Goal: Transaction & Acquisition: Subscribe to service/newsletter

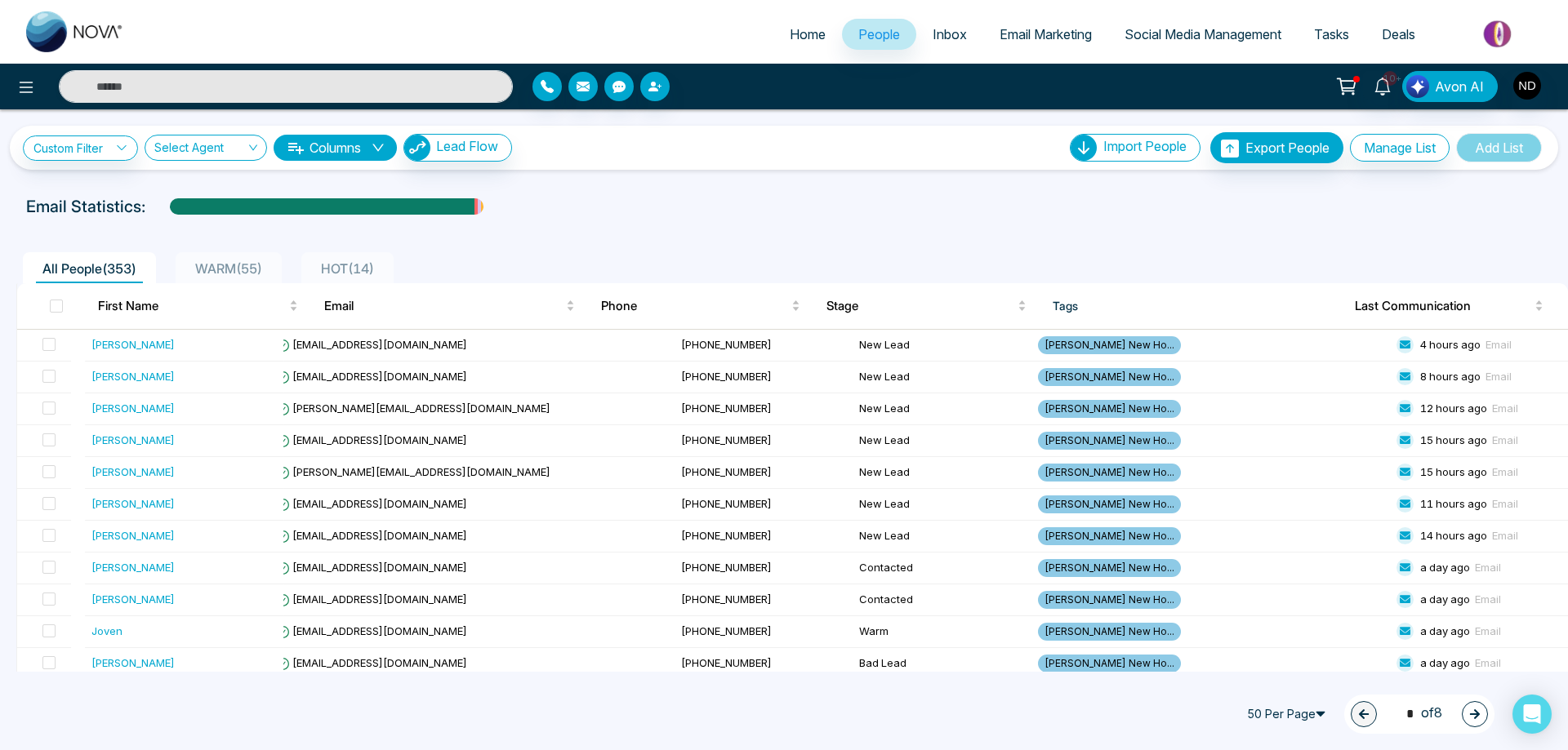
click at [1027, 33] on span "Email Marketing" at bounding box center [1045, 33] width 92 height 16
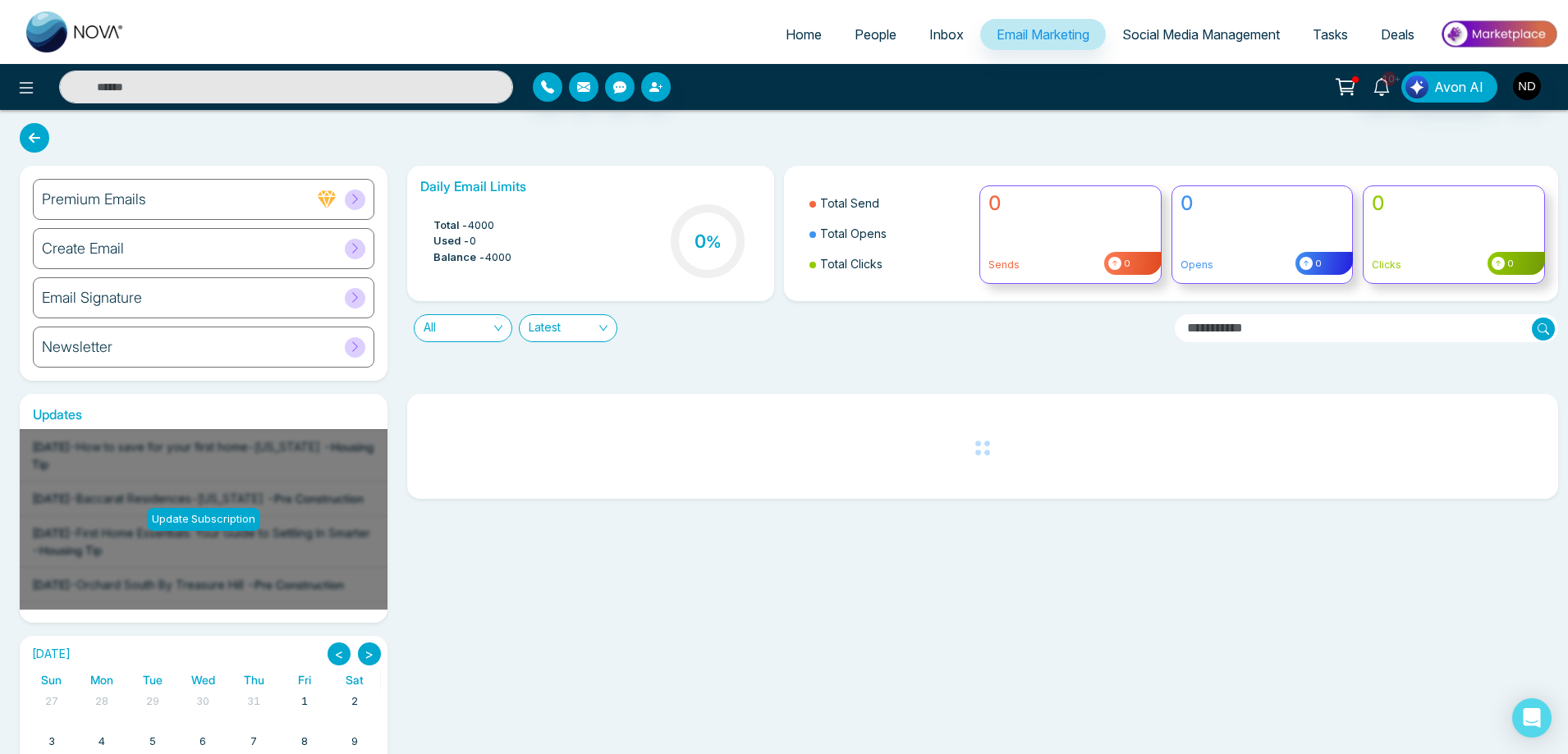
click at [116, 251] on h6 "Create Email" at bounding box center [83, 248] width 82 height 18
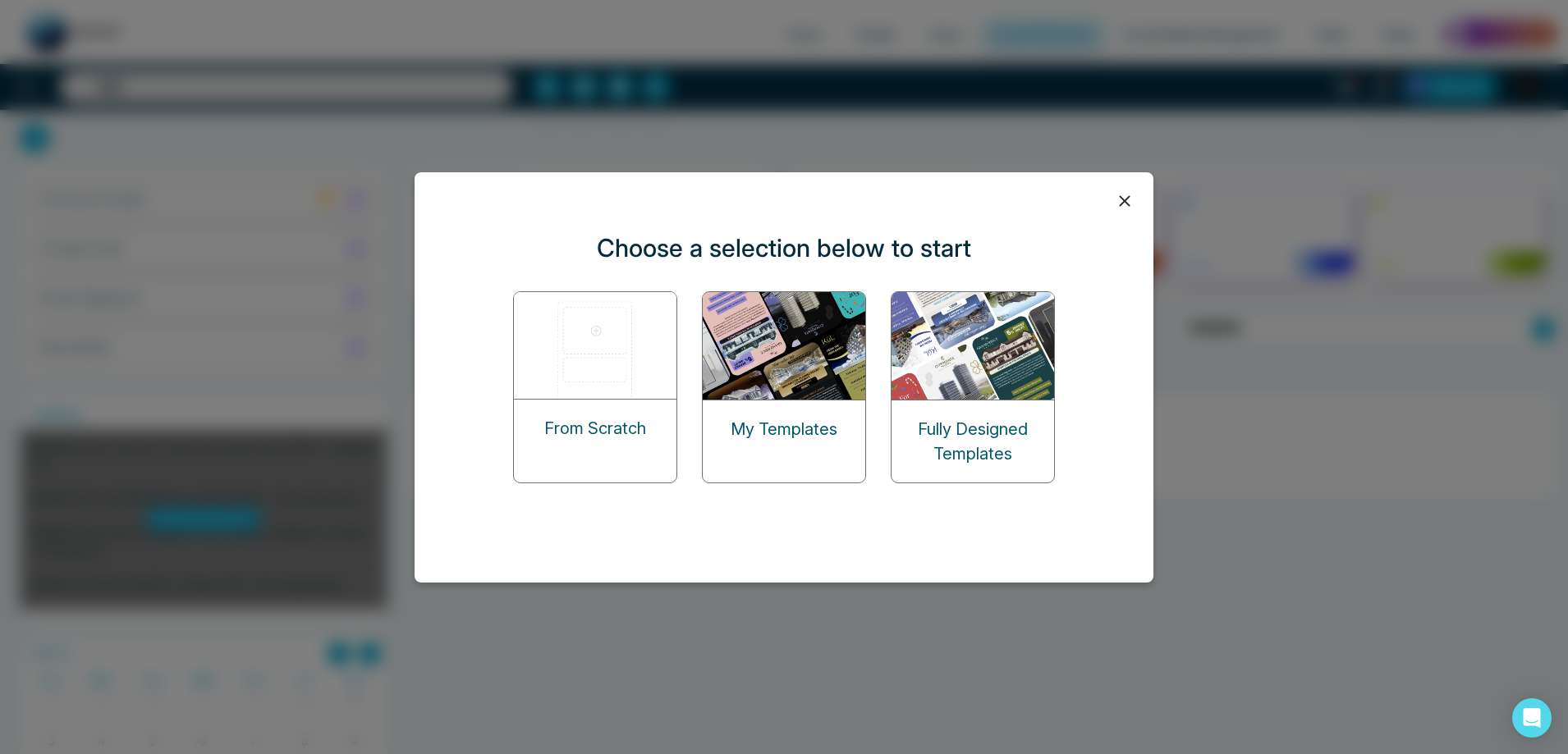
click at [816, 356] on img at bounding box center [784, 346] width 164 height 108
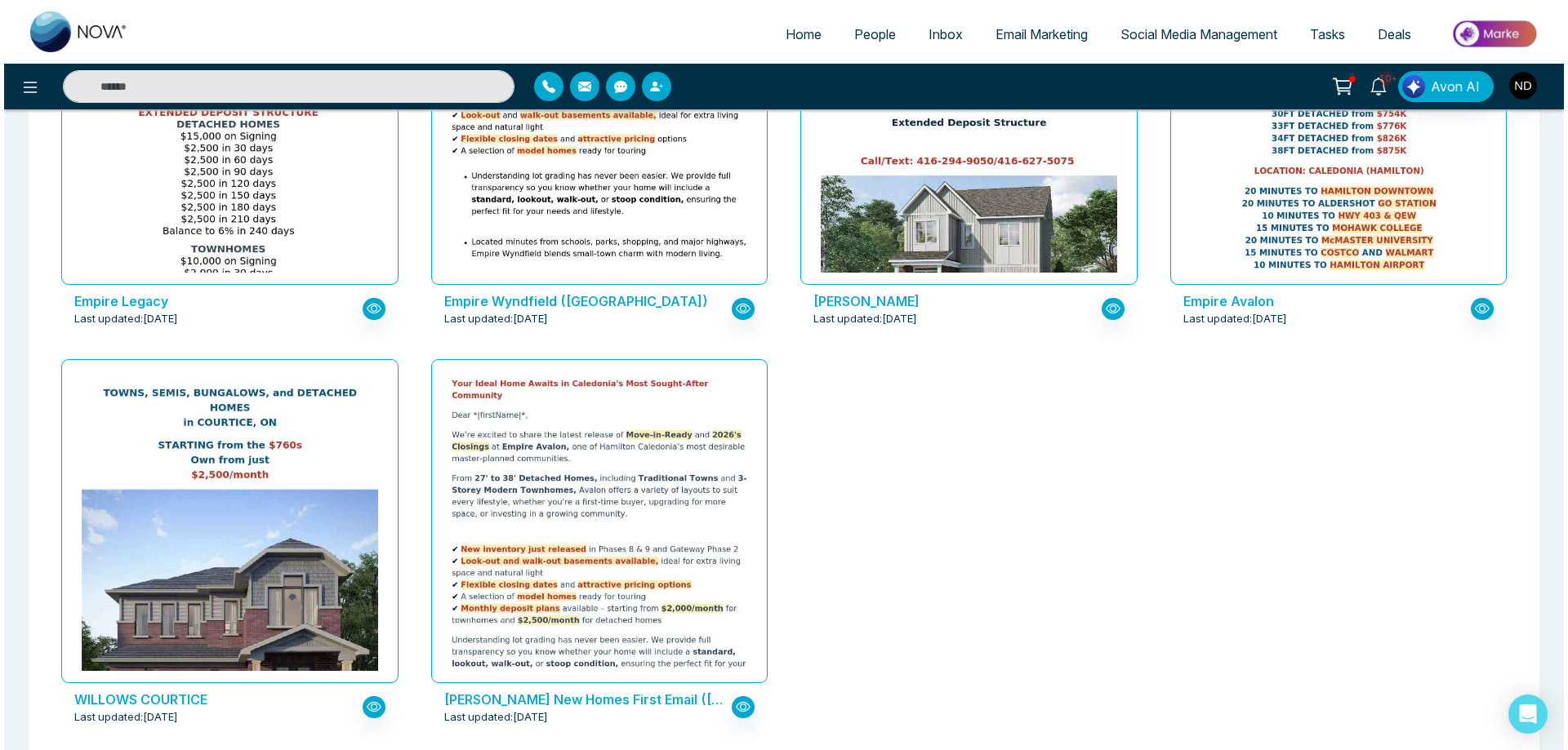
scroll to position [2299, 0]
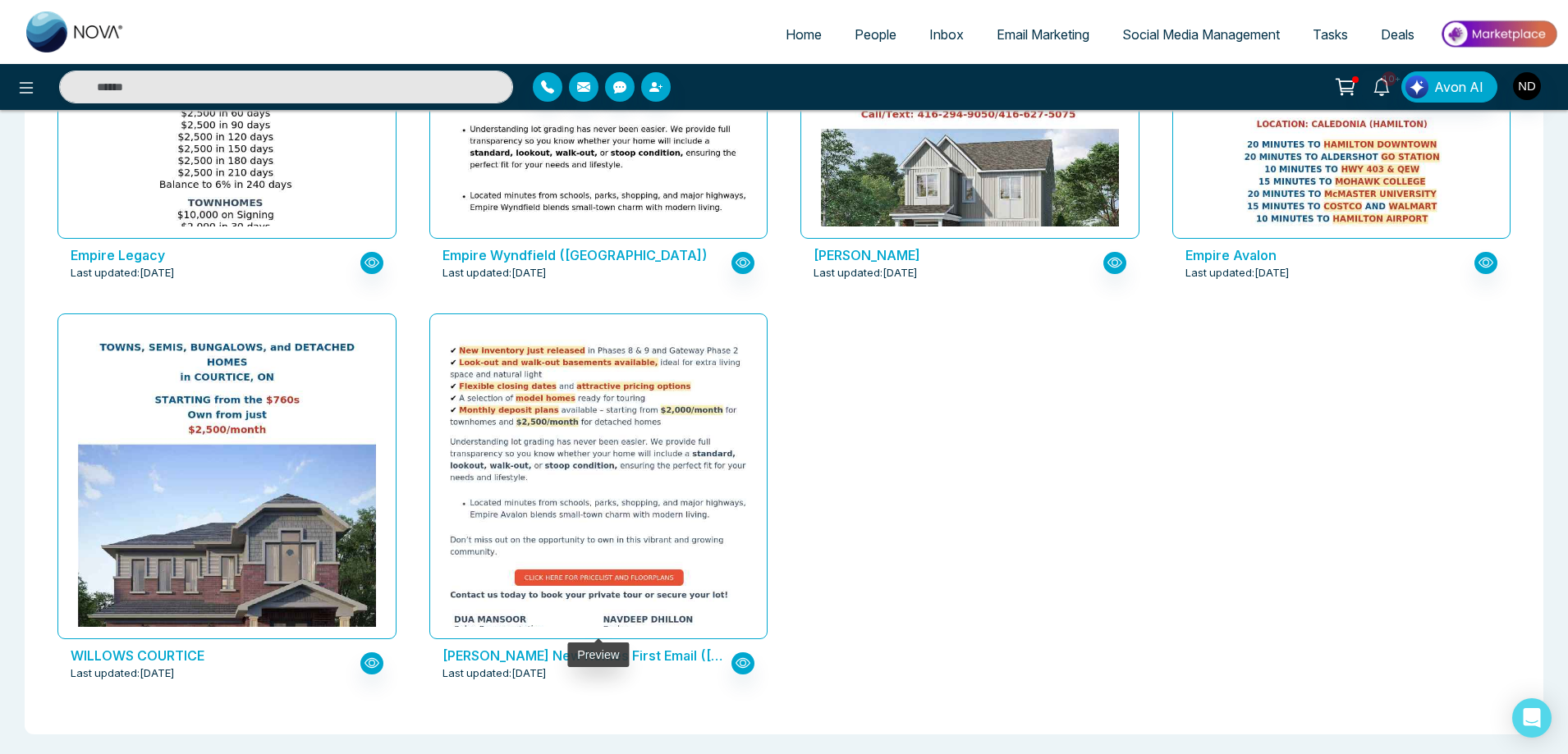
click at [557, 400] on img at bounding box center [597, 432] width 595 height 517
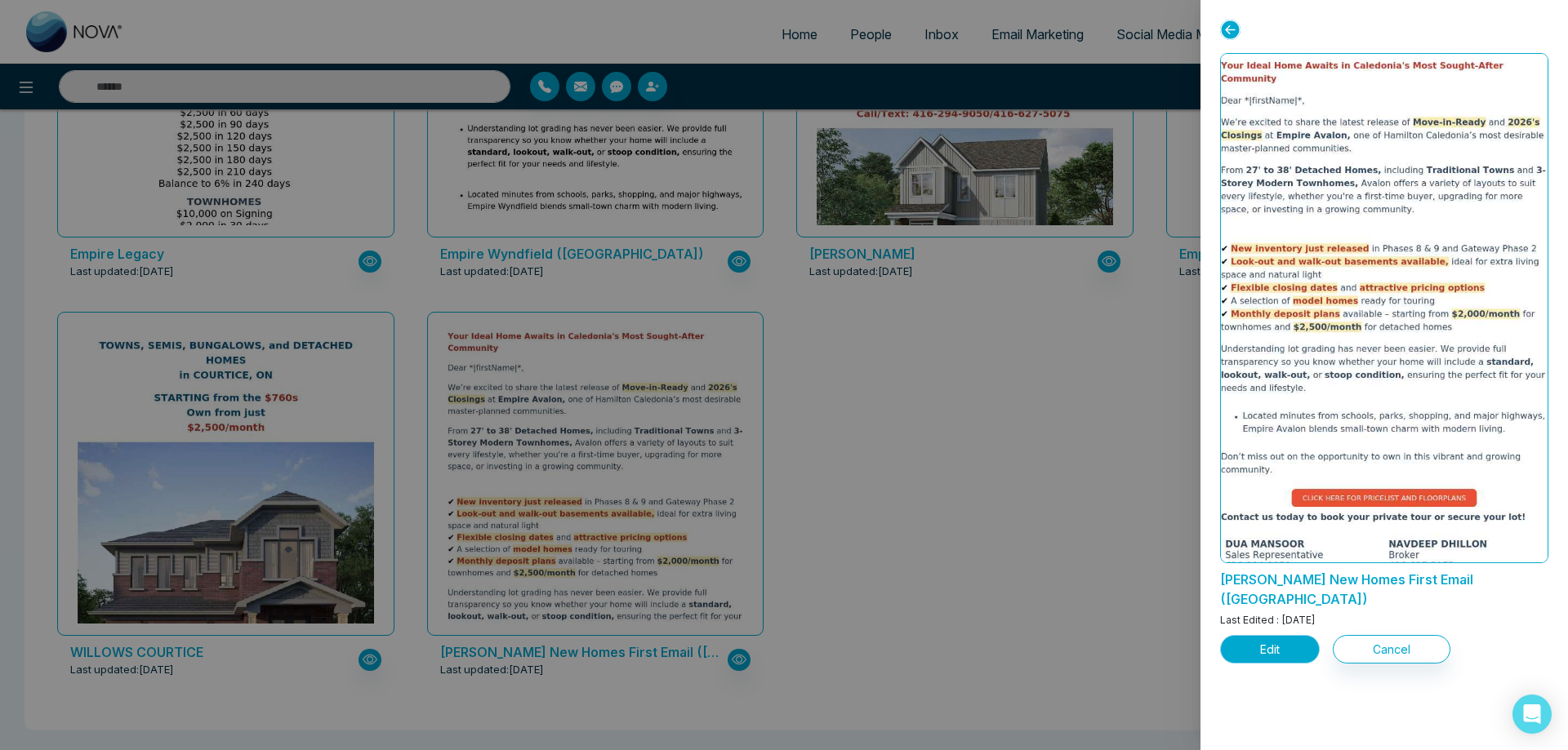
click at [1251, 635] on button "Edit" at bounding box center [1270, 650] width 100 height 29
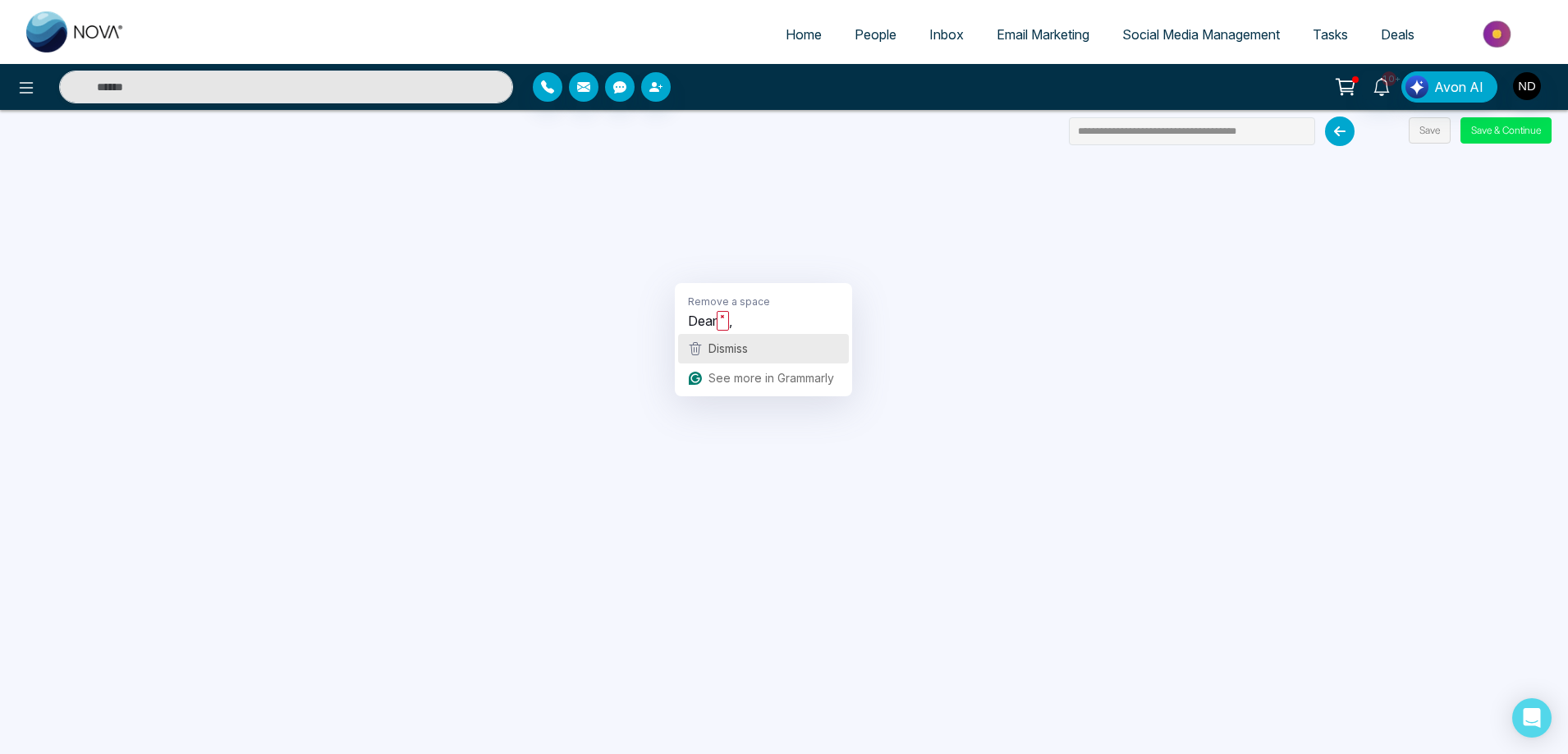
click at [728, 354] on span "Dismiss" at bounding box center [727, 348] width 39 height 14
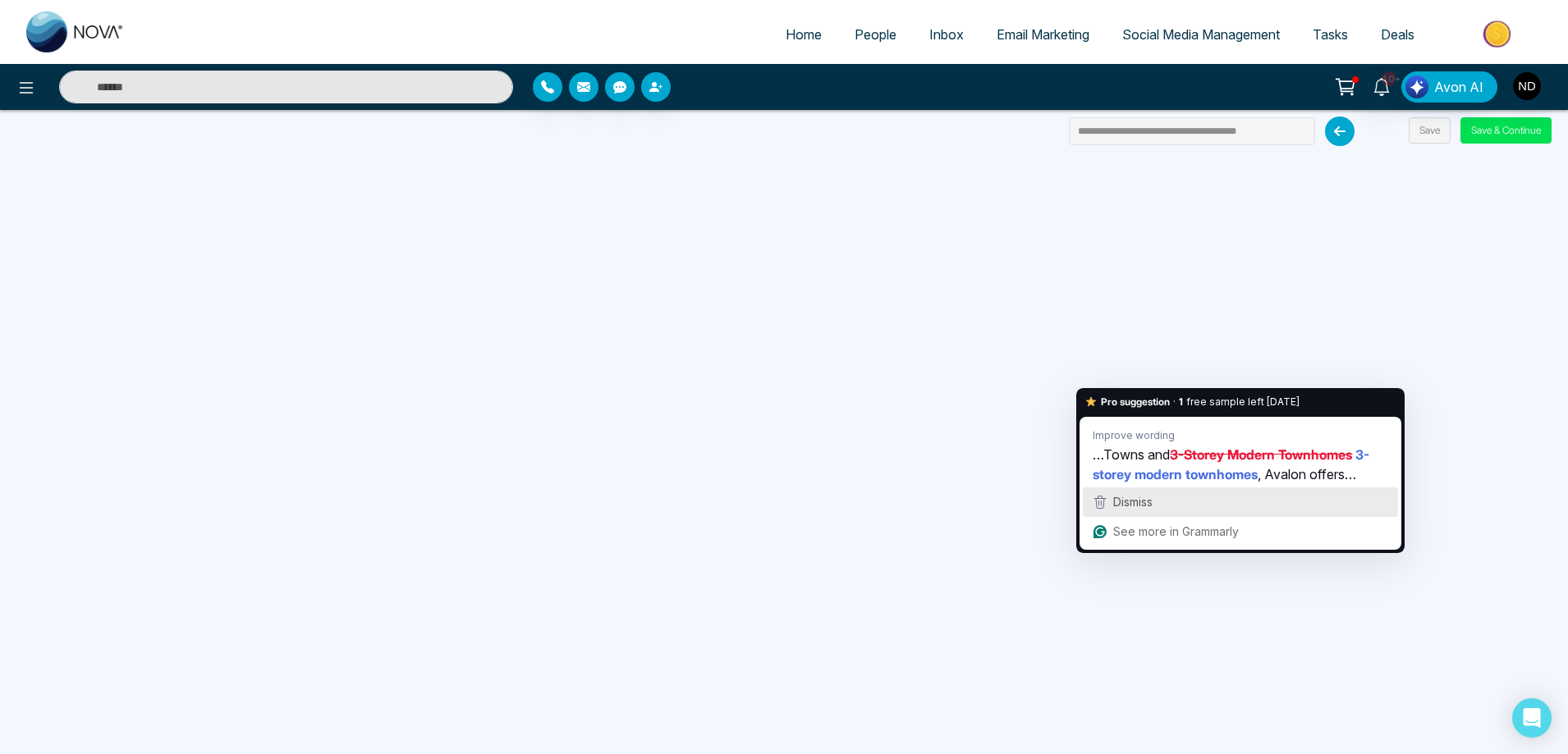
click at [1133, 509] on div "Dismiss" at bounding box center [1131, 502] width 42 height 25
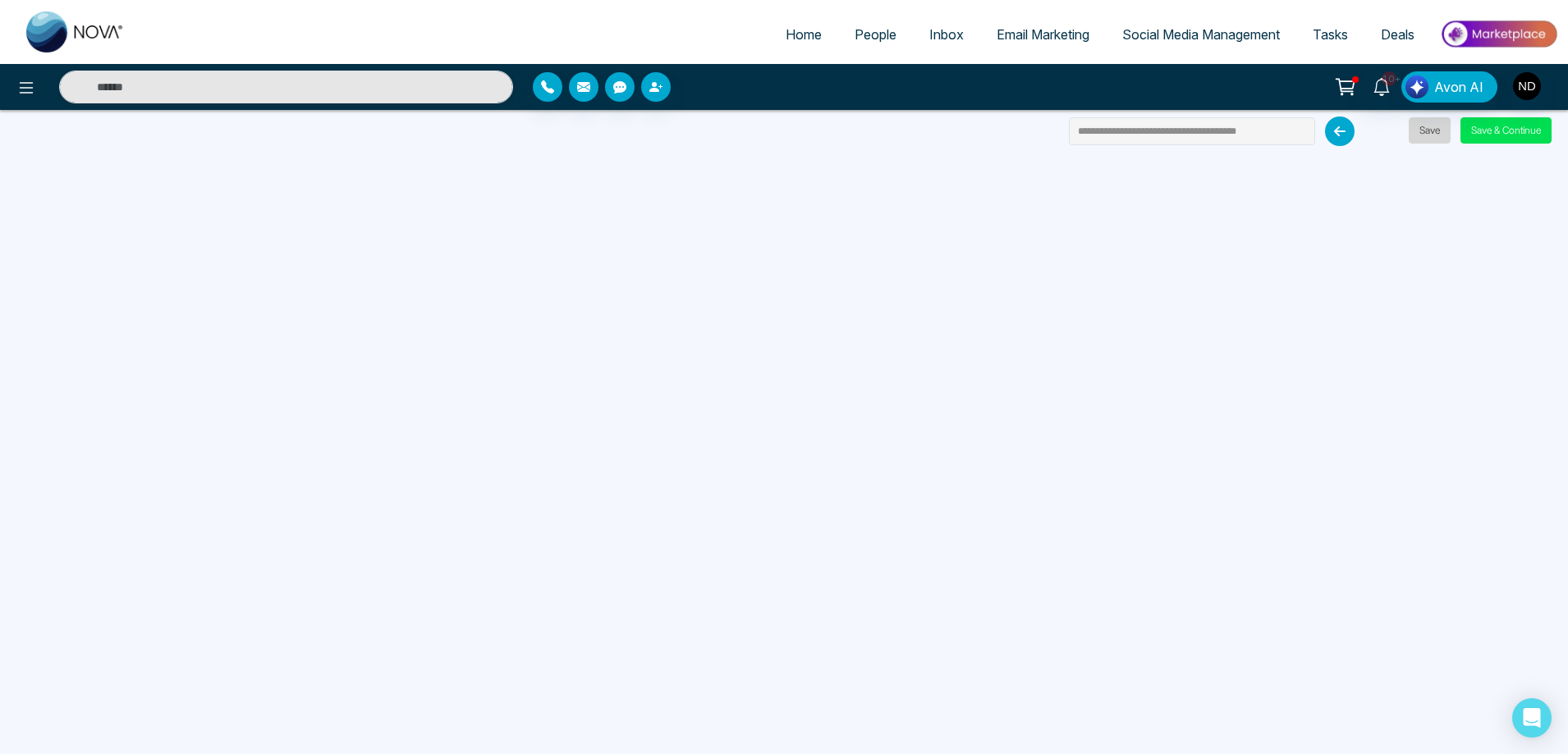
click at [1427, 128] on button "Save" at bounding box center [1429, 130] width 42 height 26
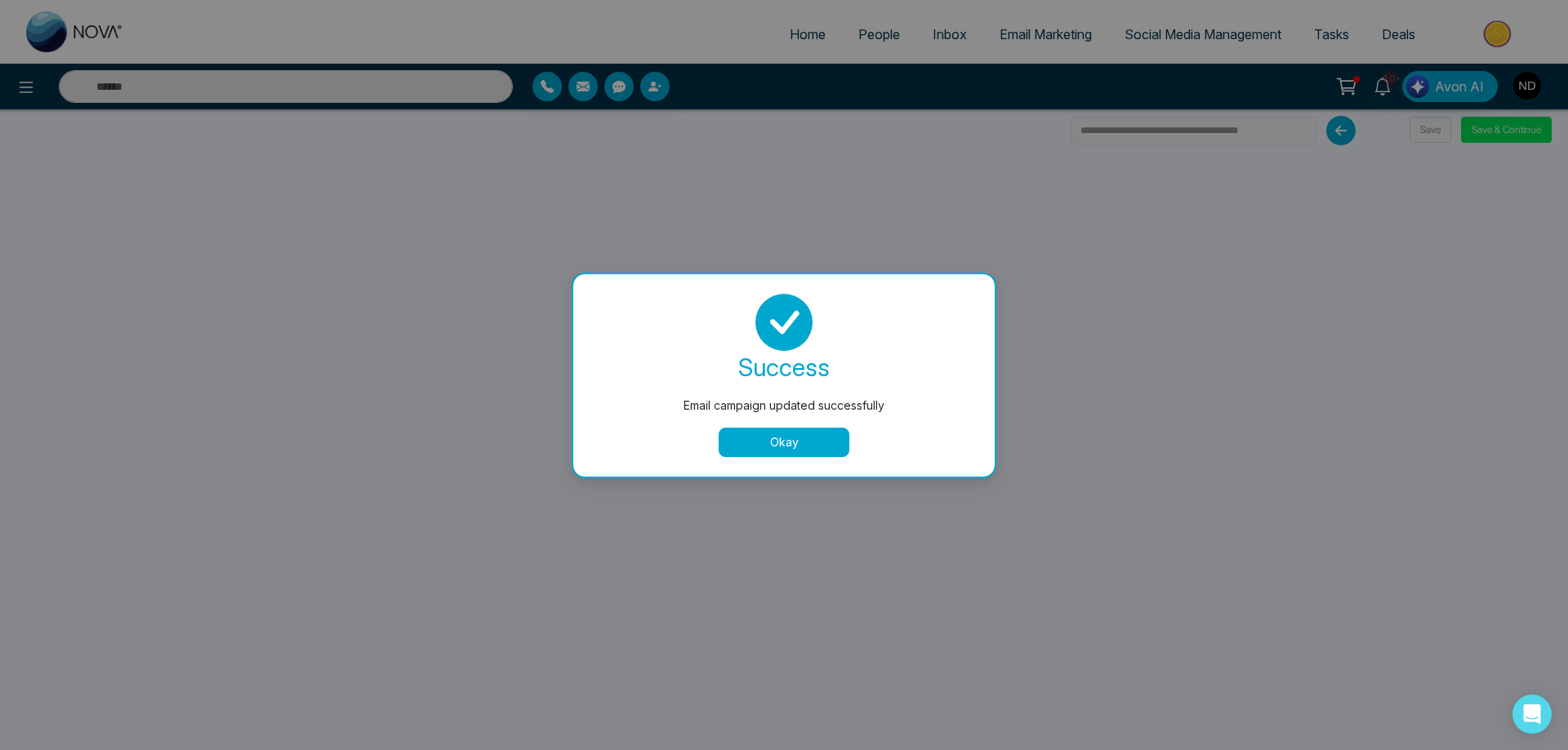
click at [773, 445] on button "Okay" at bounding box center [784, 442] width 131 height 30
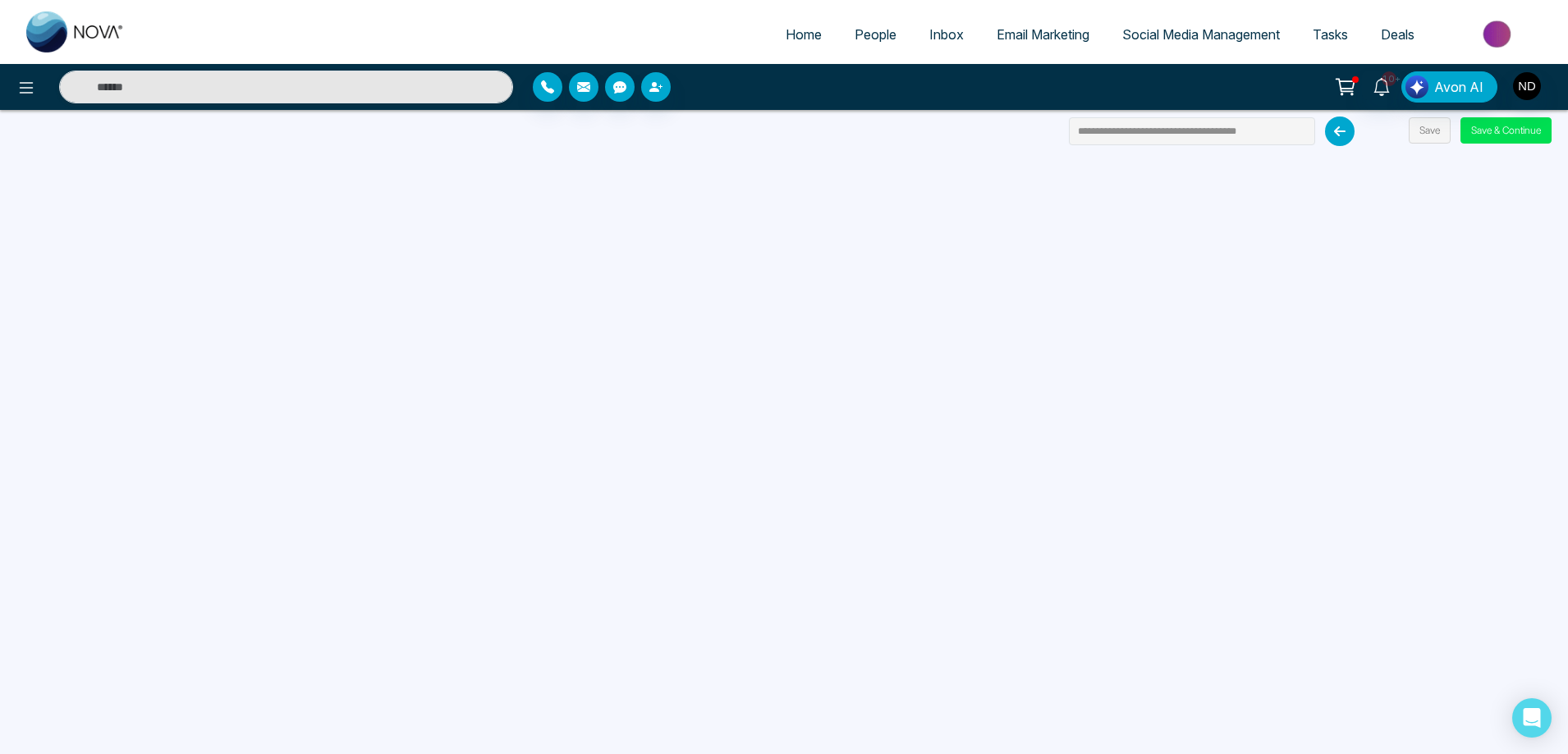
click at [1030, 36] on span "Email Marketing" at bounding box center [1043, 34] width 92 height 16
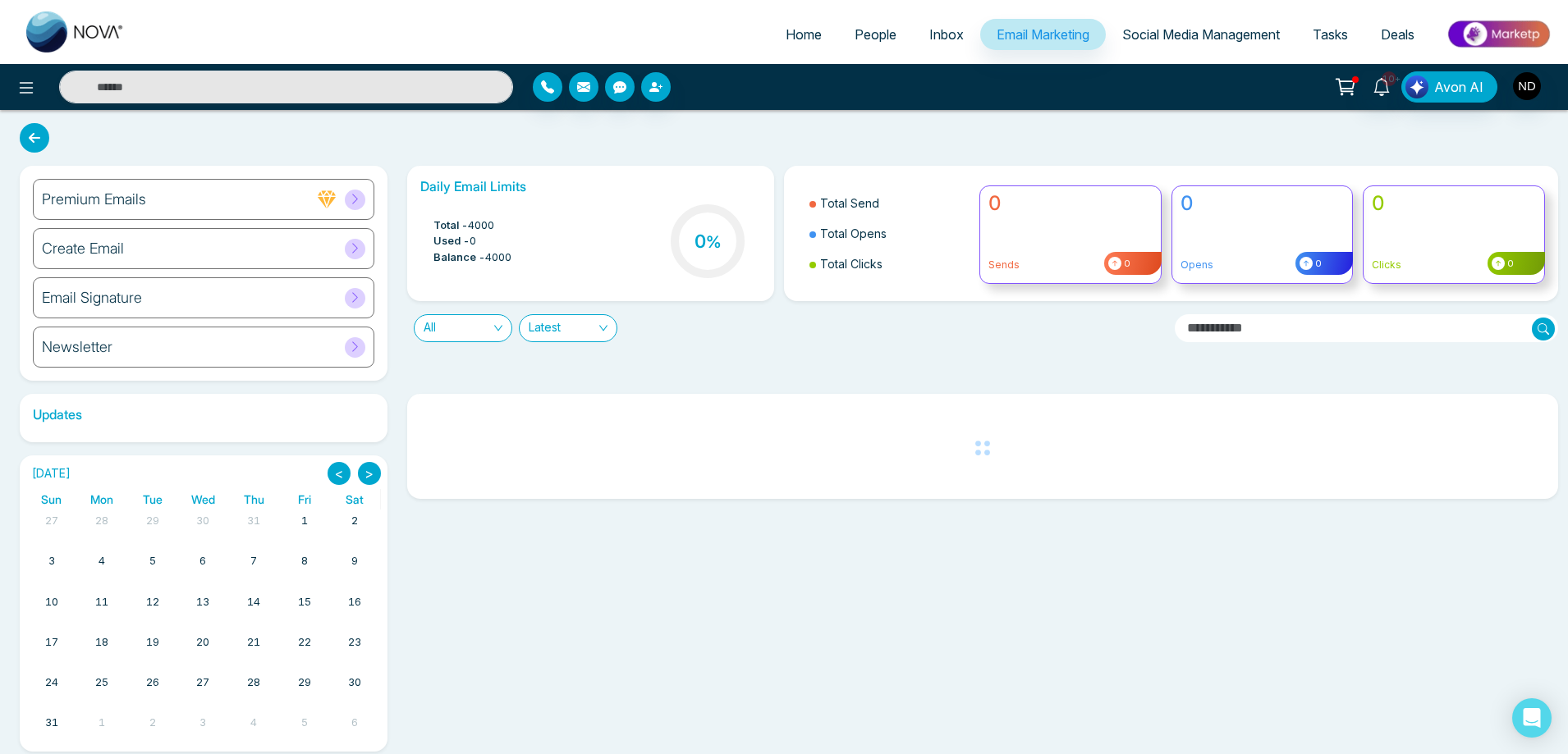
click at [93, 297] on h6 "Email Signature" at bounding box center [92, 297] width 100 height 18
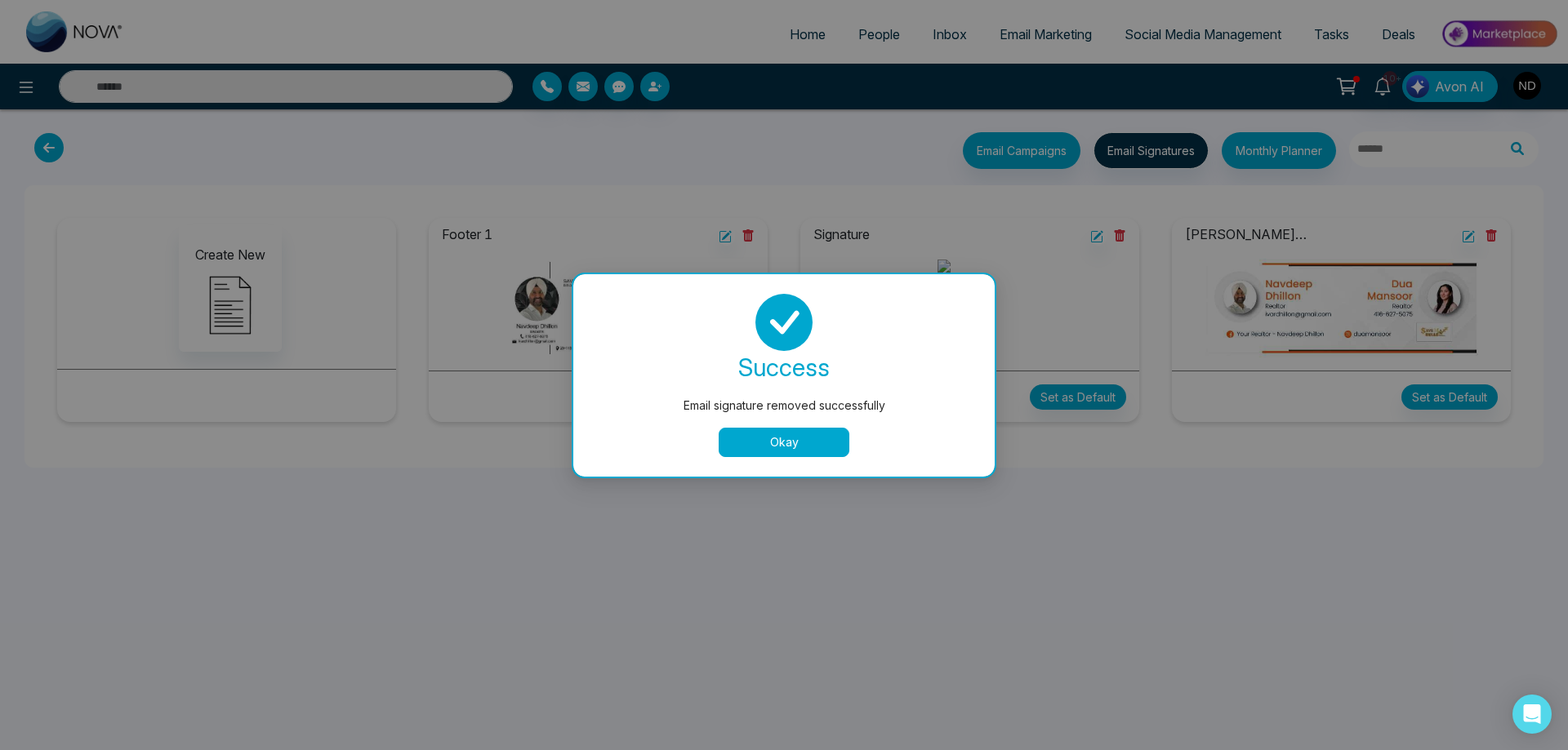
click at [776, 455] on button "Okay" at bounding box center [784, 442] width 131 height 30
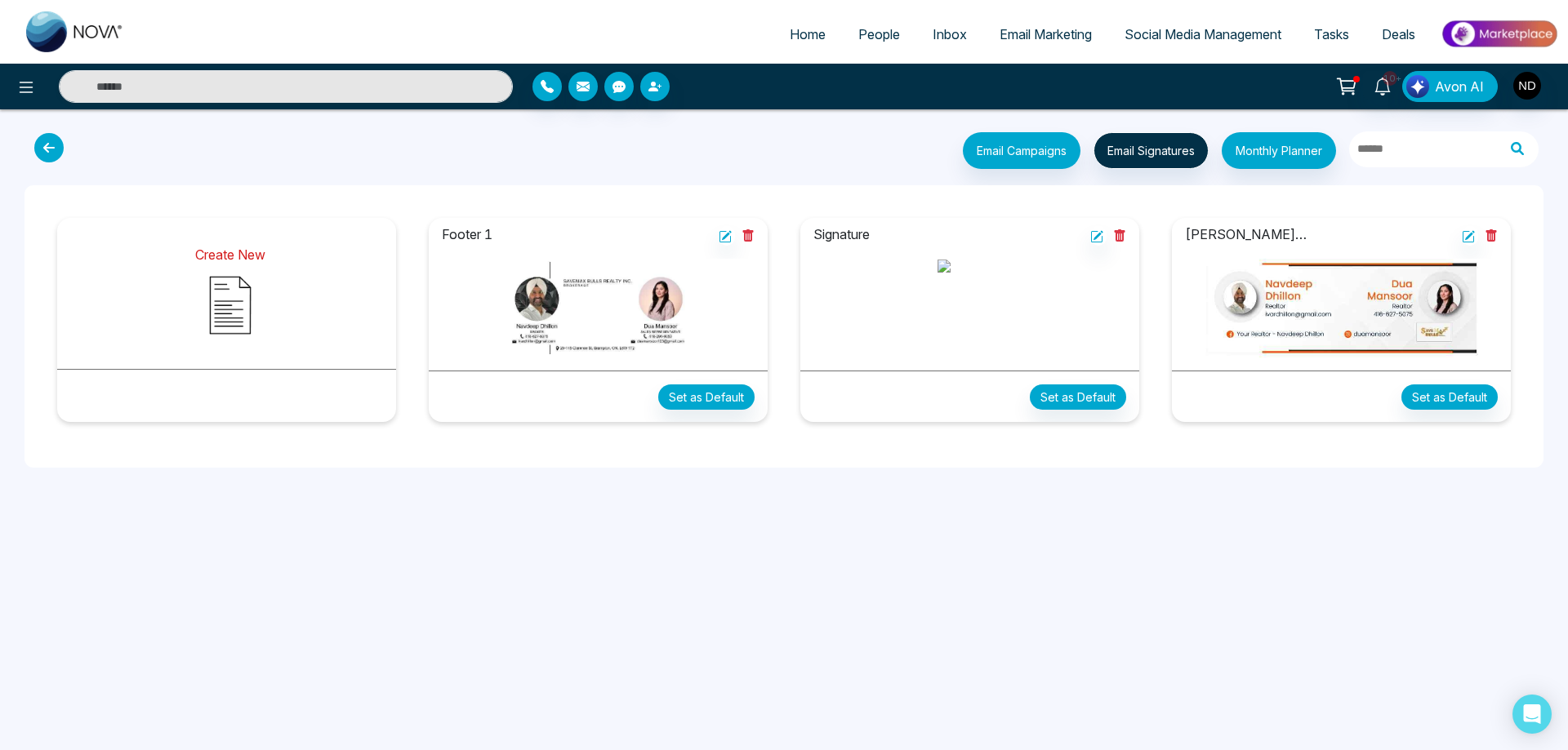
click at [223, 293] on img at bounding box center [230, 304] width 81 height 81
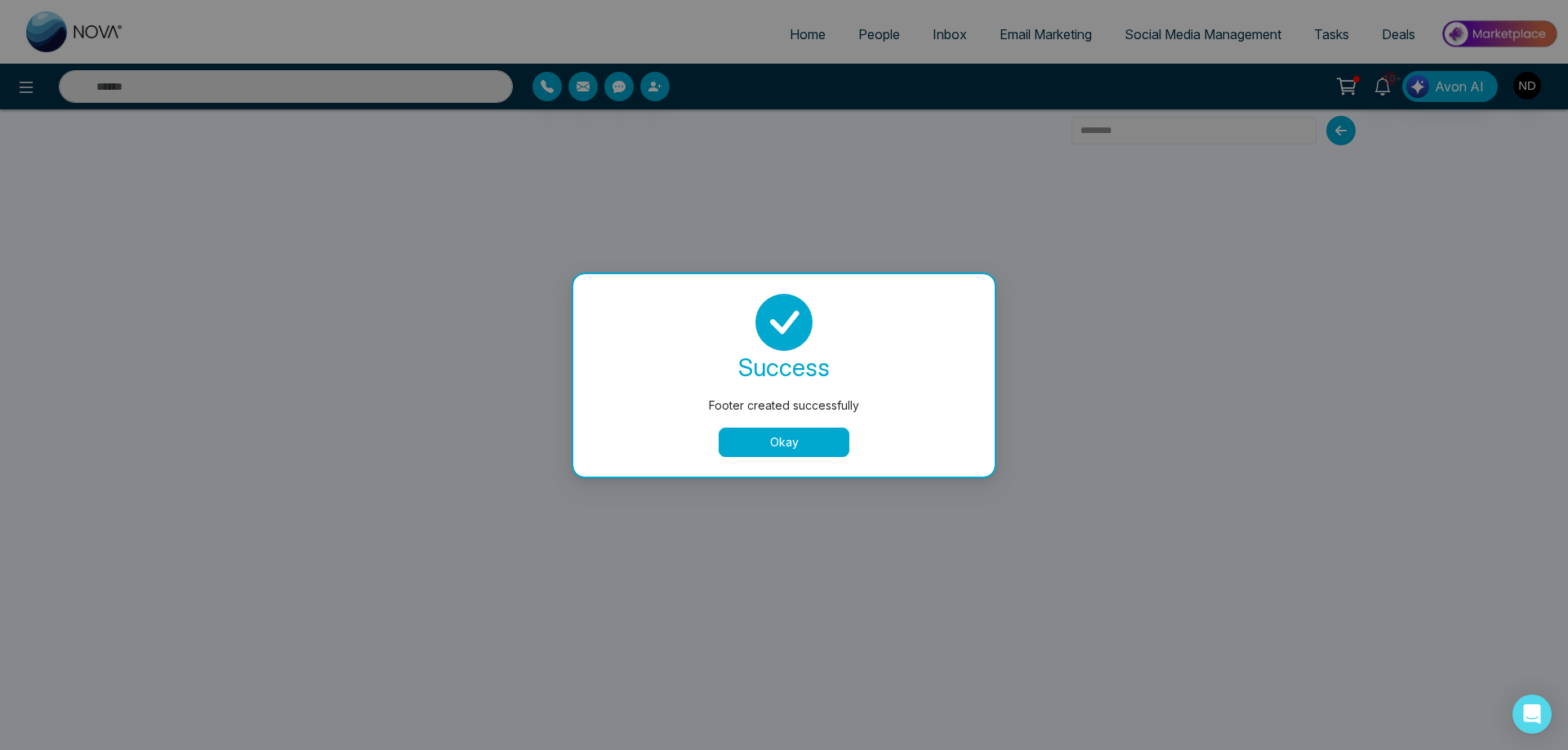
click at [806, 437] on button "Okay" at bounding box center [784, 442] width 131 height 30
click at [773, 442] on button "Okay" at bounding box center [784, 442] width 131 height 30
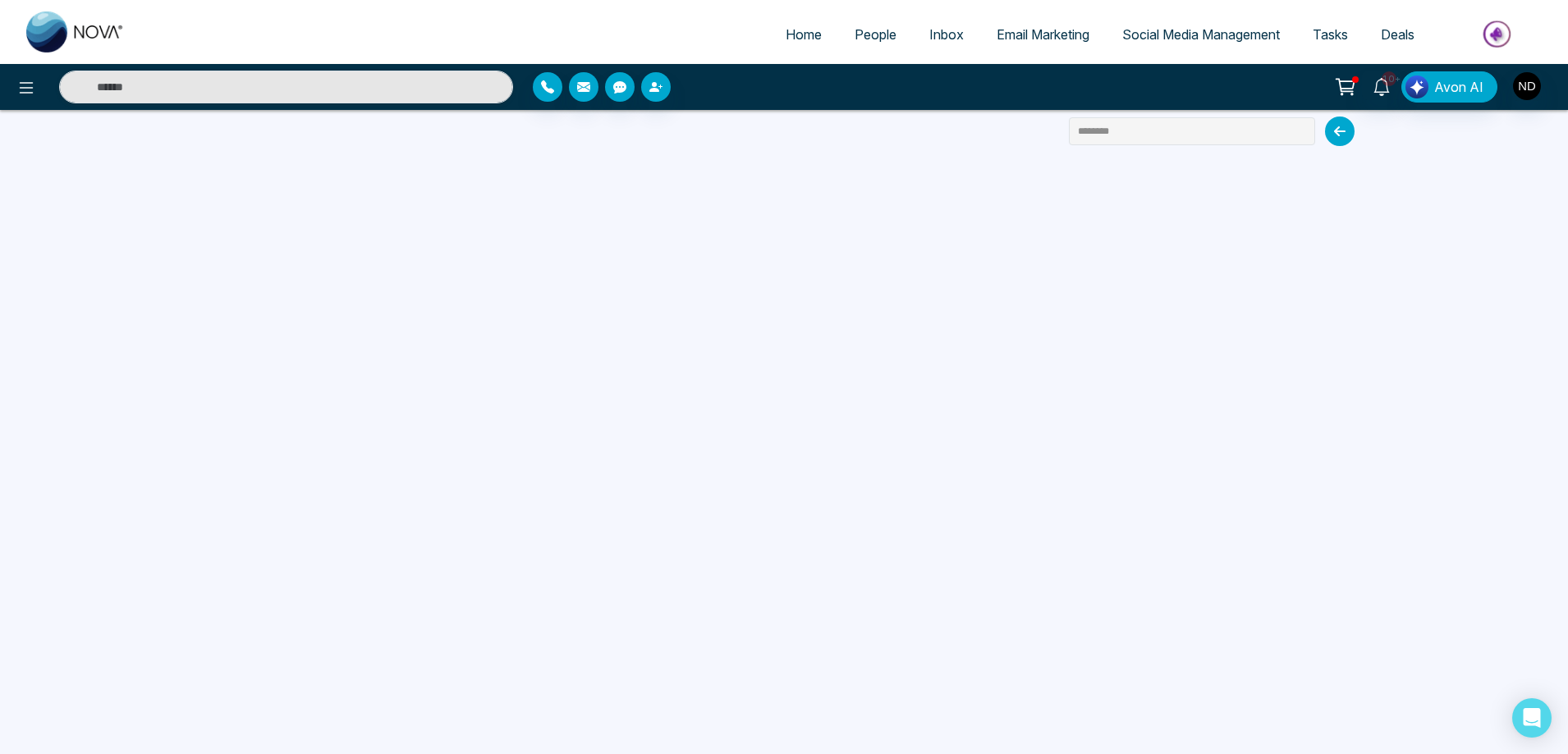
click at [1038, 37] on span "Email Marketing" at bounding box center [1043, 34] width 92 height 16
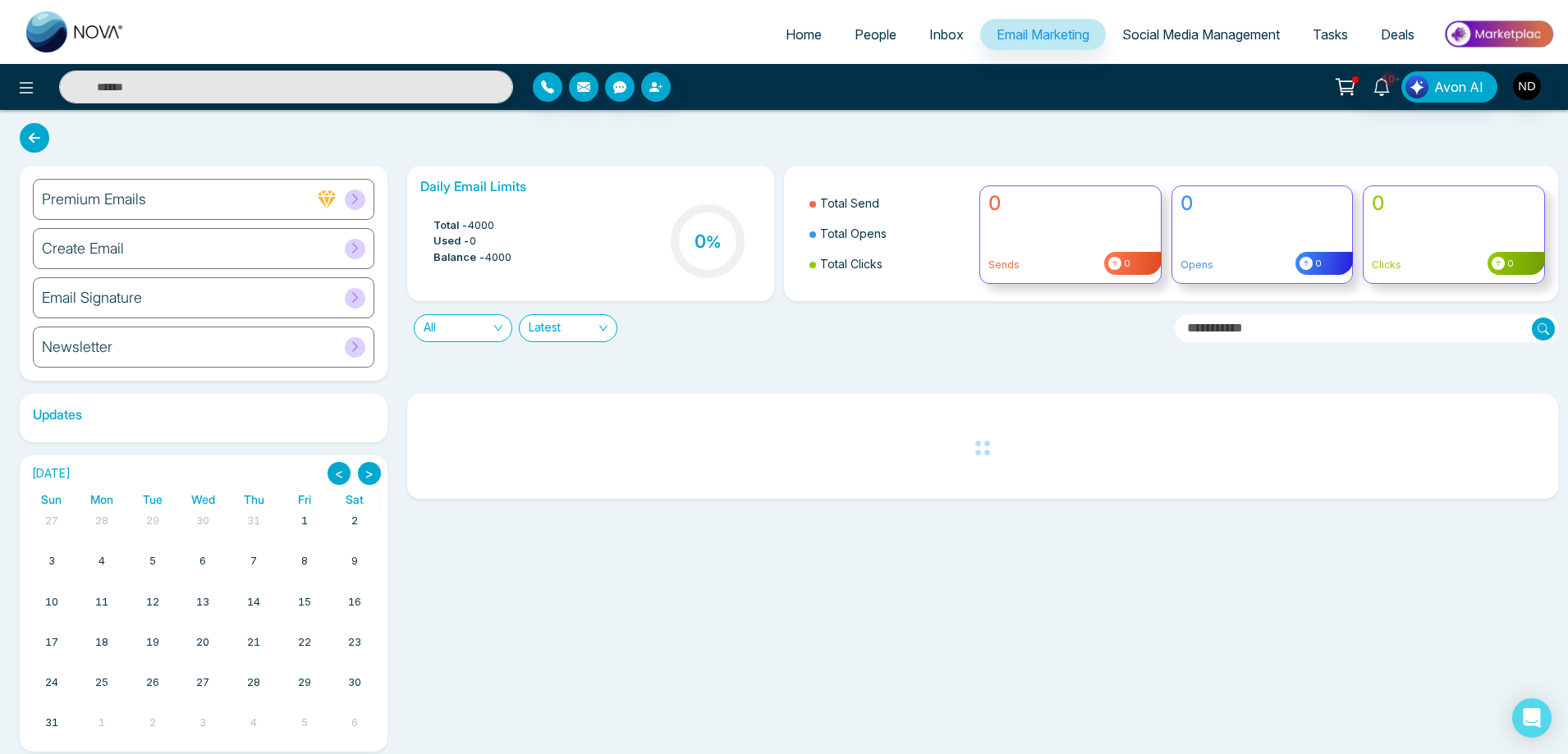
click at [114, 301] on h6 "Email Signature" at bounding box center [92, 297] width 100 height 18
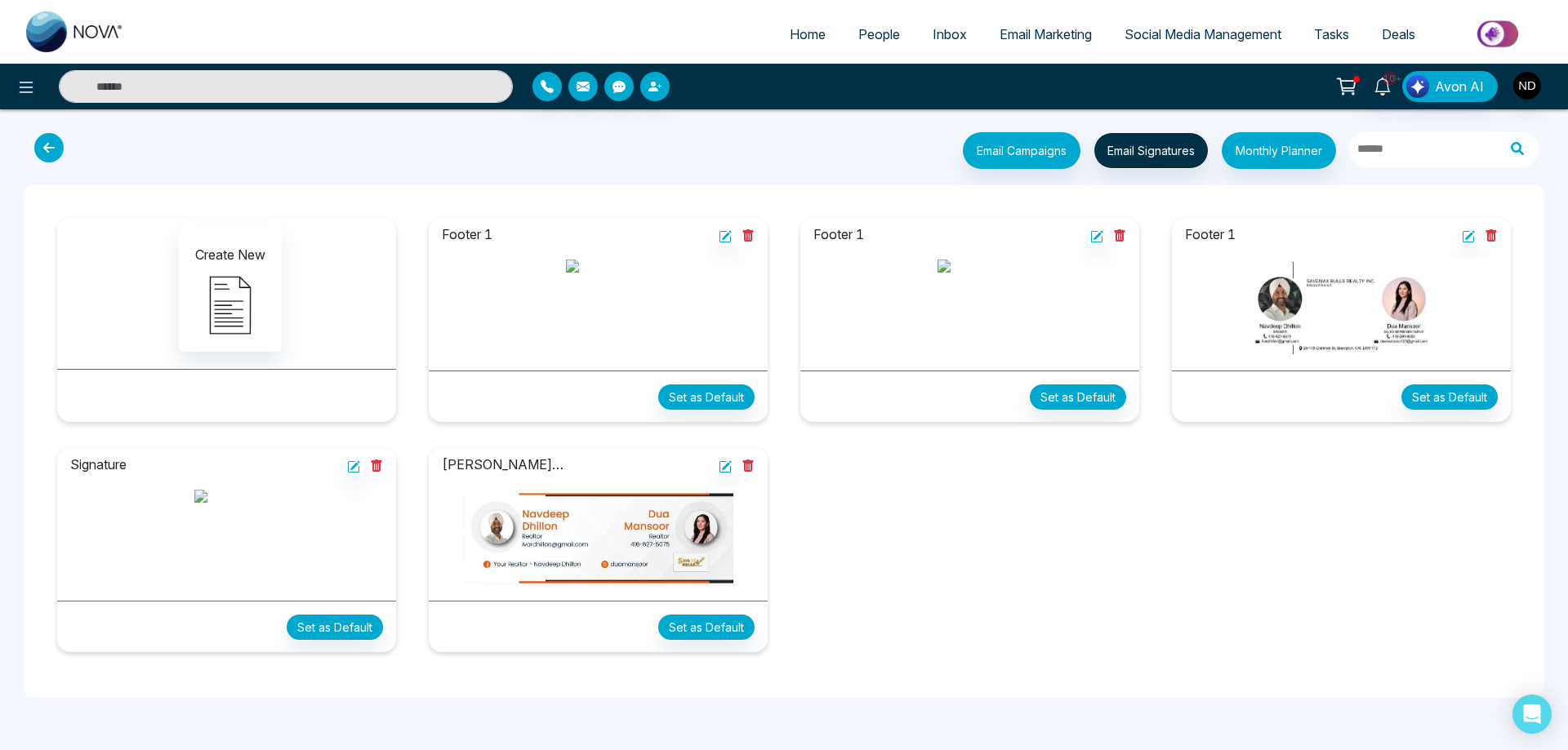
click at [927, 598] on div "Create New Footer 1 Set as Default Footer 1 Set as Default Footer 1 Set as Defa…" at bounding box center [784, 441] width 1487 height 460
click at [1122, 236] on icon at bounding box center [1120, 235] width 11 height 12
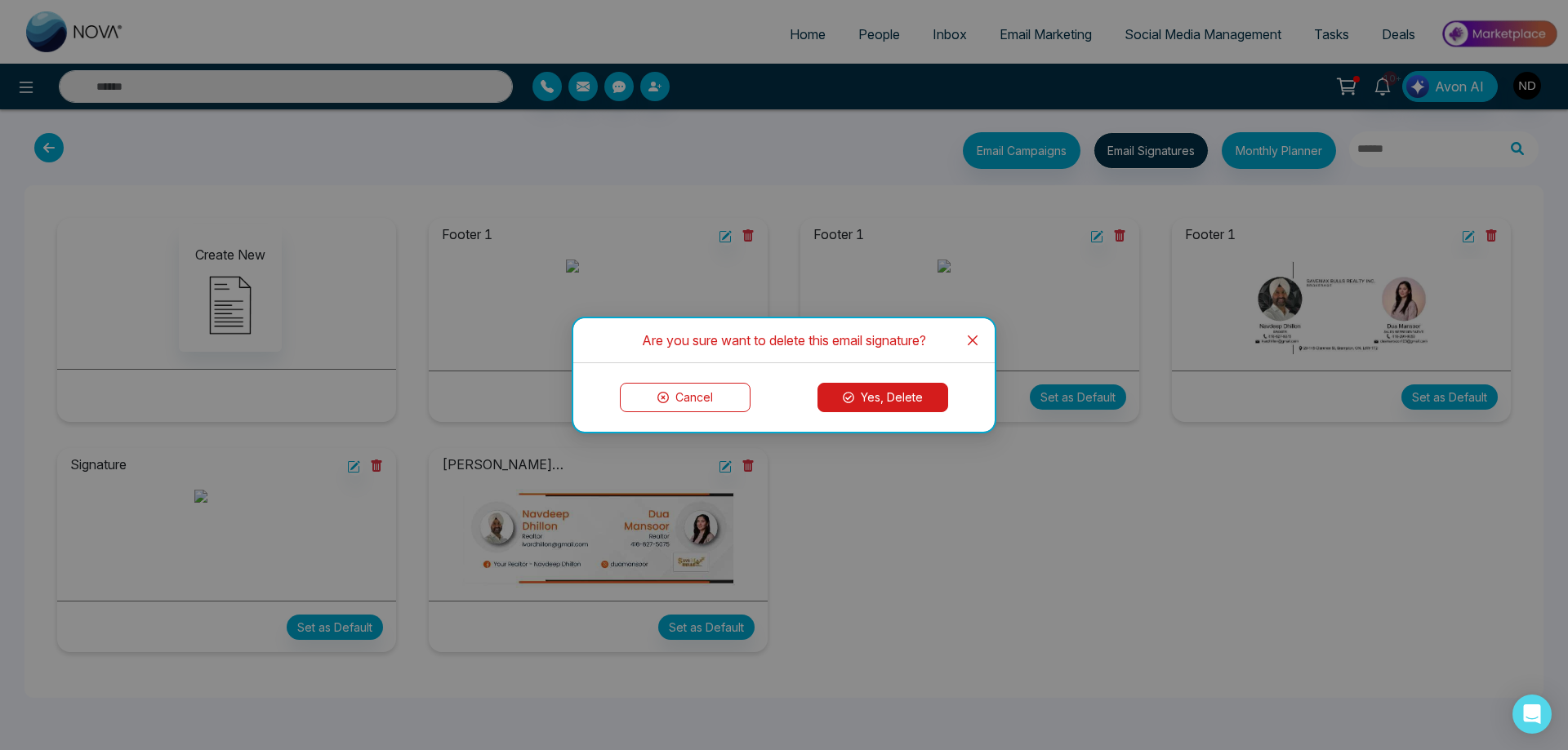
click at [910, 397] on button "Yes, Delete" at bounding box center [883, 397] width 131 height 30
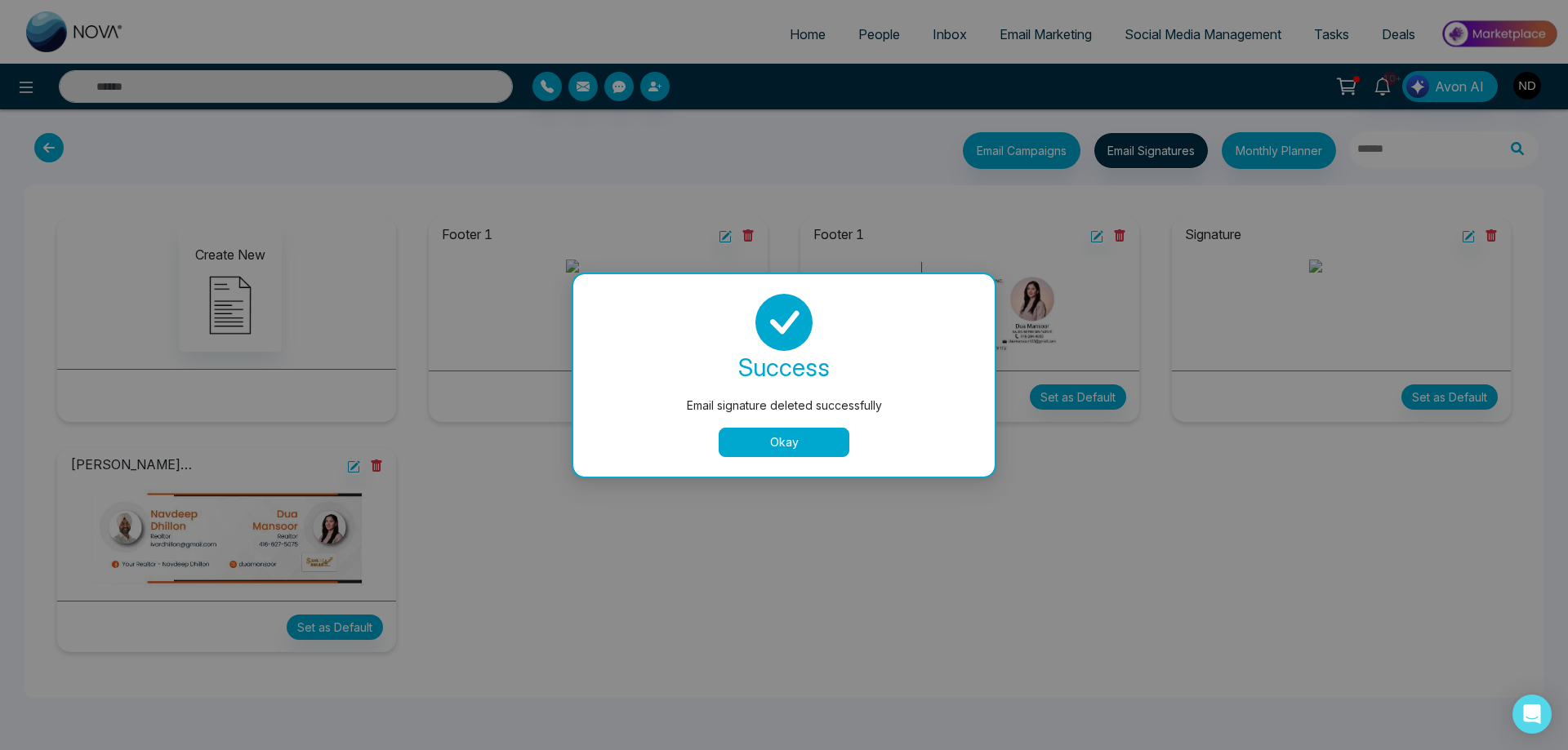
click at [788, 440] on button "Okay" at bounding box center [784, 442] width 131 height 30
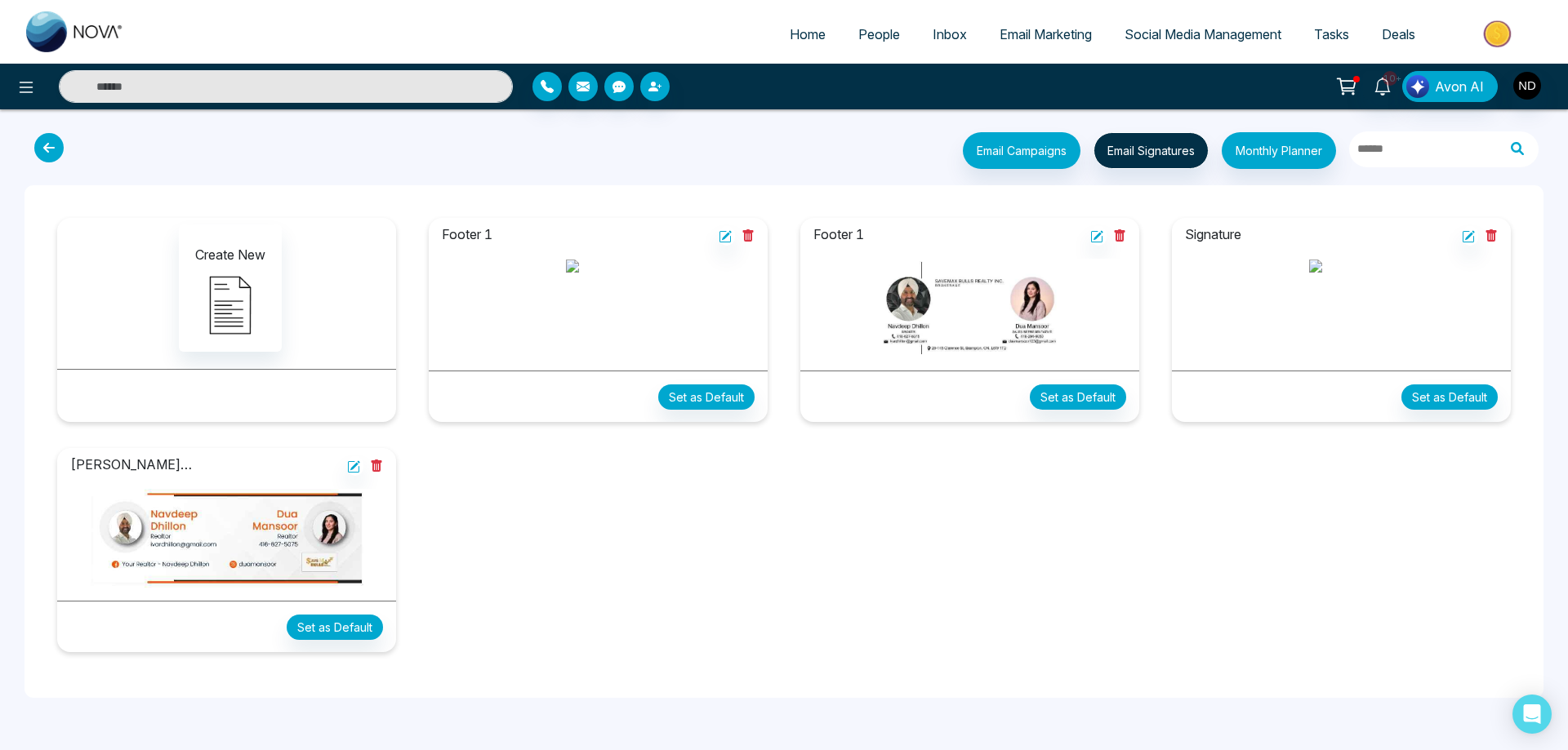
click at [779, 547] on div "Create New Footer 1 Set as Default Footer 1 Set as Default Signature Set as Def…" at bounding box center [784, 441] width 1487 height 460
click at [571, 279] on img at bounding box center [598, 269] width 65 height 19
click at [566, 279] on img at bounding box center [598, 269] width 65 height 19
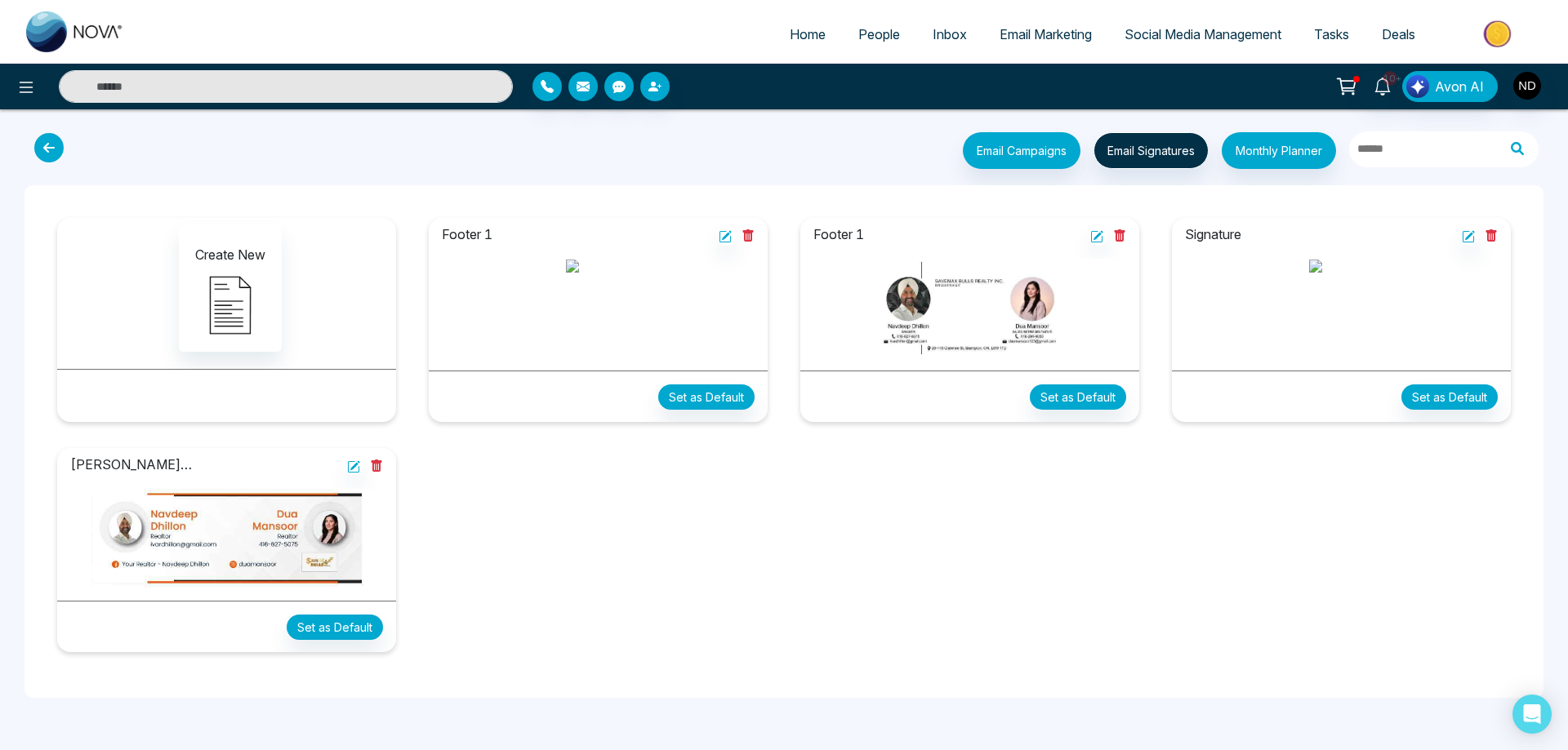
click at [1490, 232] on icon at bounding box center [1491, 235] width 11 height 12
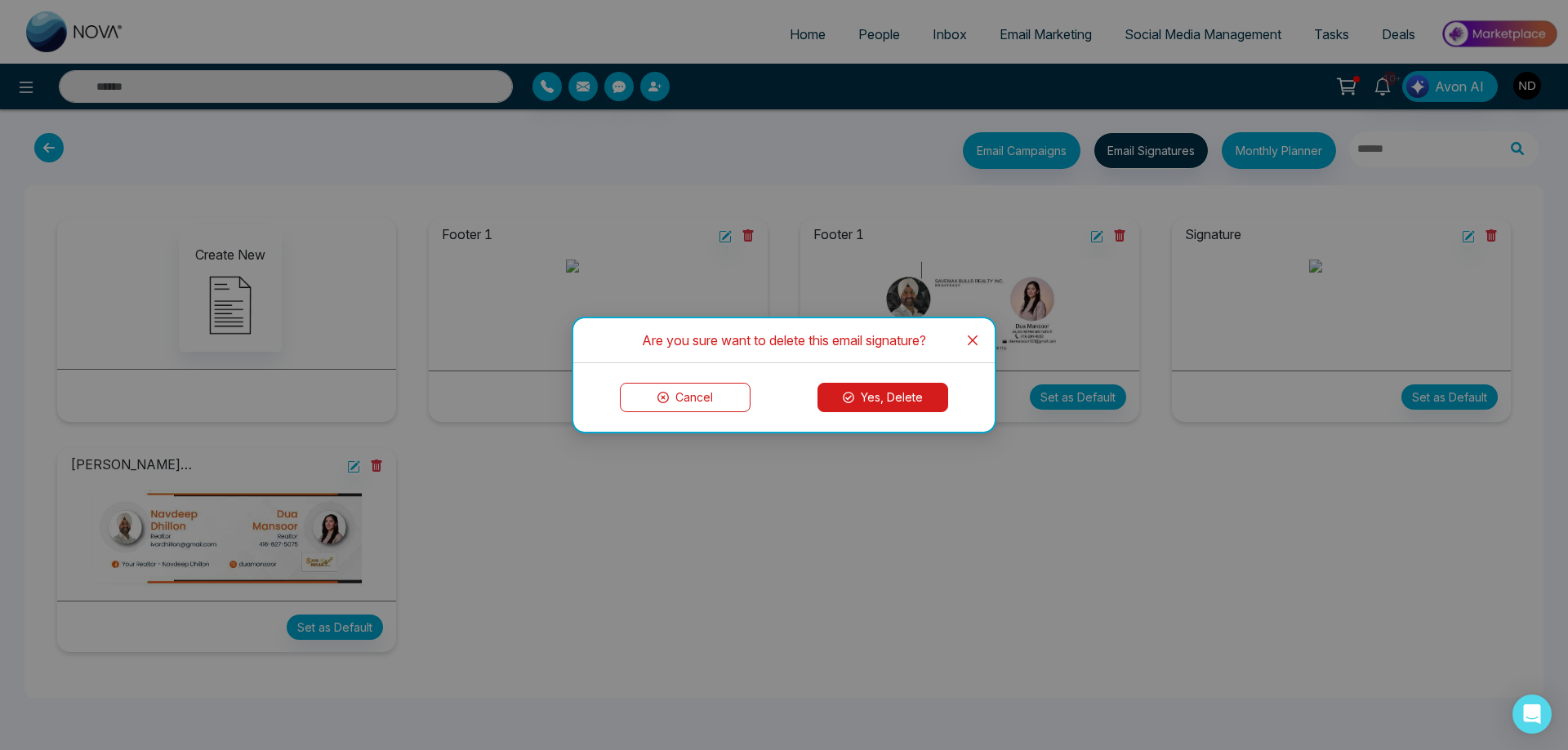
click at [874, 401] on button "Yes, Delete" at bounding box center [883, 397] width 131 height 30
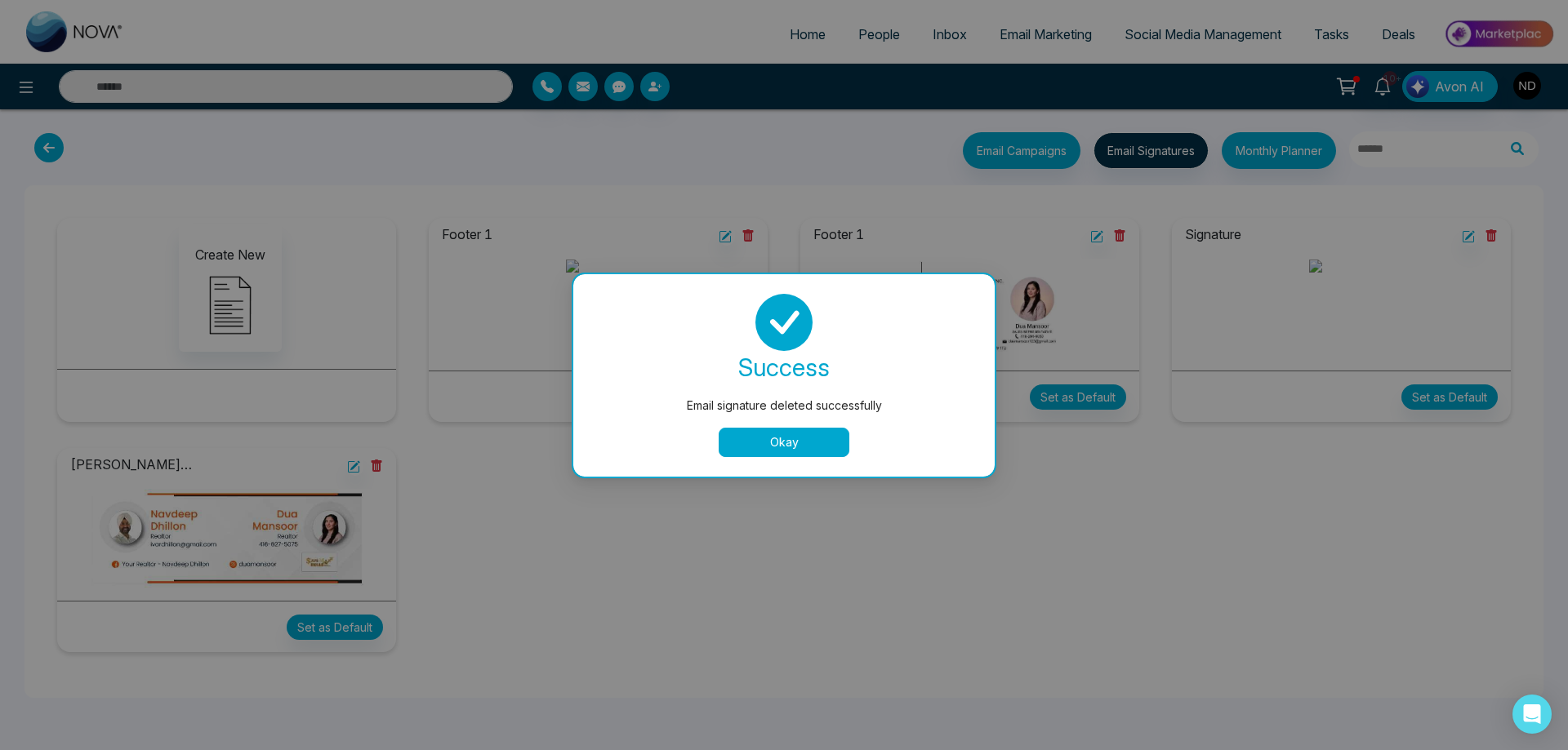
click at [866, 556] on div "Email signature deleted successfully success Email signature deleted successful…" at bounding box center [784, 375] width 1568 height 750
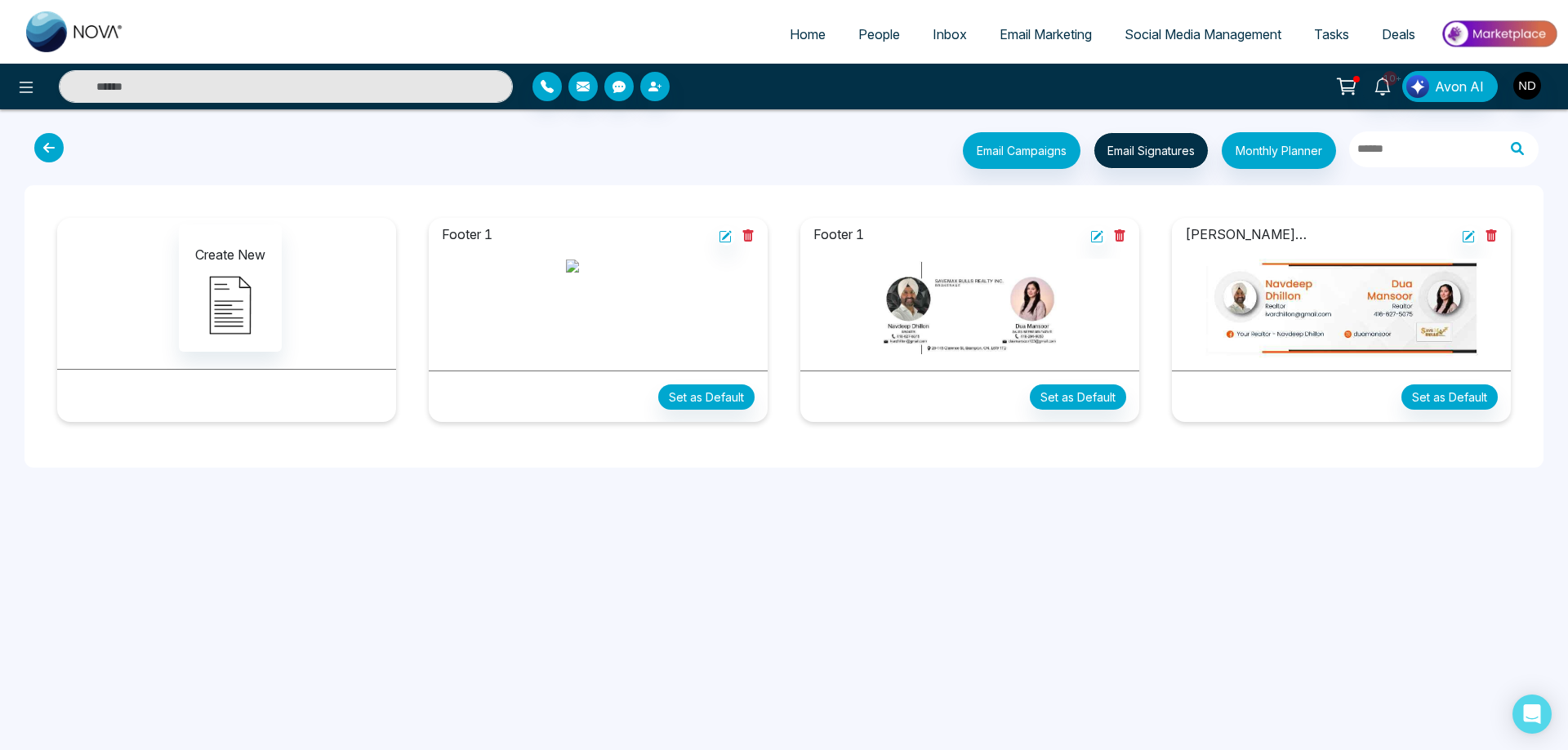
click at [819, 550] on div "Home People Inbox Email Marketing Social Media Management Tasks Deals 10+ Avon …" at bounding box center [784, 375] width 1568 height 750
click at [729, 234] on icon at bounding box center [727, 235] width 10 height 10
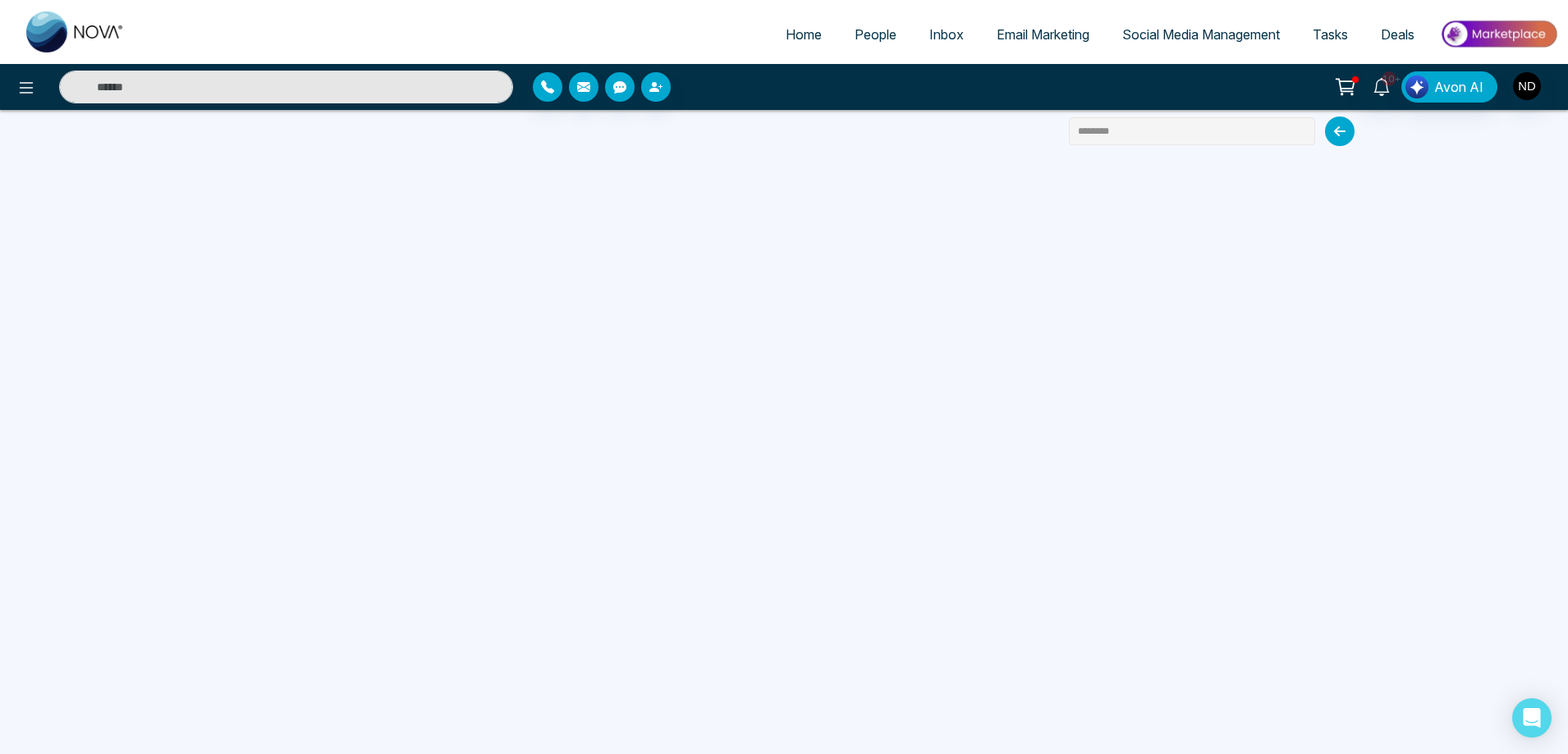
click at [1151, 134] on input "********" at bounding box center [1192, 131] width 246 height 28
type input "*"
type input "*********"
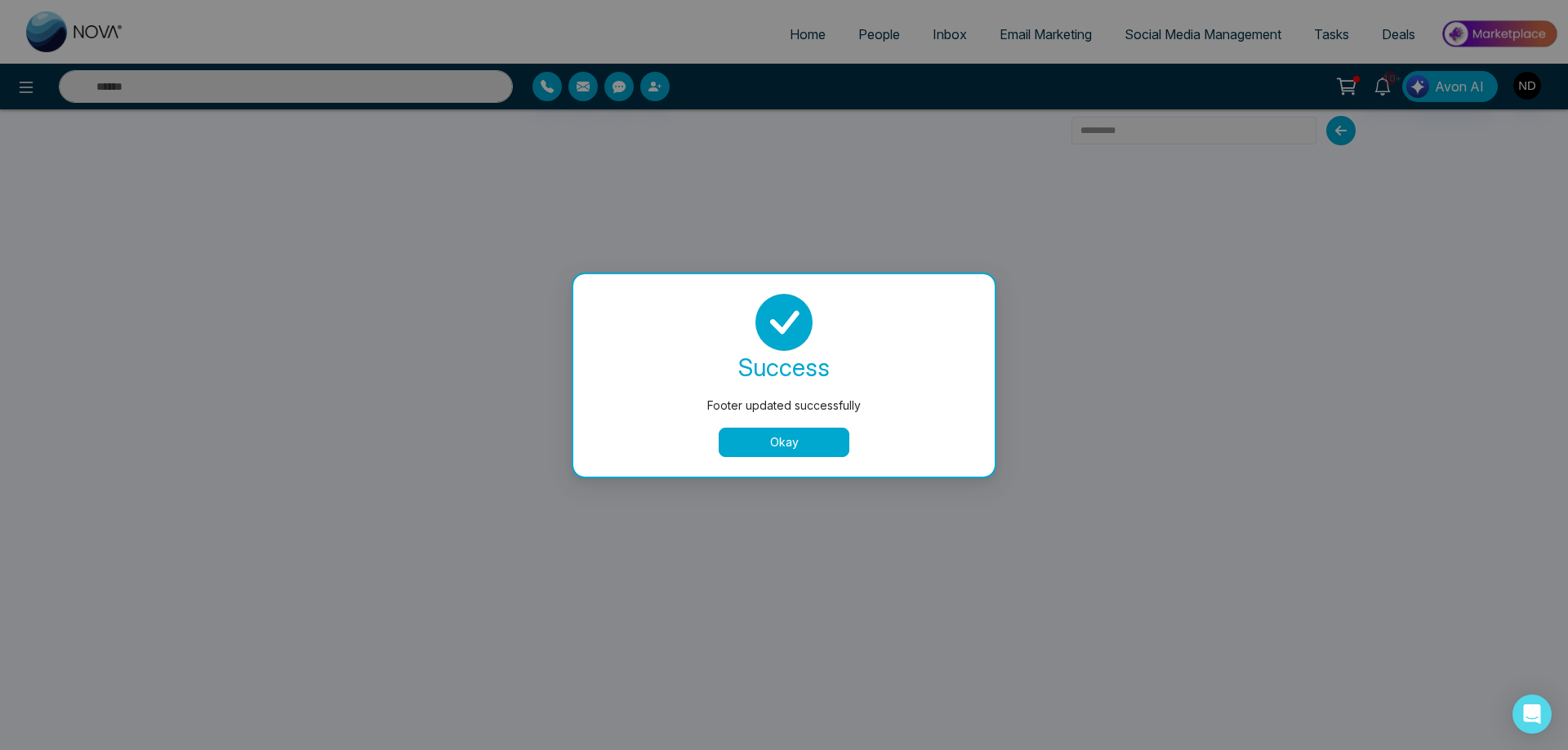
click at [802, 451] on button "Okay" at bounding box center [784, 442] width 131 height 30
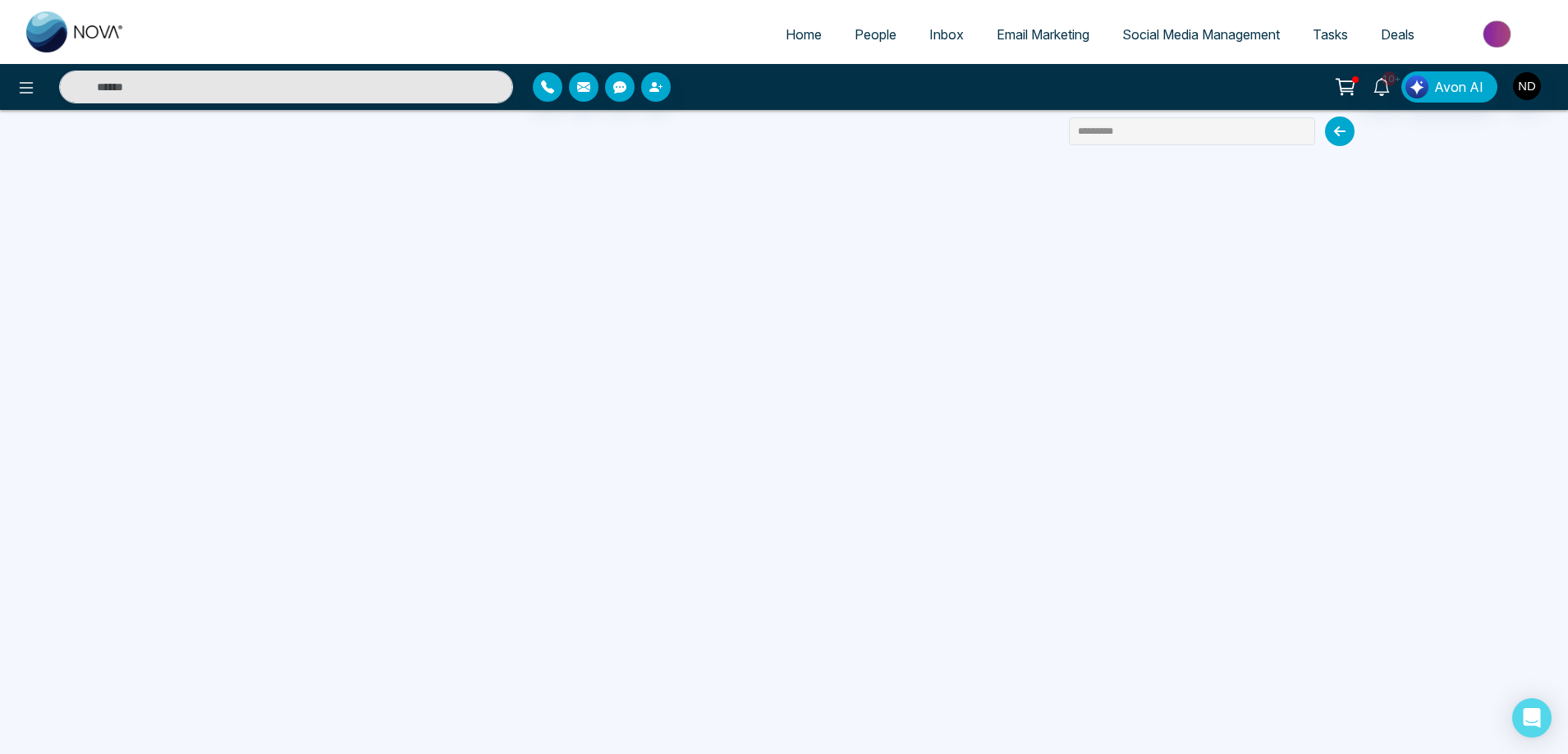
click at [1038, 27] on span "Email Marketing" at bounding box center [1043, 34] width 92 height 16
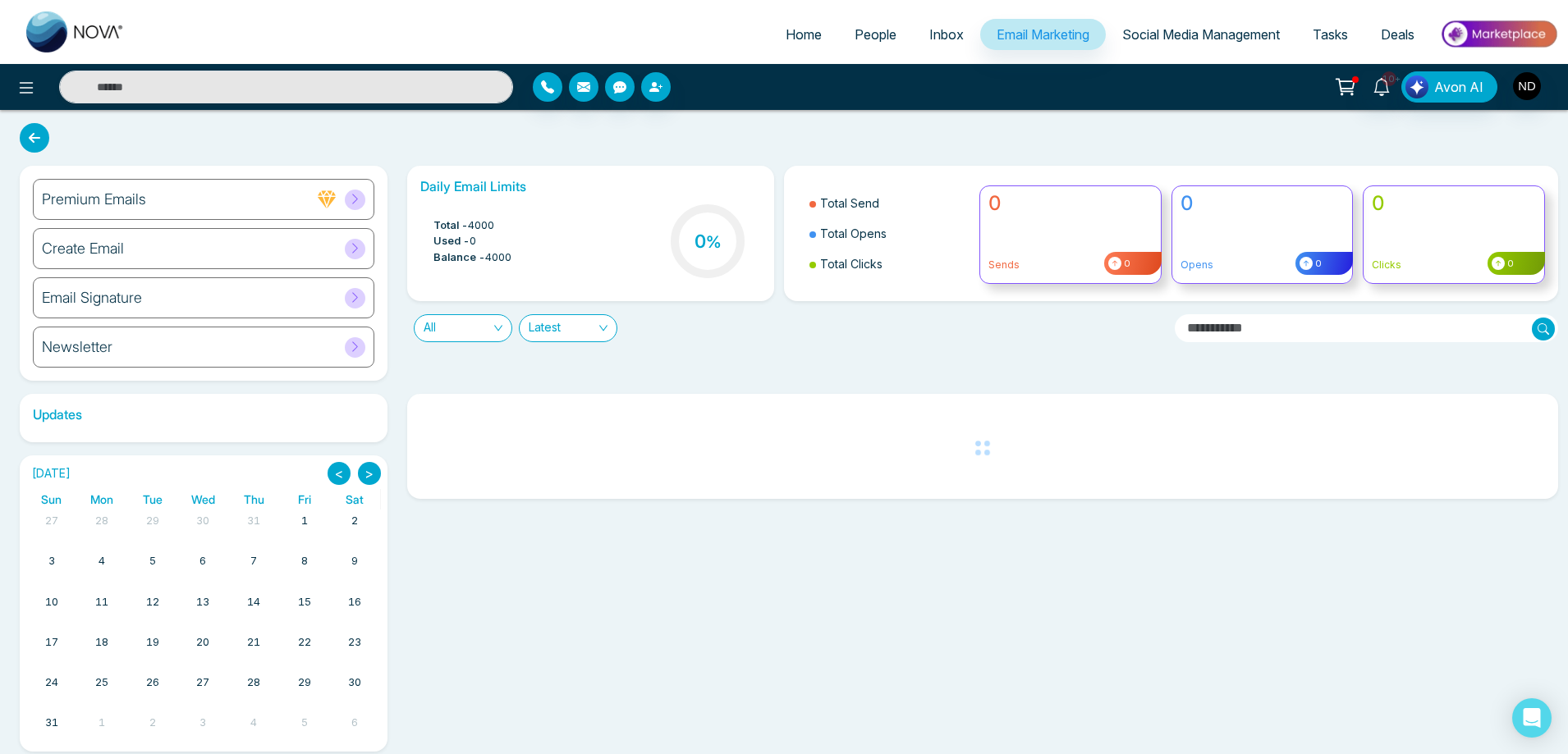
click at [100, 299] on h6 "Email Signature" at bounding box center [92, 297] width 100 height 18
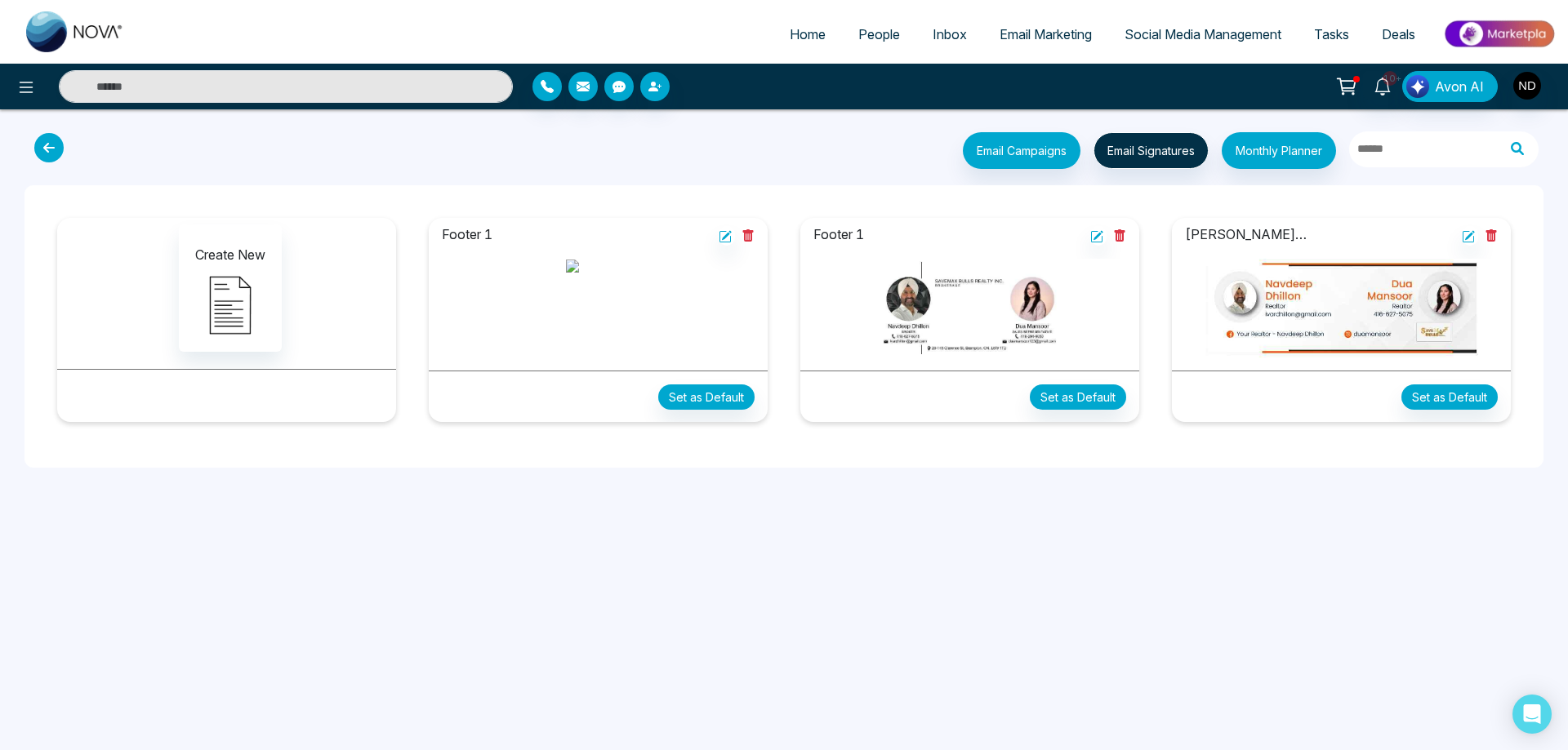
click at [695, 575] on div "Home People Inbox Email Marketing Social Media Management Tasks Deals 10+ Avon …" at bounding box center [784, 375] width 1568 height 750
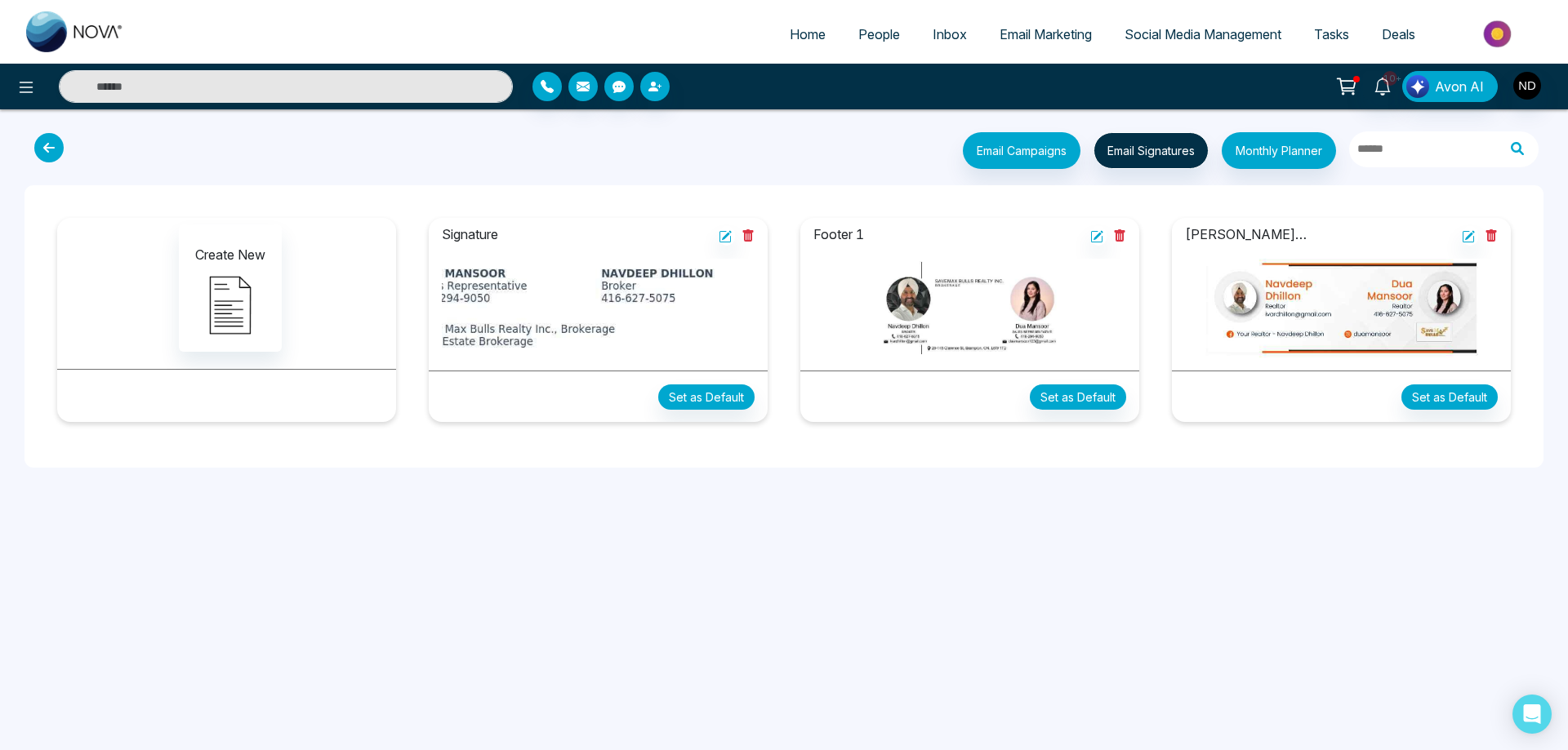
click at [1047, 30] on span "Email Marketing" at bounding box center [1045, 33] width 92 height 16
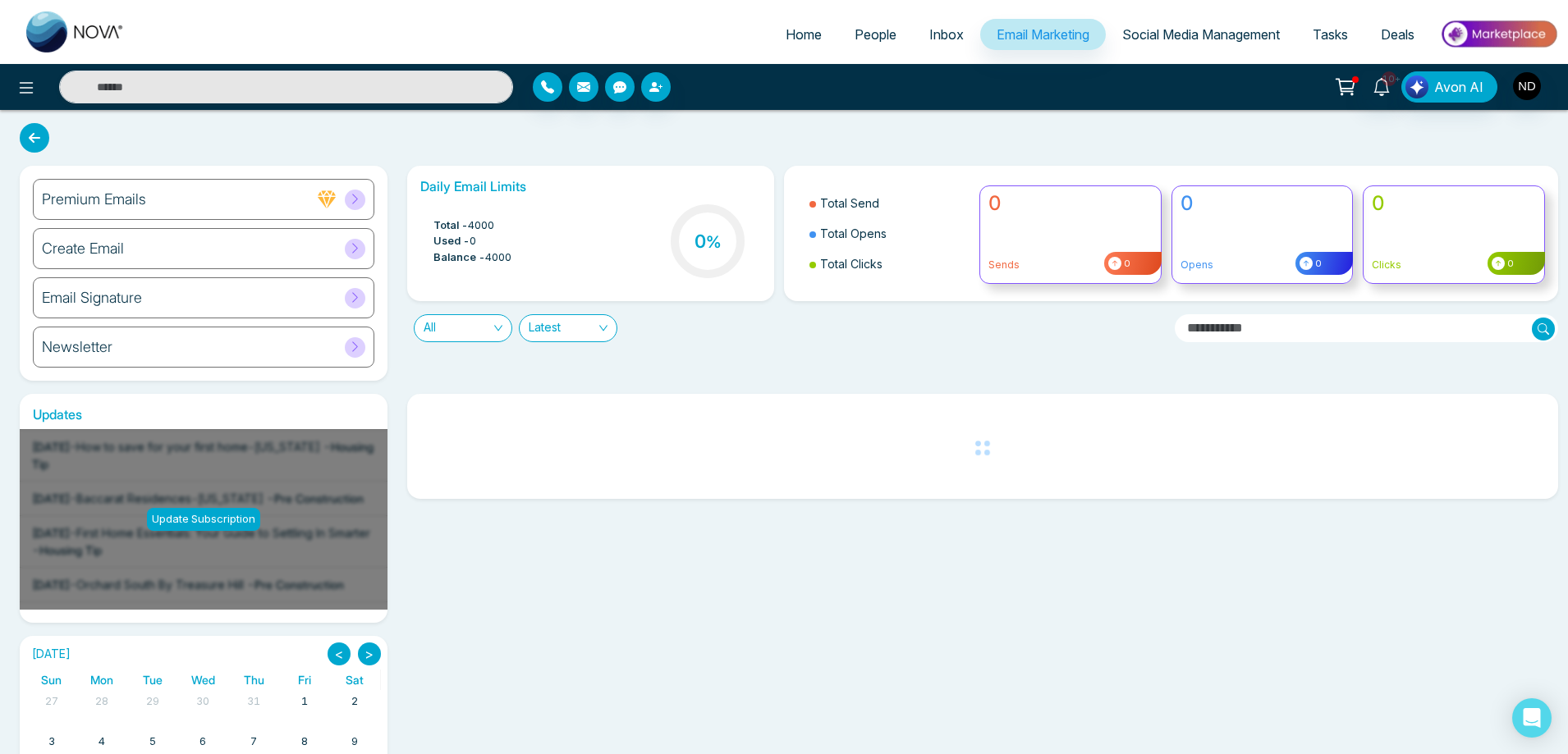
click at [92, 299] on h6 "Email Signature" at bounding box center [92, 297] width 100 height 18
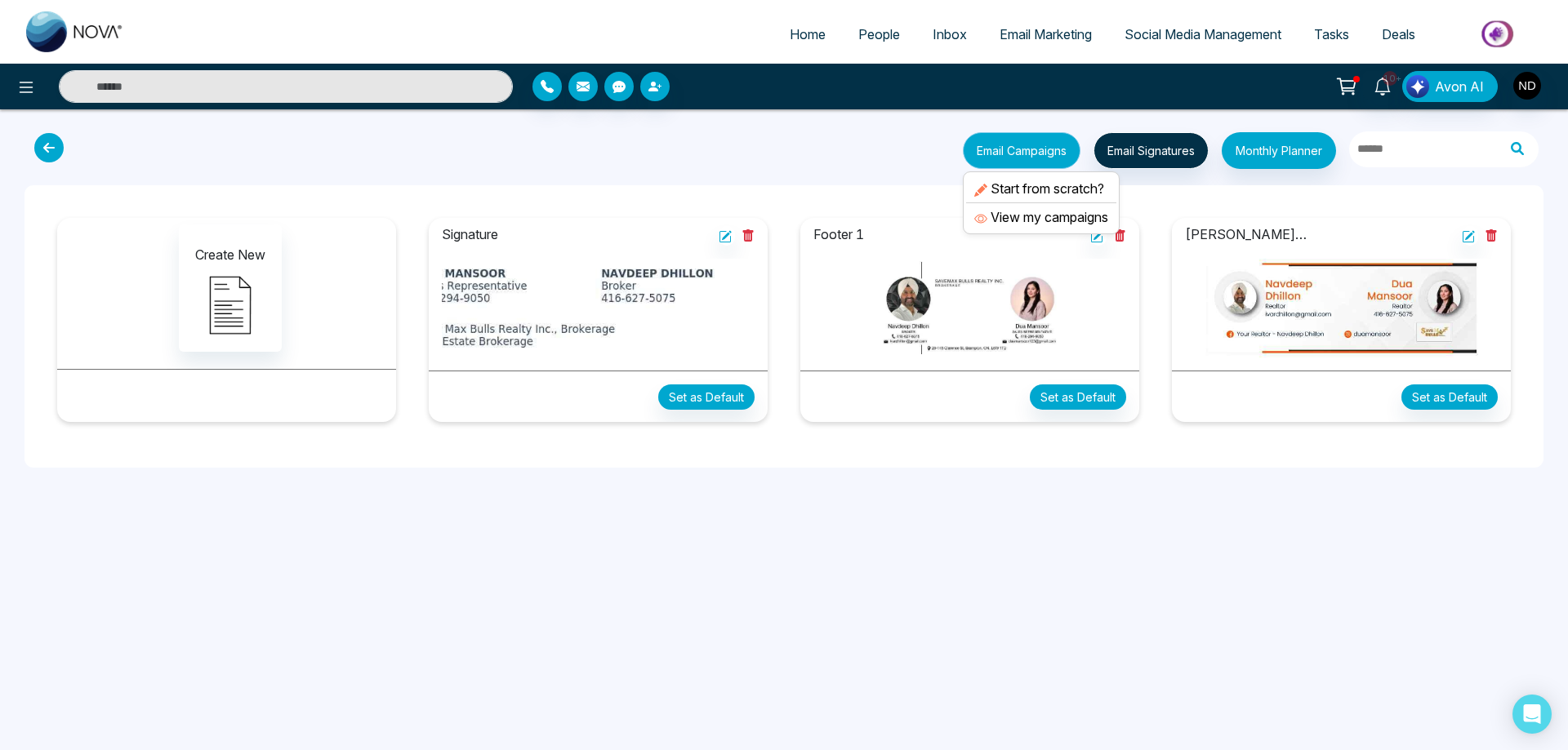
click at [1027, 152] on button "Email Campaigns" at bounding box center [1021, 150] width 118 height 36
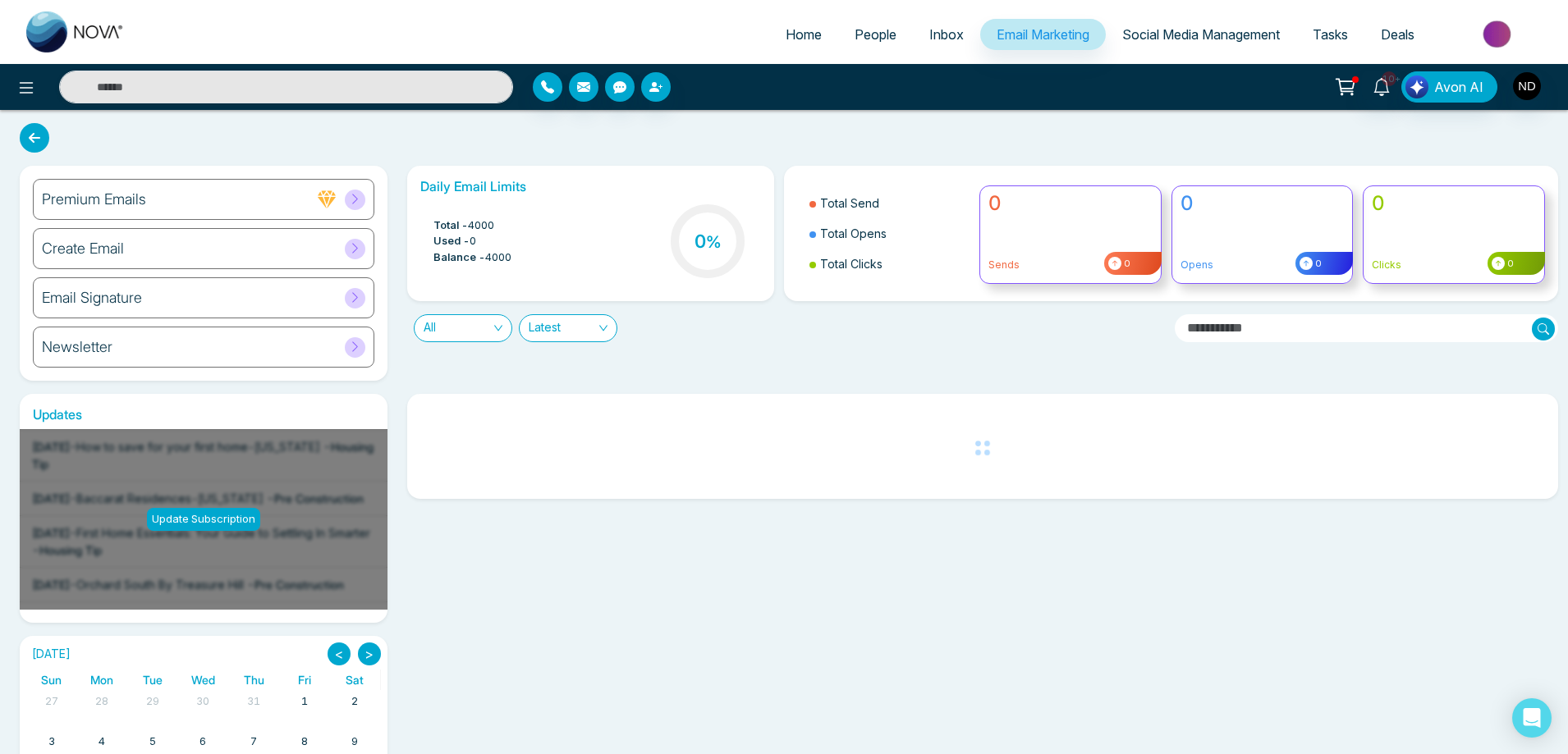
click at [86, 258] on div "Create Email" at bounding box center [203, 248] width 341 height 41
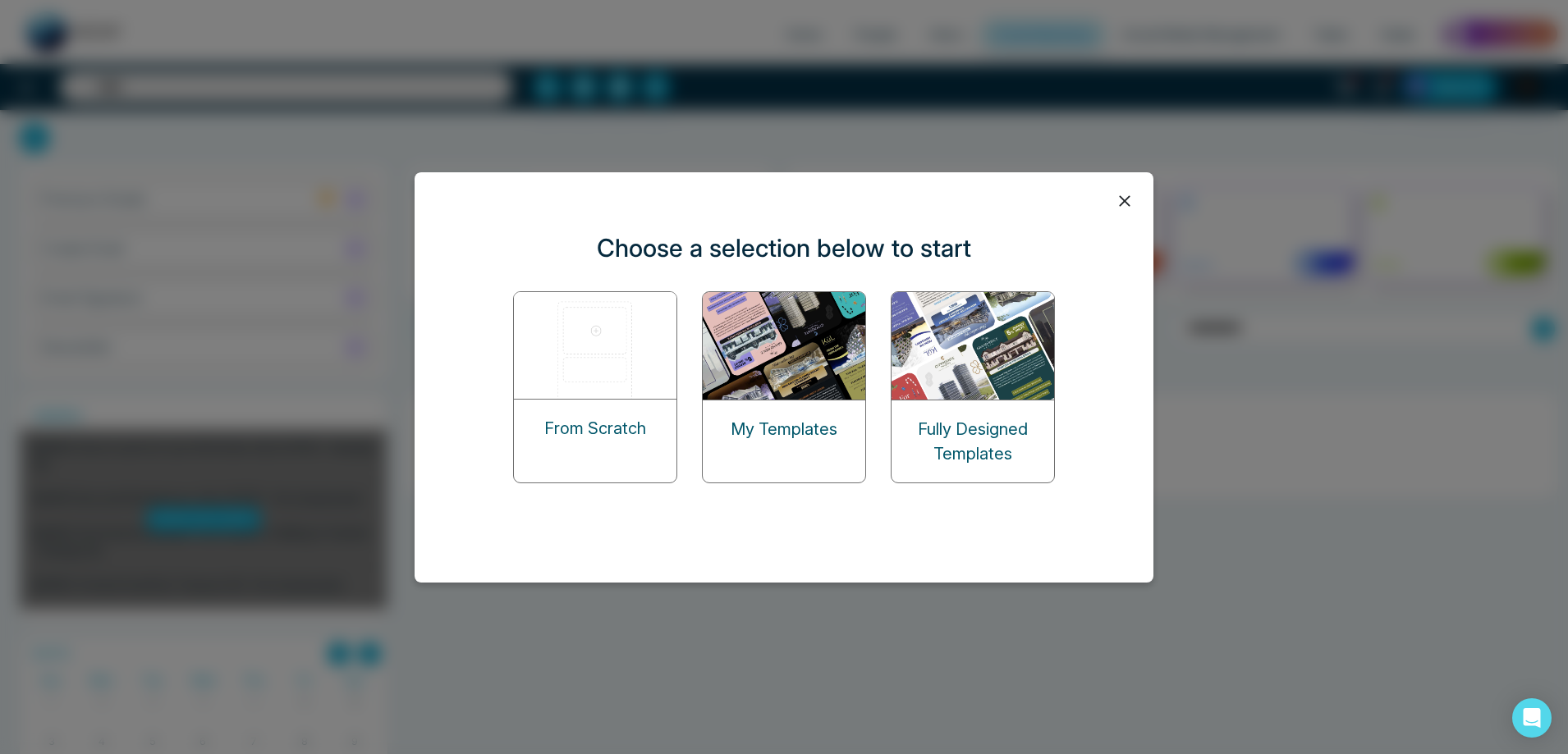
click at [762, 422] on p "My Templates" at bounding box center [783, 429] width 107 height 25
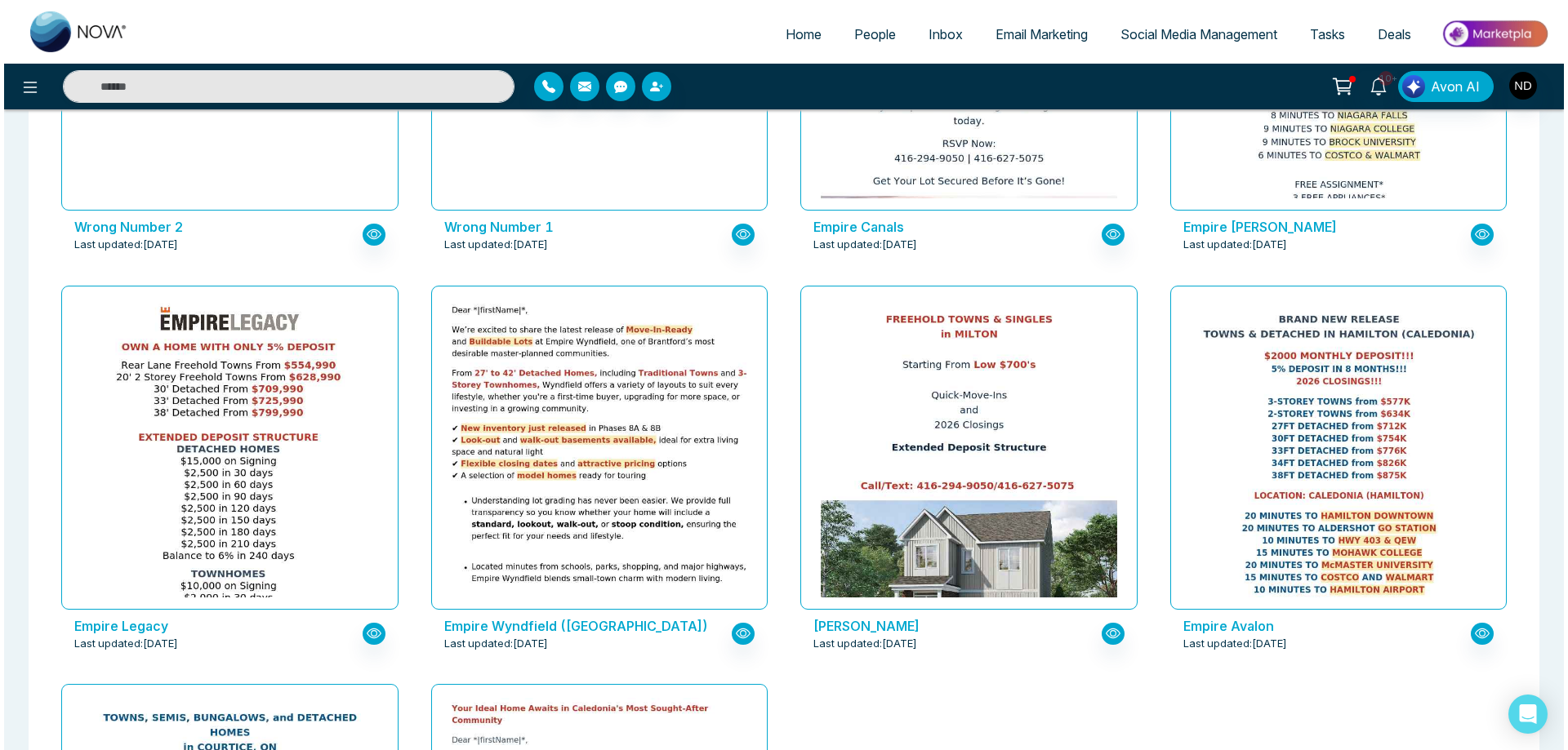
scroll to position [2299, 0]
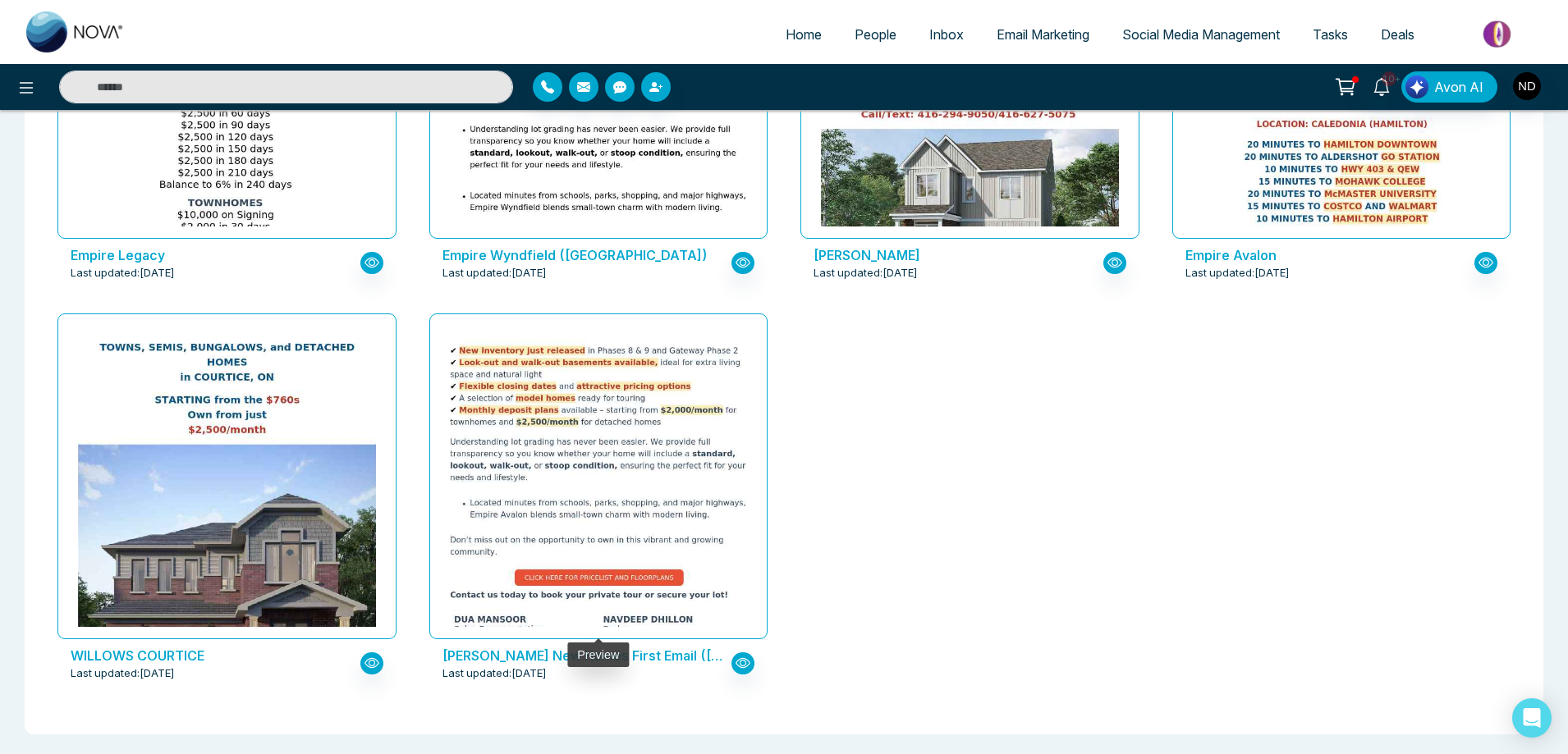
click at [630, 436] on img at bounding box center [597, 432] width 595 height 517
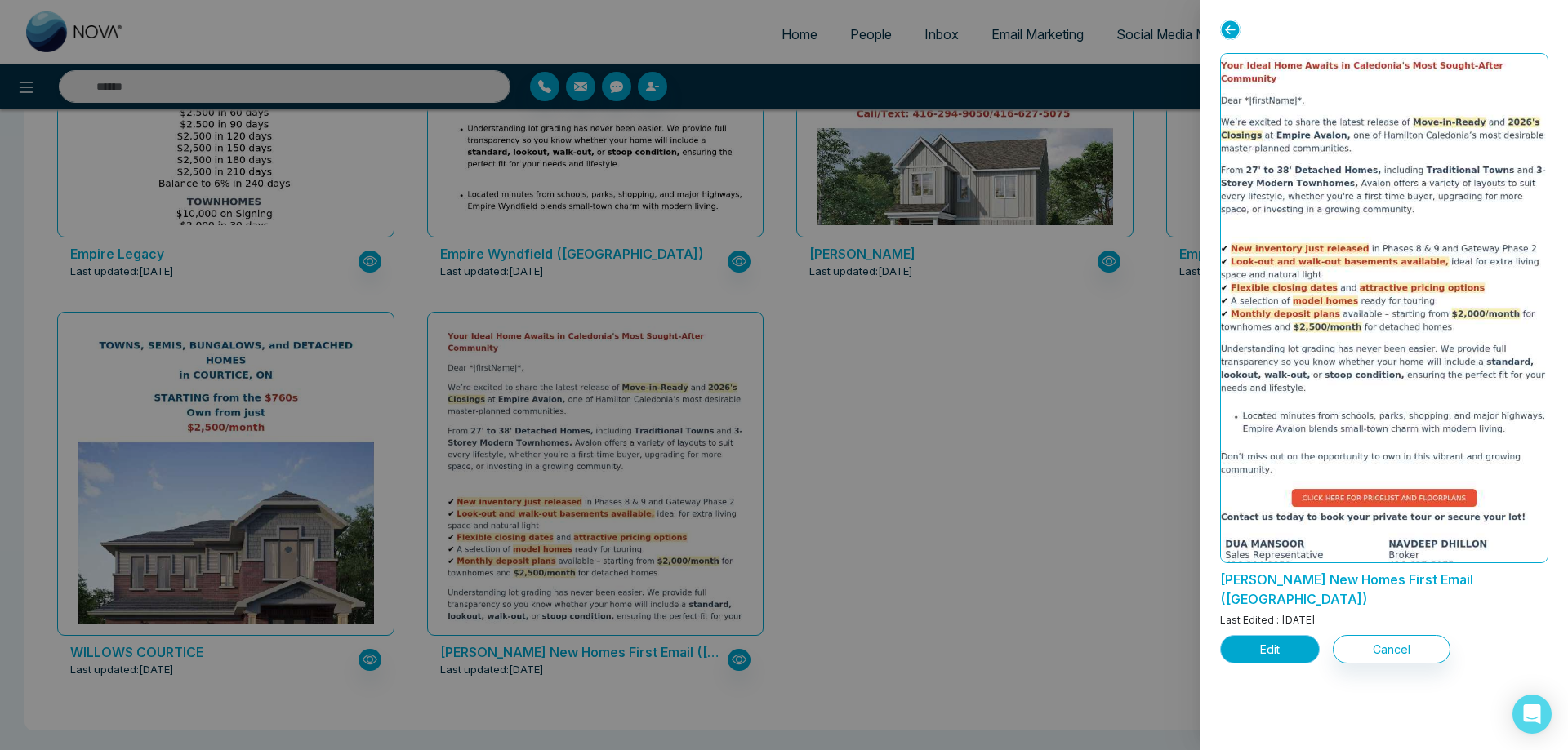
click at [1274, 635] on button "Edit" at bounding box center [1270, 650] width 100 height 29
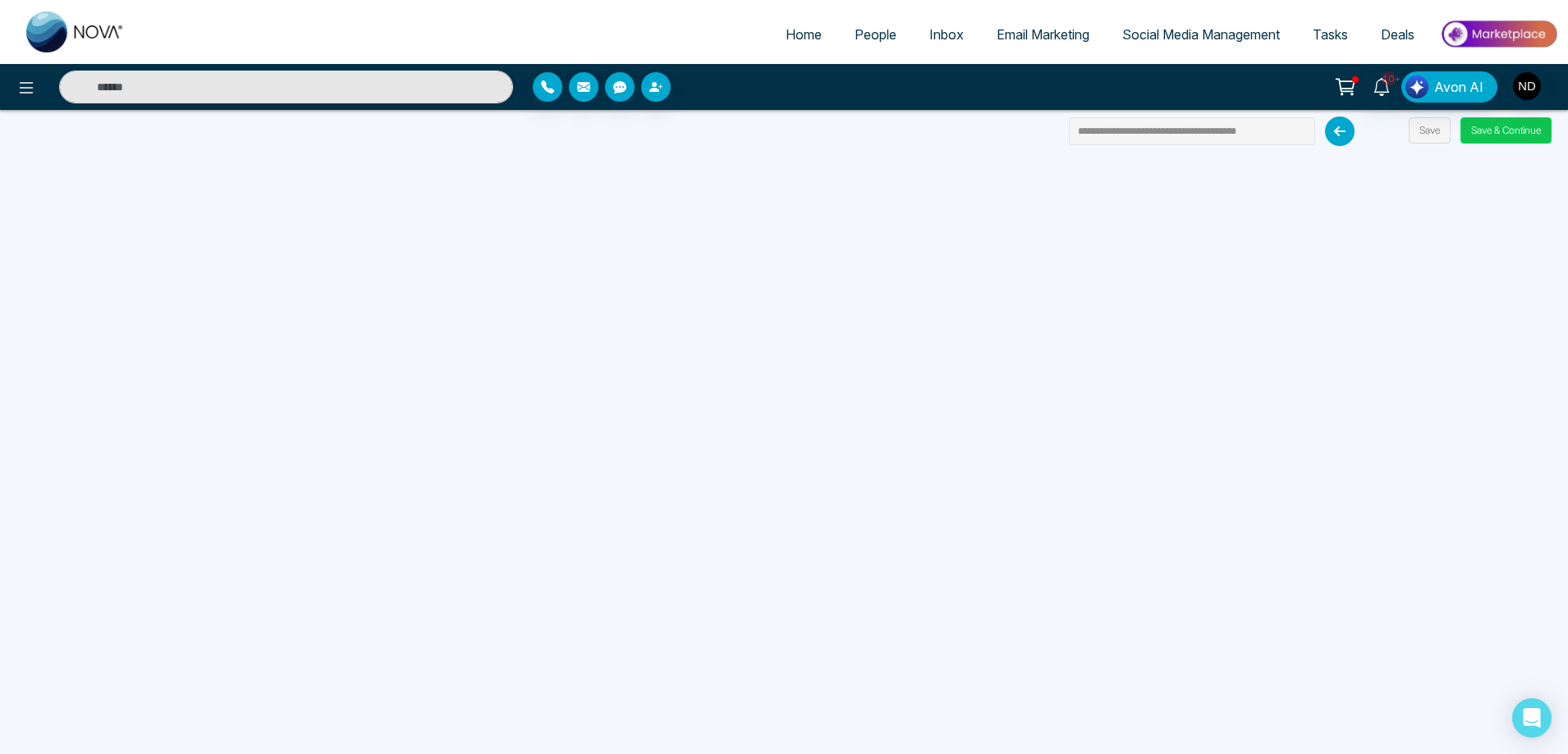
click at [1514, 132] on button "Save & Continue" at bounding box center [1505, 130] width 91 height 26
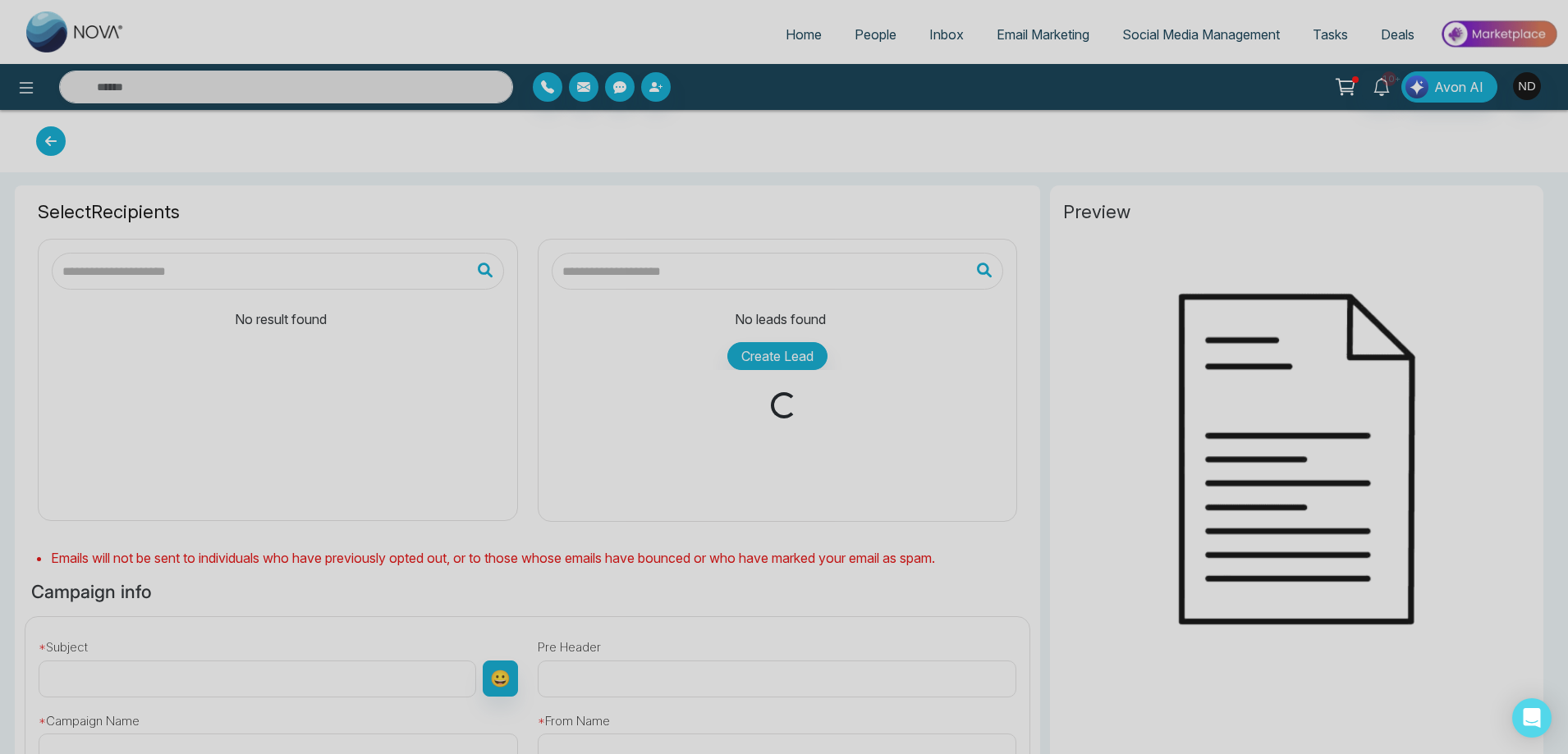
type input "**********"
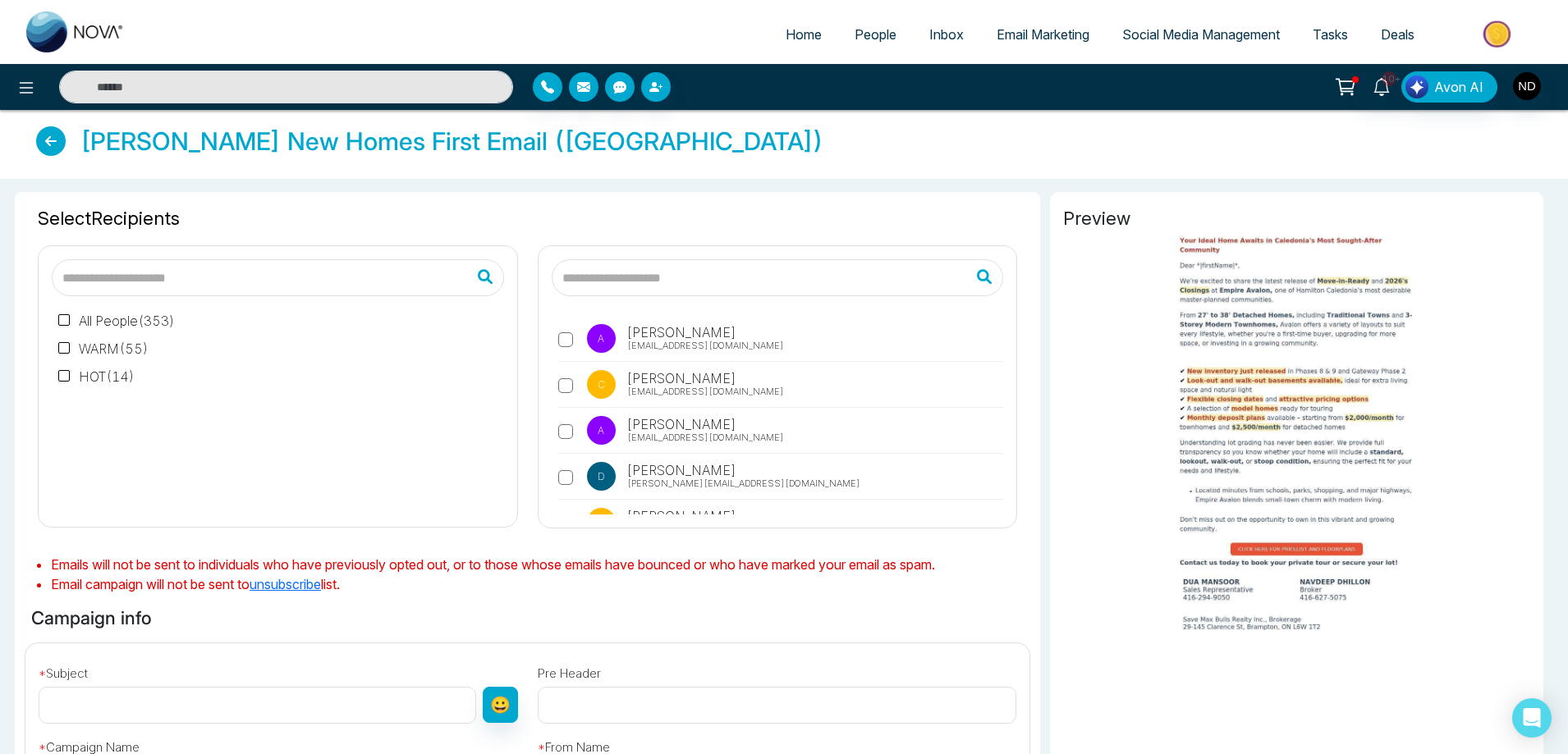
click at [689, 278] on input "text" at bounding box center [777, 278] width 452 height 37
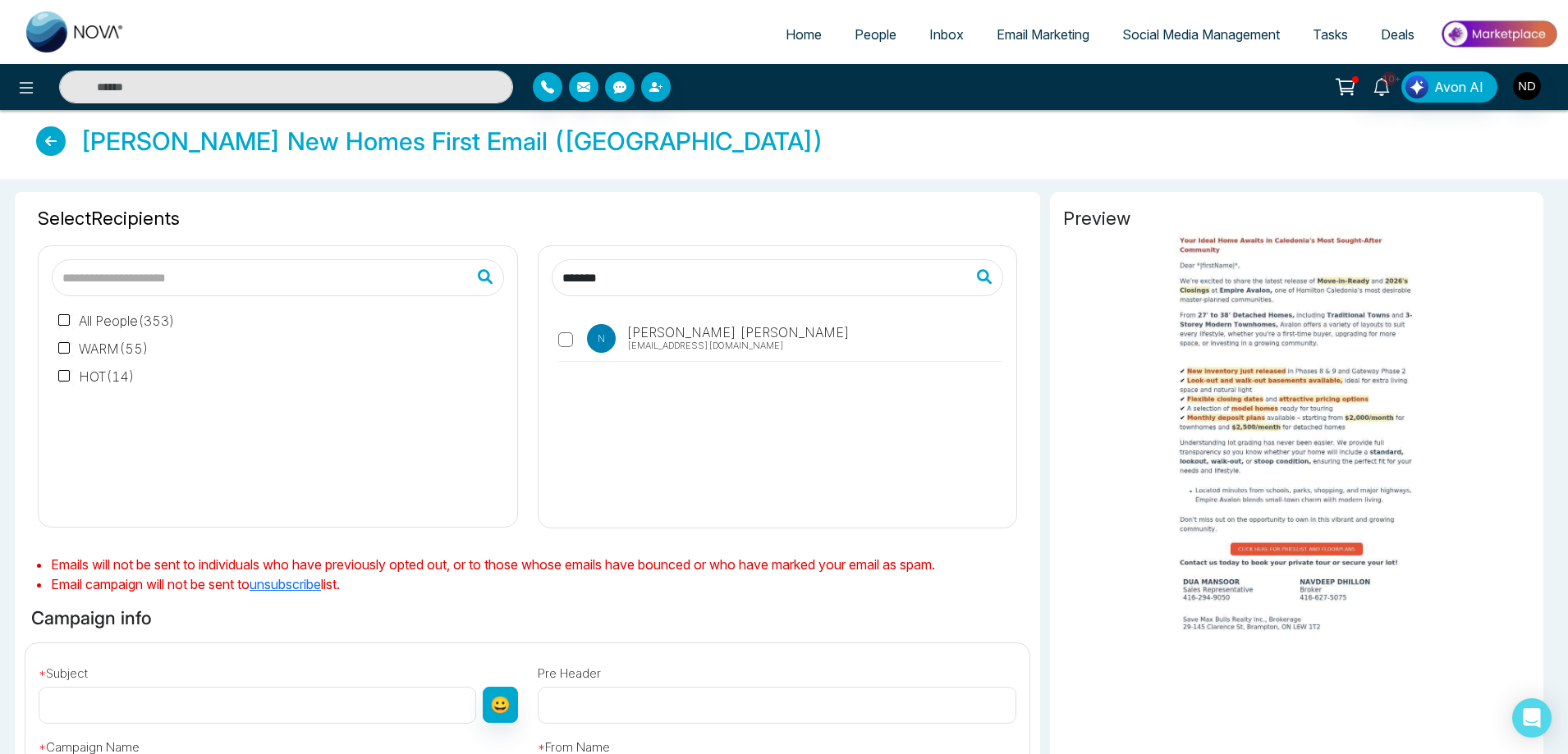
type input "*******"
click at [1024, 424] on div "******* [PERSON_NAME] [EMAIL_ADDRESS][DOMAIN_NAME]" at bounding box center [778, 380] width 500 height 296
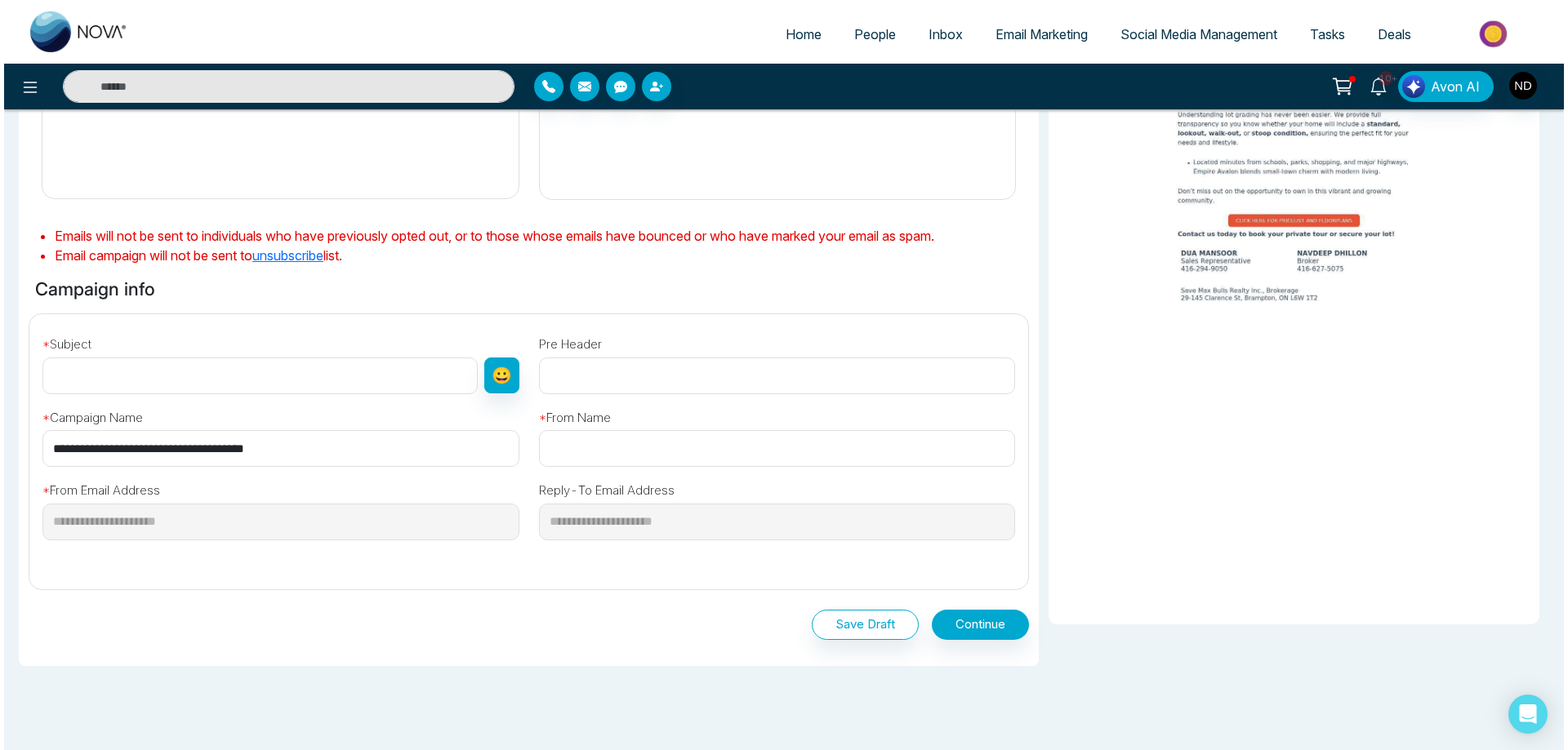
scroll to position [326, 0]
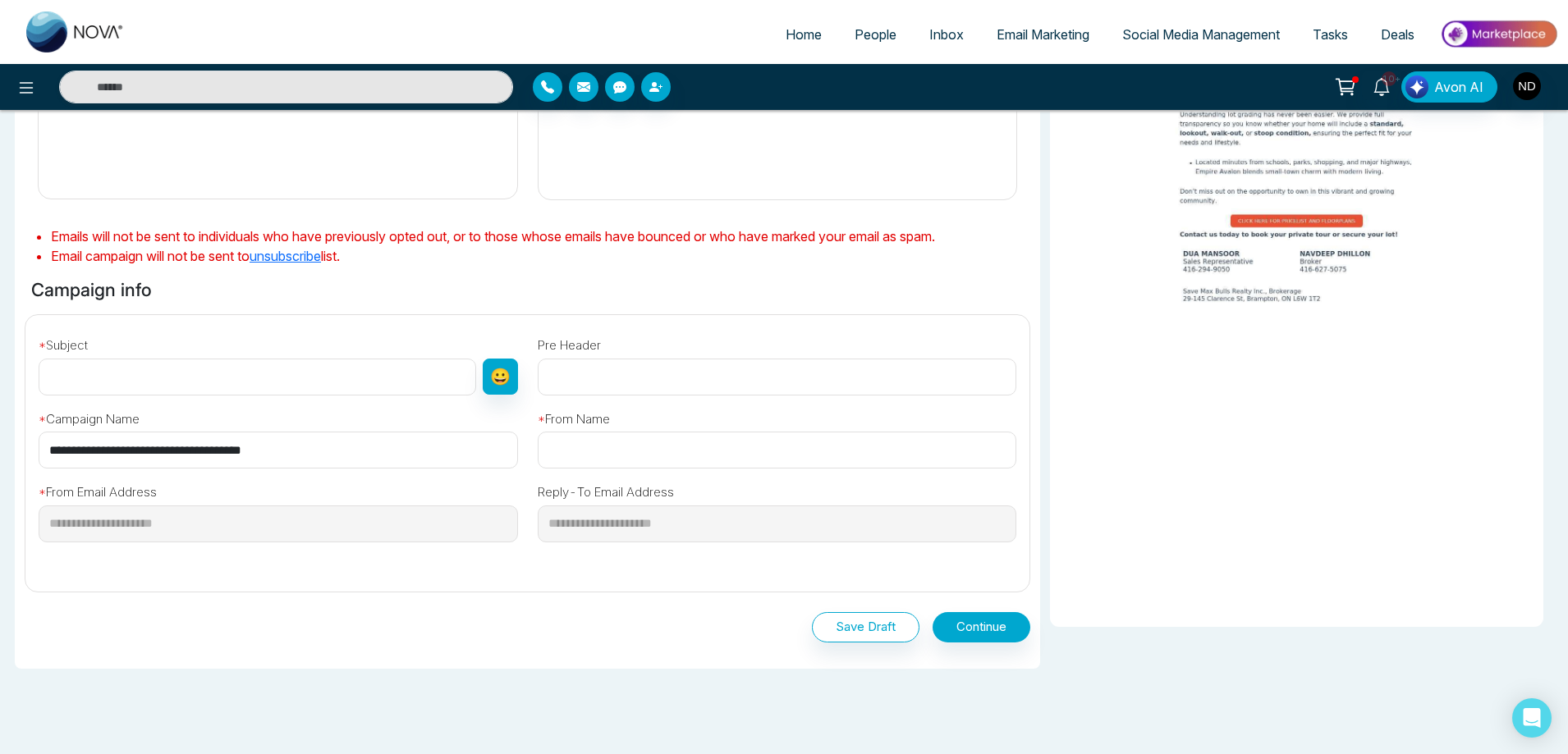
click at [123, 384] on input "text" at bounding box center [257, 377] width 438 height 37
type input "****"
click at [592, 448] on input "text" at bounding box center [777, 450] width 479 height 37
type input "**********"
click at [983, 627] on button "Continue" at bounding box center [981, 628] width 98 height 31
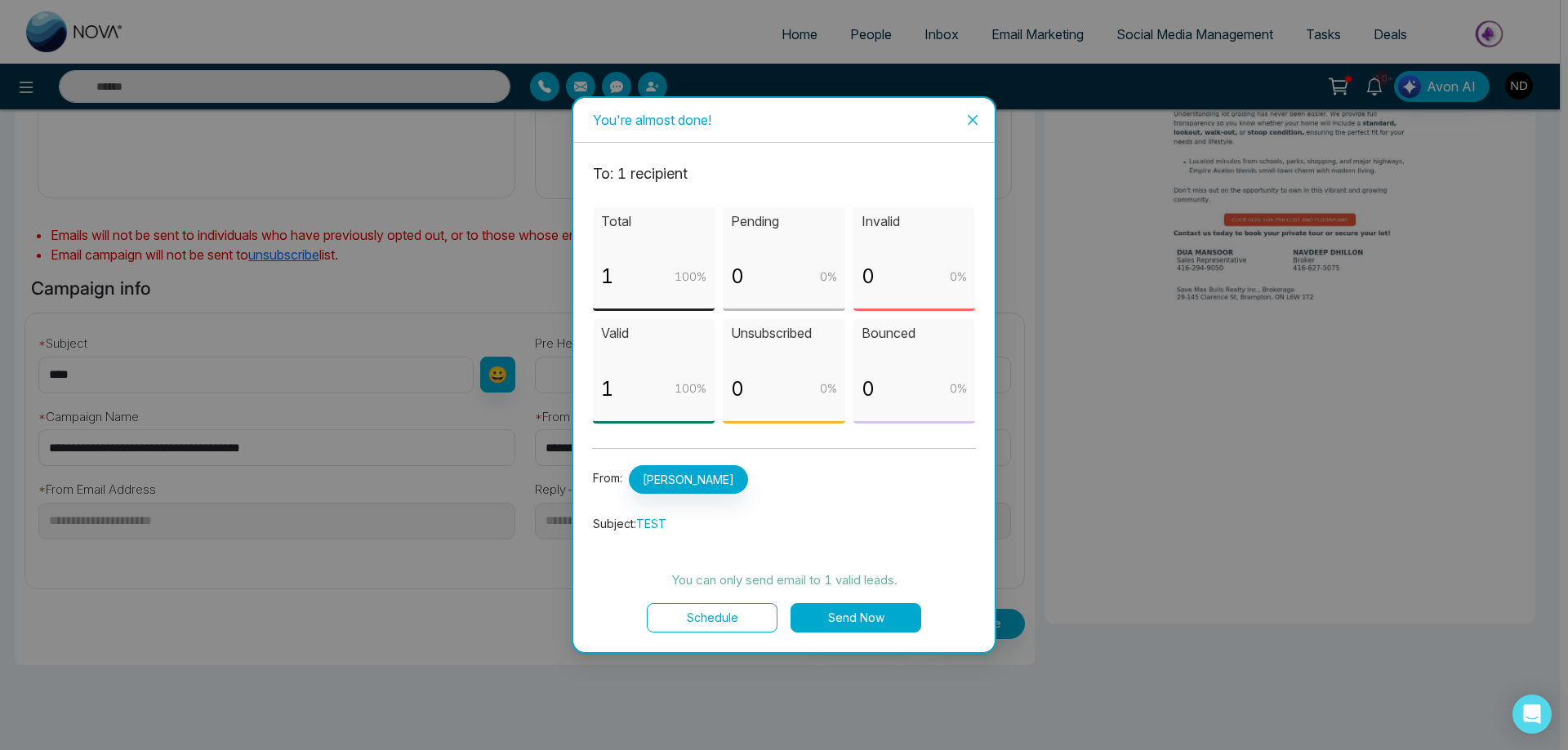
click at [866, 608] on button "Send Now" at bounding box center [856, 618] width 131 height 30
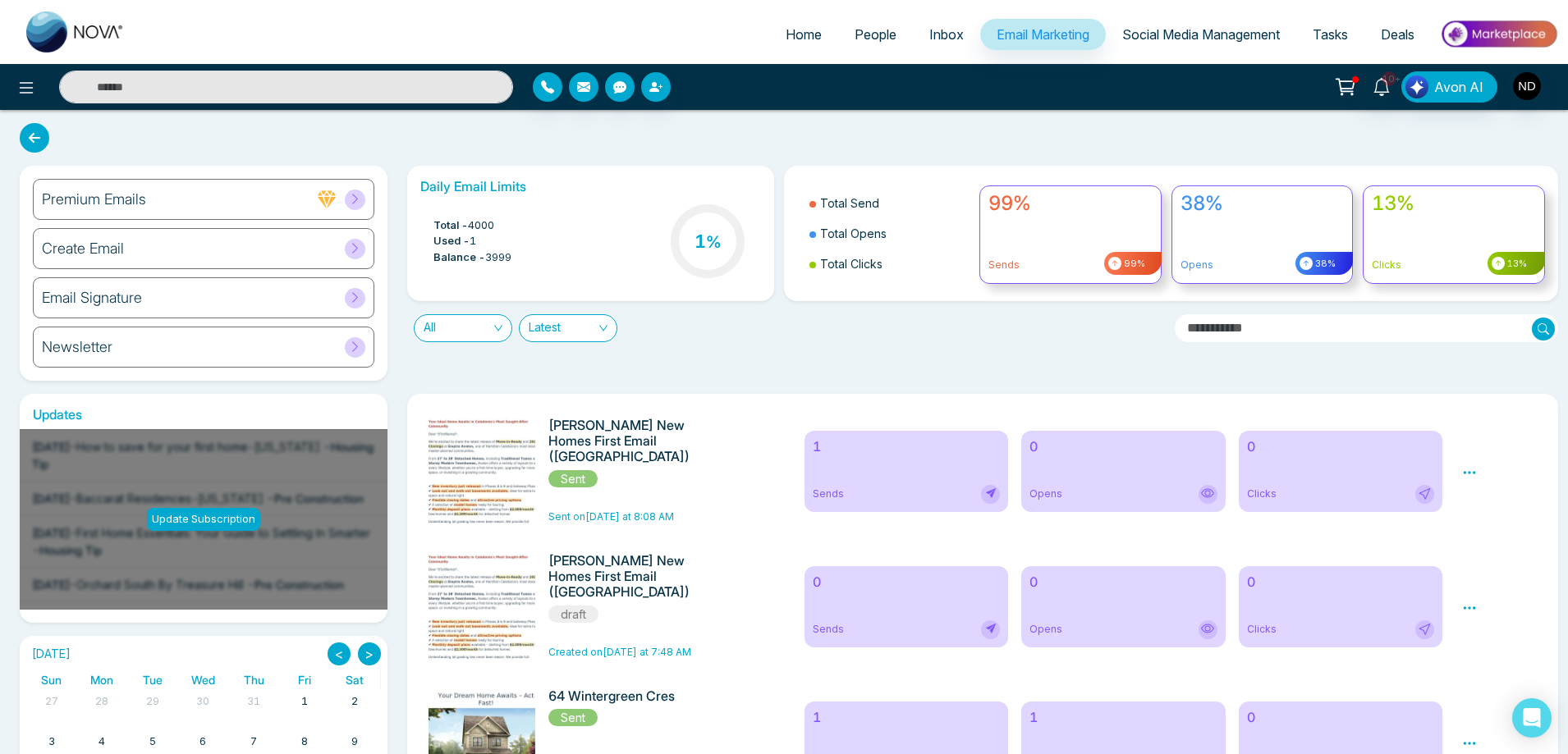
click at [102, 299] on h6 "Email Signature" at bounding box center [92, 297] width 100 height 18
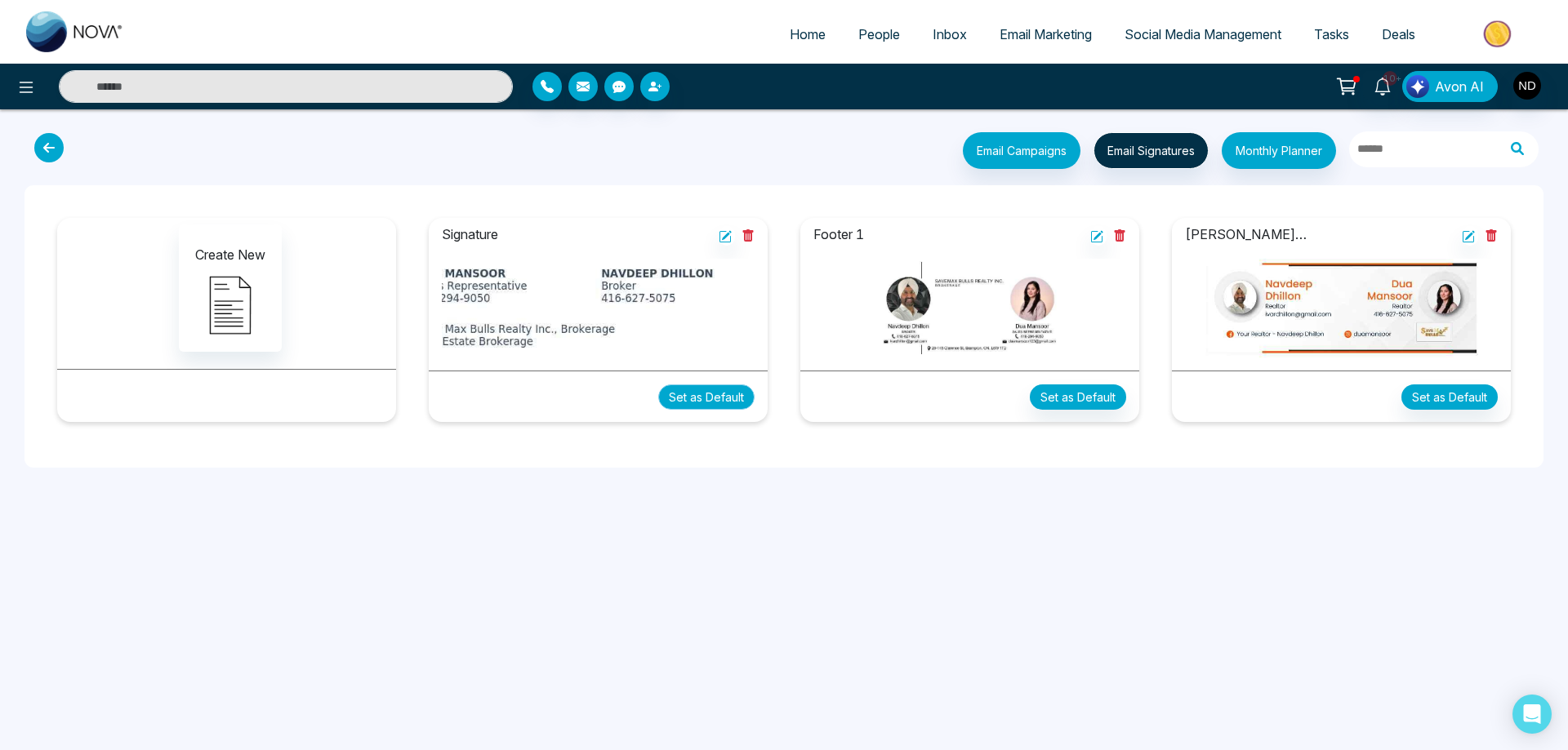
click at [705, 397] on button "Set as Default" at bounding box center [706, 397] width 97 height 25
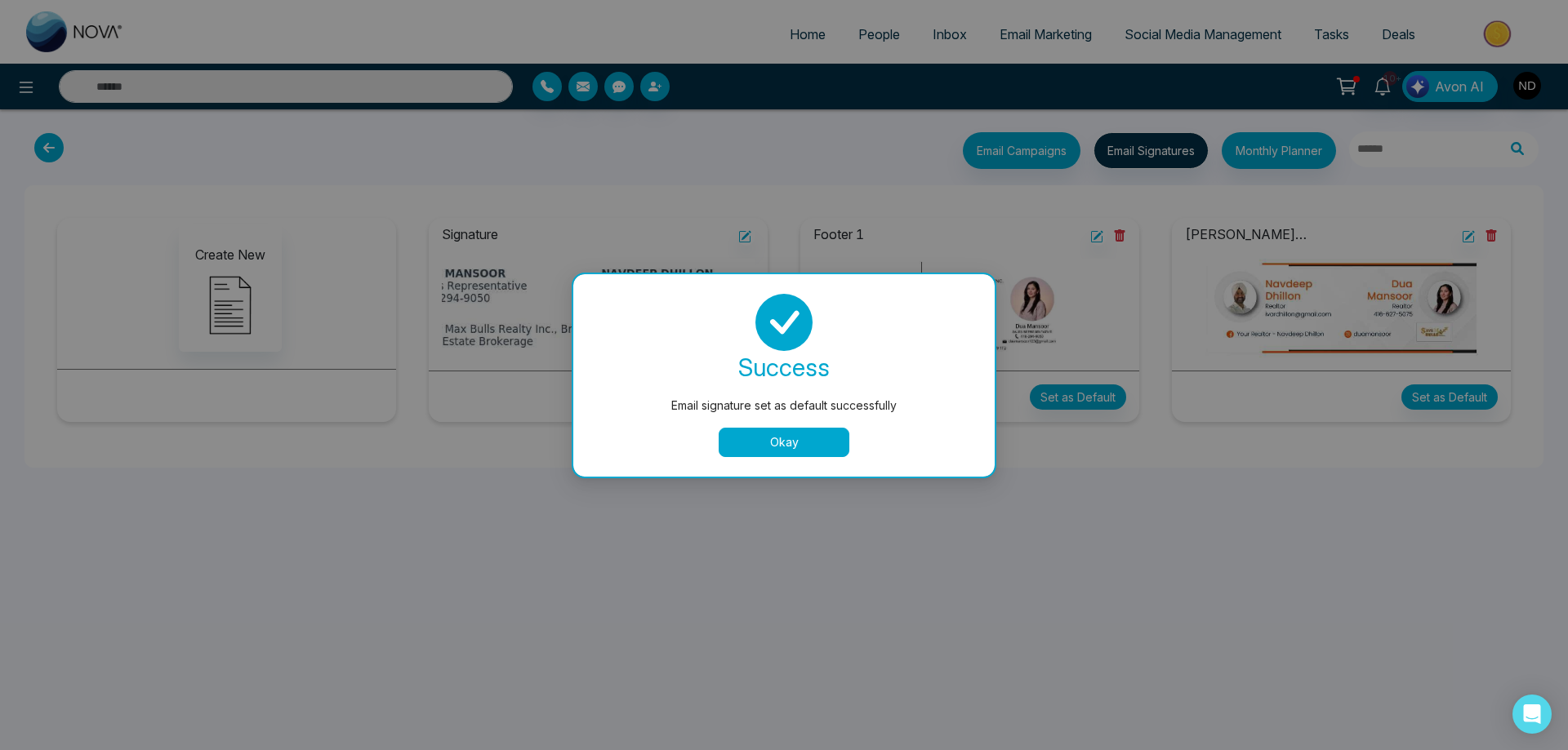
click at [781, 435] on button "Okay" at bounding box center [784, 442] width 131 height 30
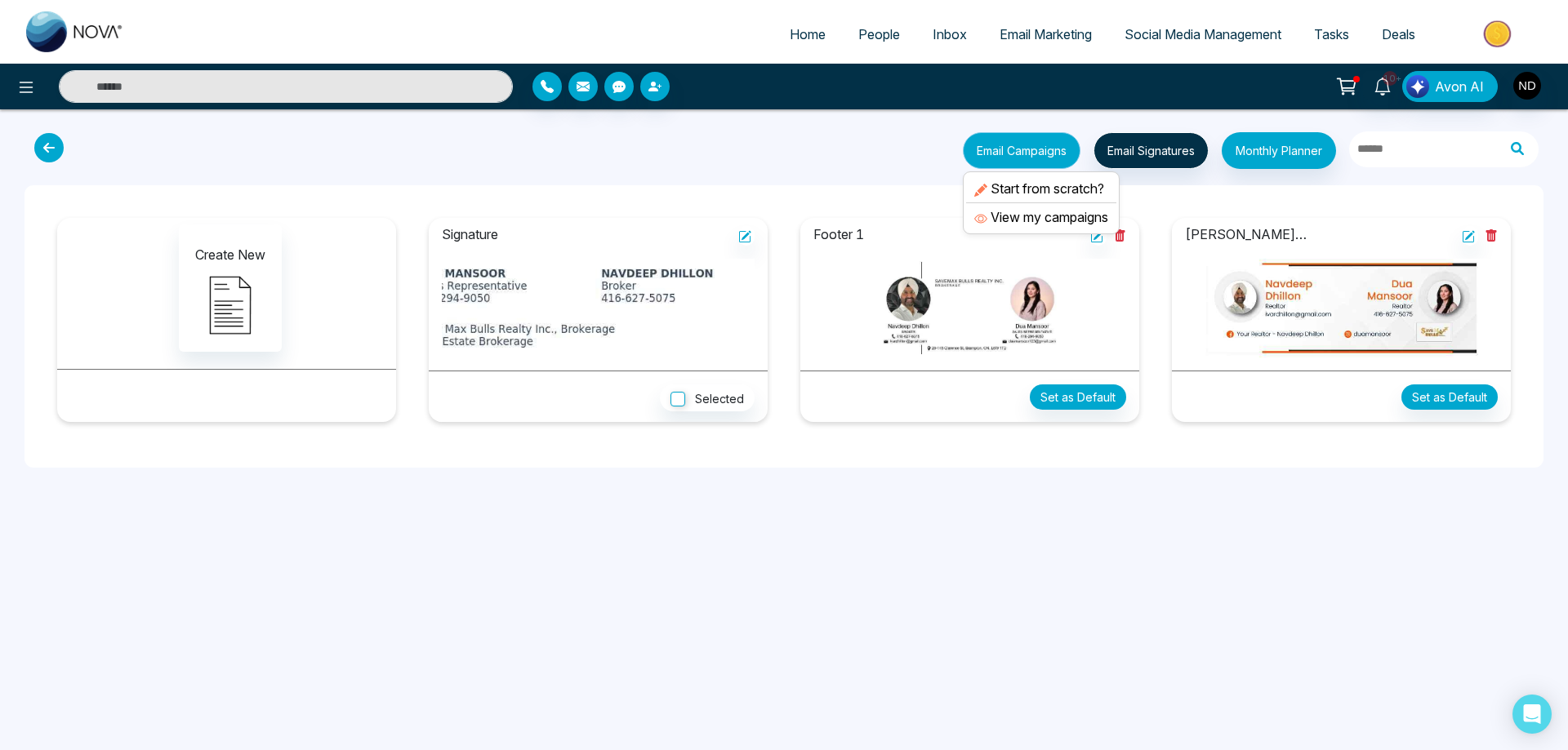
click at [1007, 150] on button "Email Campaigns" at bounding box center [1021, 150] width 118 height 36
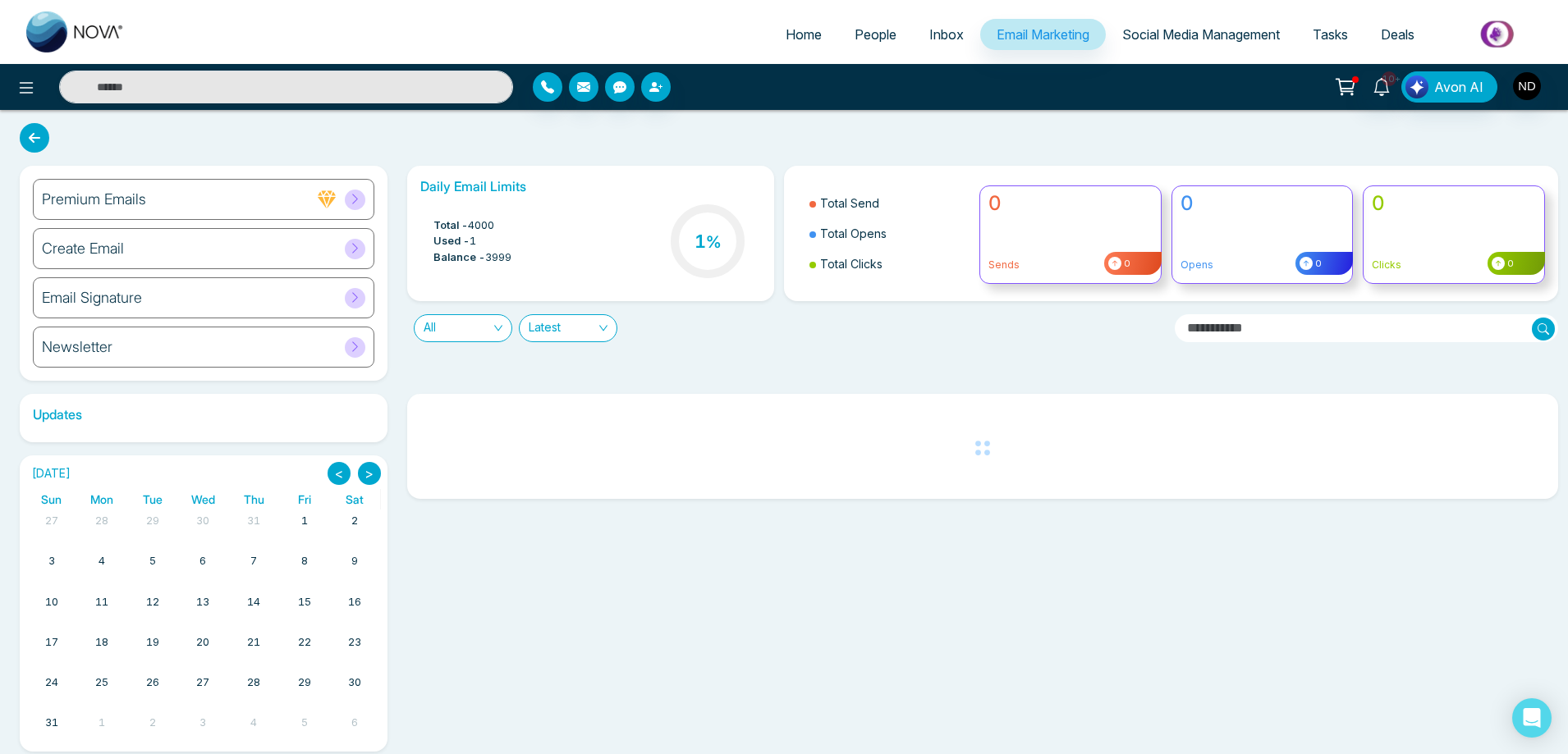
click at [108, 251] on h6 "Create Email" at bounding box center [83, 248] width 82 height 18
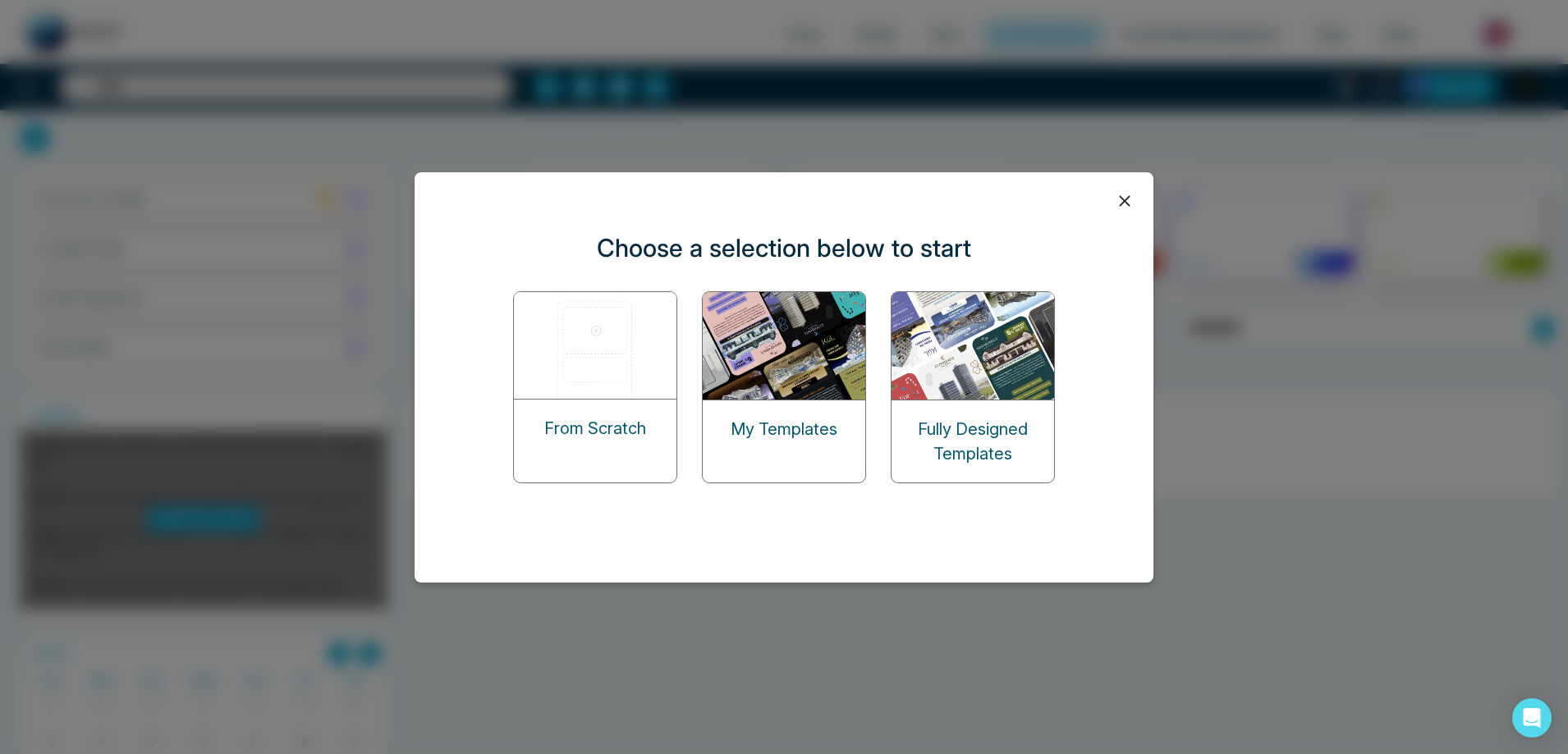
click at [765, 390] on img at bounding box center [784, 346] width 164 height 108
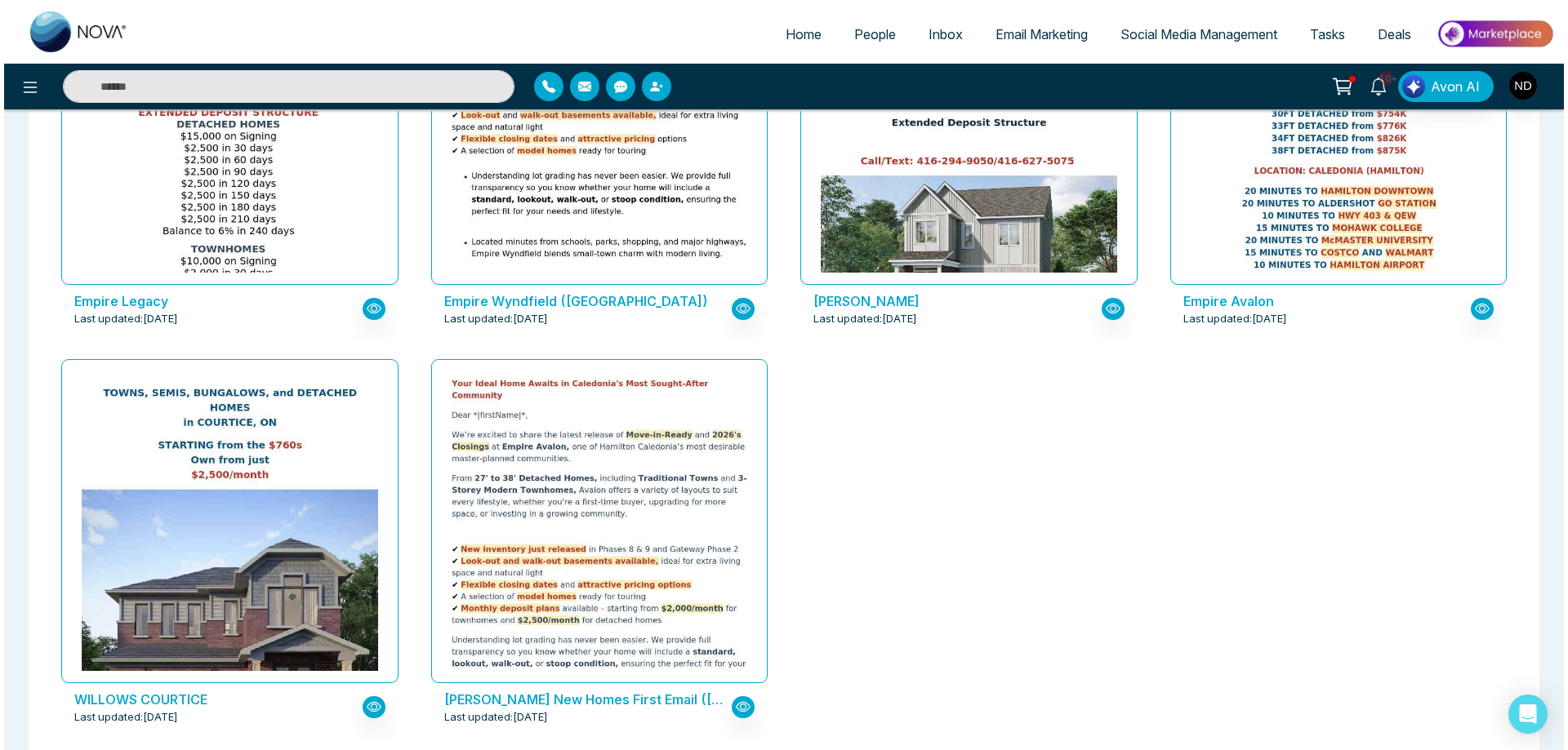
scroll to position [2299, 0]
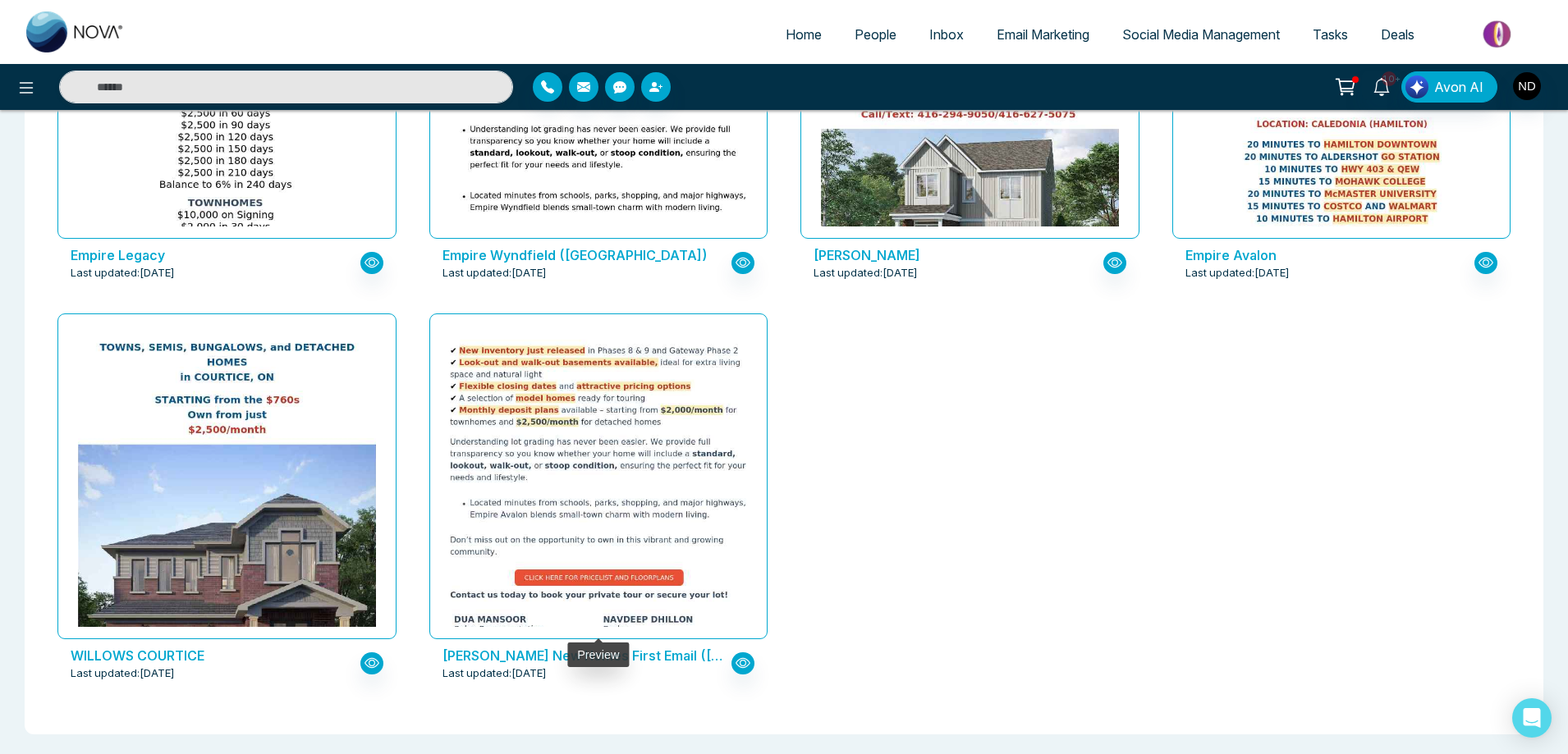
click at [638, 536] on img at bounding box center [597, 432] width 595 height 517
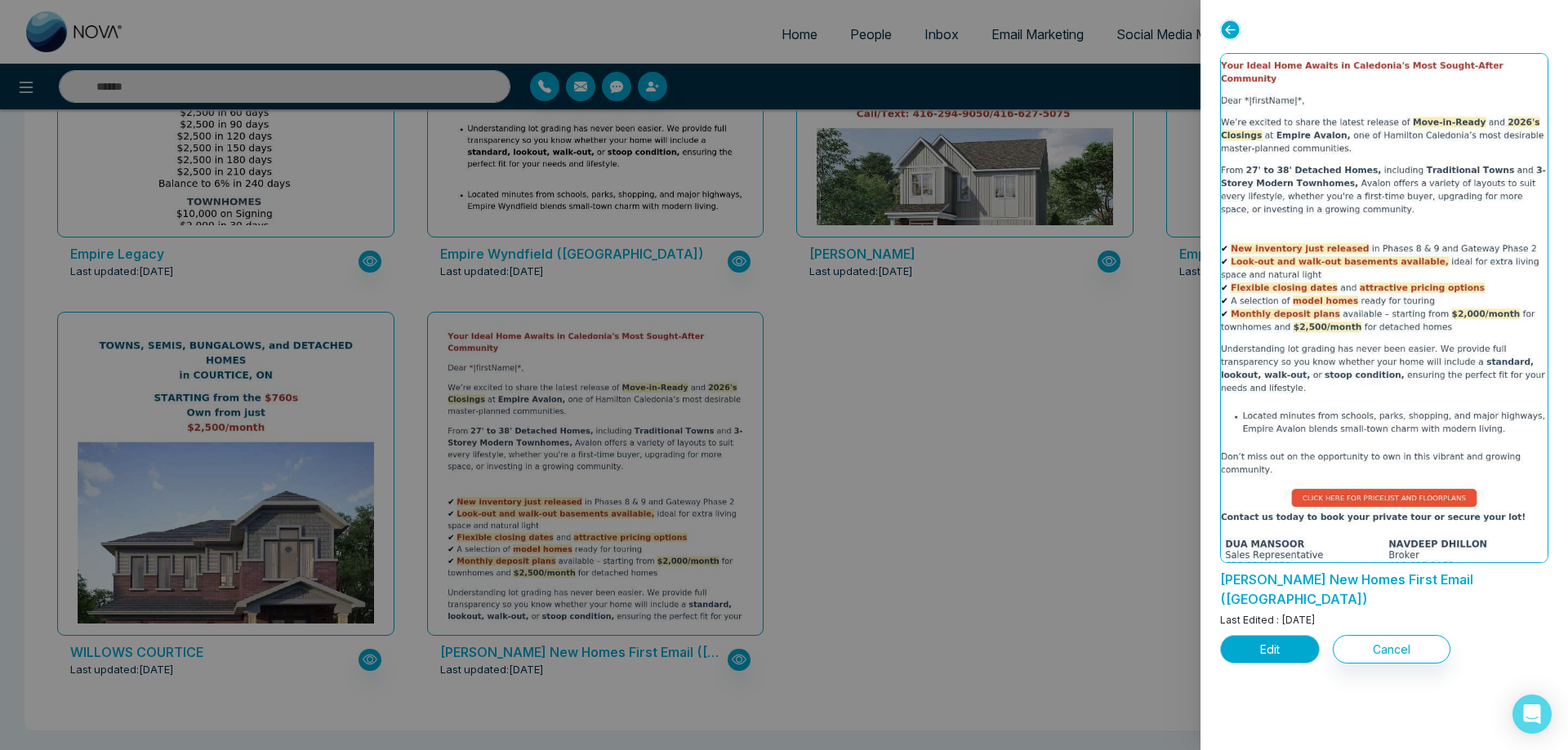
click at [1279, 635] on button "Edit" at bounding box center [1270, 650] width 100 height 29
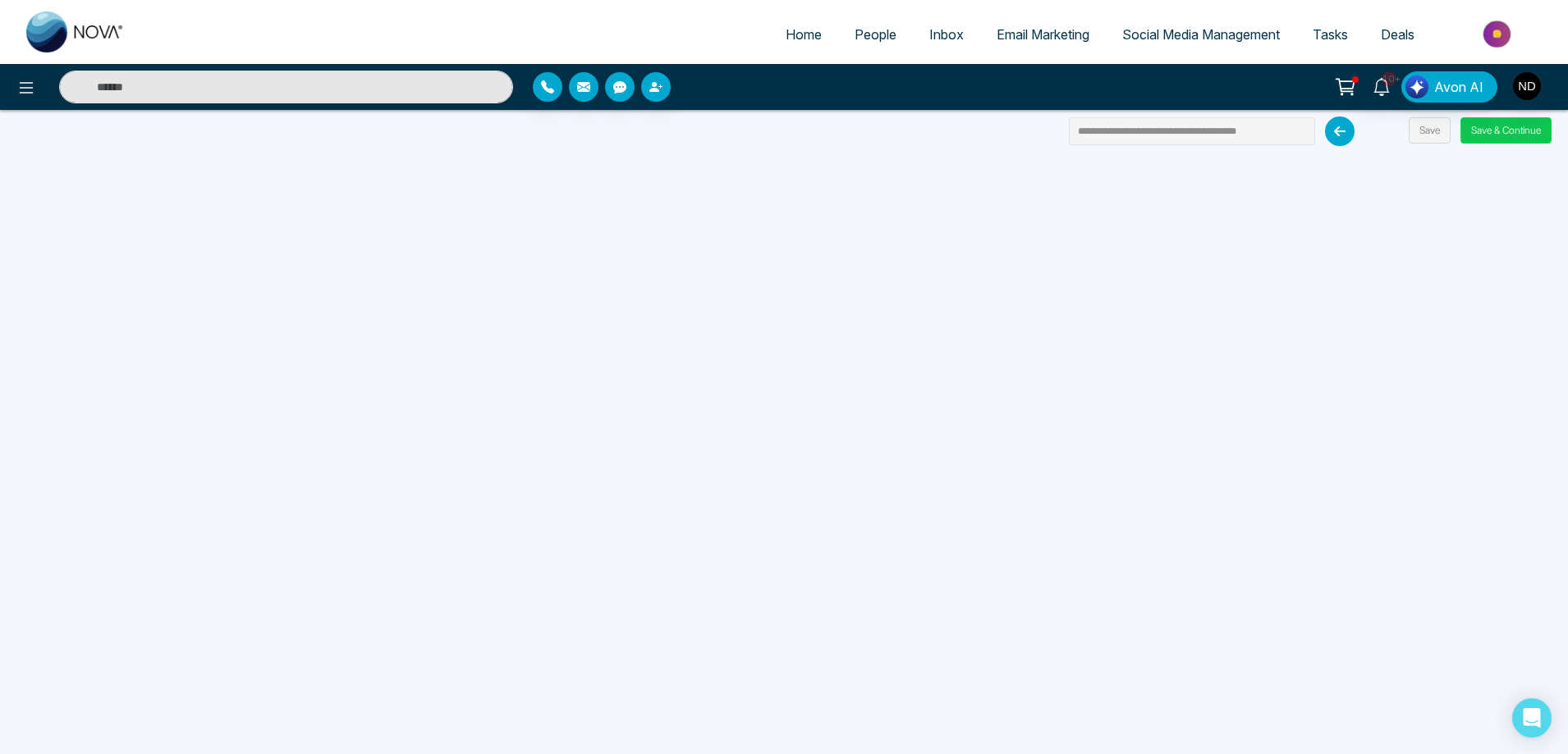
click at [1501, 132] on button "Save & Continue" at bounding box center [1505, 130] width 91 height 26
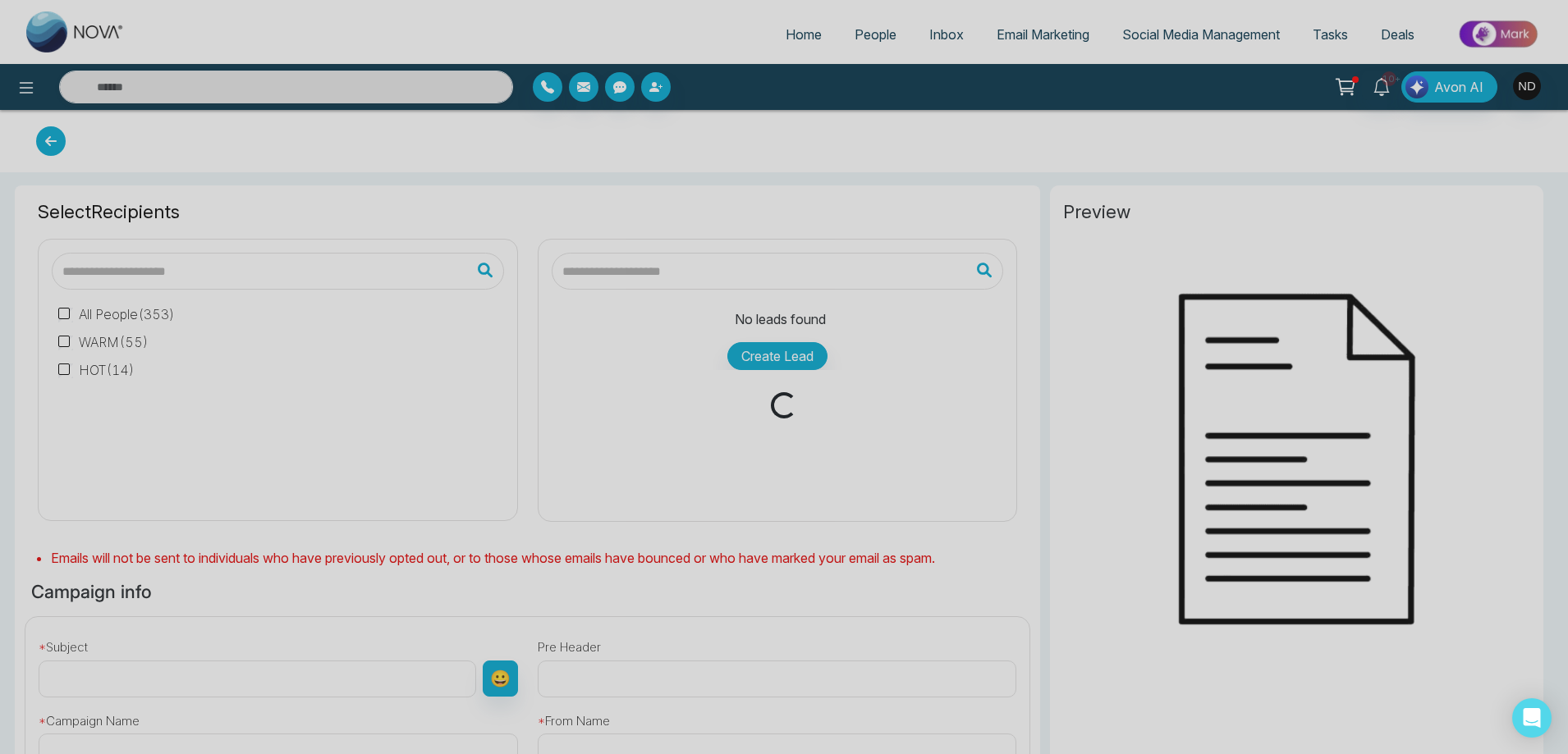
type input "**********"
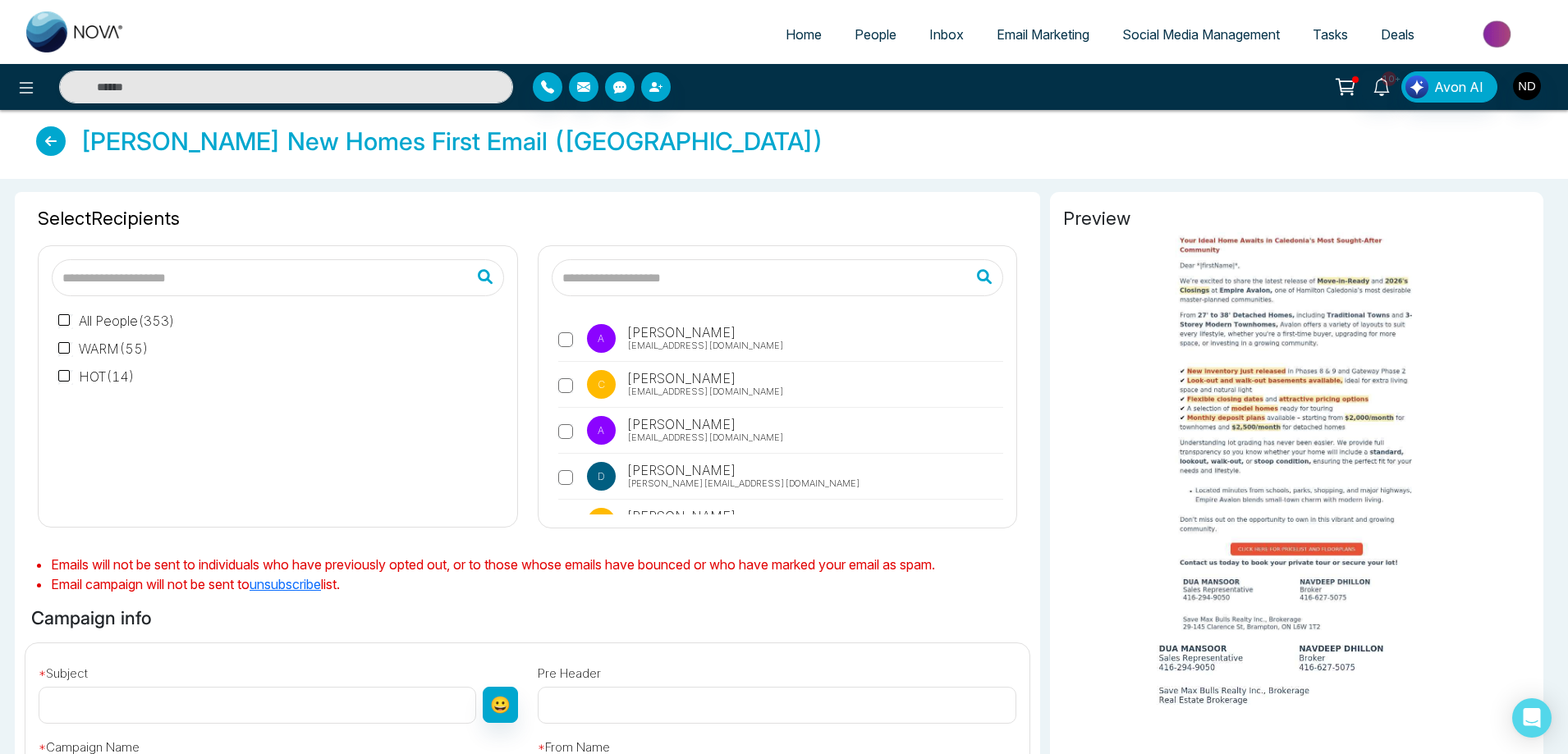
click at [613, 275] on input "text" at bounding box center [777, 278] width 452 height 37
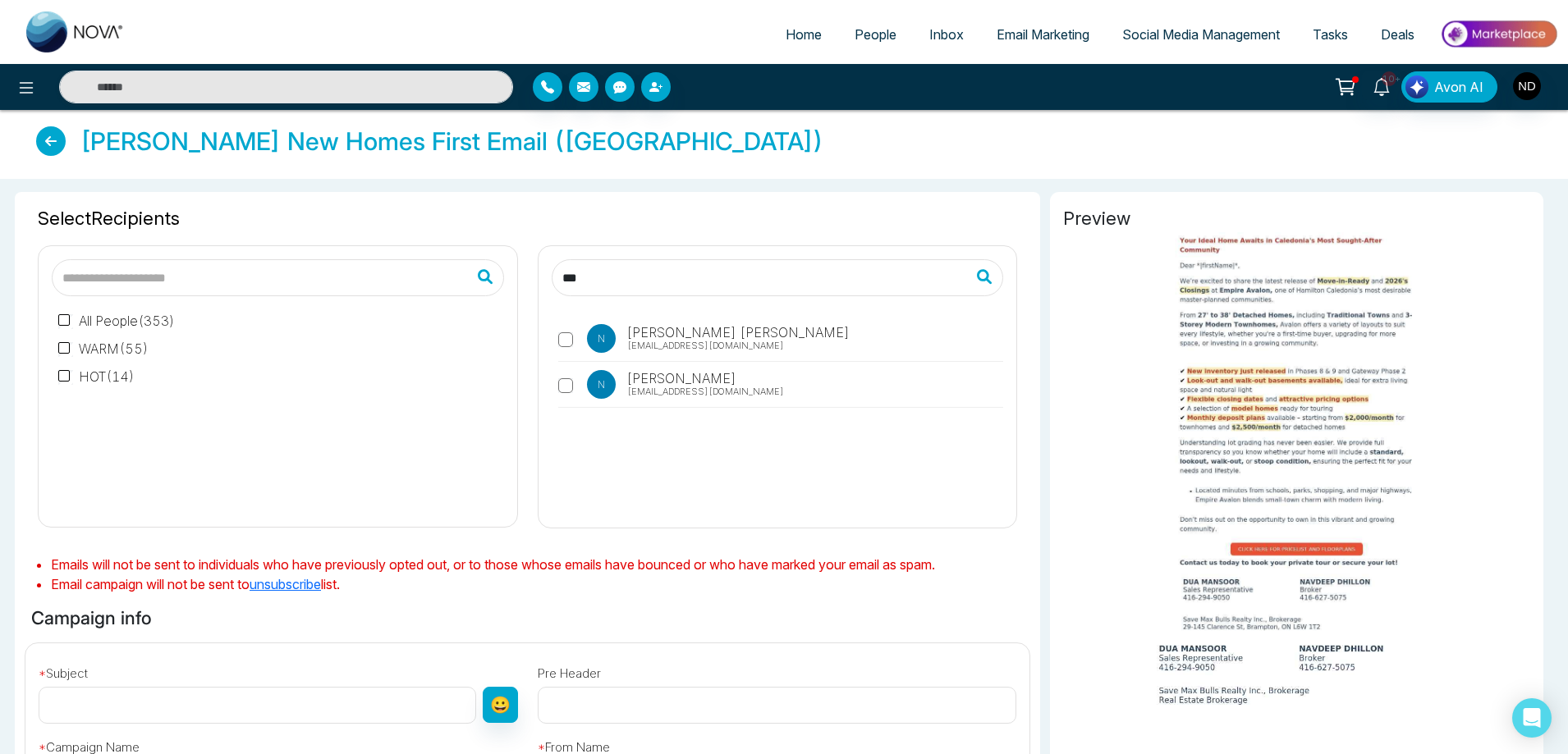
type input "***"
click at [803, 211] on span "Selected Recipients ( 1 )" at bounding box center [527, 218] width 979 height 27
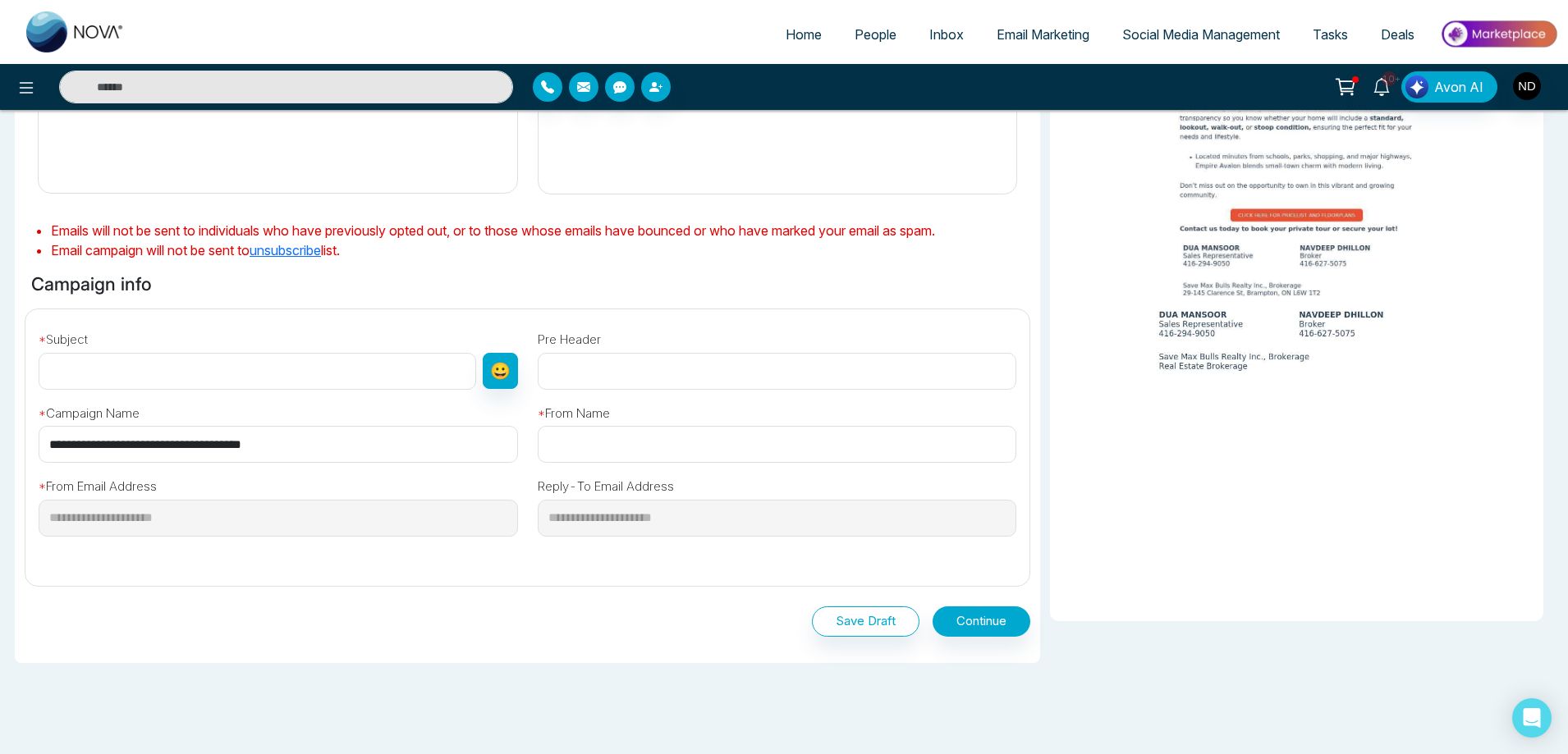
scroll to position [386, 0]
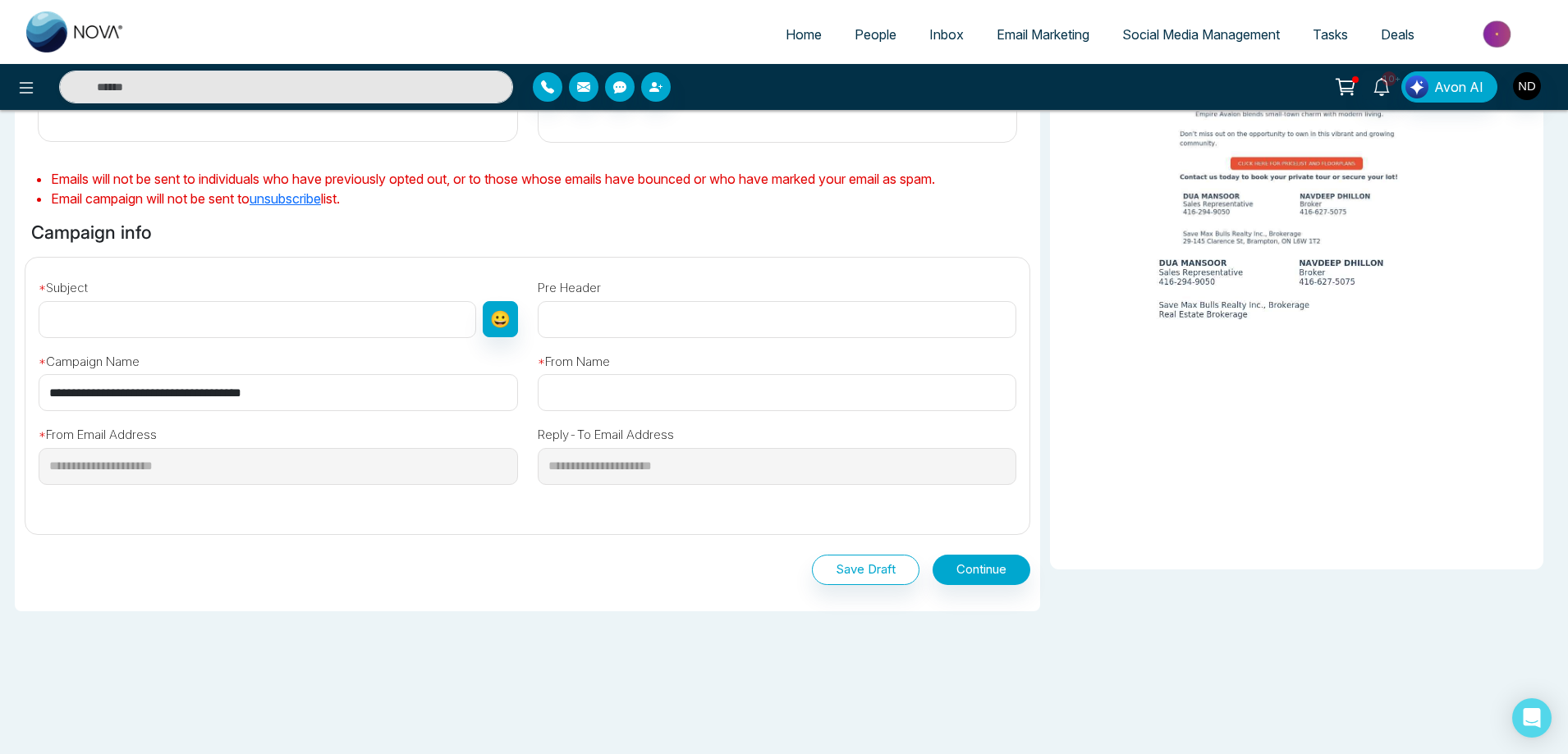
click at [296, 322] on input "text" at bounding box center [257, 319] width 438 height 37
type input "****"
click at [573, 394] on input "text" at bounding box center [777, 392] width 479 height 37
type input "**********"
click at [980, 568] on button "Continue" at bounding box center [981, 570] width 98 height 31
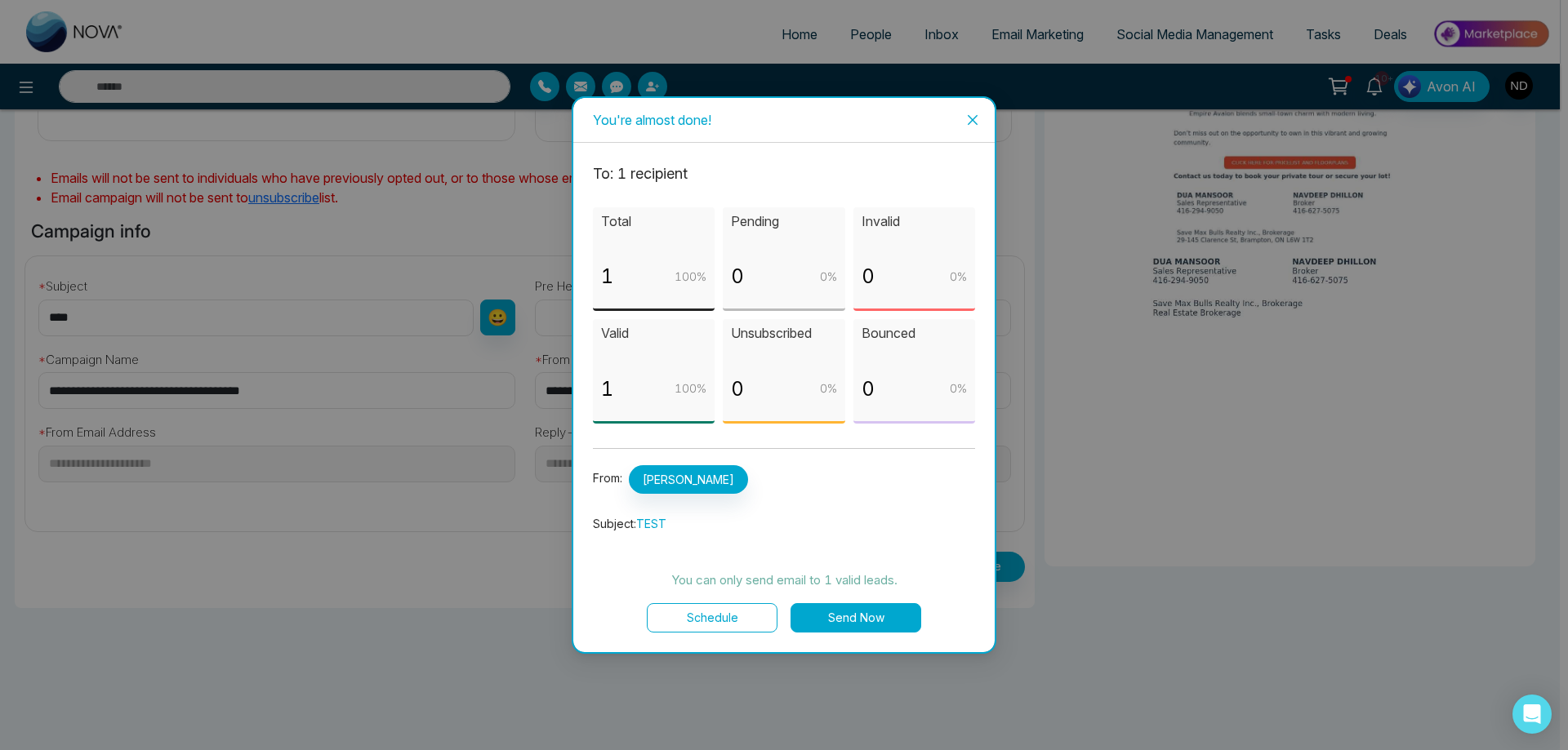
click at [845, 621] on button "Send Now" at bounding box center [856, 618] width 131 height 30
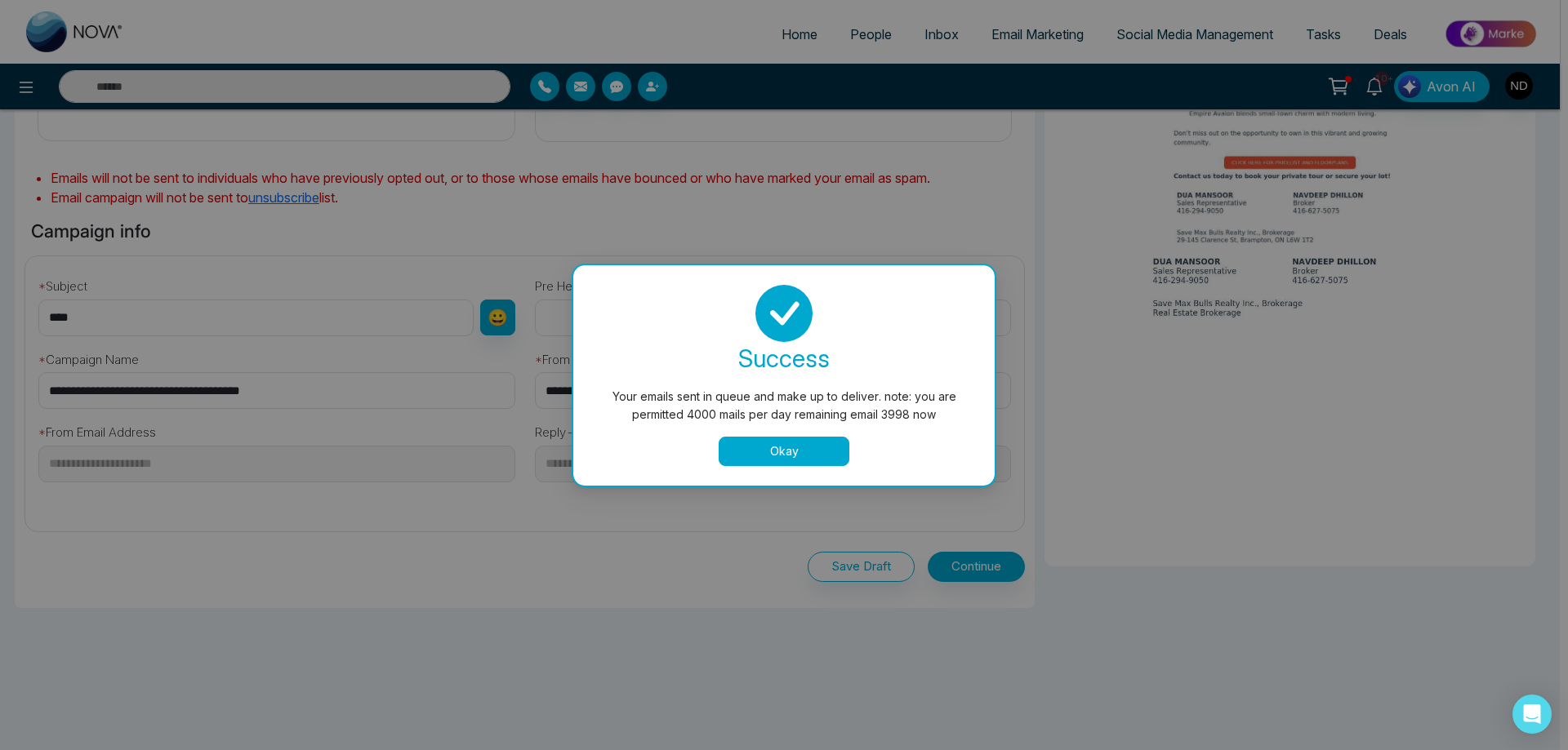
click at [787, 462] on button "Okay" at bounding box center [784, 452] width 131 height 30
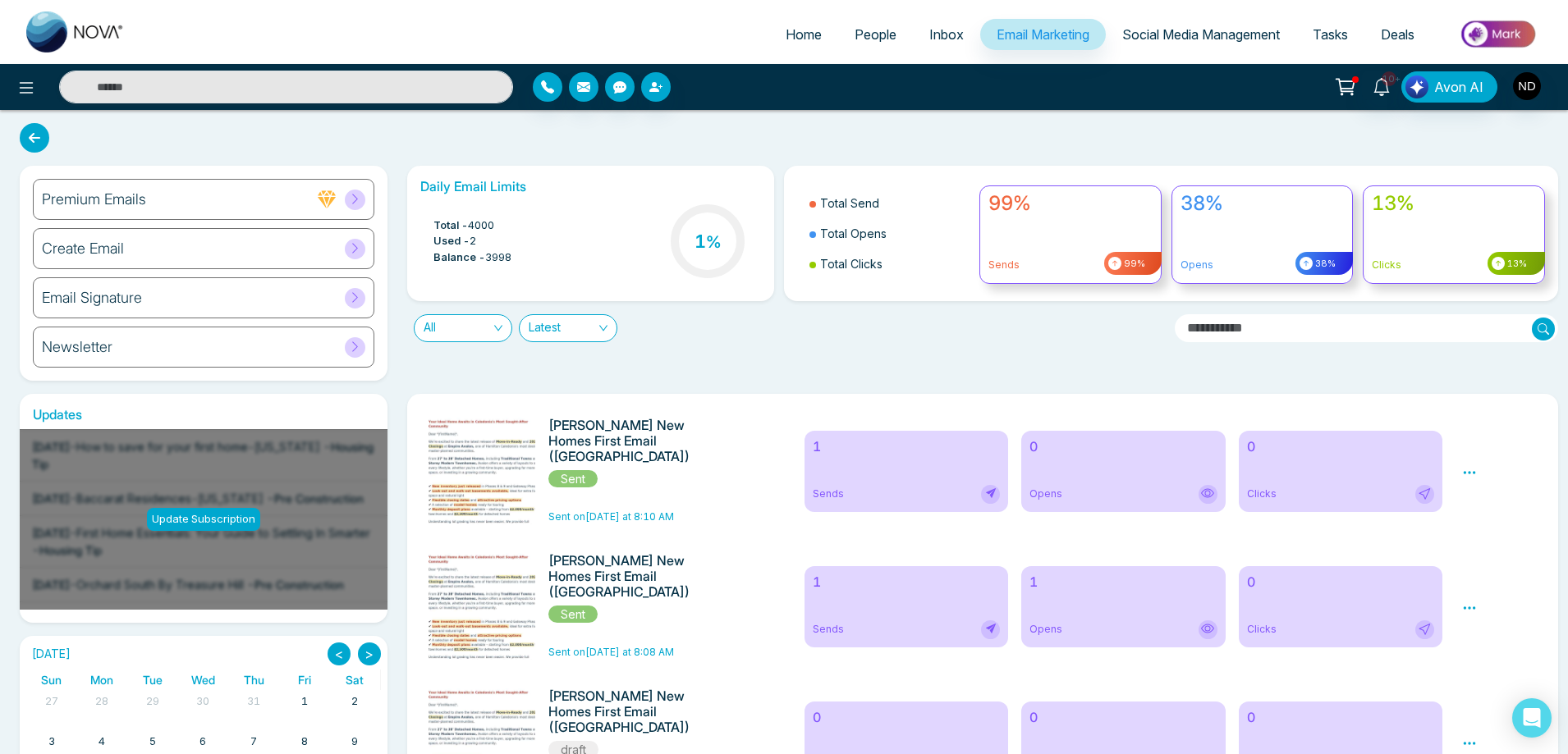
click at [114, 246] on h6 "Create Email" at bounding box center [83, 248] width 82 height 18
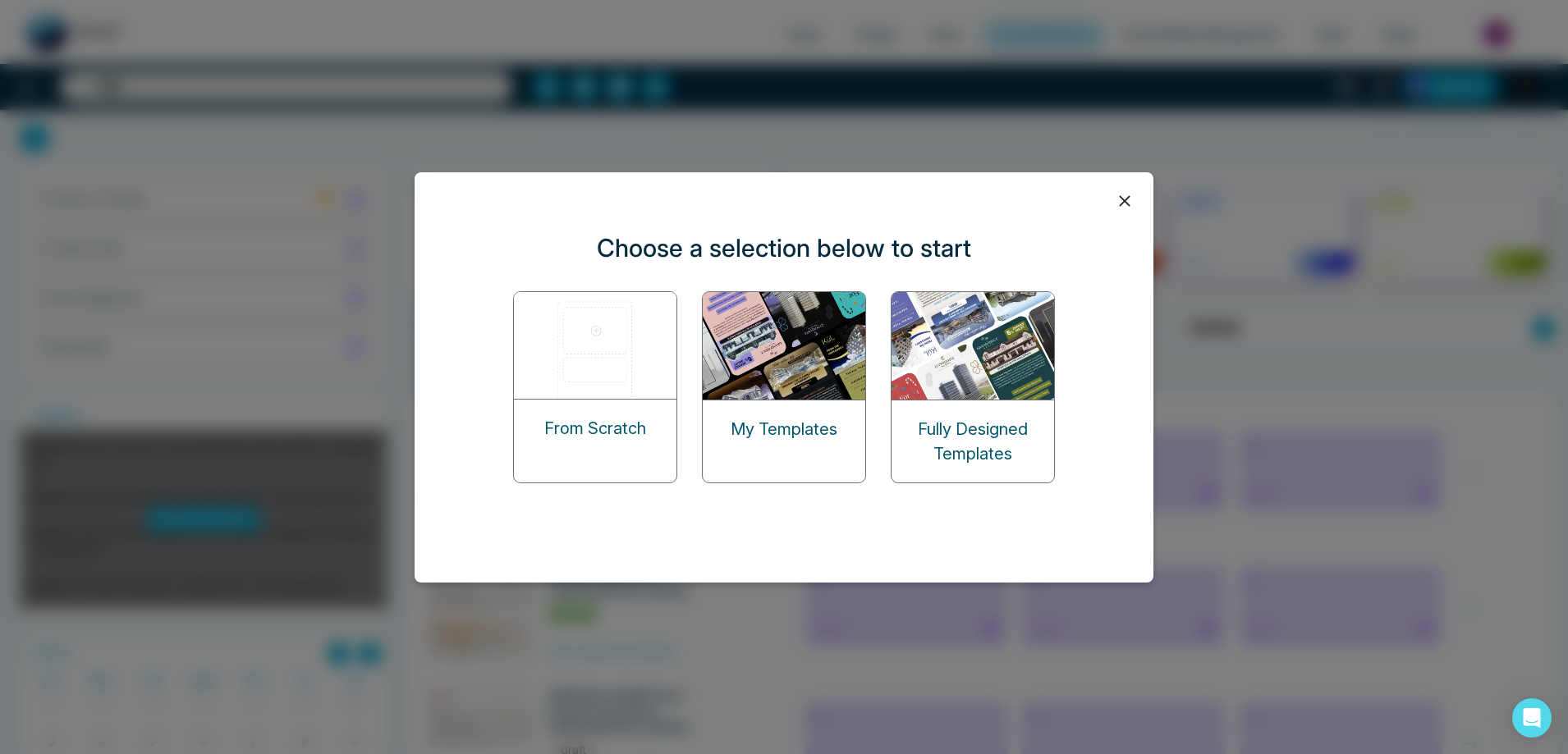
click at [798, 364] on img at bounding box center [784, 346] width 164 height 108
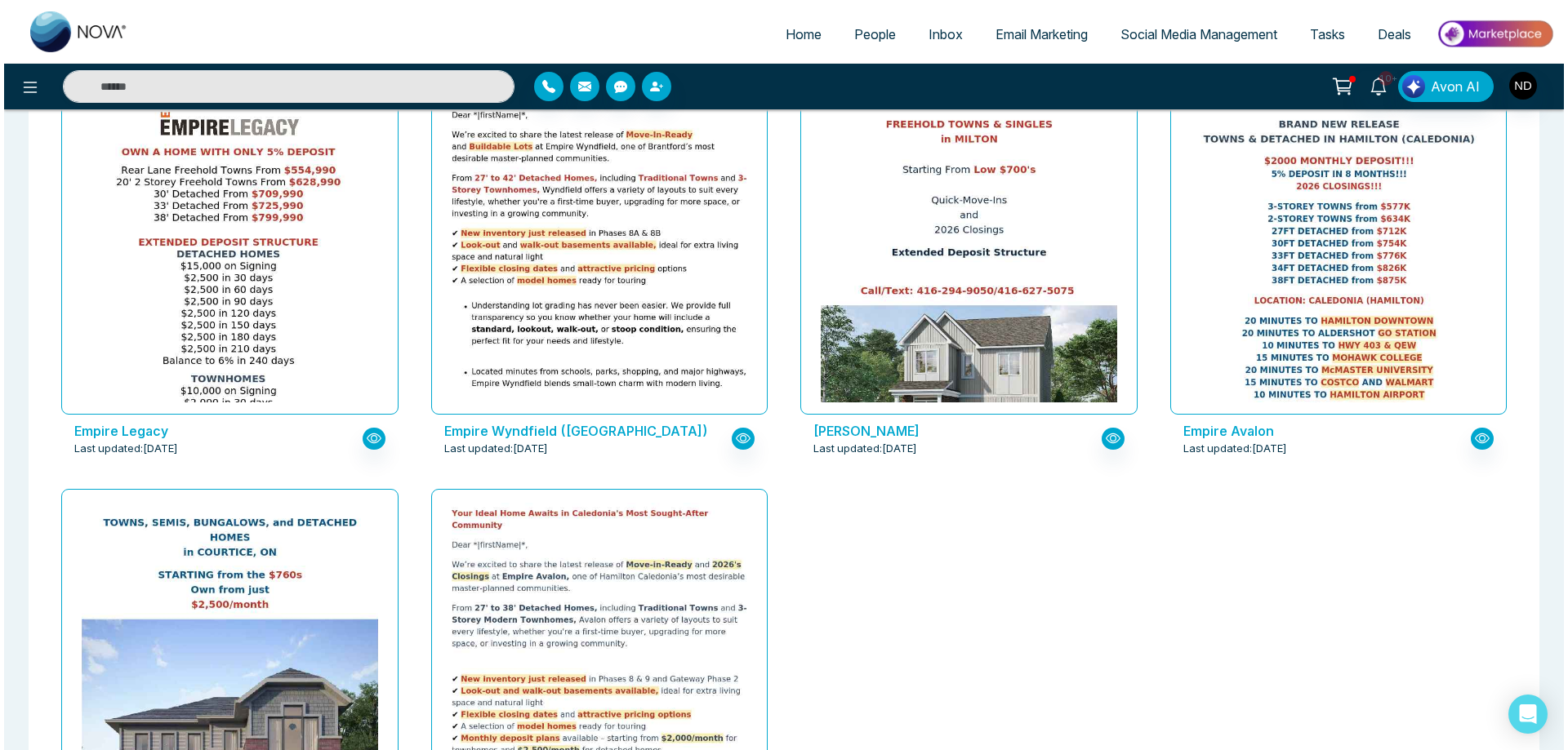
scroll to position [2299, 0]
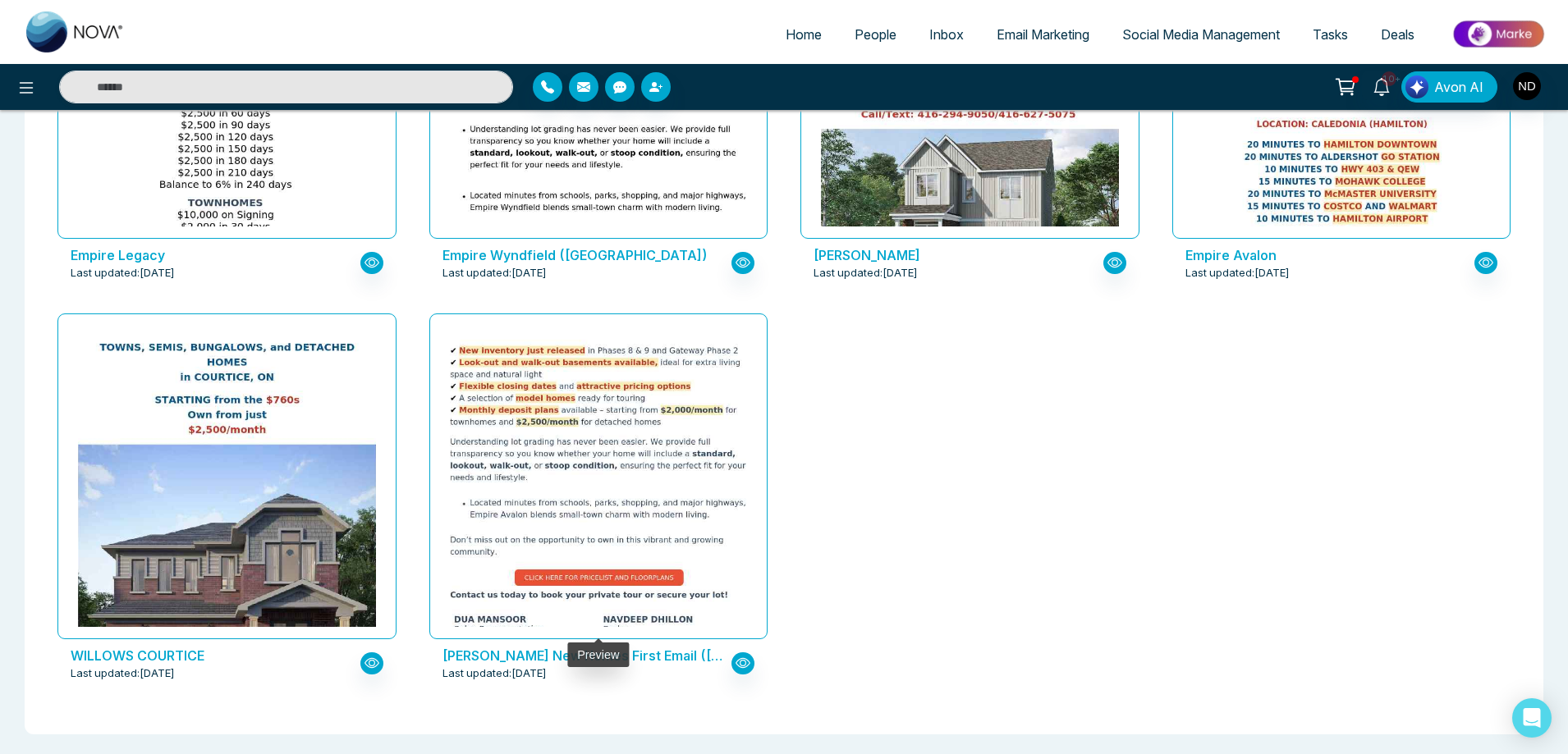
click at [601, 456] on img at bounding box center [597, 432] width 595 height 517
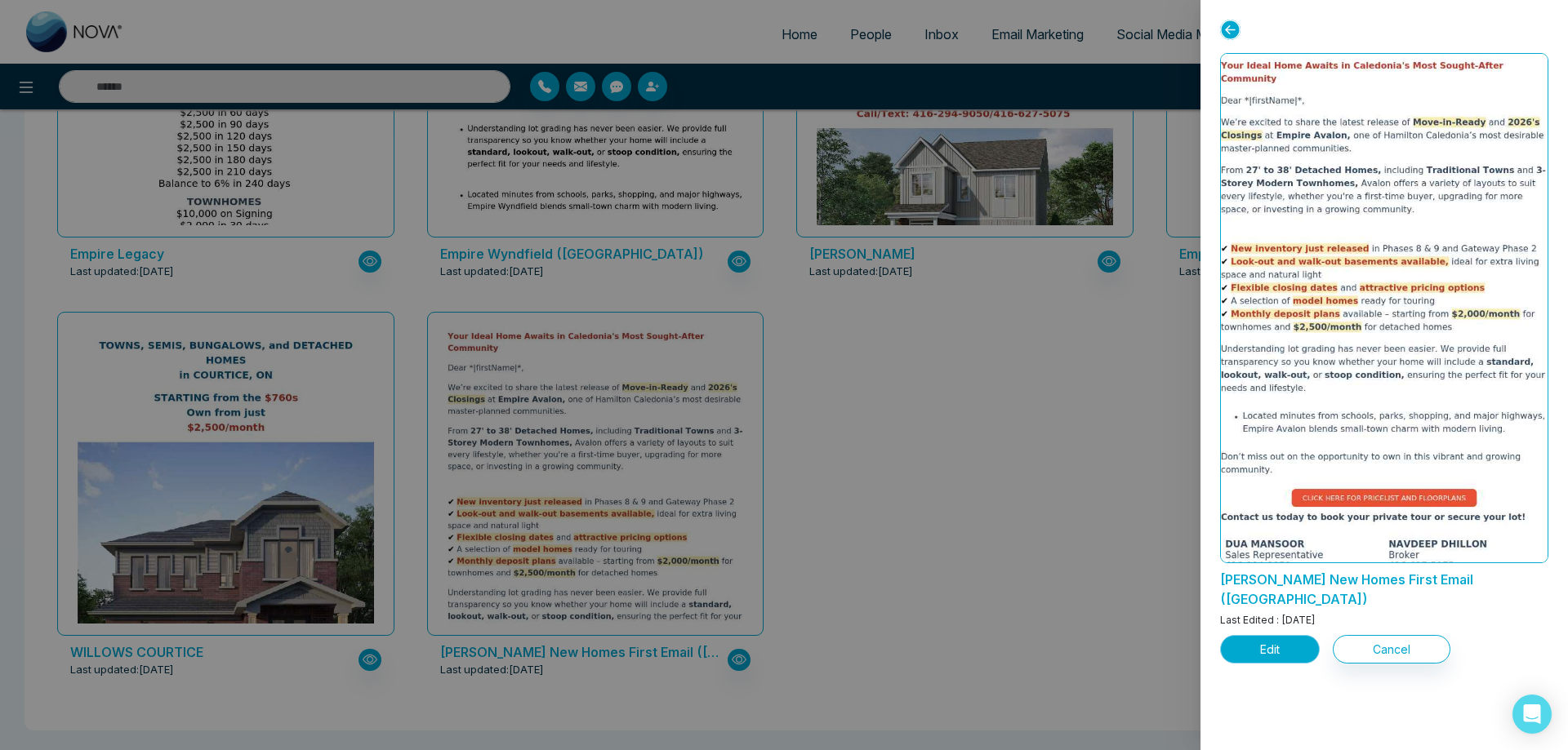
click at [1267, 635] on button "Edit" at bounding box center [1270, 650] width 100 height 29
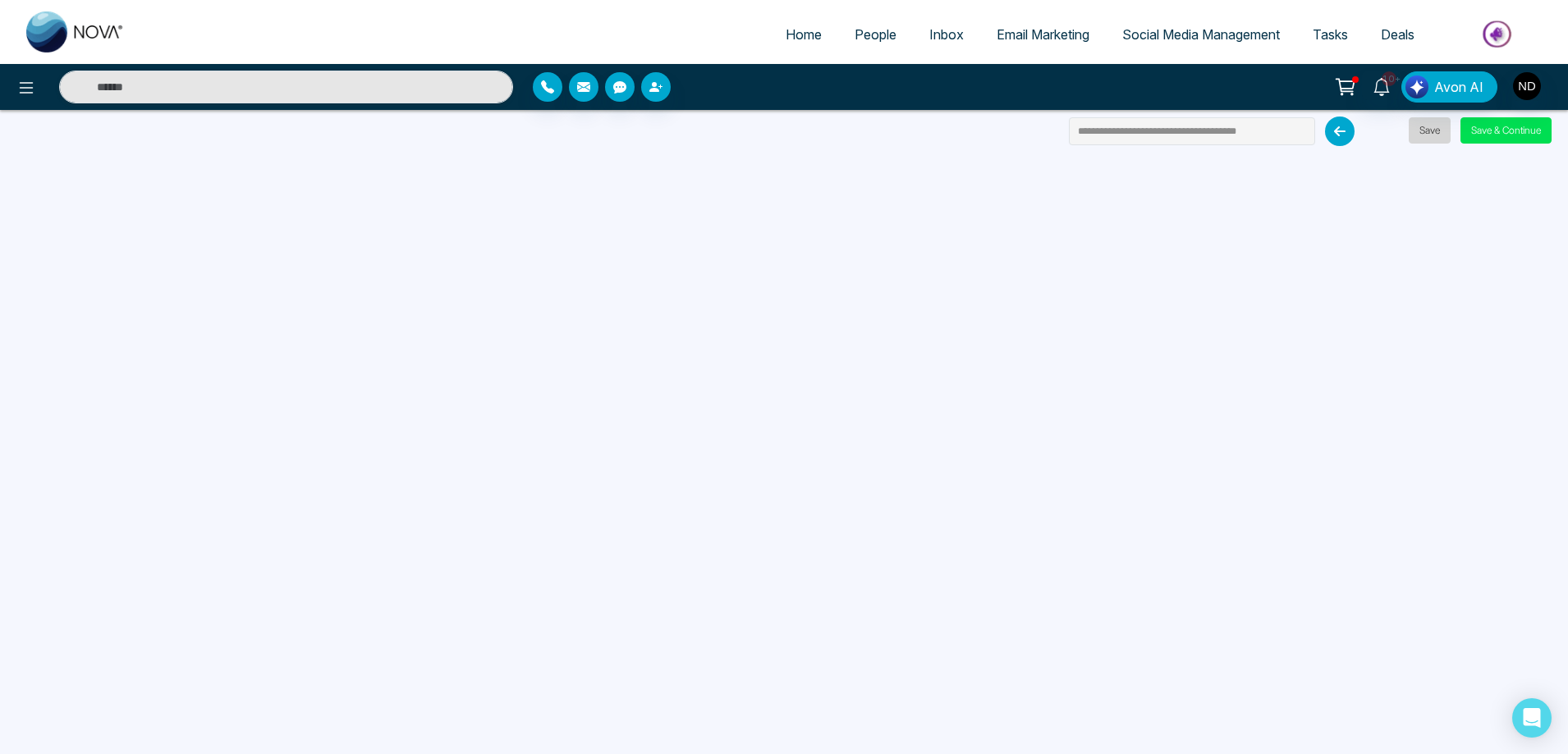
click at [1432, 129] on button "Save" at bounding box center [1429, 130] width 42 height 26
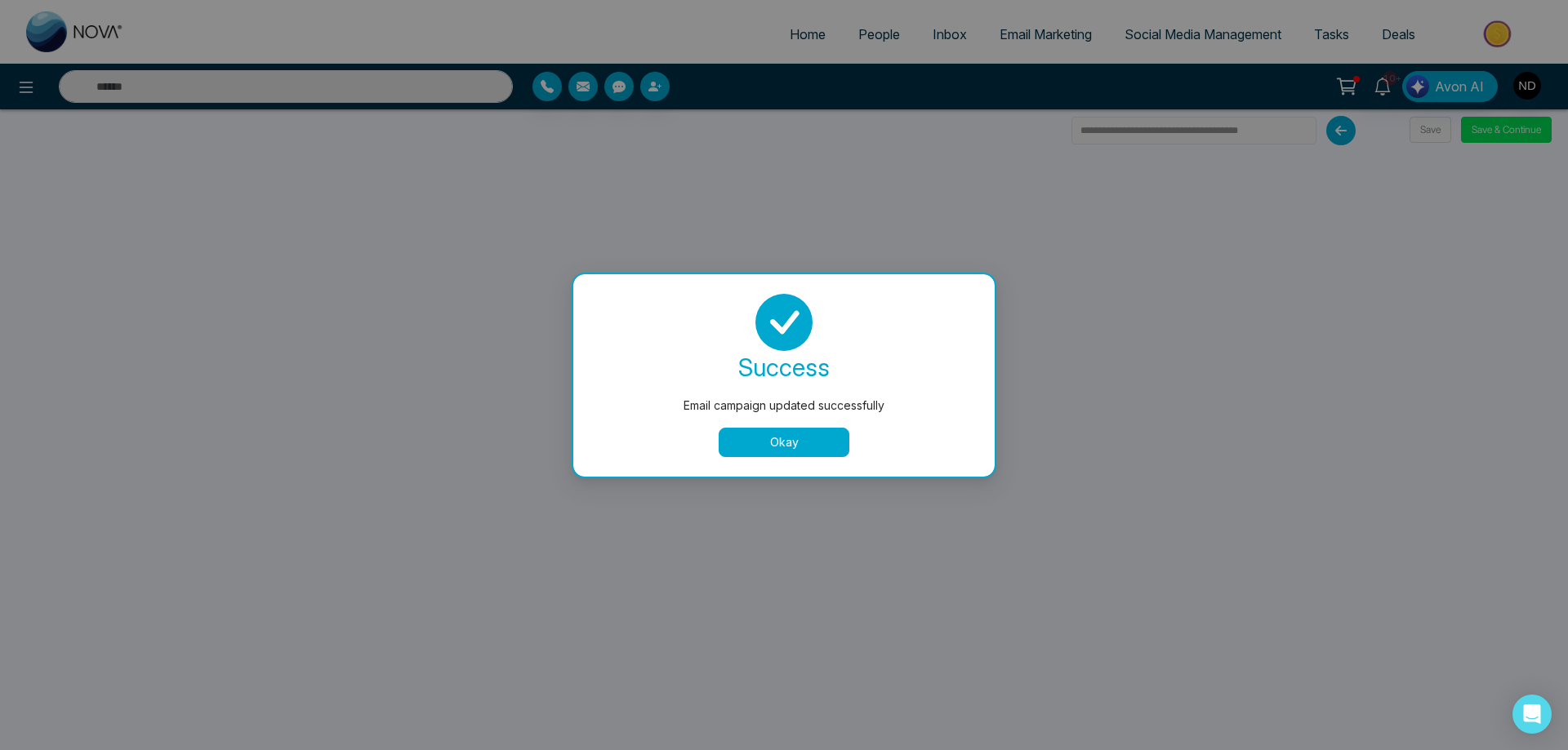
click at [766, 445] on button "Okay" at bounding box center [784, 442] width 131 height 30
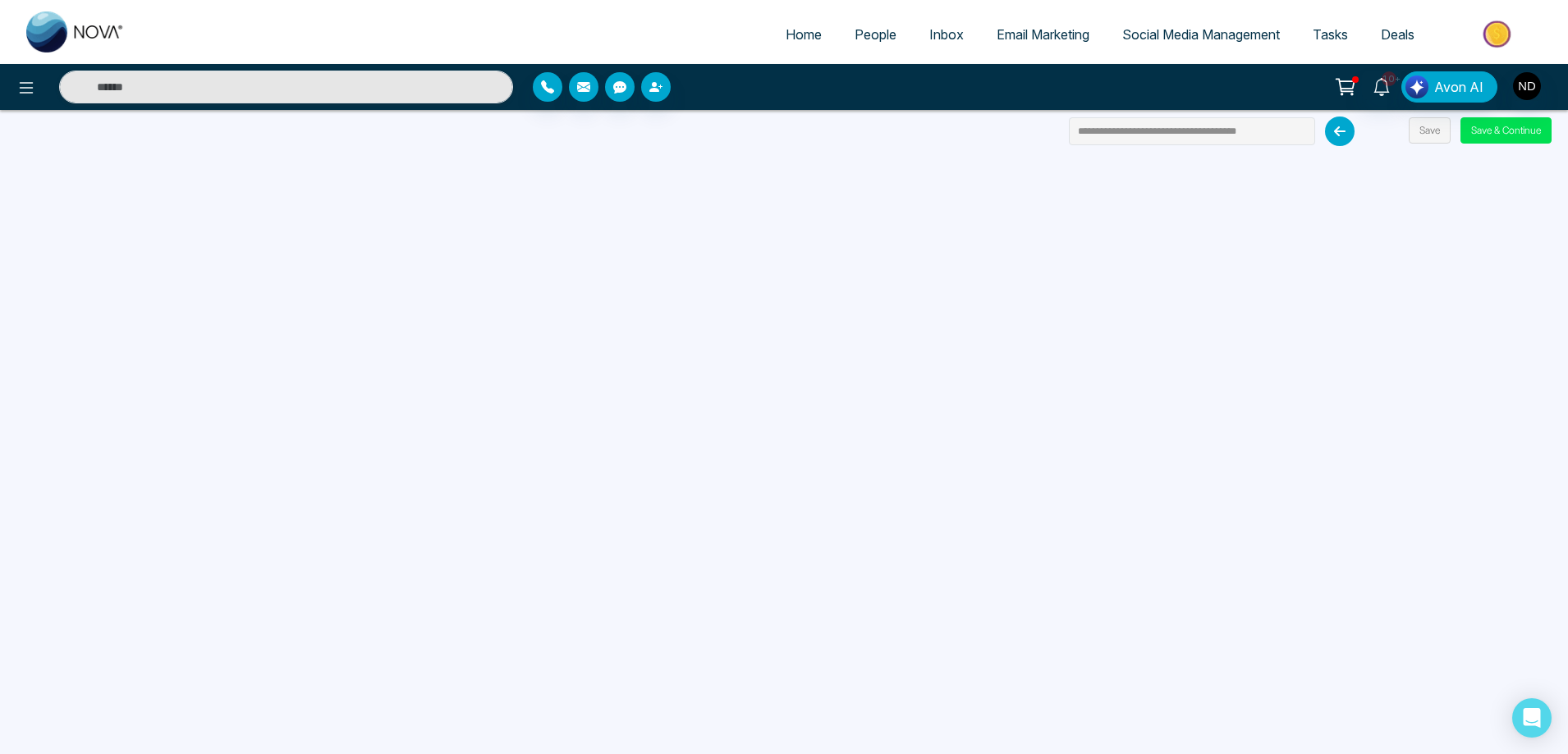
click at [1346, 135] on icon at bounding box center [1339, 131] width 30 height 30
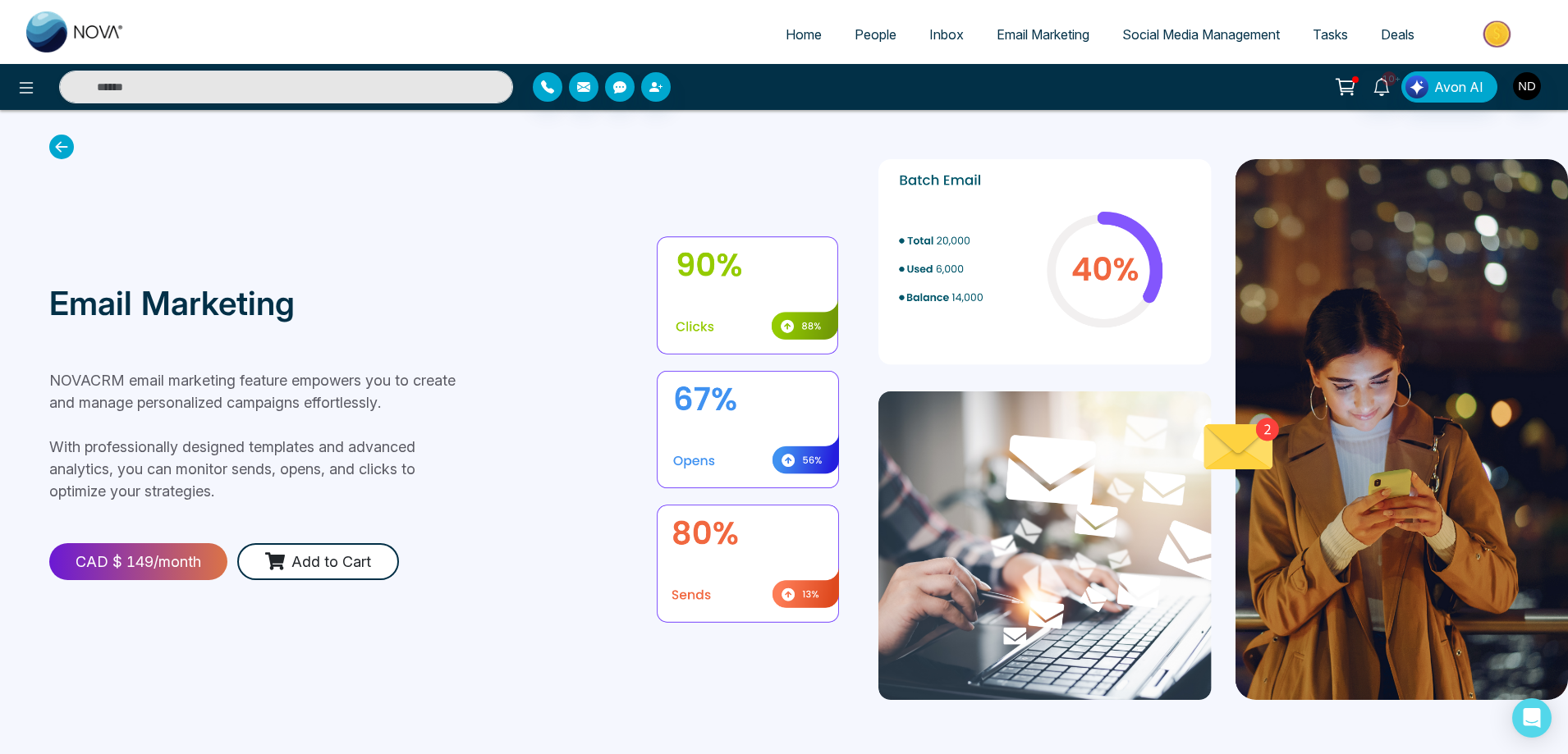
click at [1054, 45] on link "Email Marketing" at bounding box center [1043, 35] width 126 height 31
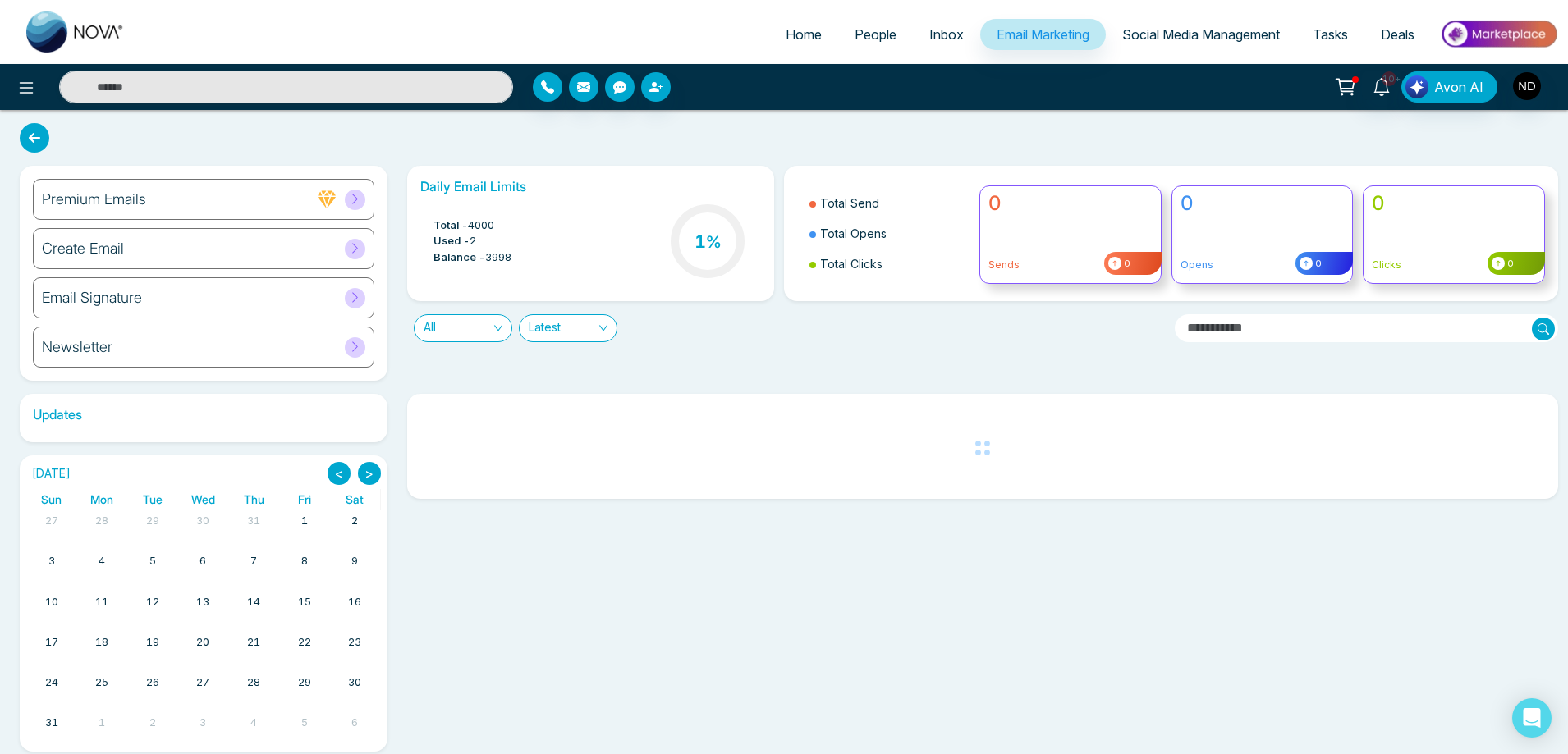
click at [114, 249] on h6 "Create Email" at bounding box center [83, 248] width 82 height 18
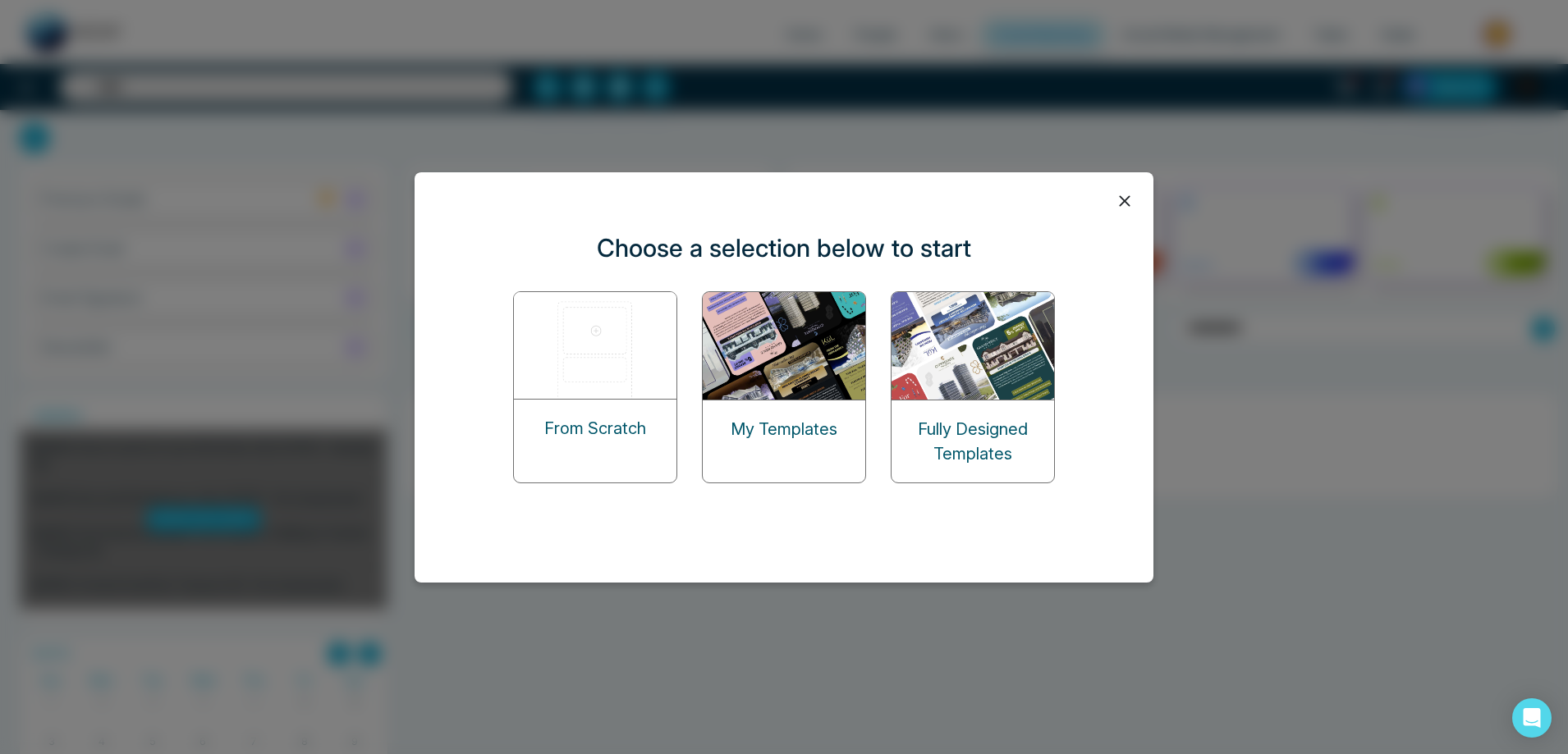
click at [797, 372] on img at bounding box center [784, 346] width 164 height 108
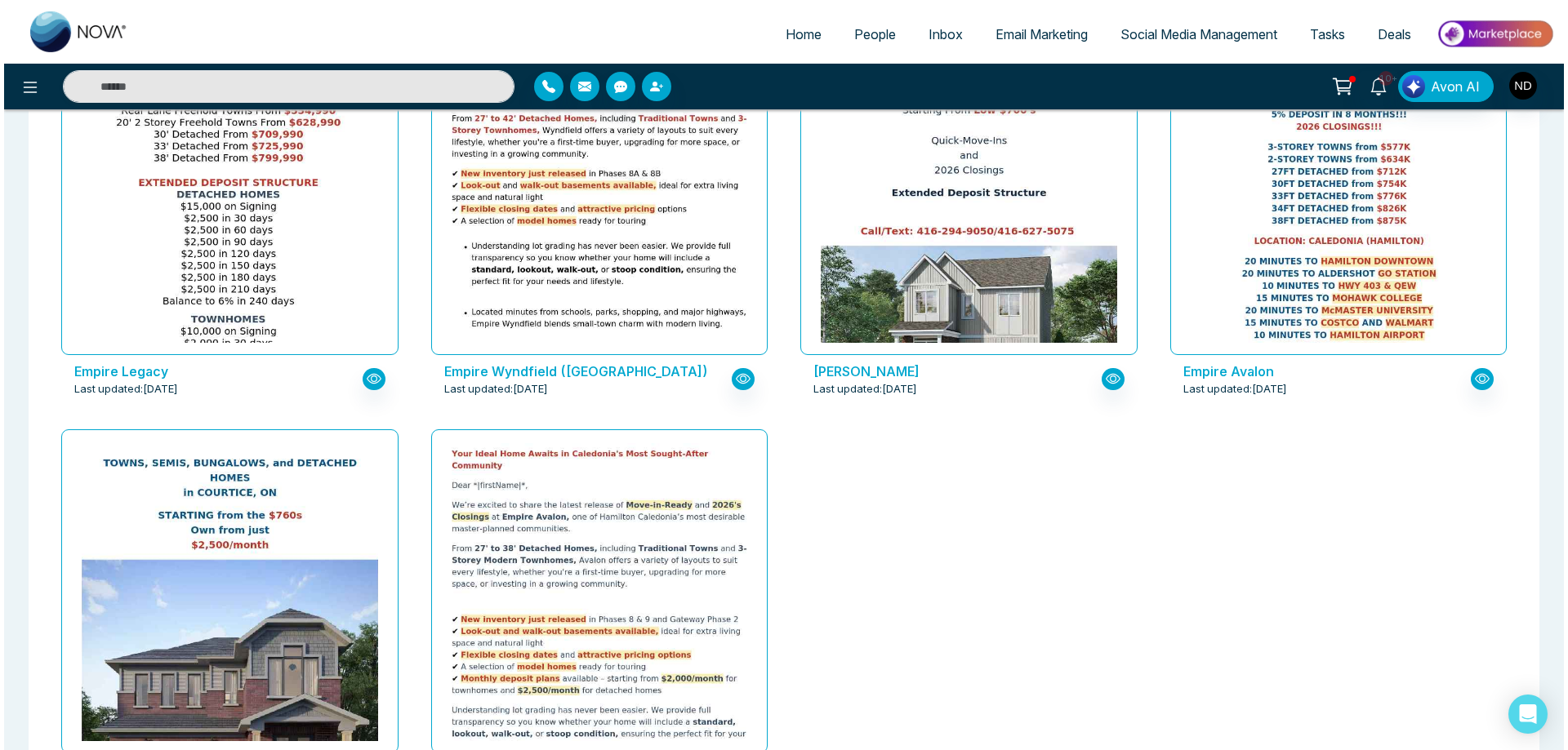
scroll to position [2299, 0]
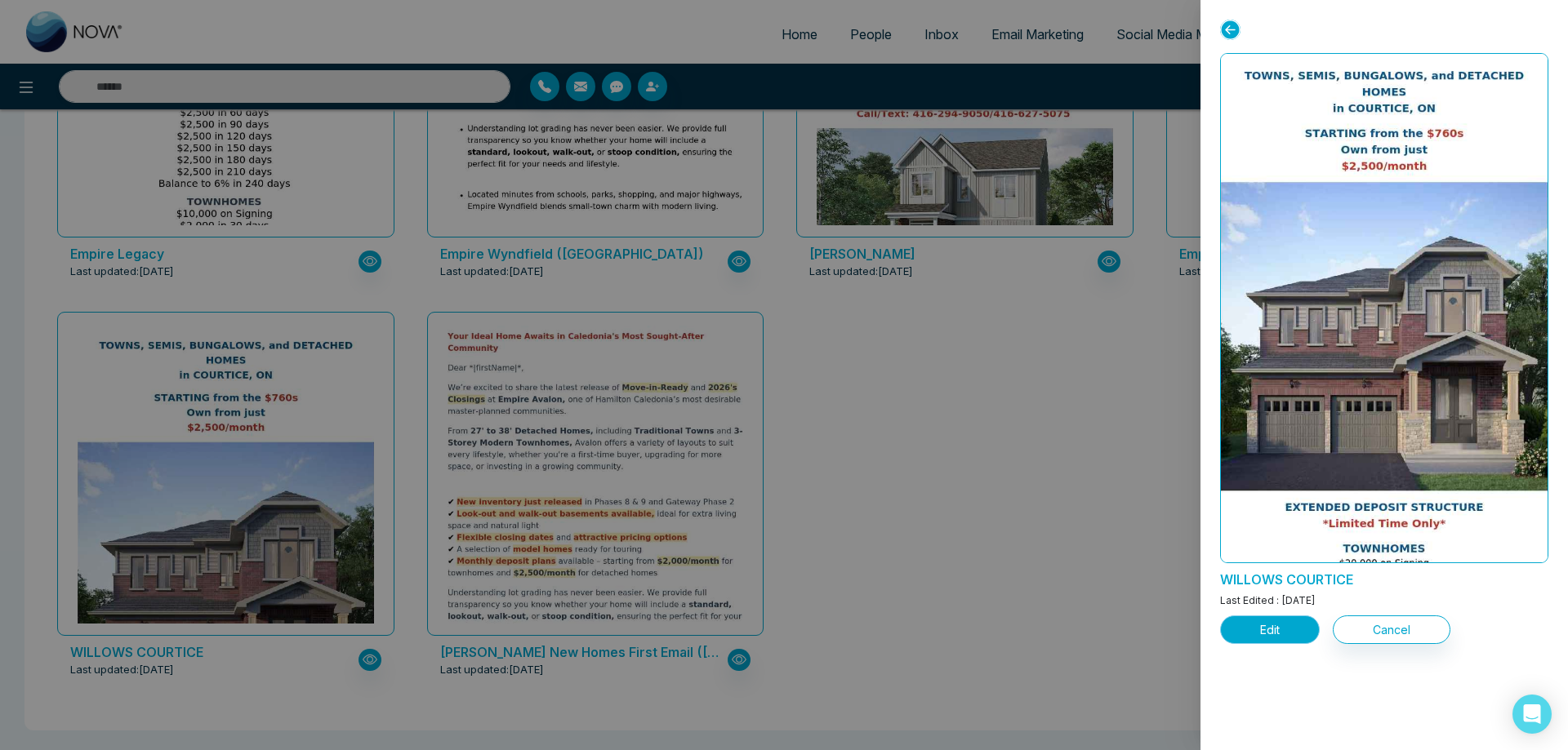
click at [1282, 629] on button "Edit" at bounding box center [1270, 629] width 100 height 29
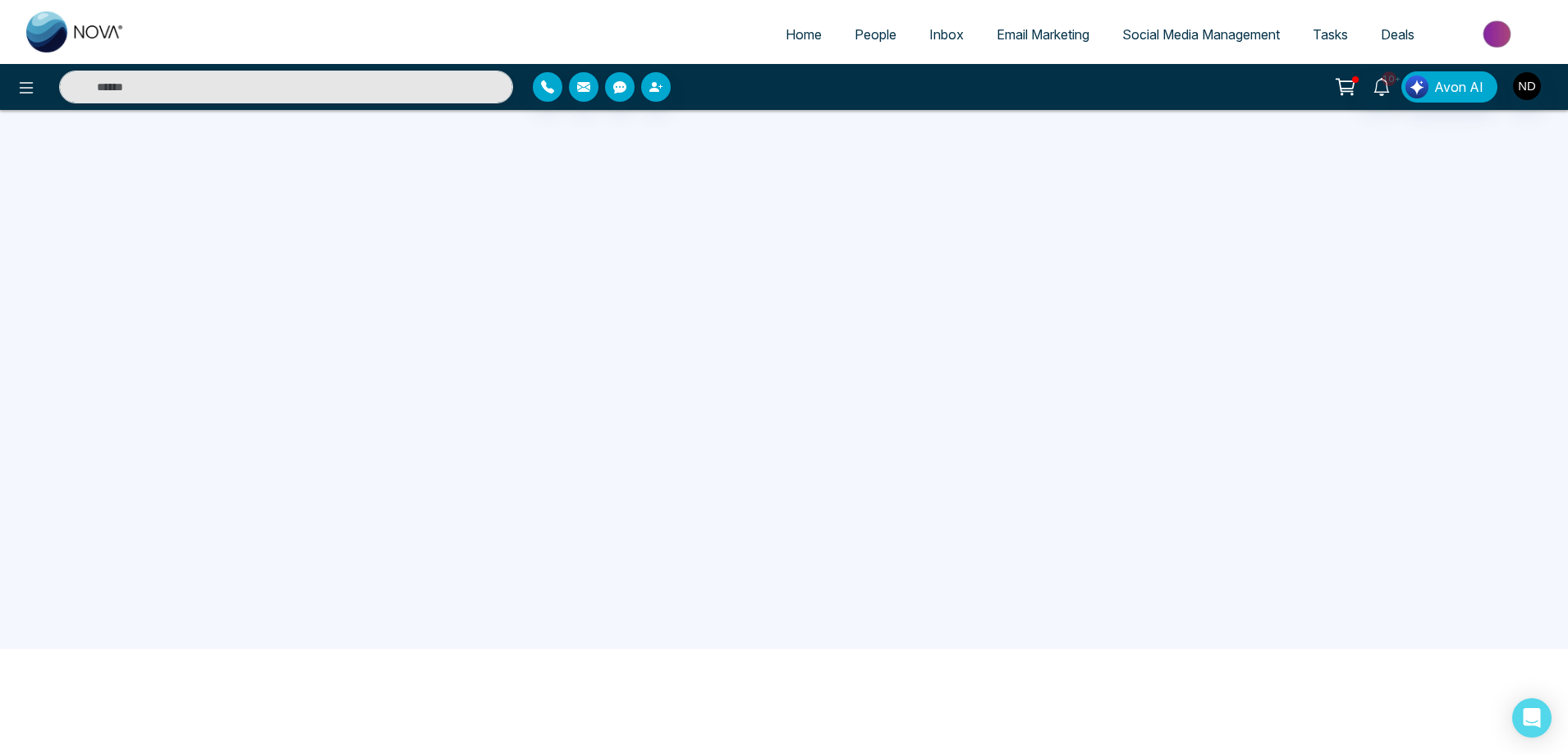
scroll to position [156, 0]
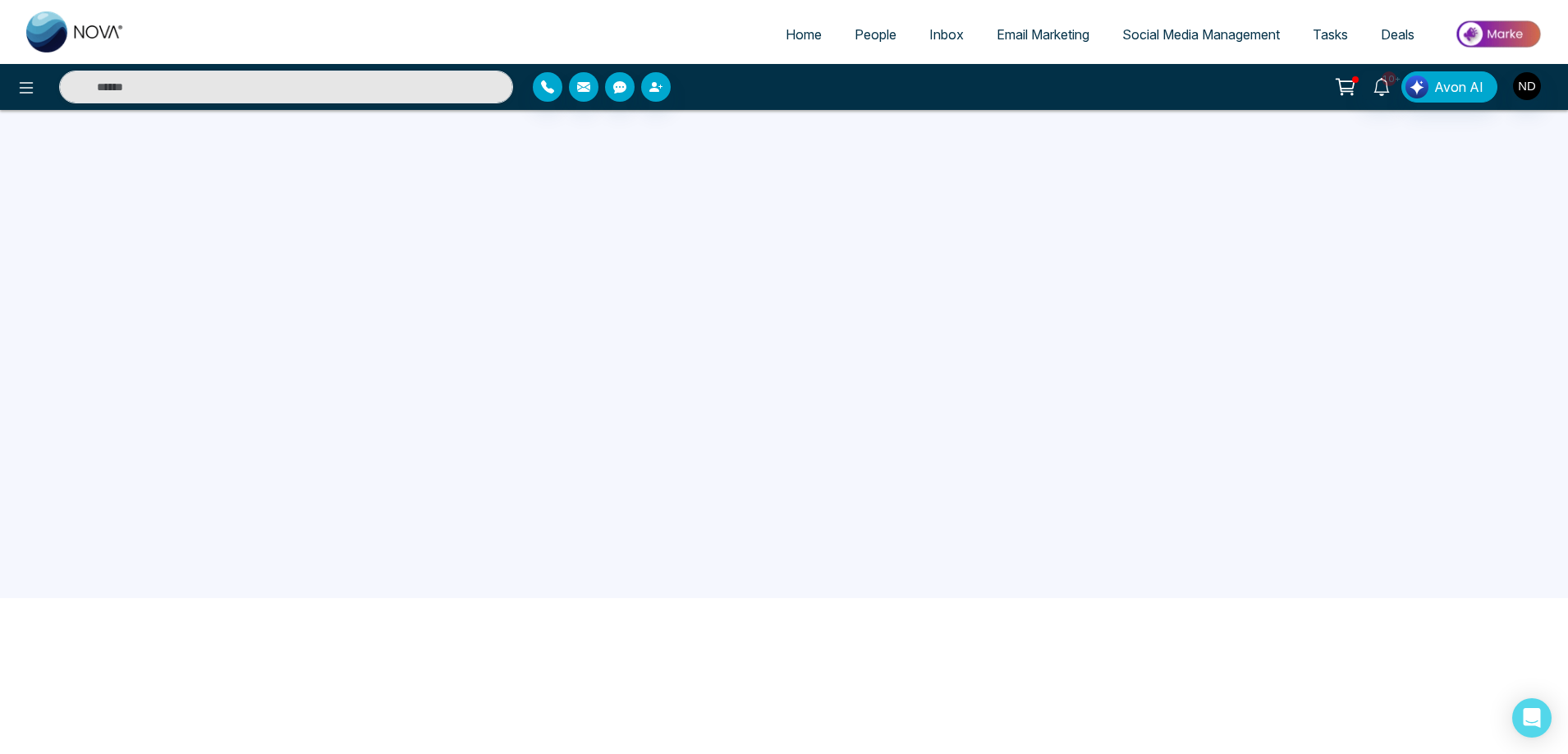
click at [1027, 38] on span "Email Marketing" at bounding box center [1043, 34] width 92 height 16
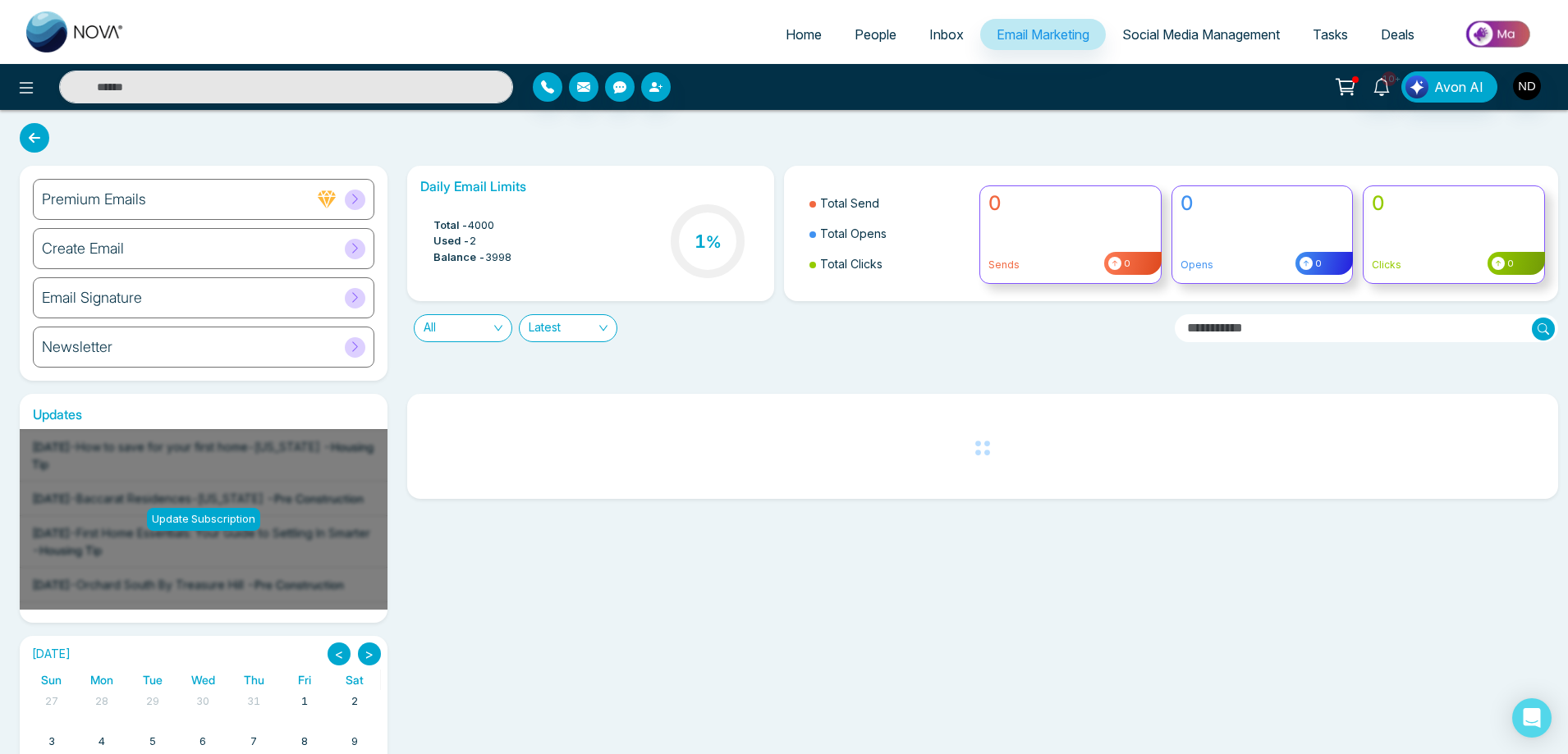
click at [97, 253] on h6 "Create Email" at bounding box center [83, 248] width 82 height 18
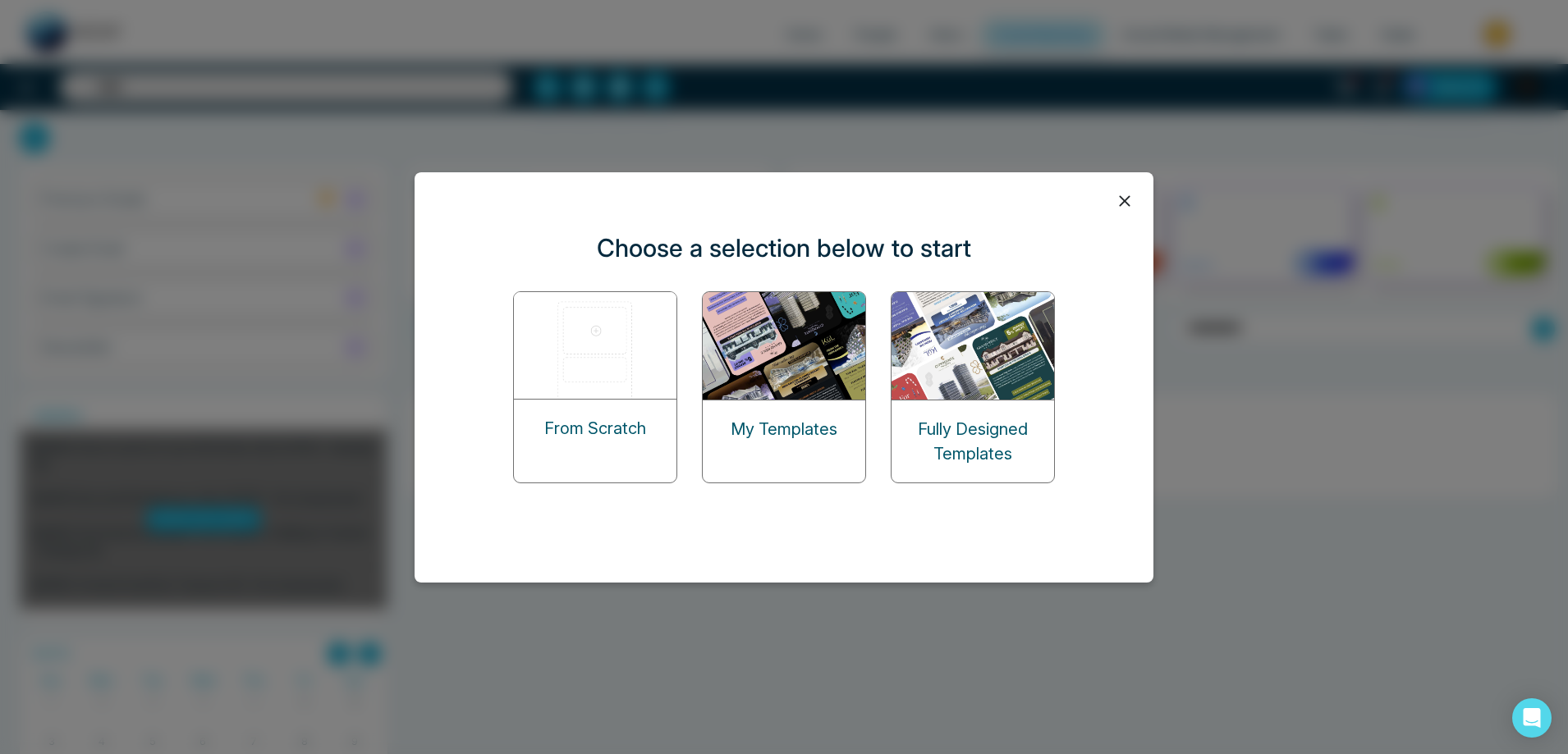
click at [783, 370] on img at bounding box center [784, 346] width 164 height 108
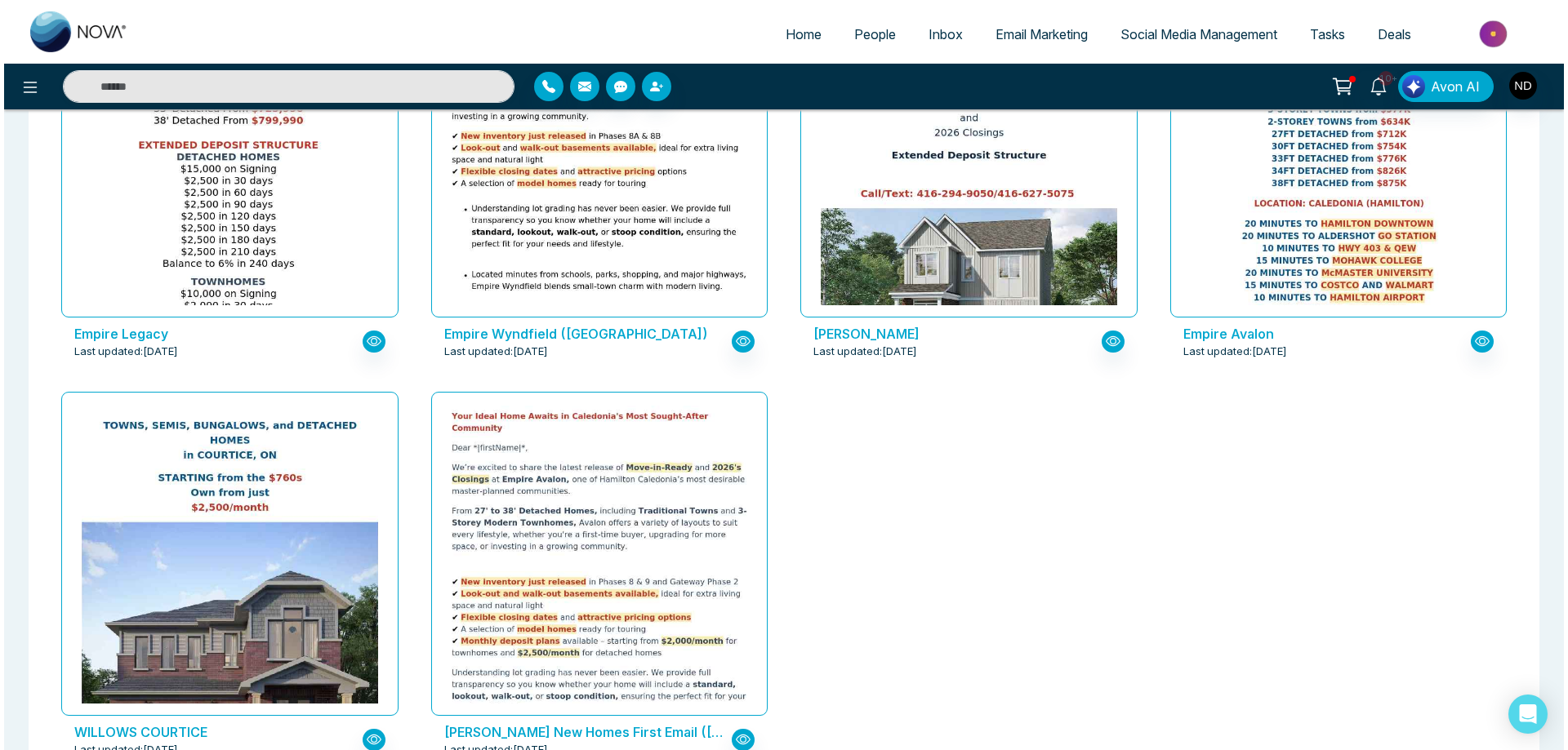
scroll to position [1973, 0]
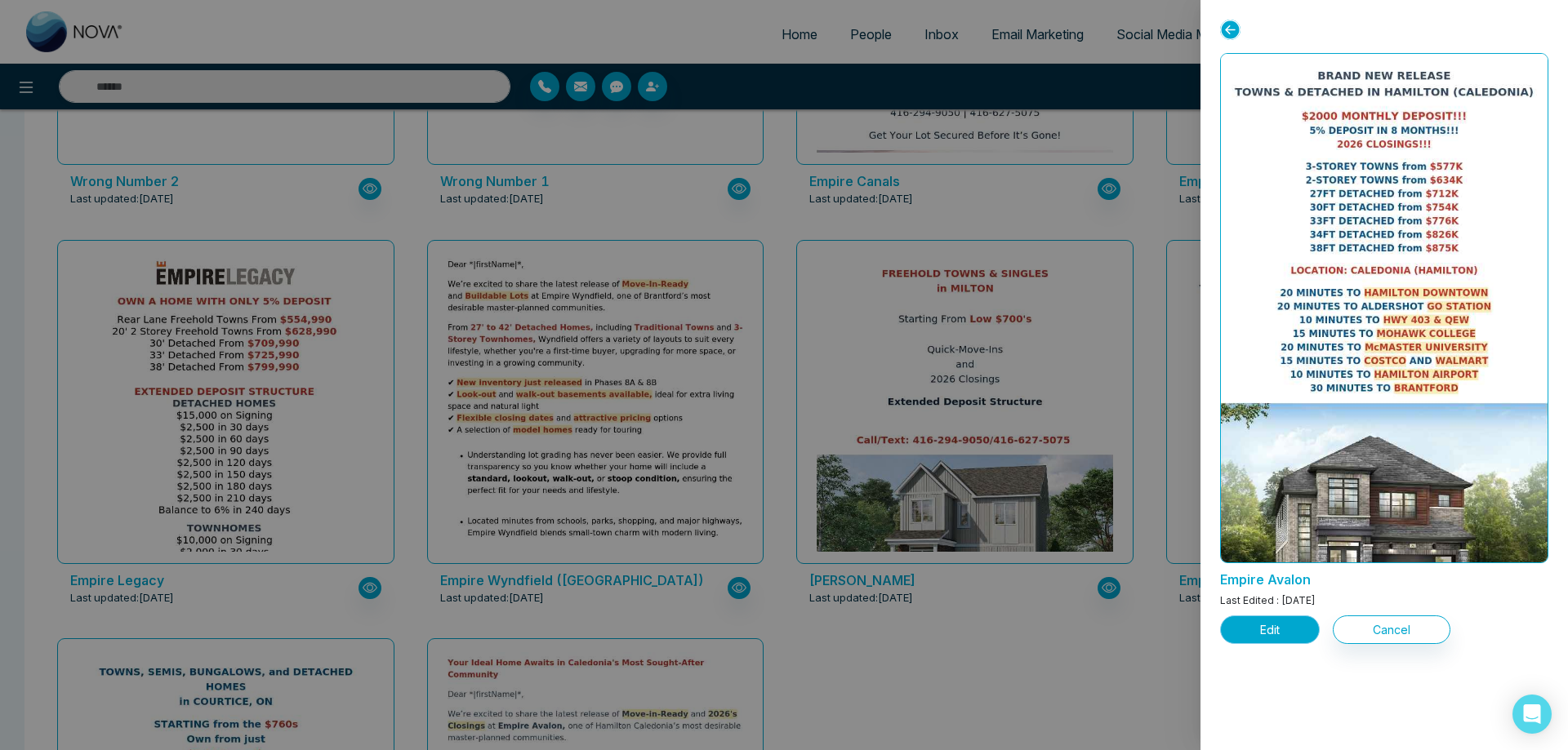
click at [1278, 630] on button "Edit" at bounding box center [1270, 629] width 100 height 29
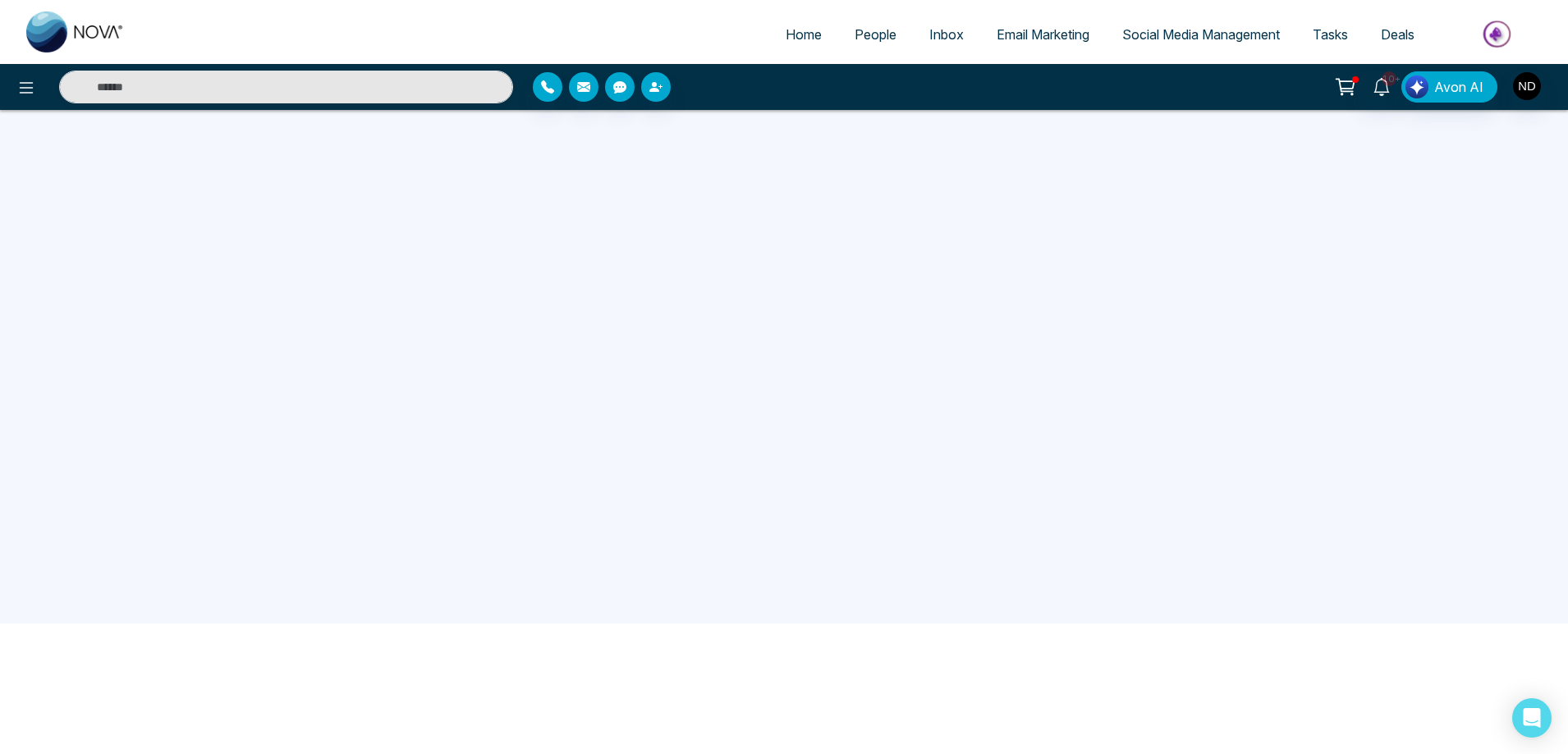
scroll to position [156, 0]
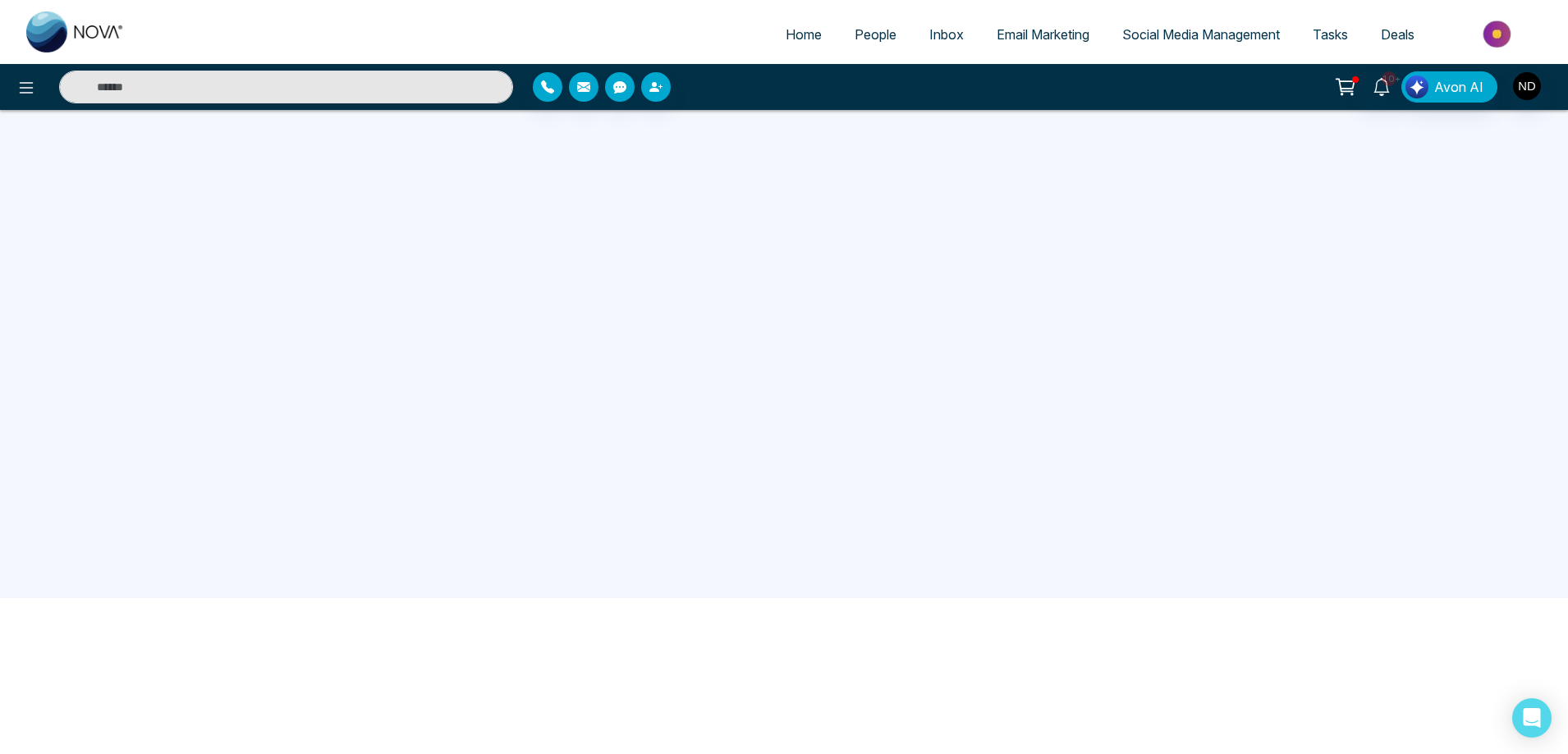
click at [1045, 36] on span "Email Marketing" at bounding box center [1043, 34] width 92 height 16
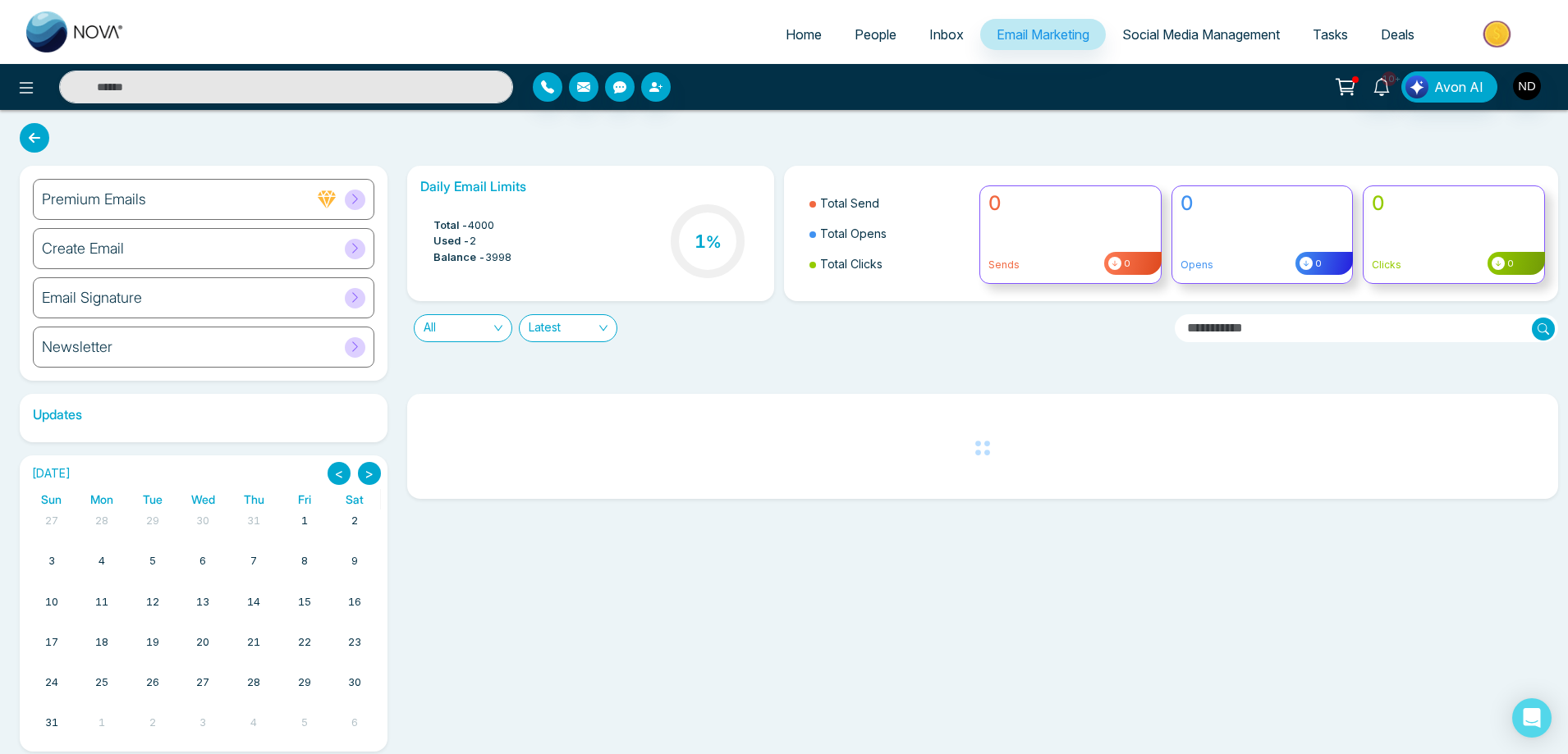
click at [118, 255] on h6 "Create Email" at bounding box center [83, 248] width 82 height 18
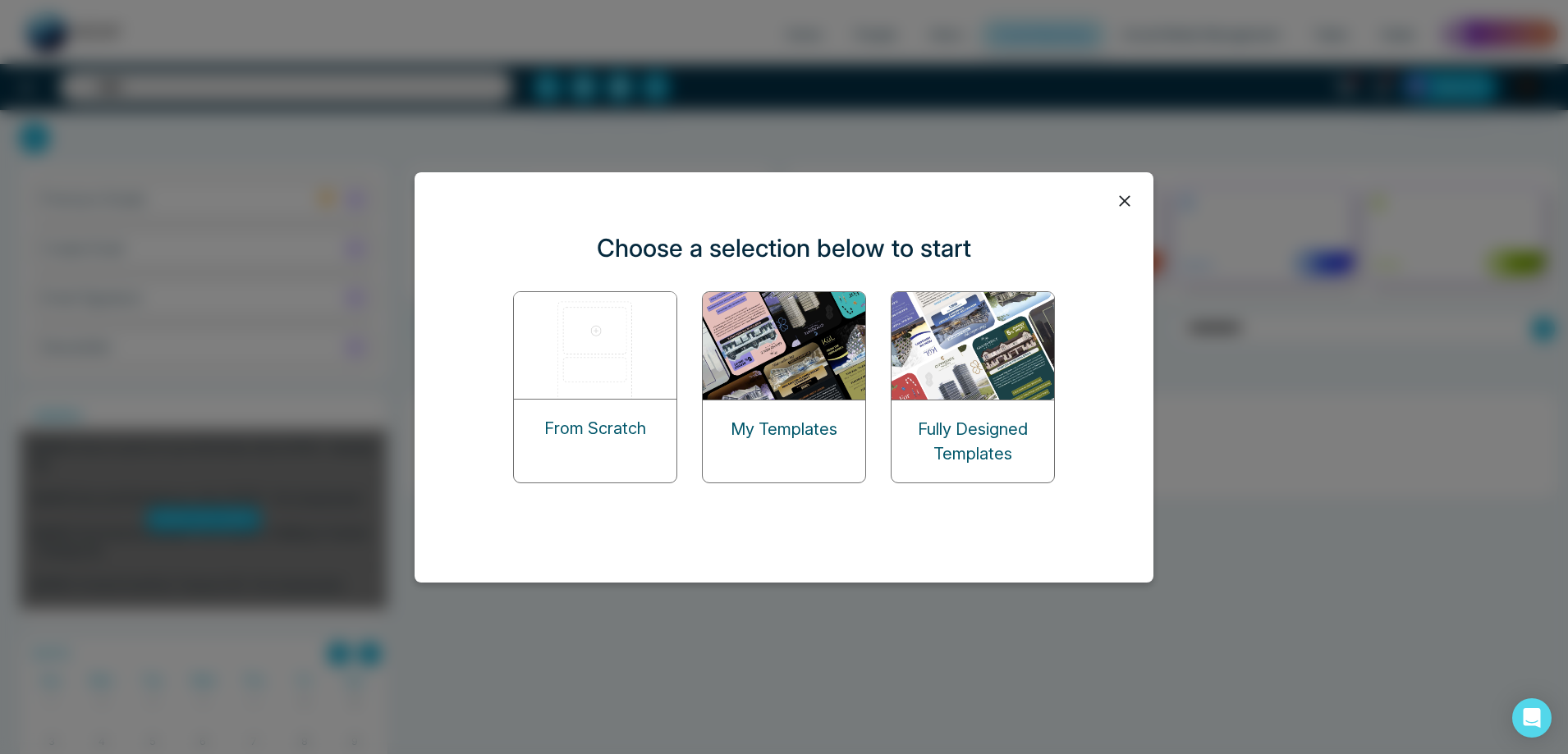
click at [813, 335] on img at bounding box center [784, 346] width 164 height 108
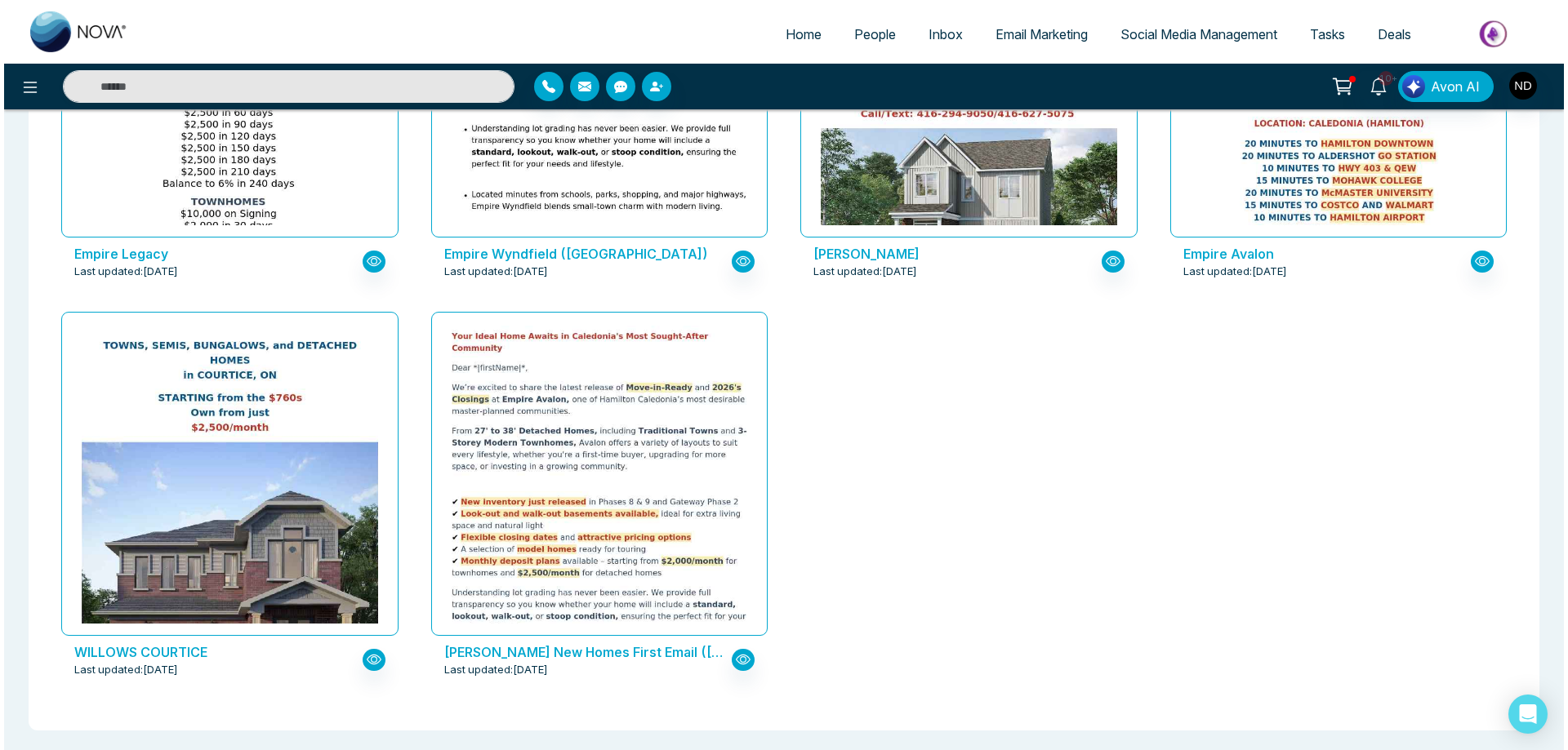
scroll to position [2017, 0]
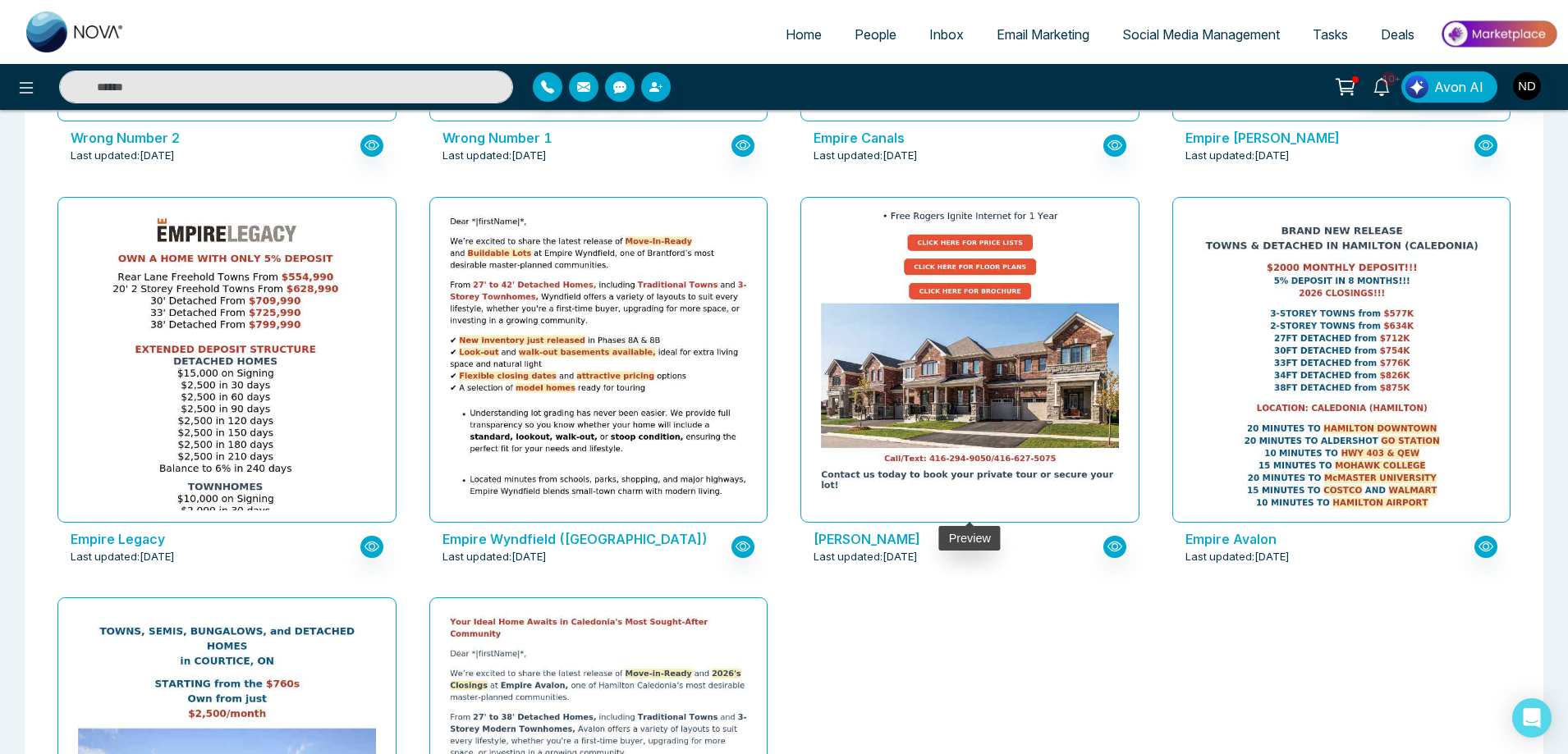
click at [989, 350] on img at bounding box center [970, 81] width 595 height 828
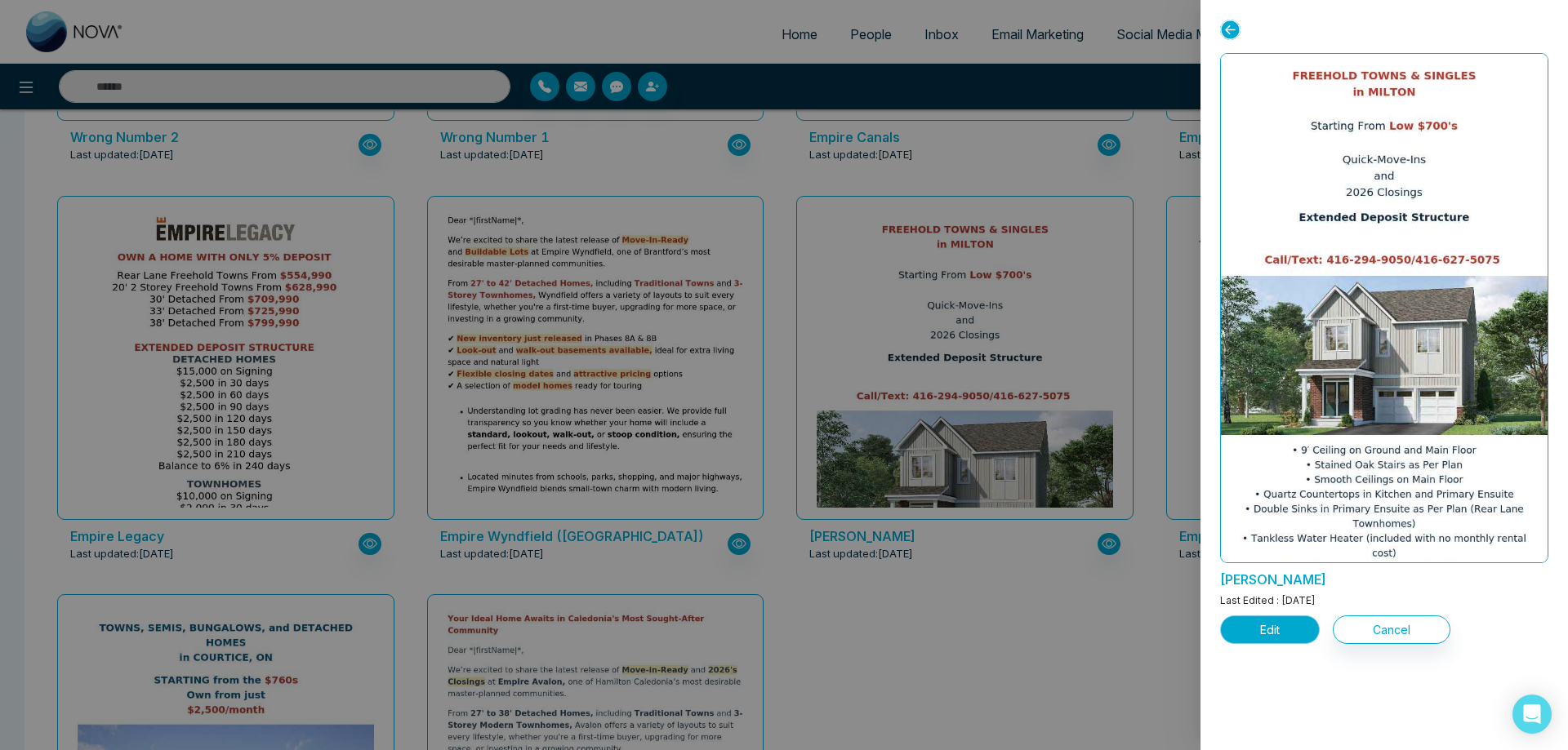
click at [1281, 634] on button "Edit" at bounding box center [1270, 629] width 100 height 29
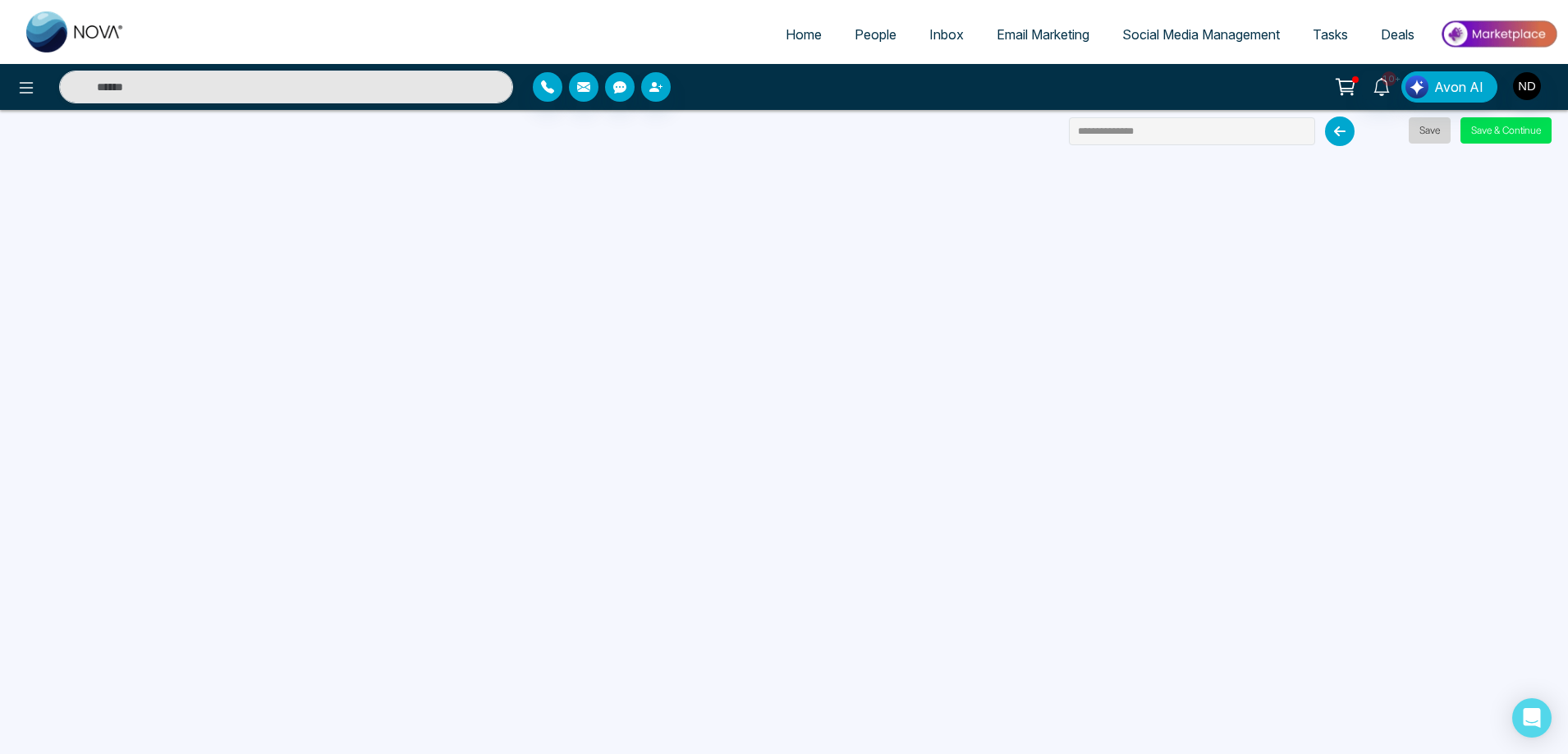
click at [1419, 134] on button "Save" at bounding box center [1429, 130] width 42 height 26
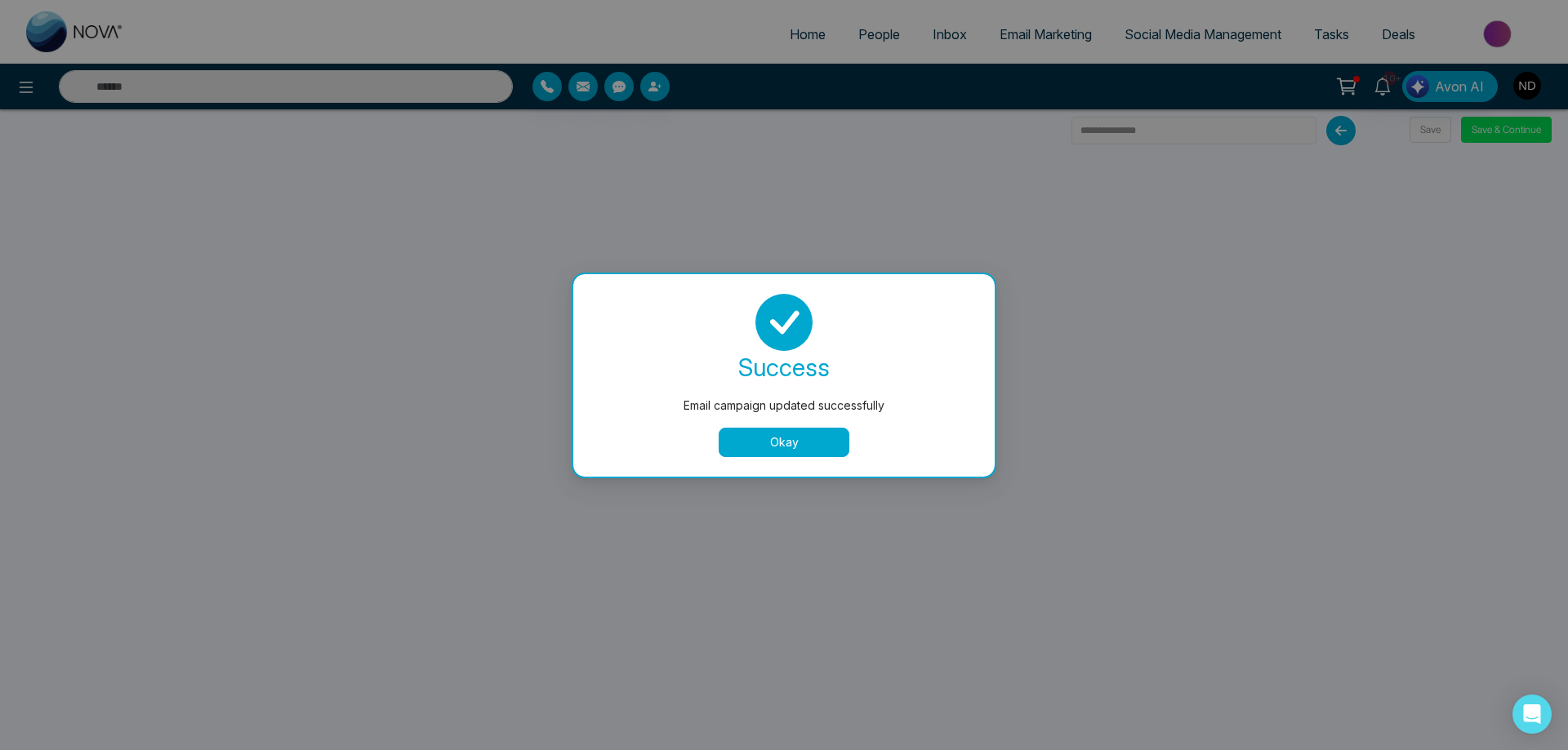
click at [816, 437] on button "Okay" at bounding box center [784, 442] width 131 height 30
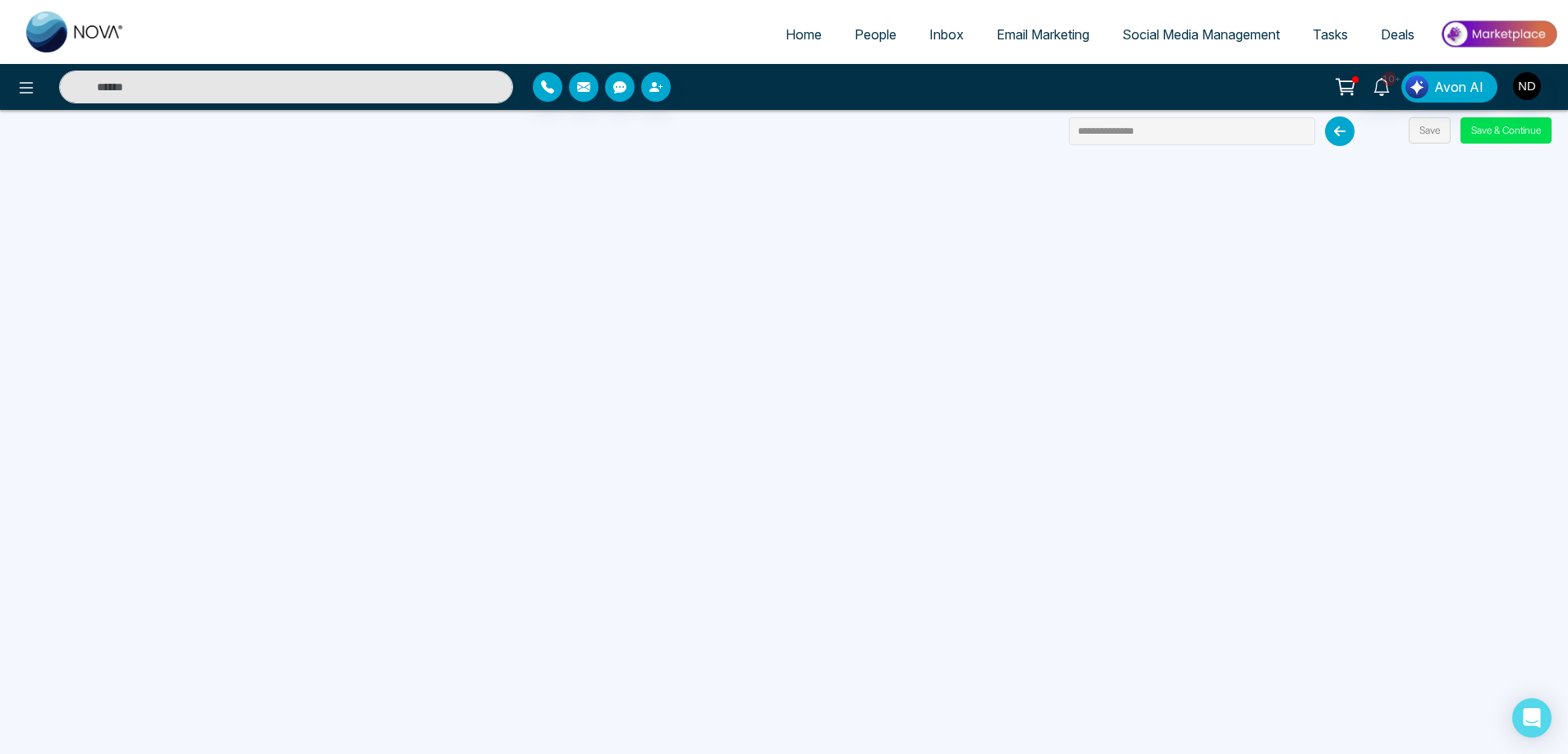
click at [1017, 38] on span "Email Marketing" at bounding box center [1043, 34] width 92 height 16
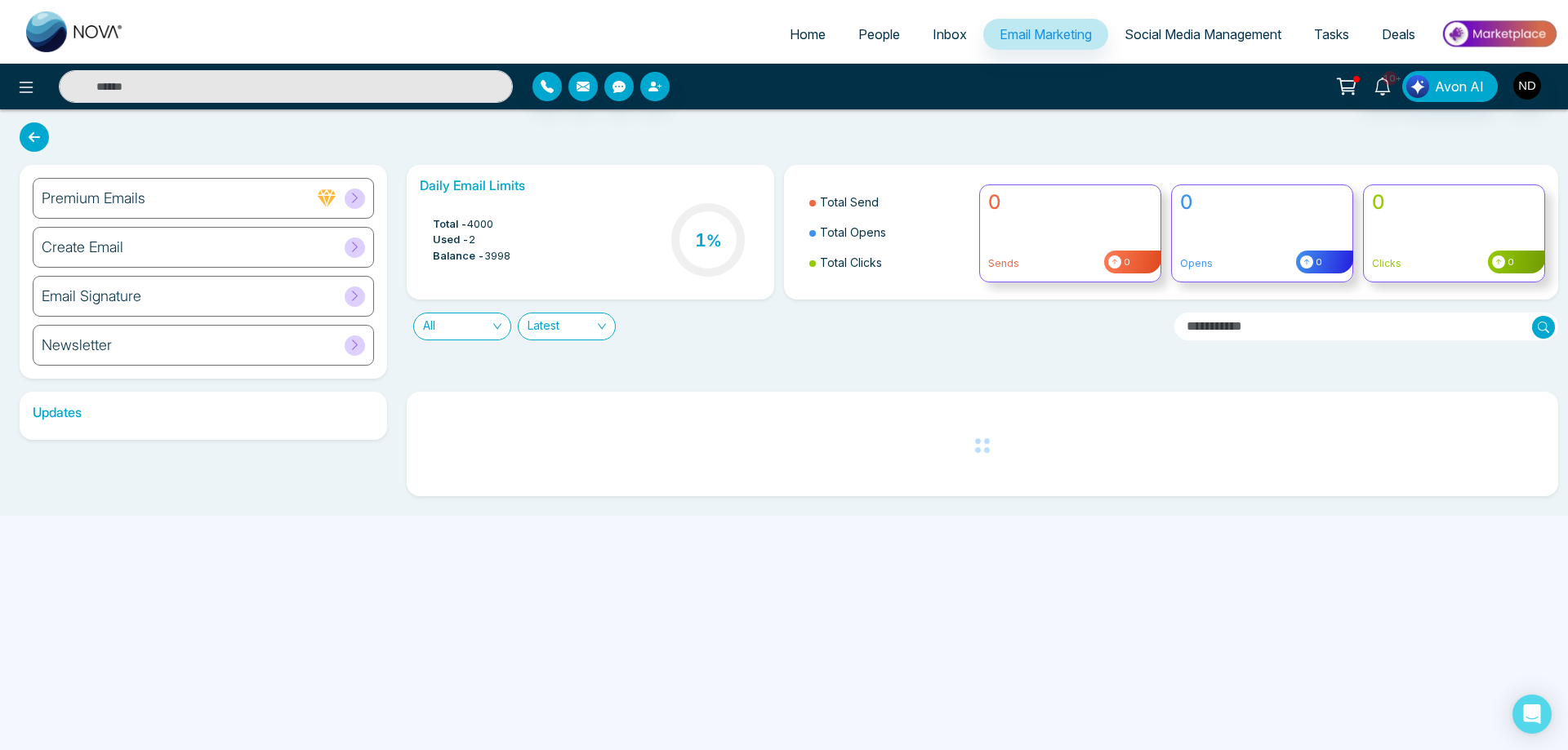
click at [101, 242] on h6 "Create Email" at bounding box center [82, 247] width 81 height 18
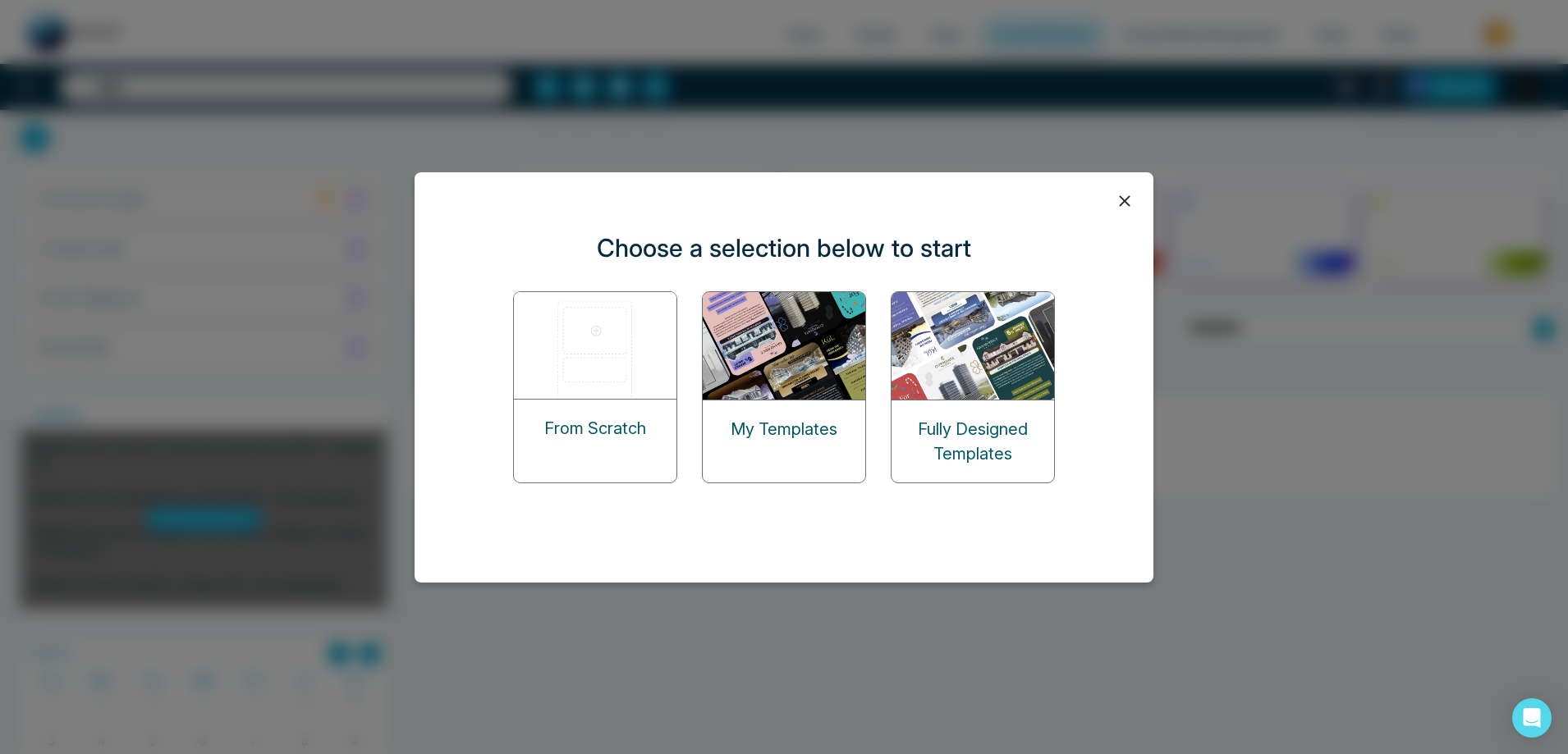
click at [773, 353] on img at bounding box center [784, 346] width 164 height 108
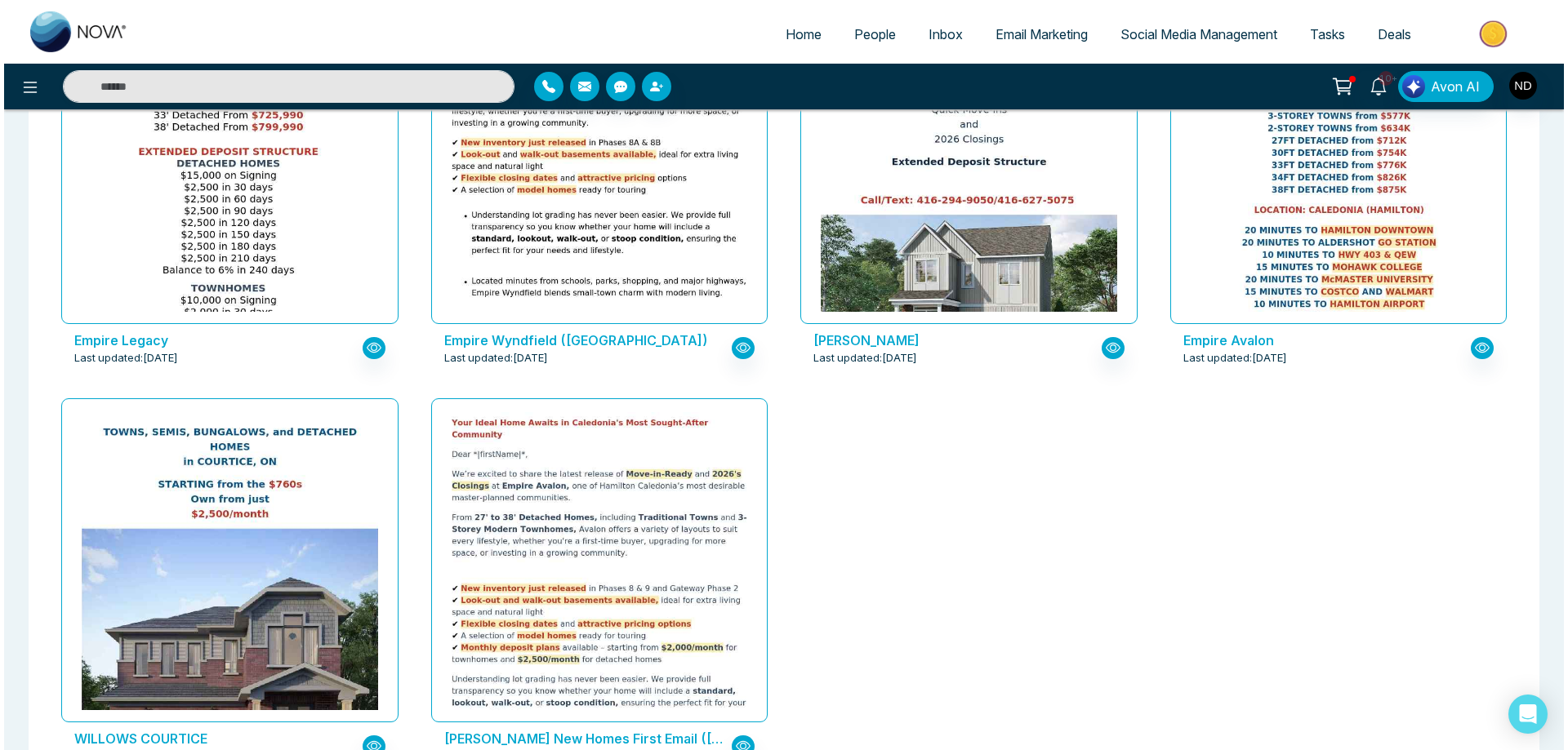
scroll to position [2135, 0]
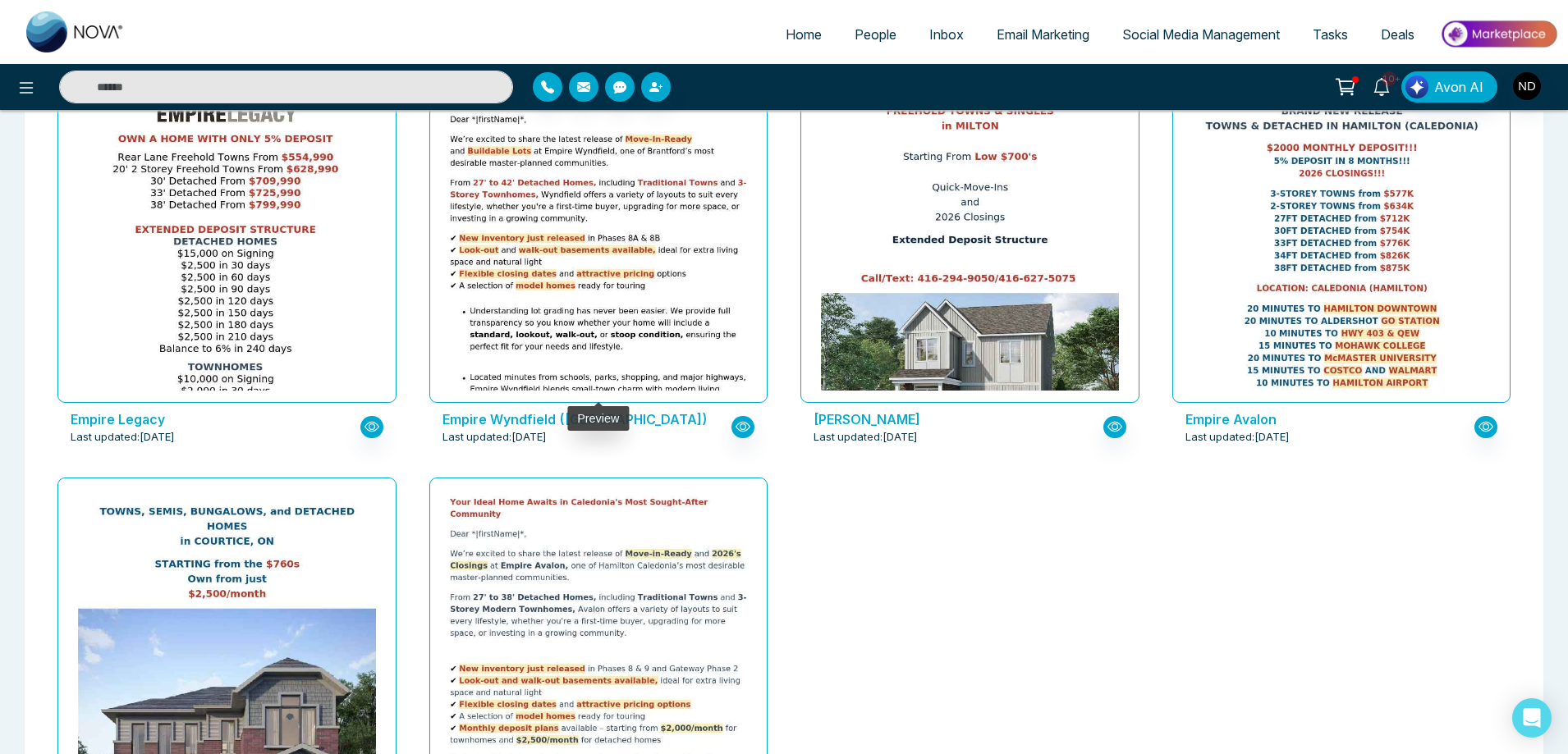
click at [529, 215] on img at bounding box center [597, 298] width 595 height 380
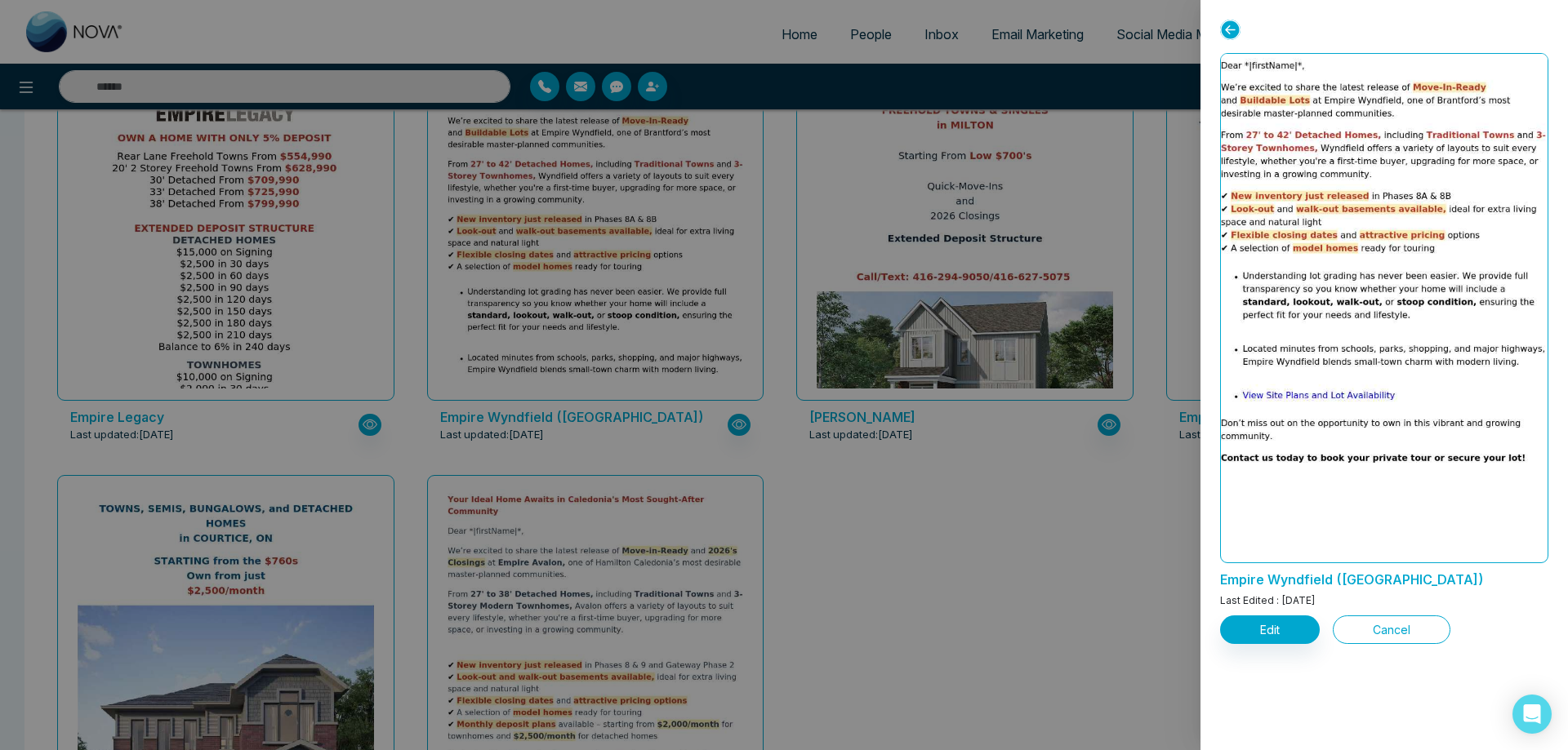
click at [1406, 632] on button "Cancel" at bounding box center [1392, 629] width 118 height 29
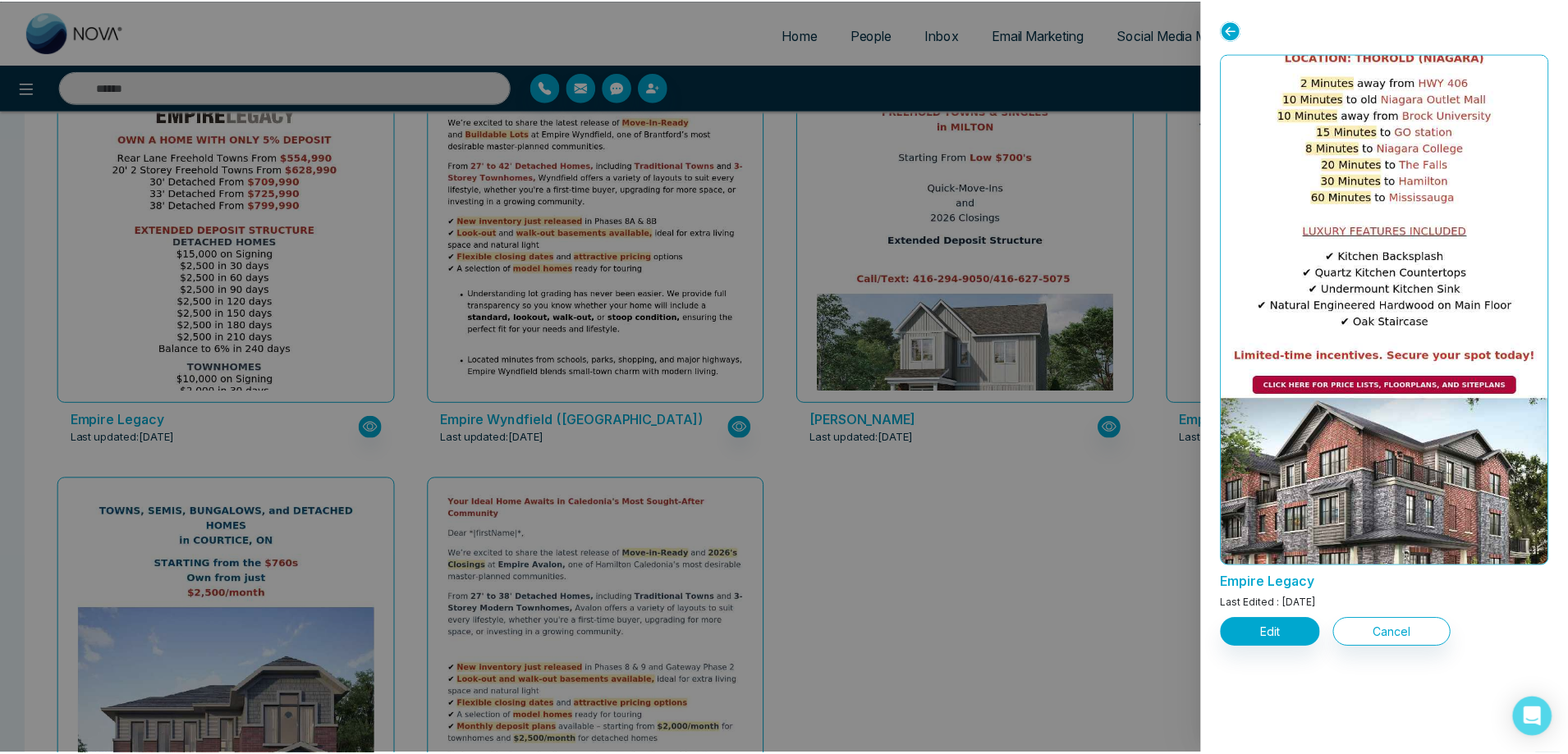
scroll to position [883, 0]
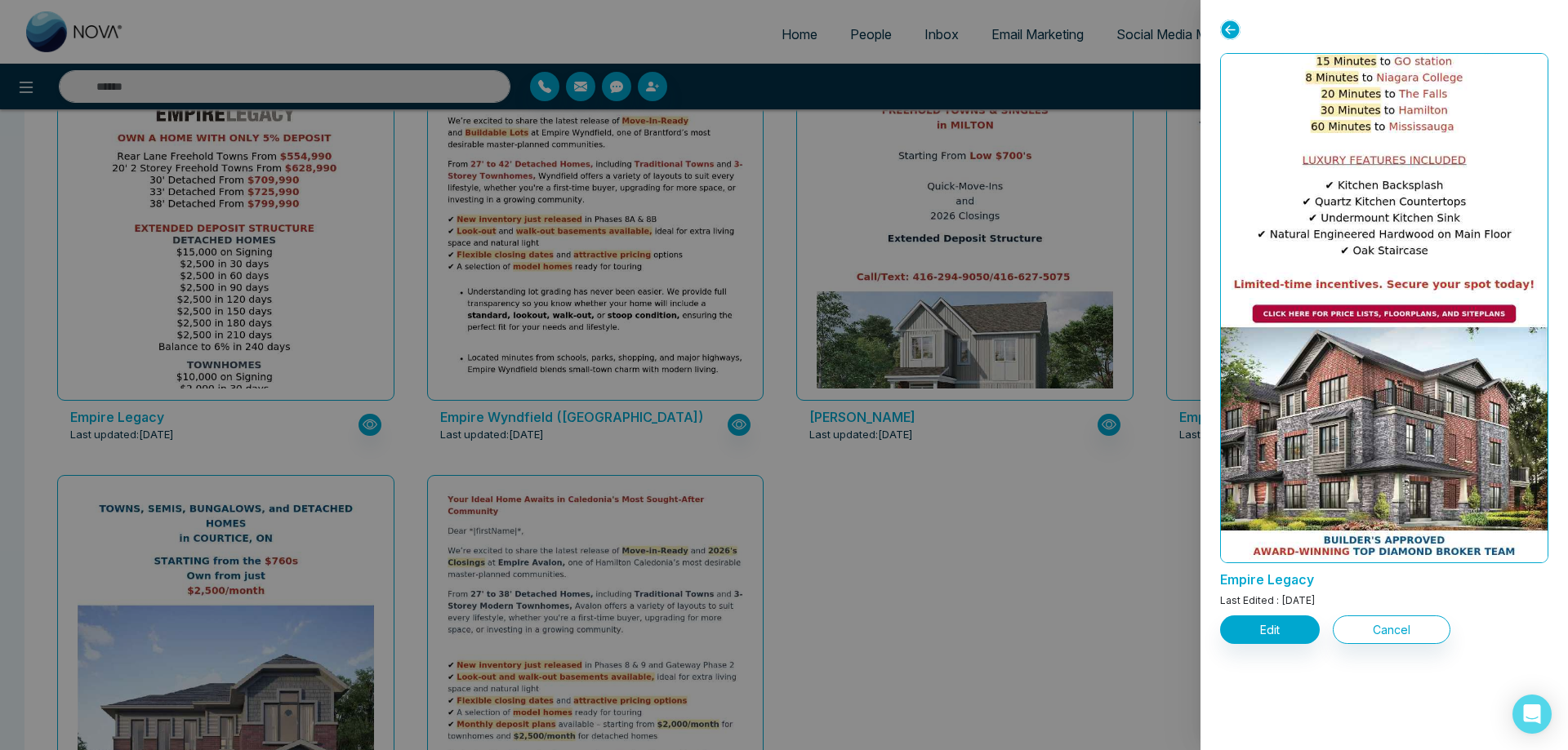
click at [977, 542] on div at bounding box center [784, 375] width 1568 height 750
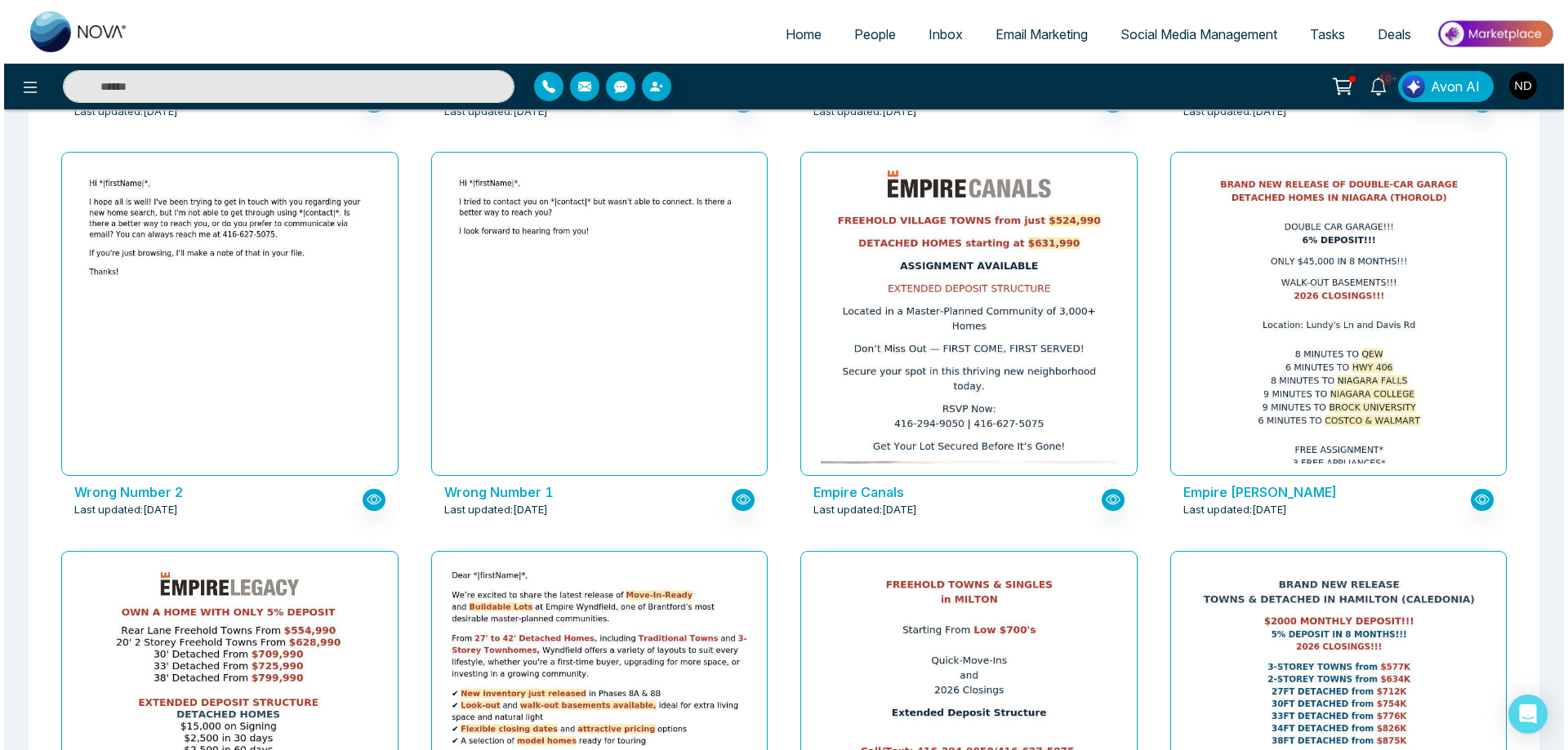
scroll to position [1645, 0]
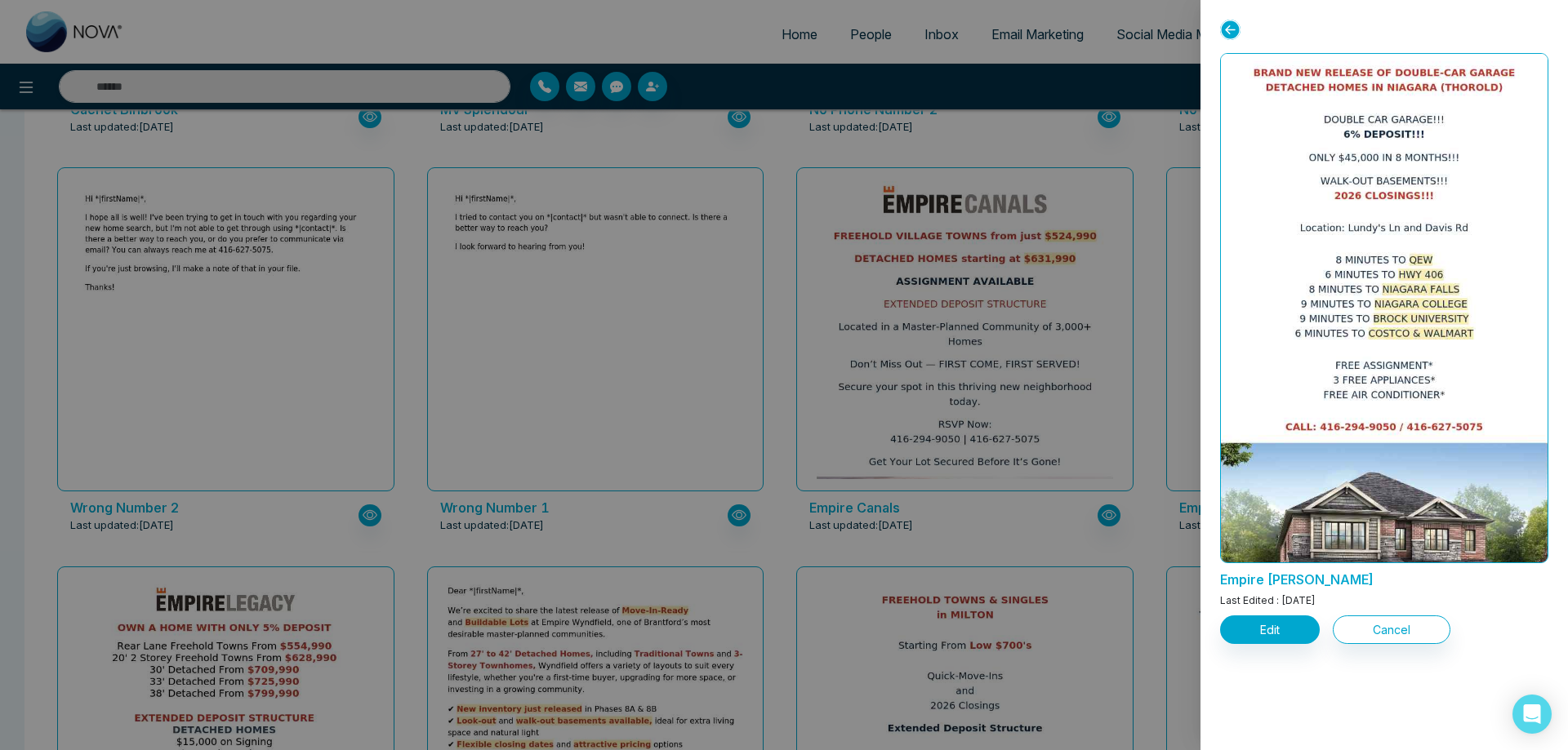
scroll to position [0, 0]
click at [960, 353] on div at bounding box center [784, 375] width 1568 height 750
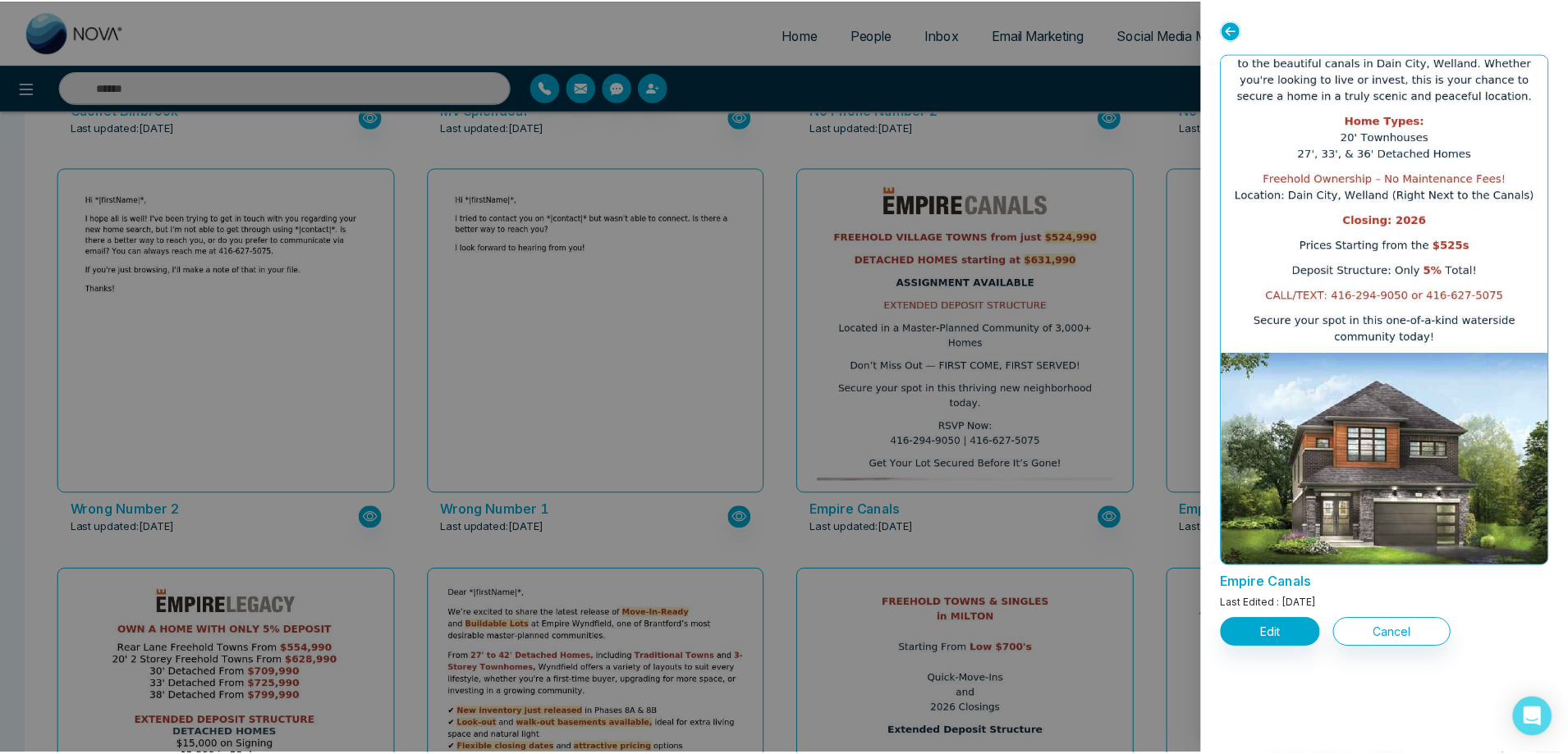
scroll to position [1063, 0]
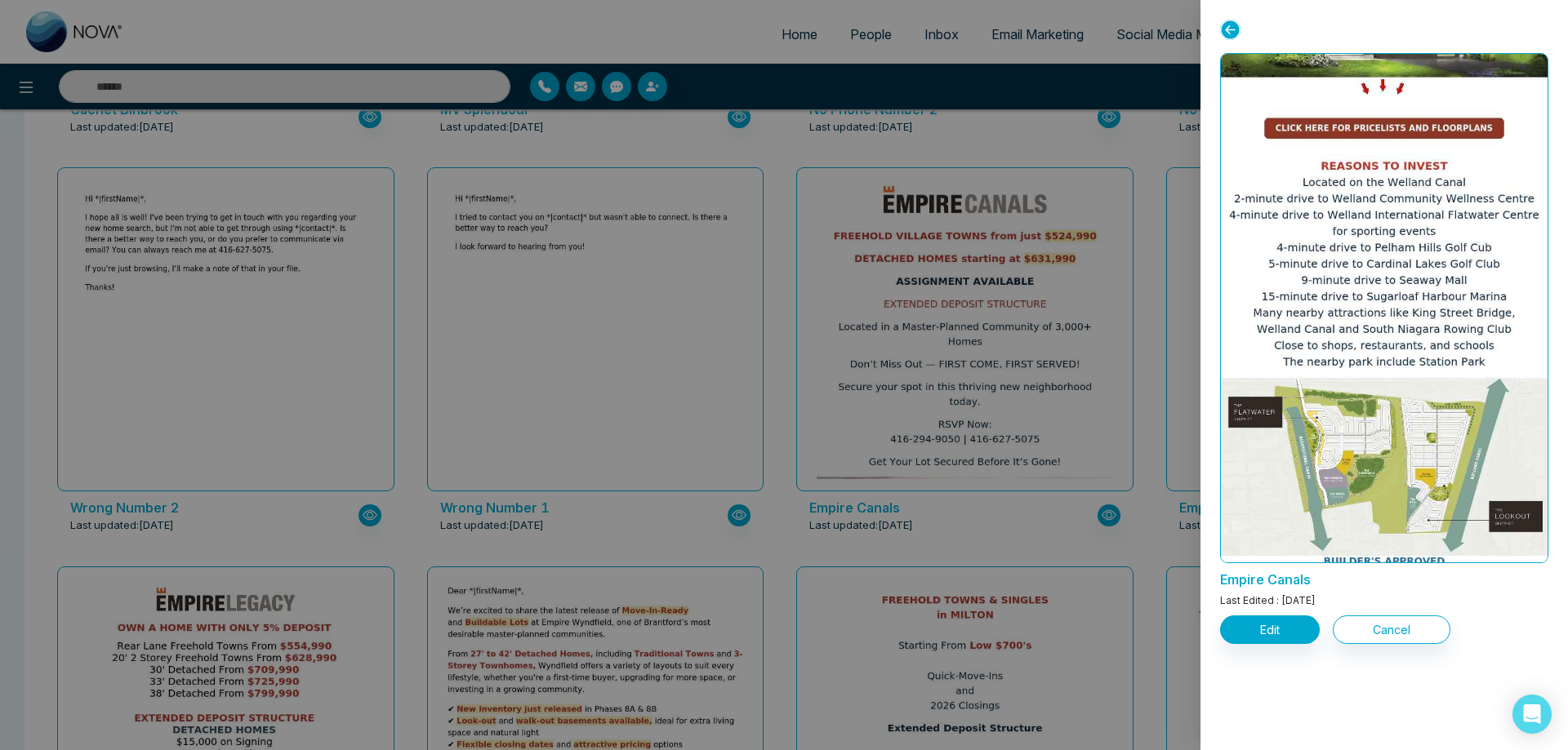
click at [604, 322] on div at bounding box center [784, 375] width 1568 height 750
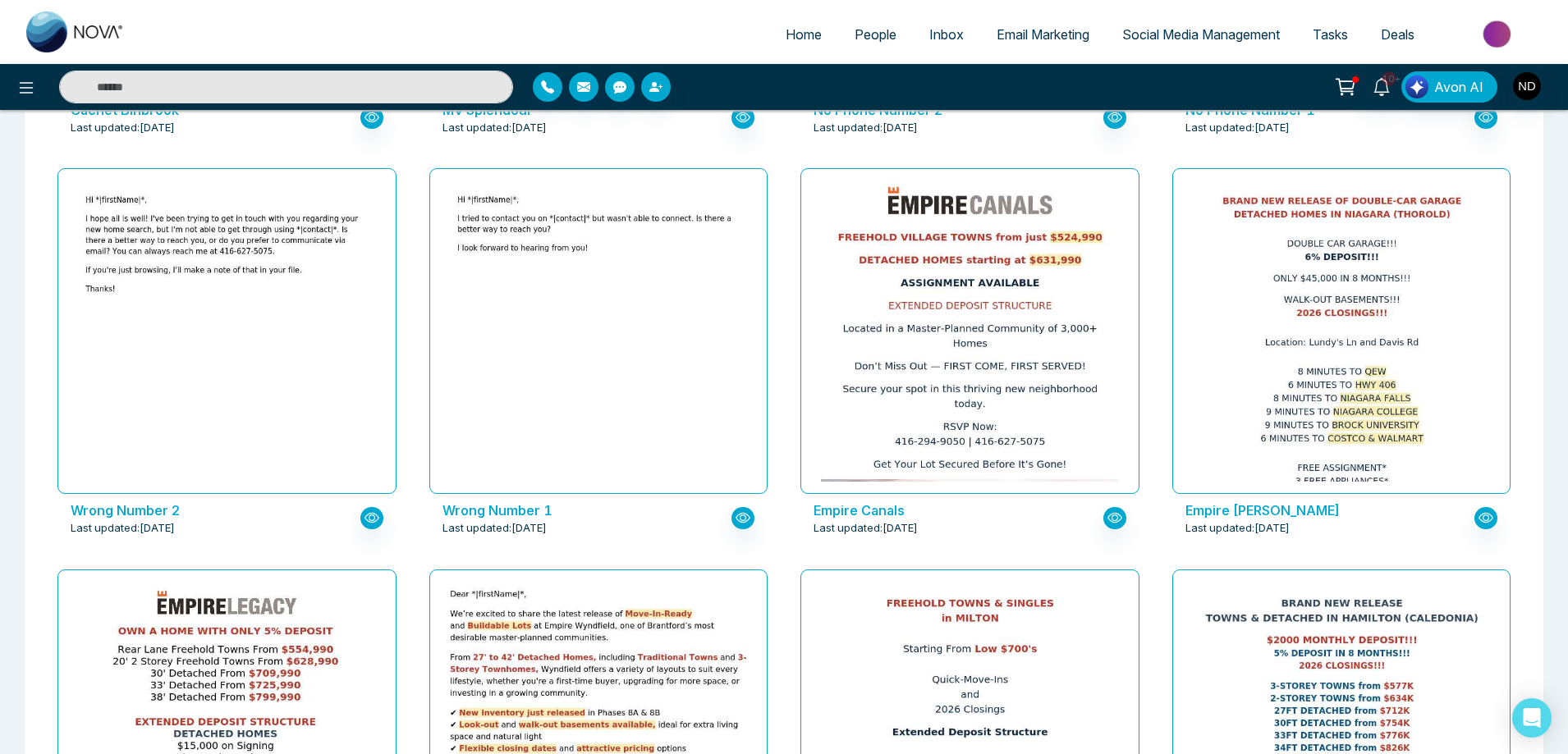
click at [607, 324] on div at bounding box center [599, 331] width 298 height 299
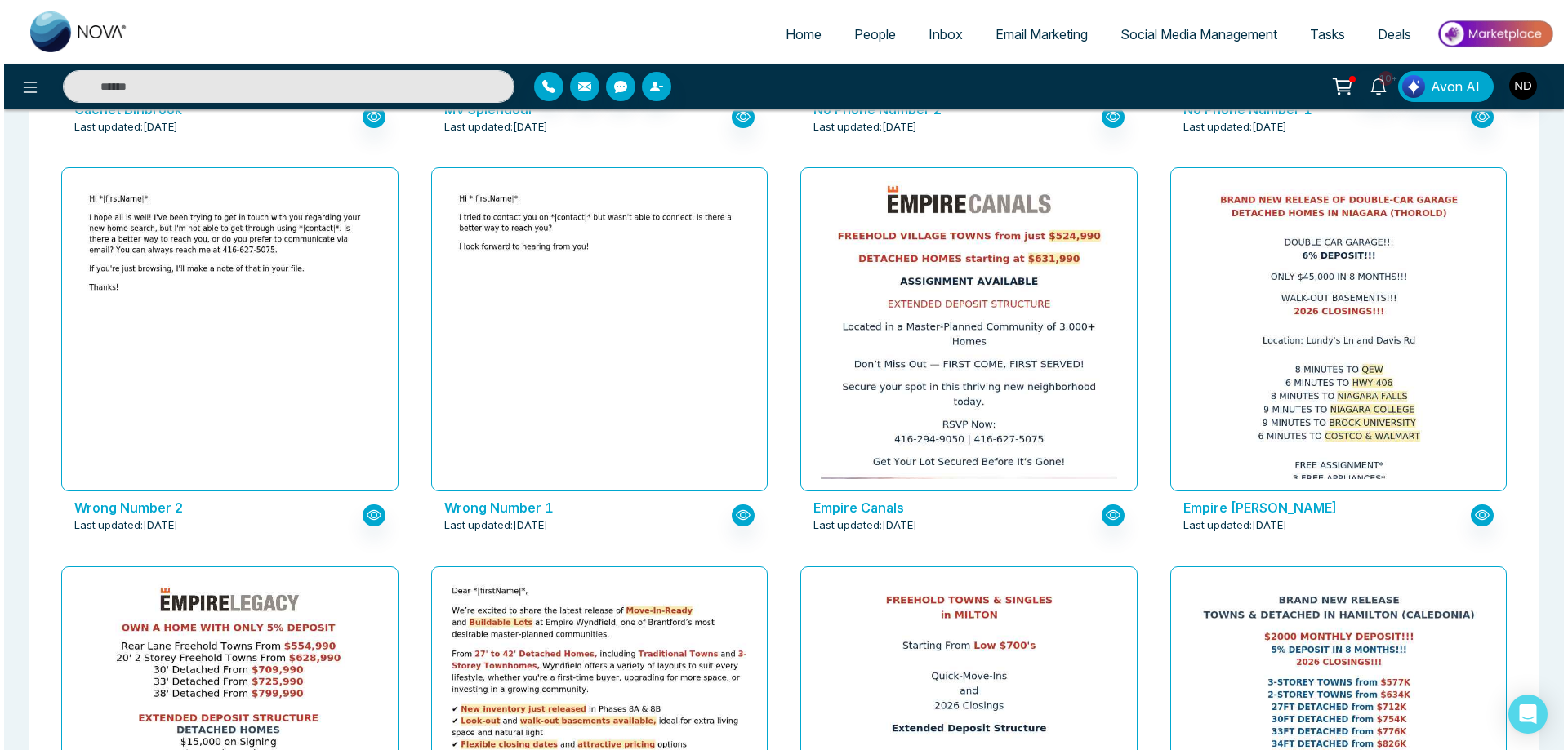
scroll to position [0, 0]
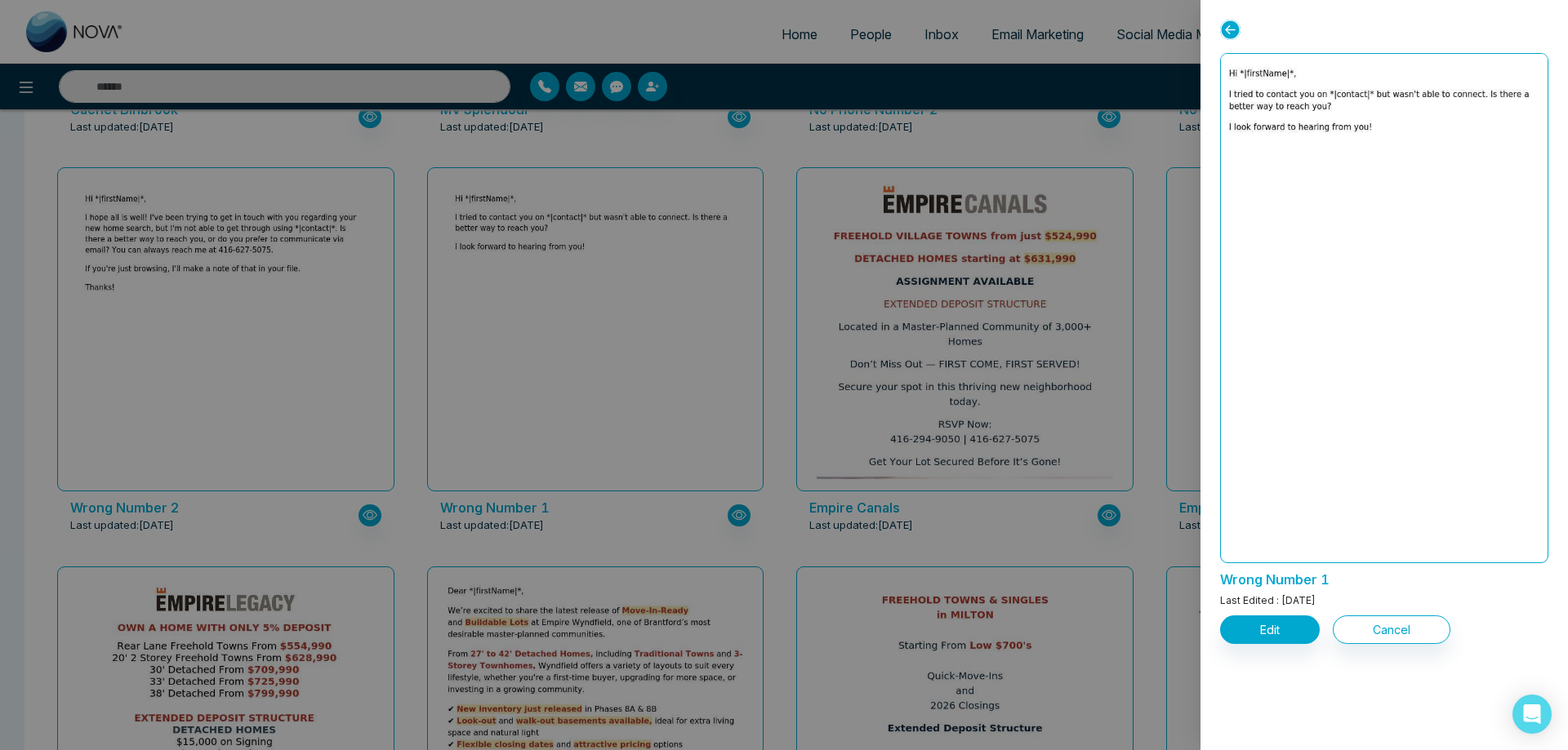
click at [175, 359] on div at bounding box center [784, 375] width 1568 height 750
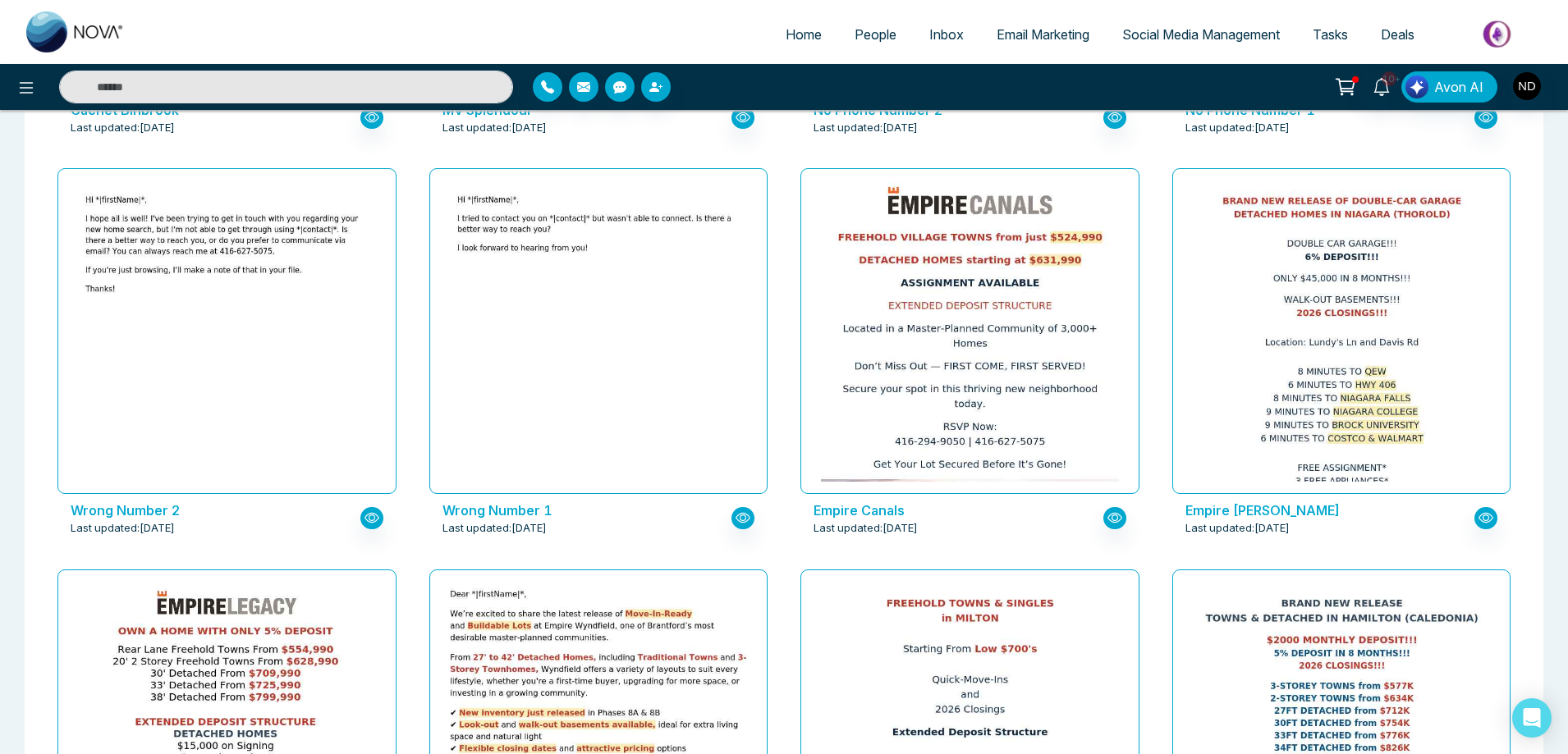
click at [176, 361] on div at bounding box center [227, 331] width 298 height 299
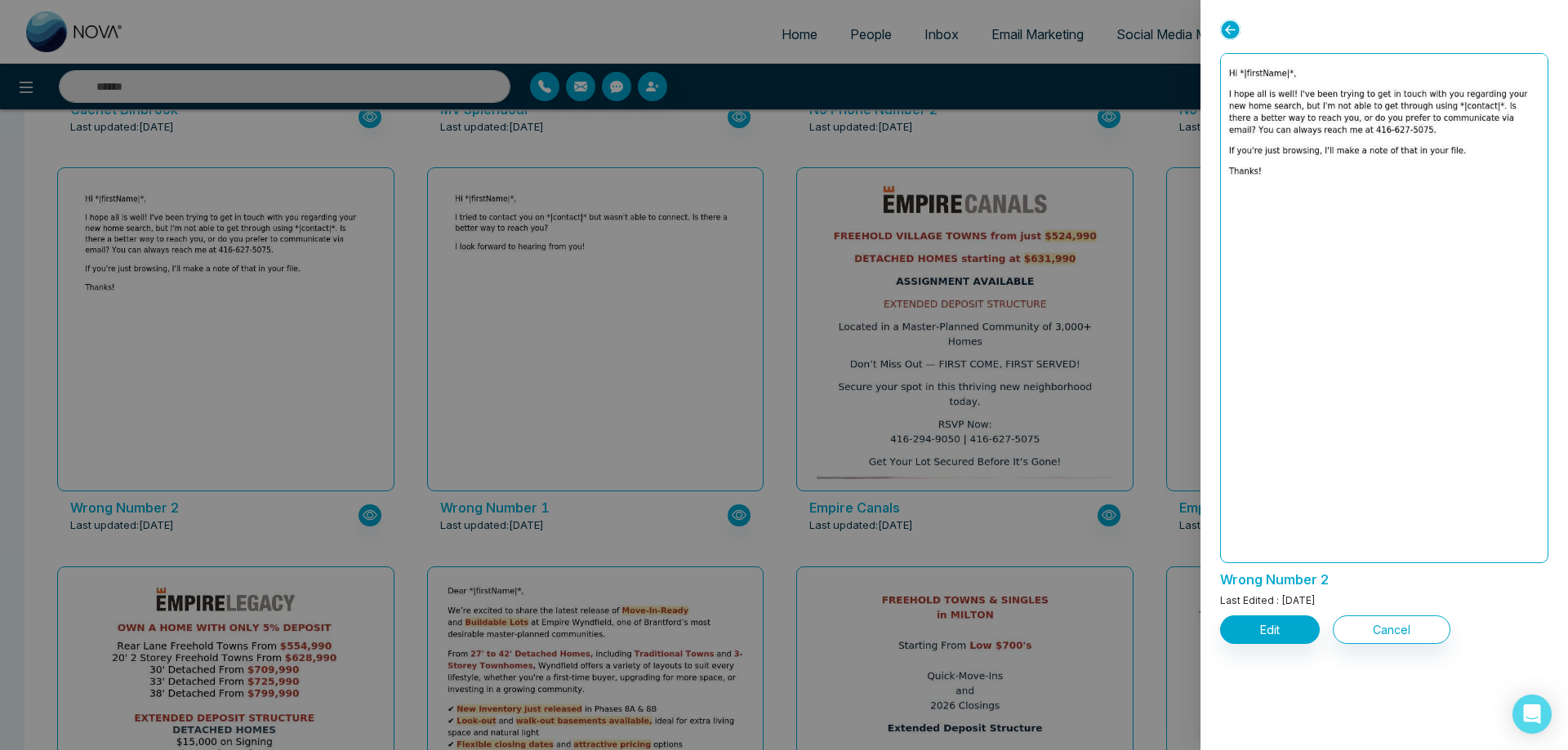
click at [790, 540] on div at bounding box center [784, 375] width 1568 height 750
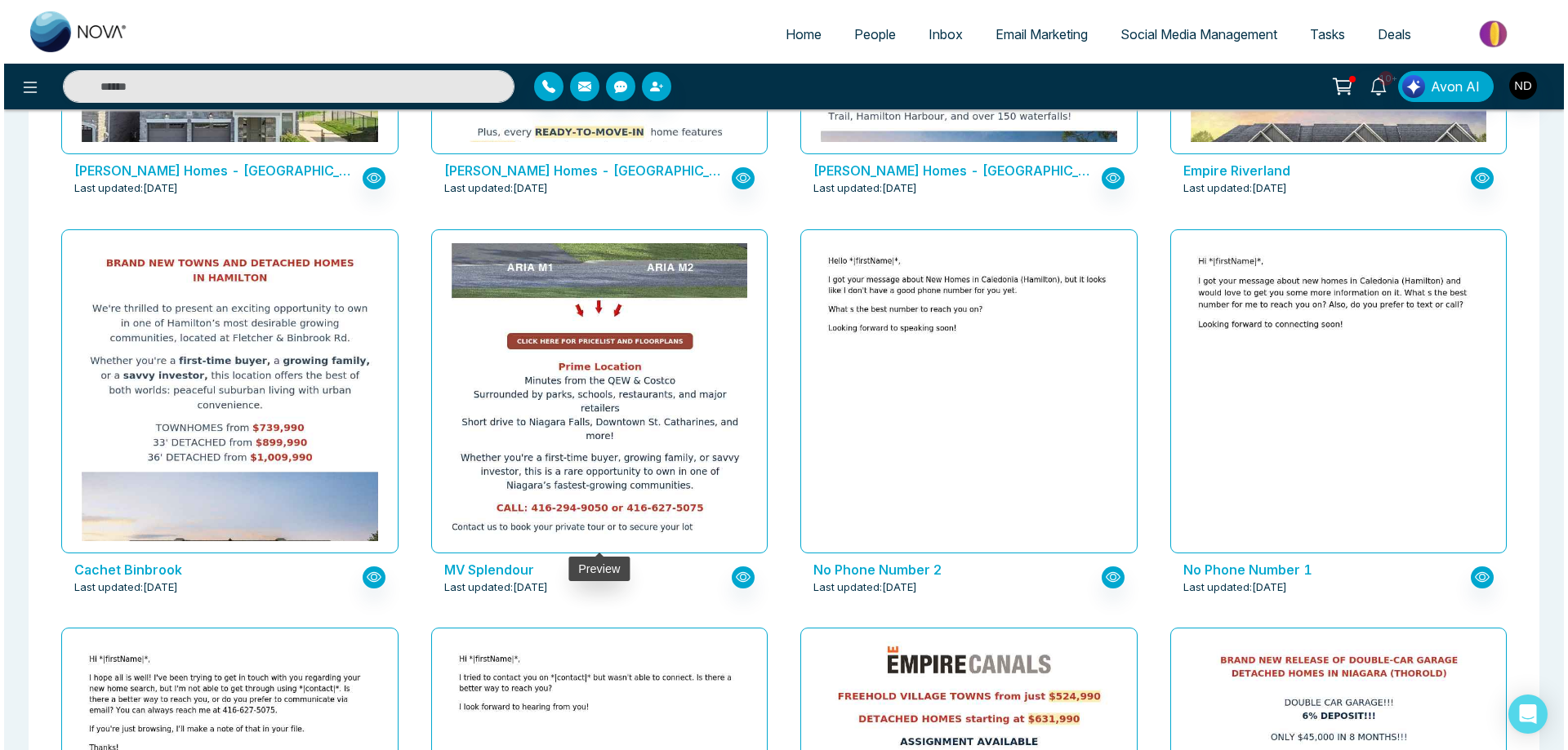
scroll to position [1156, 0]
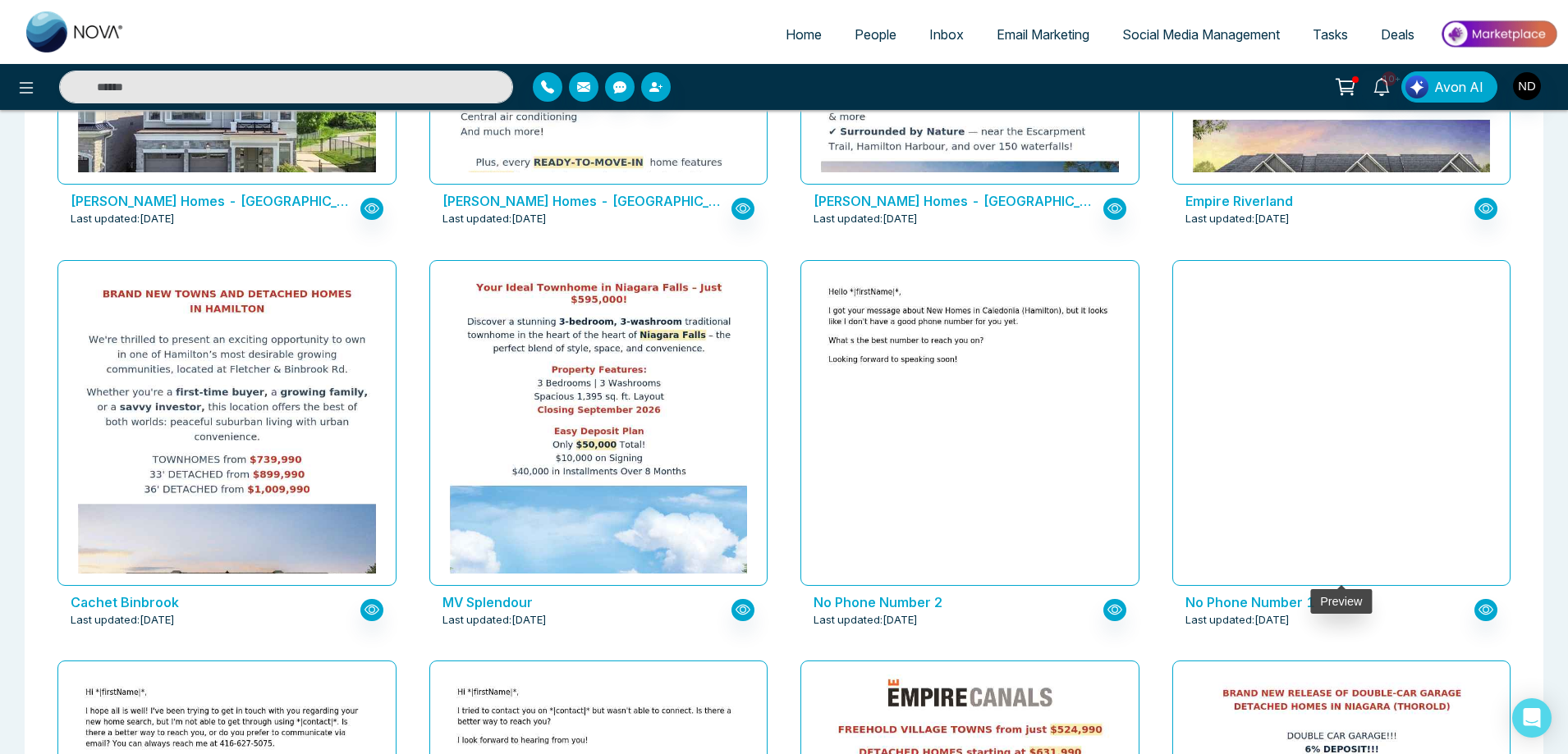
click at [1301, 641] on img at bounding box center [1341, 691] width 595 height 100
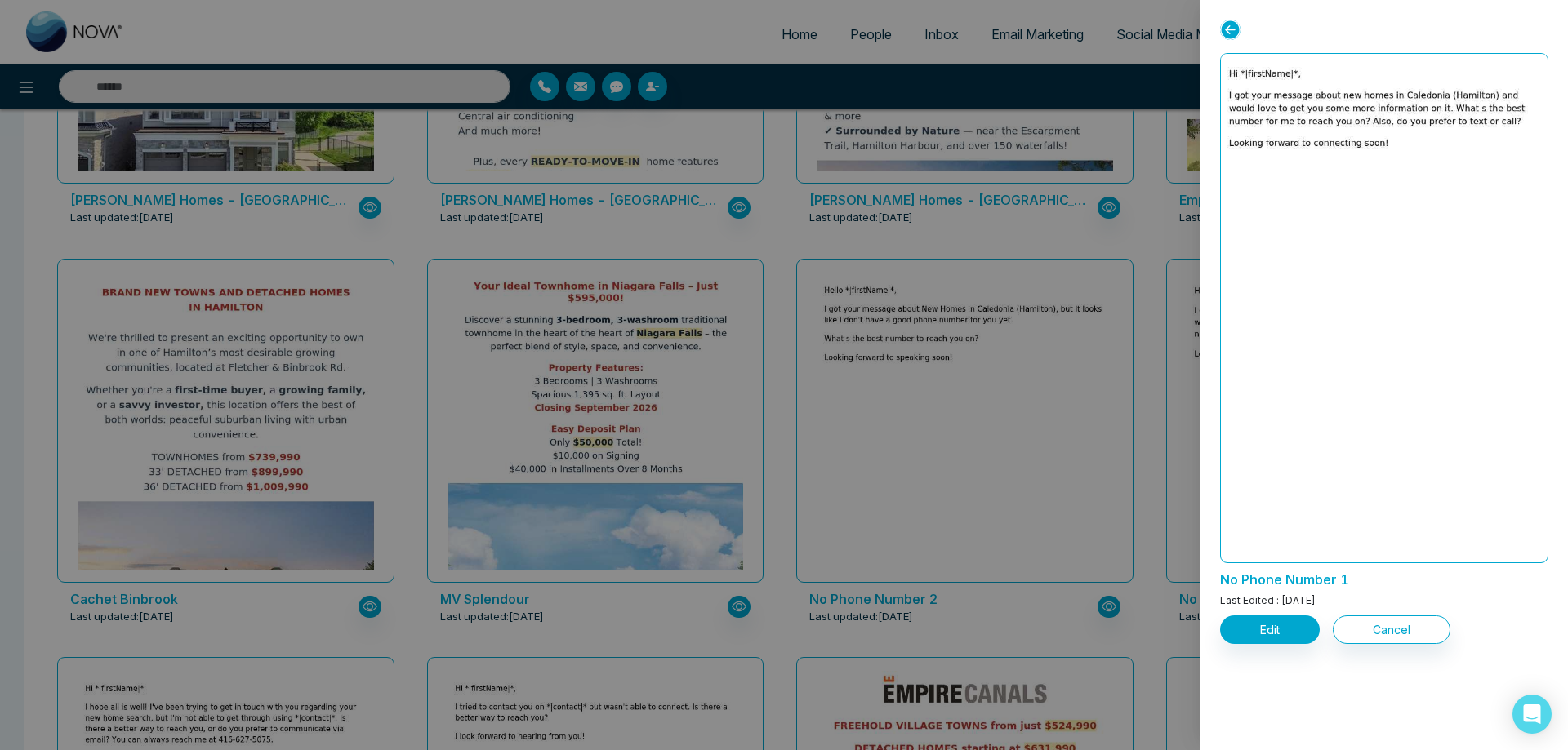
click at [908, 394] on div at bounding box center [784, 375] width 1568 height 750
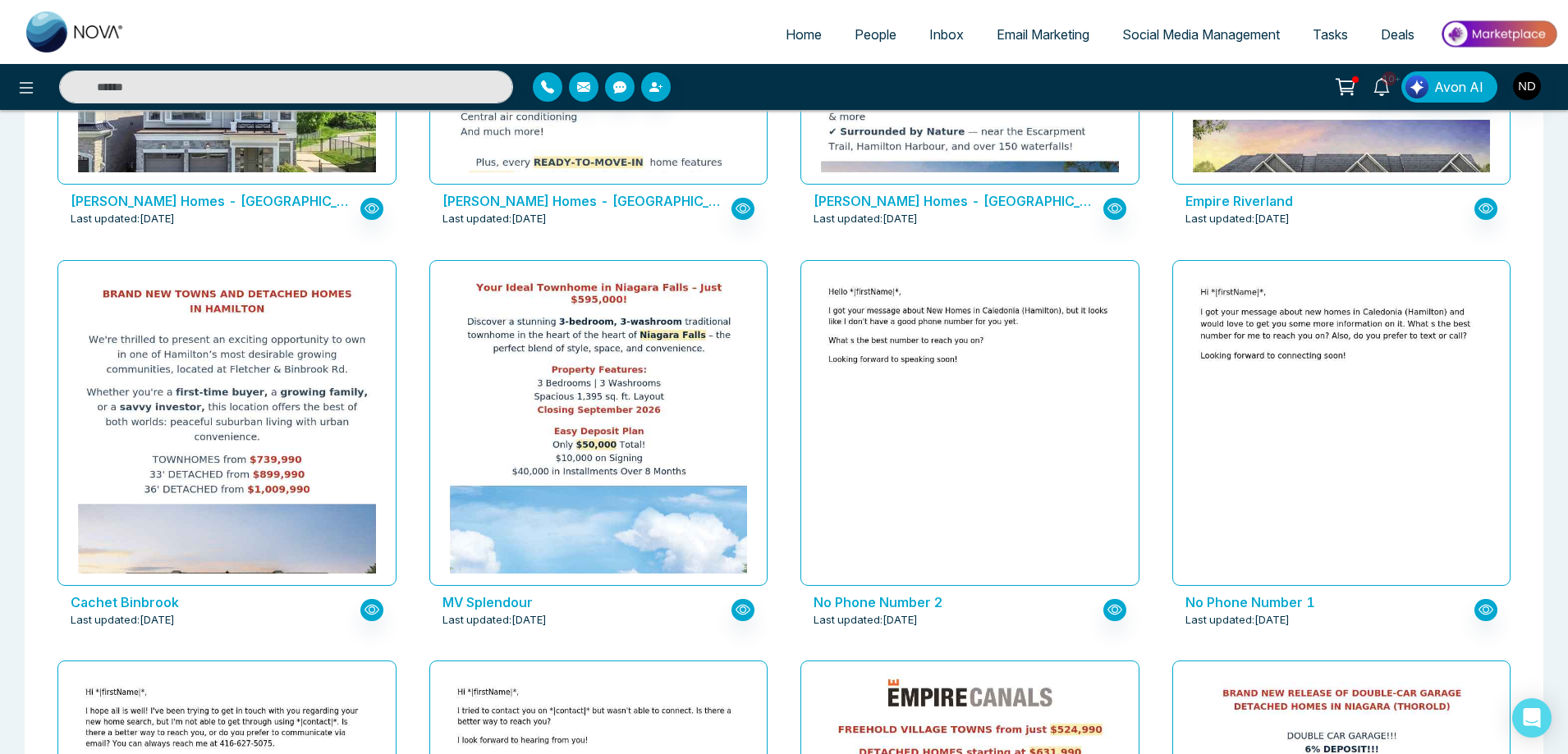
click at [913, 396] on div at bounding box center [970, 423] width 298 height 299
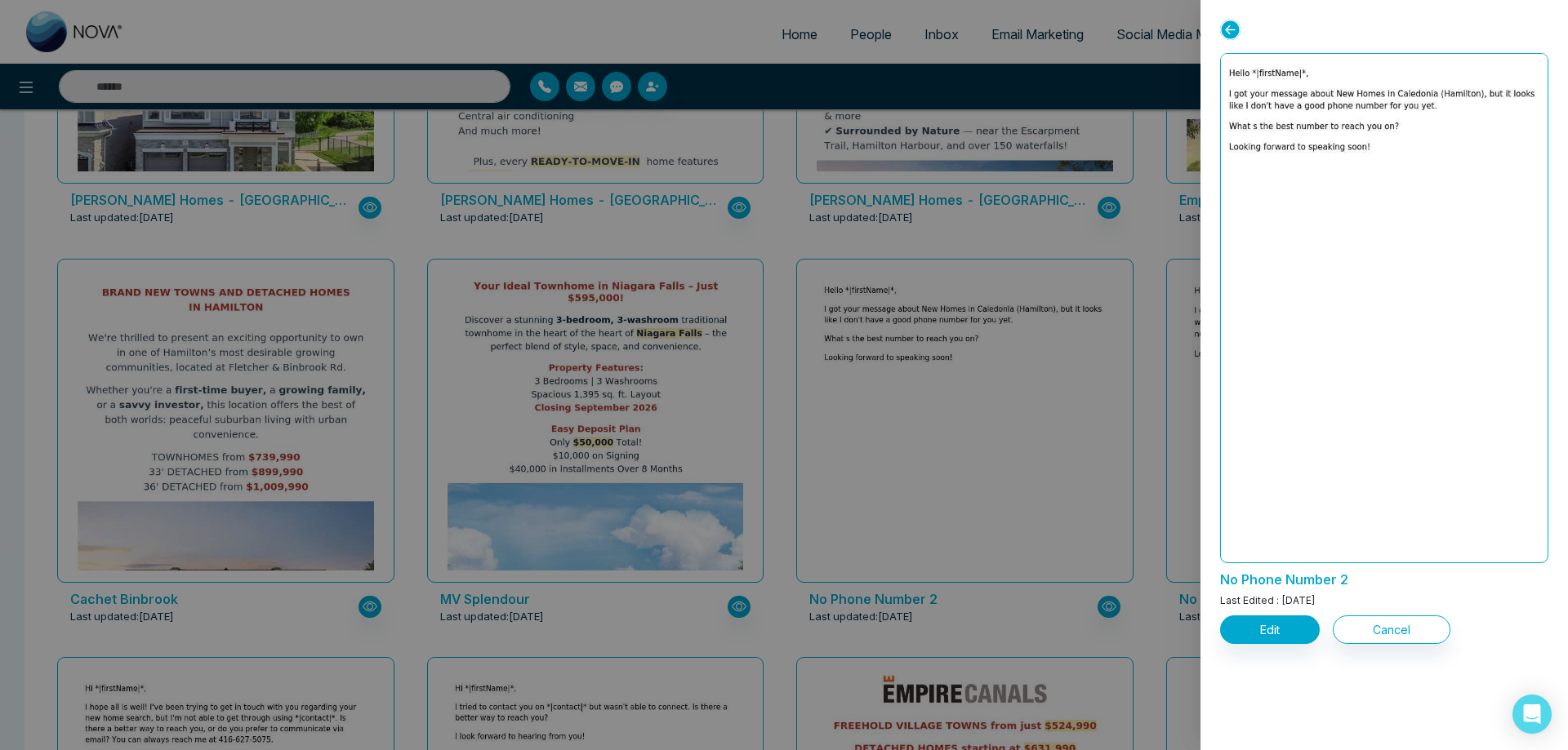
click at [505, 398] on div at bounding box center [784, 375] width 1568 height 750
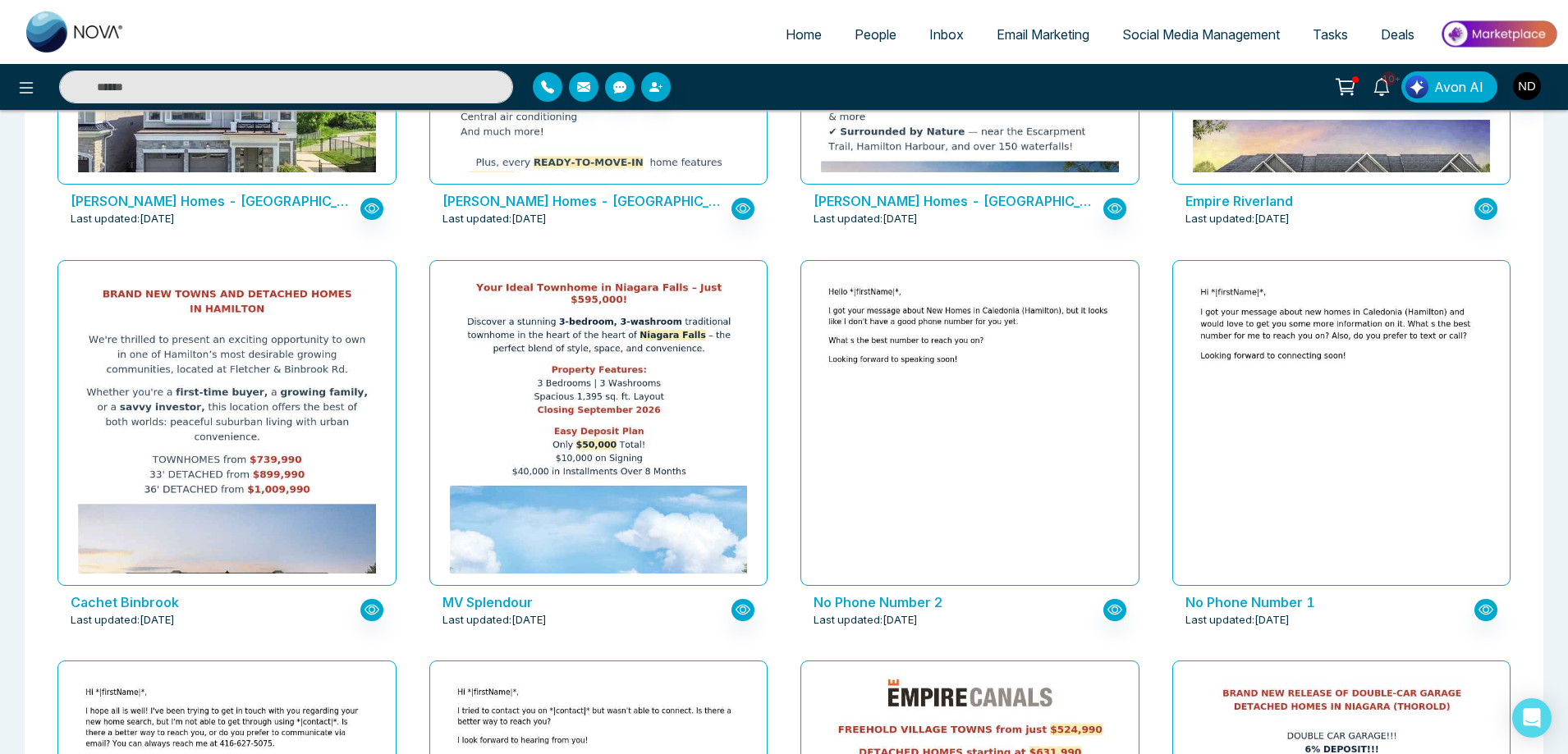
click at [508, 400] on img at bounding box center [597, 668] width 595 height 789
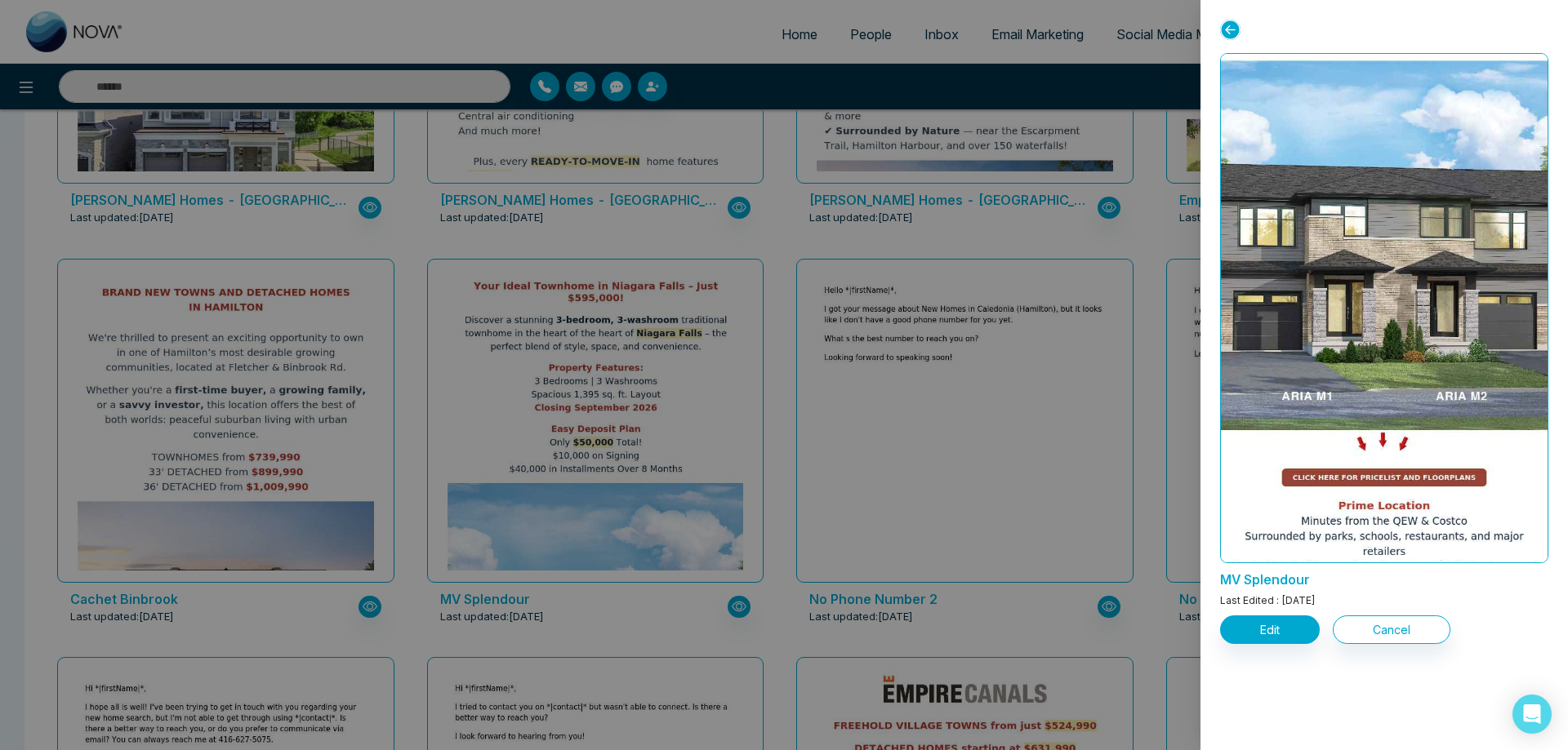
scroll to position [336, 0]
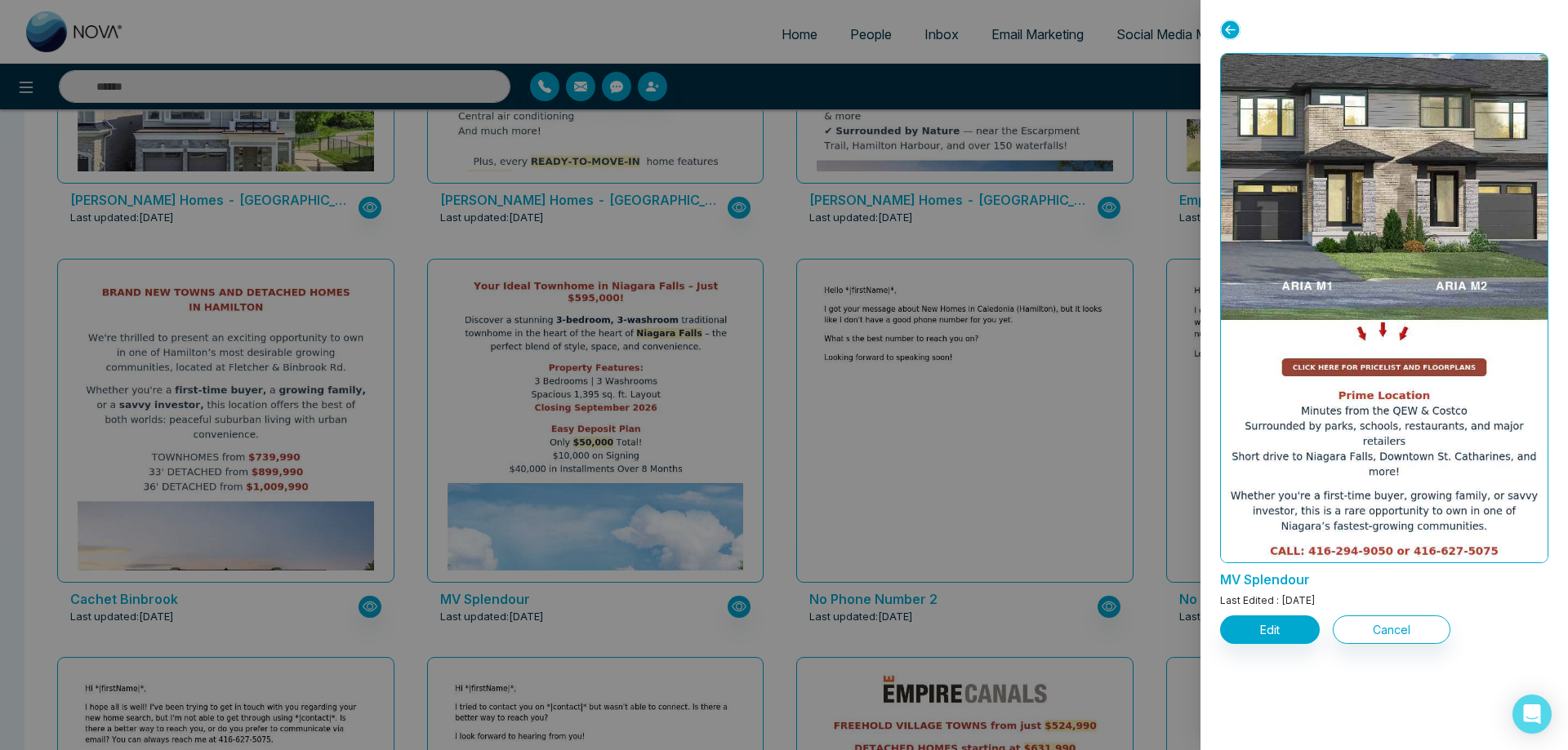
click at [219, 391] on div at bounding box center [784, 375] width 1568 height 750
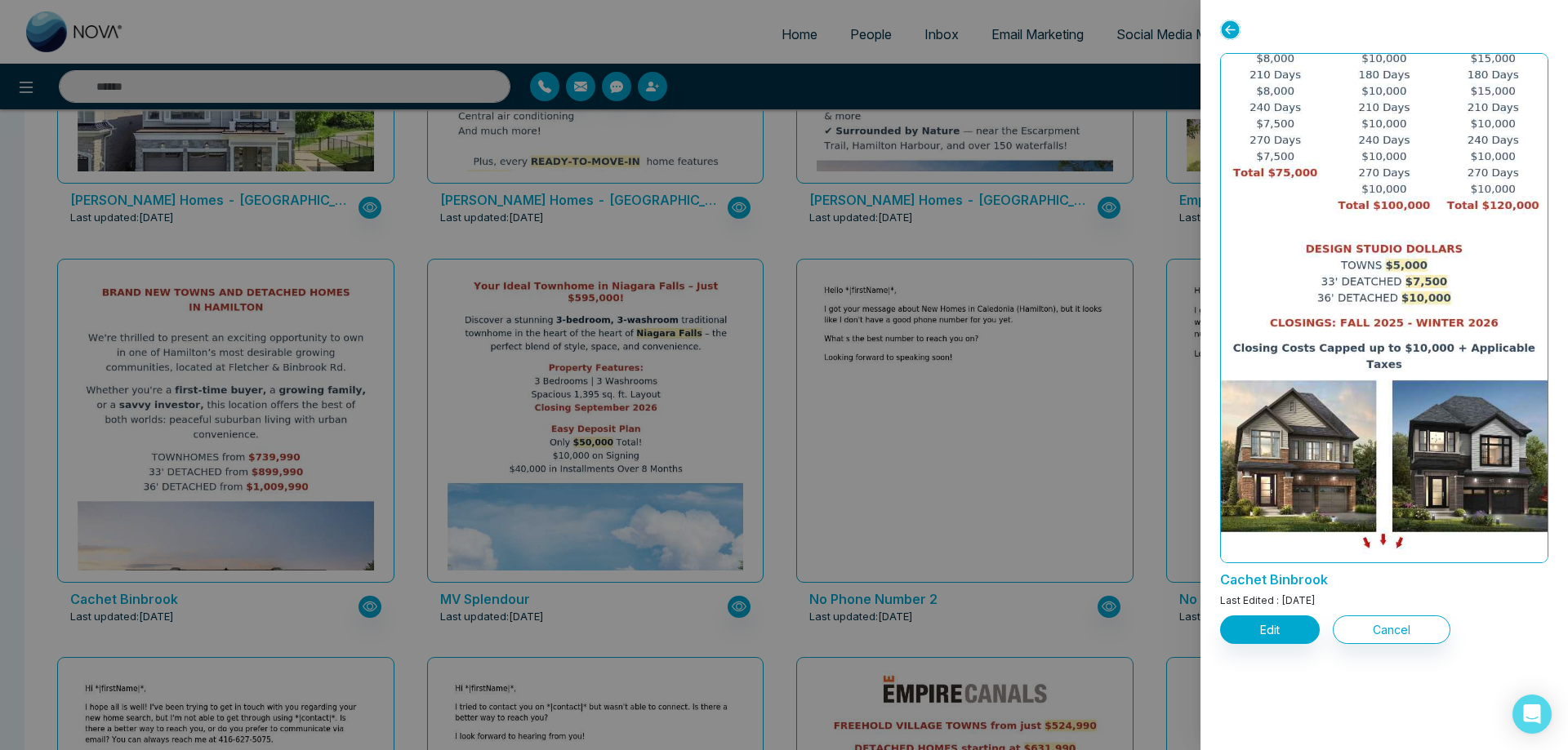
scroll to position [965, 0]
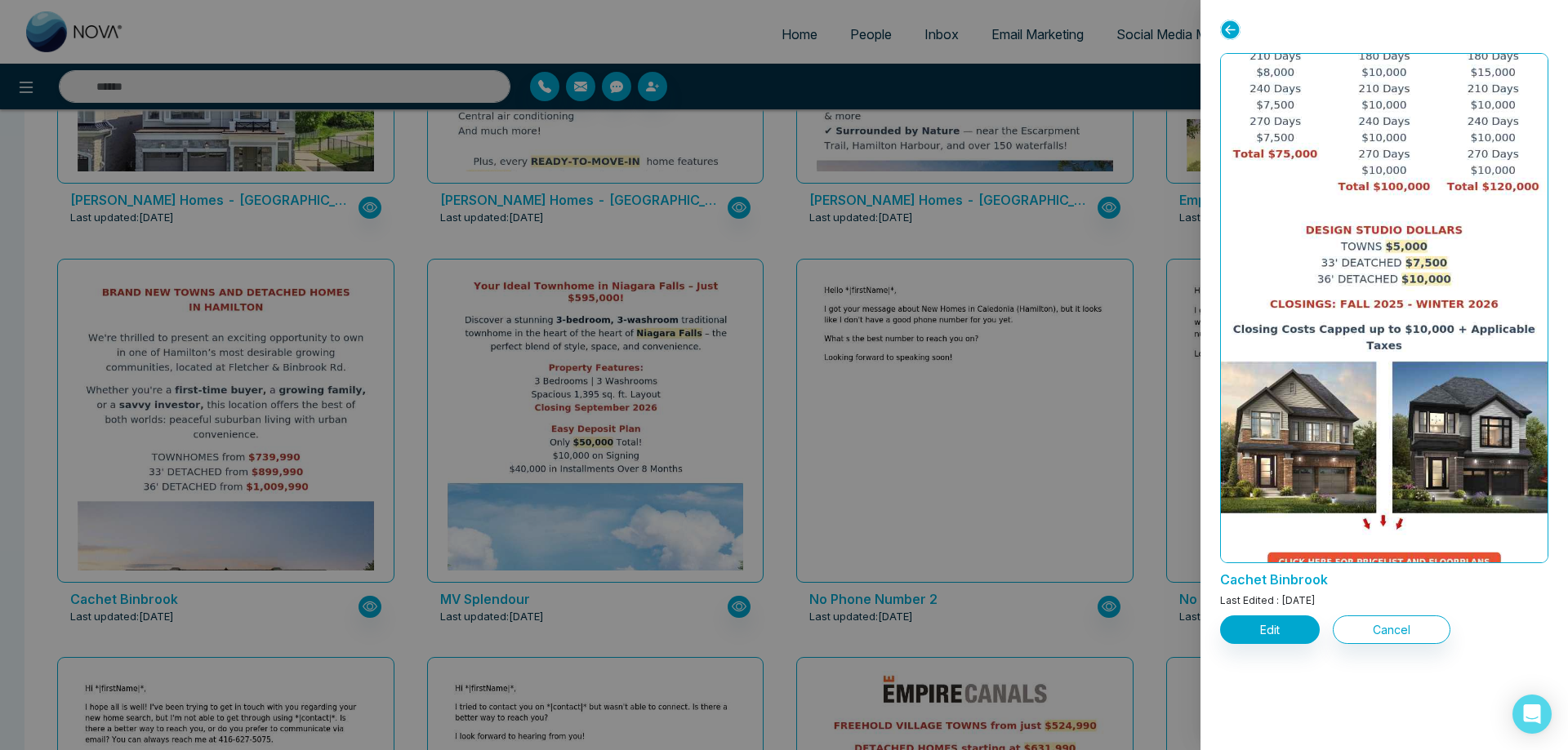
click at [781, 493] on div at bounding box center [784, 375] width 1568 height 750
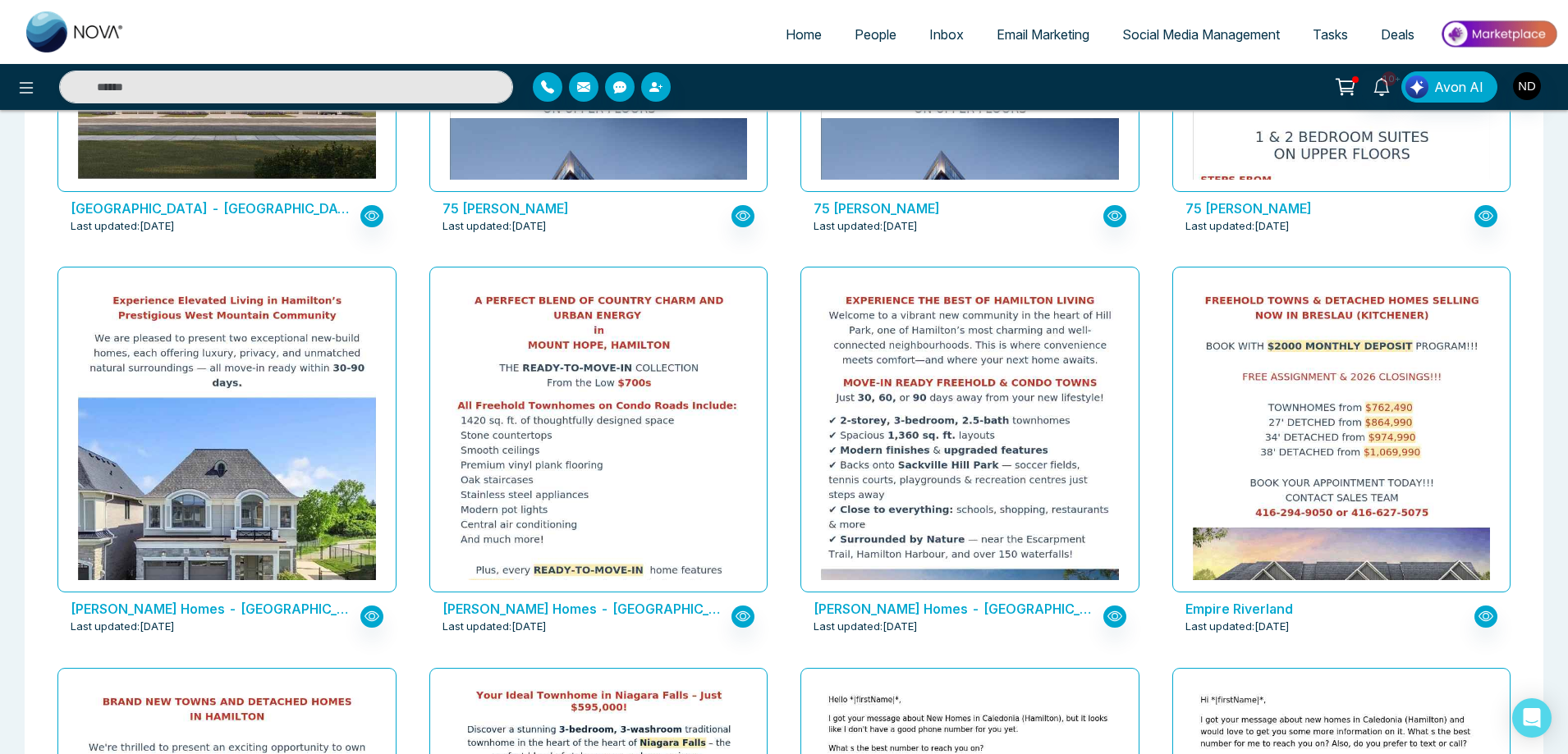
scroll to position [752, 0]
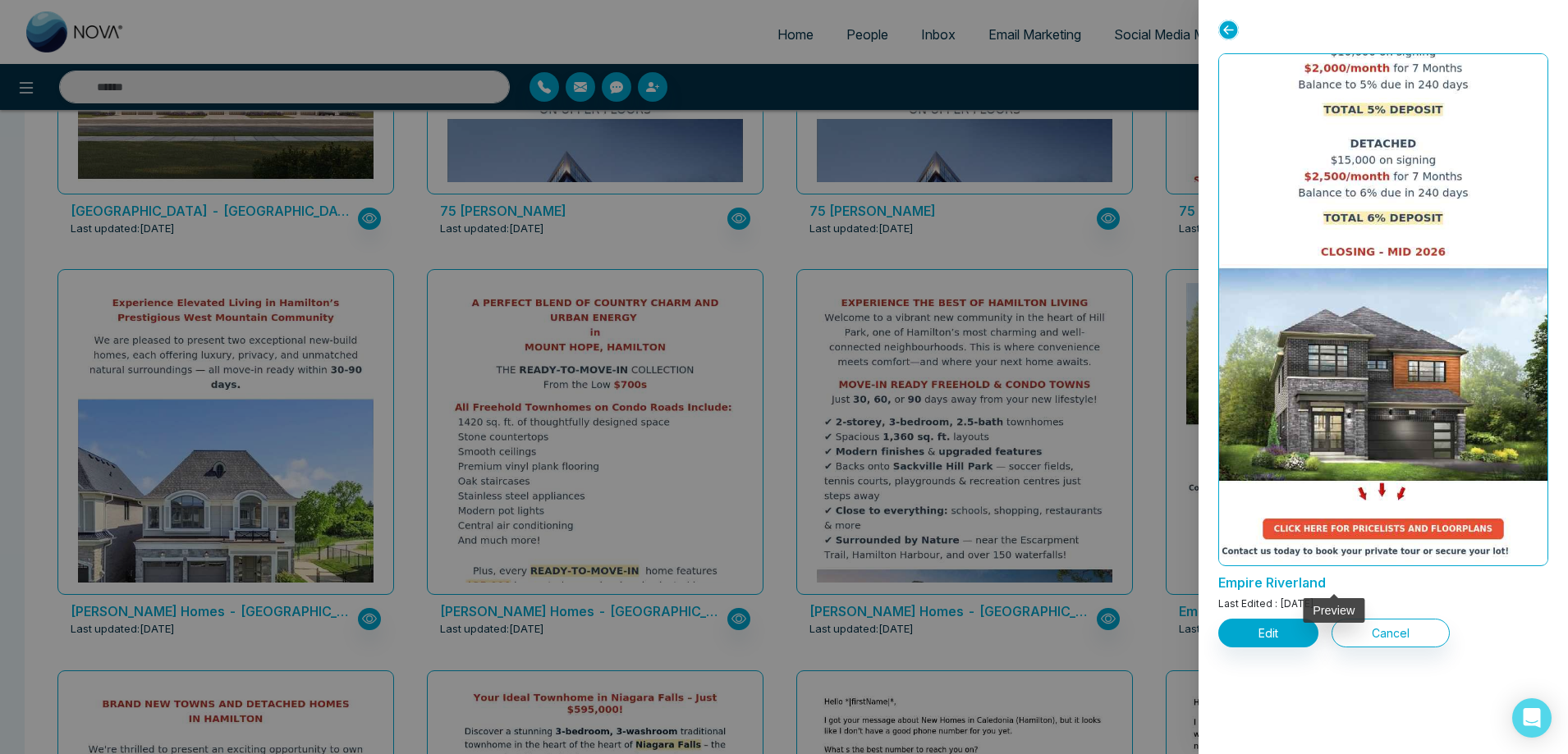
scroll to position [686, 0]
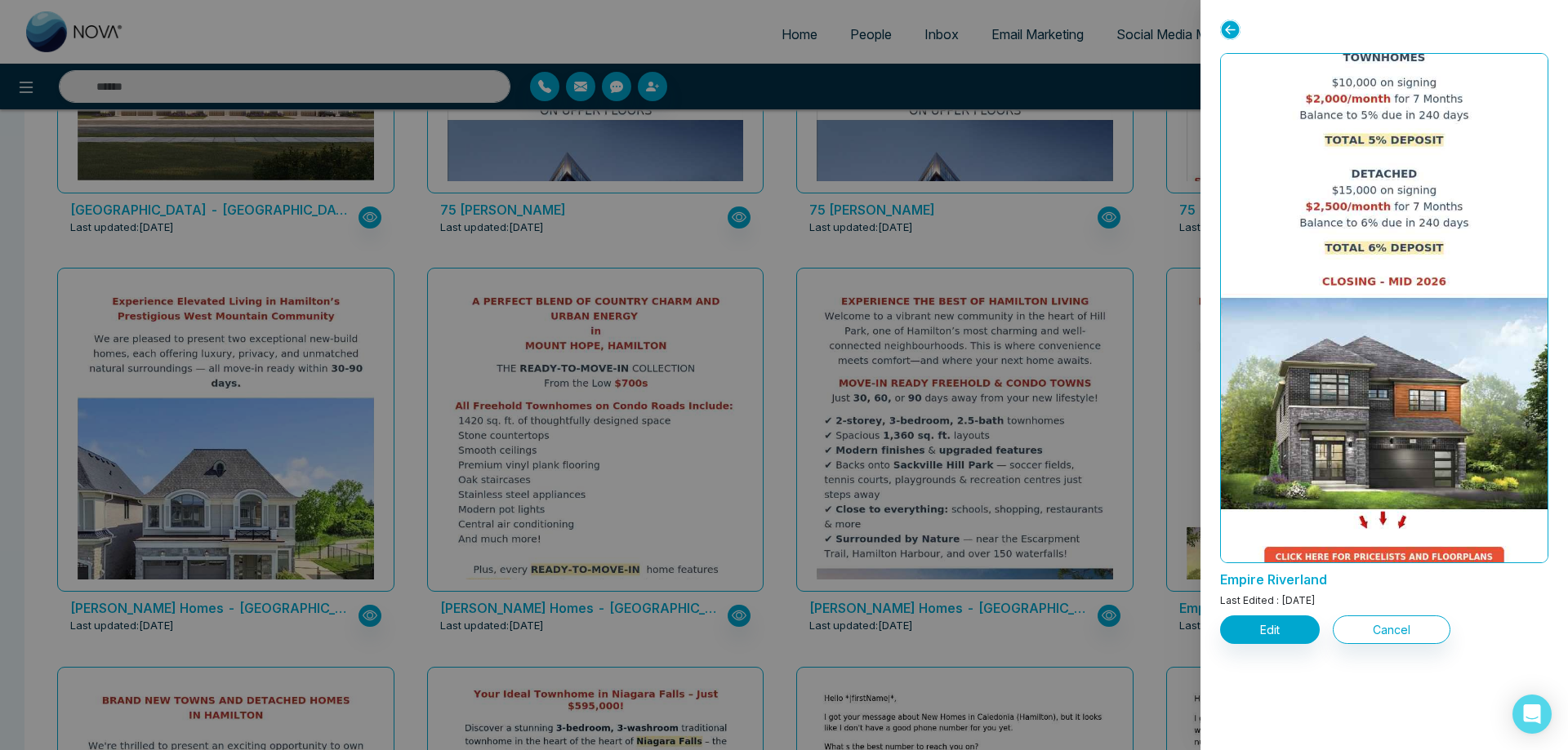
click at [985, 399] on div at bounding box center [784, 375] width 1568 height 750
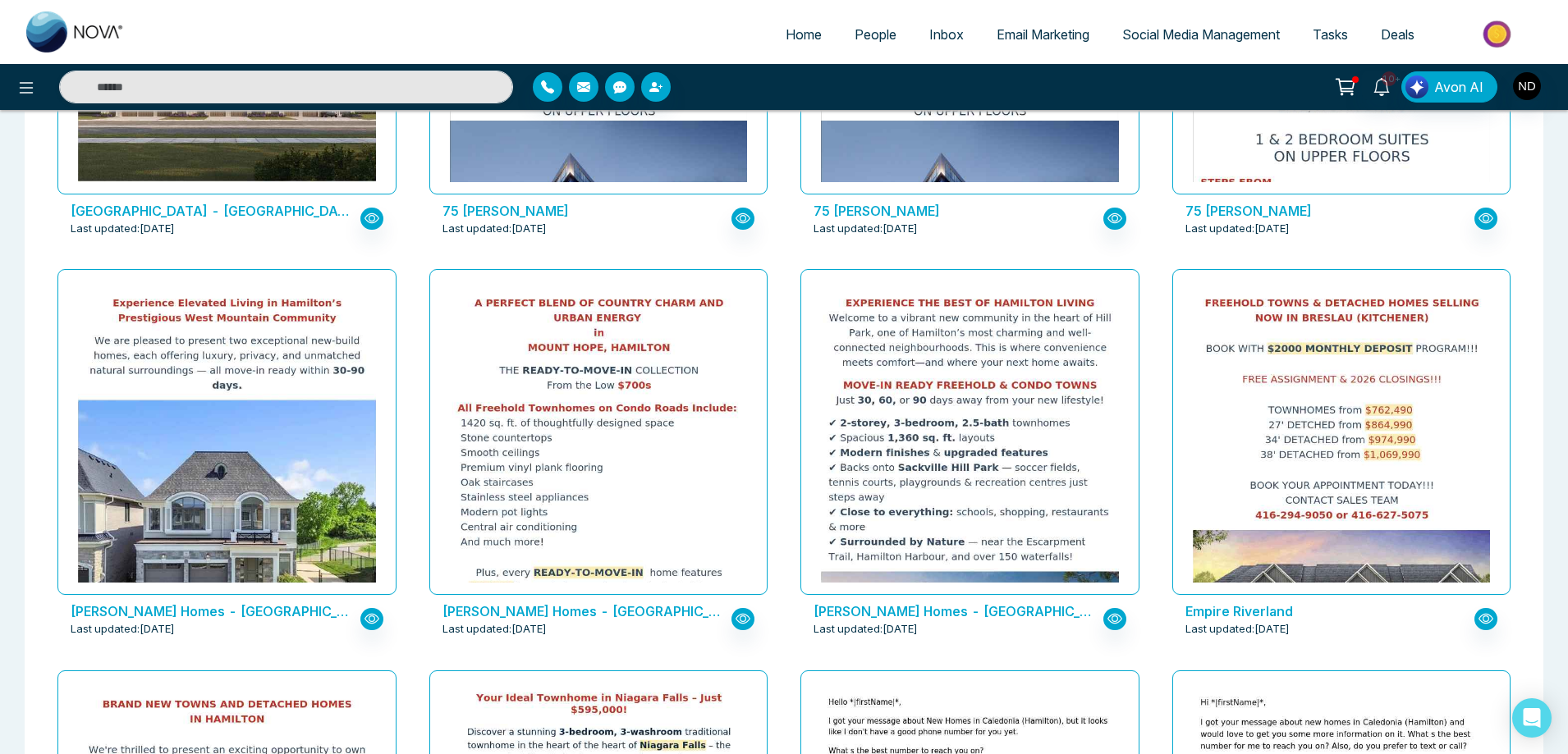
click at [990, 401] on img at bounding box center [970, 665] width 595 height 764
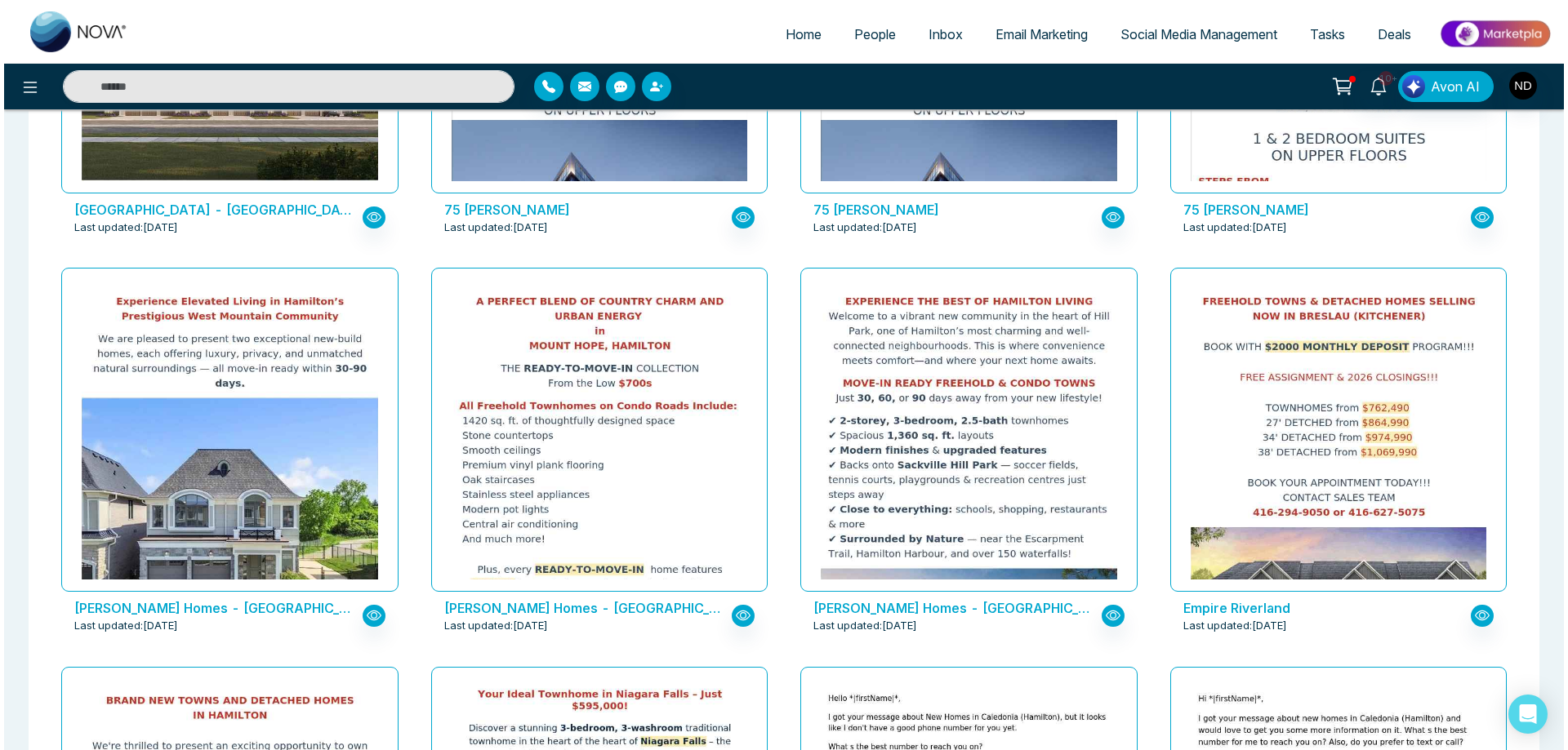
scroll to position [309, 0]
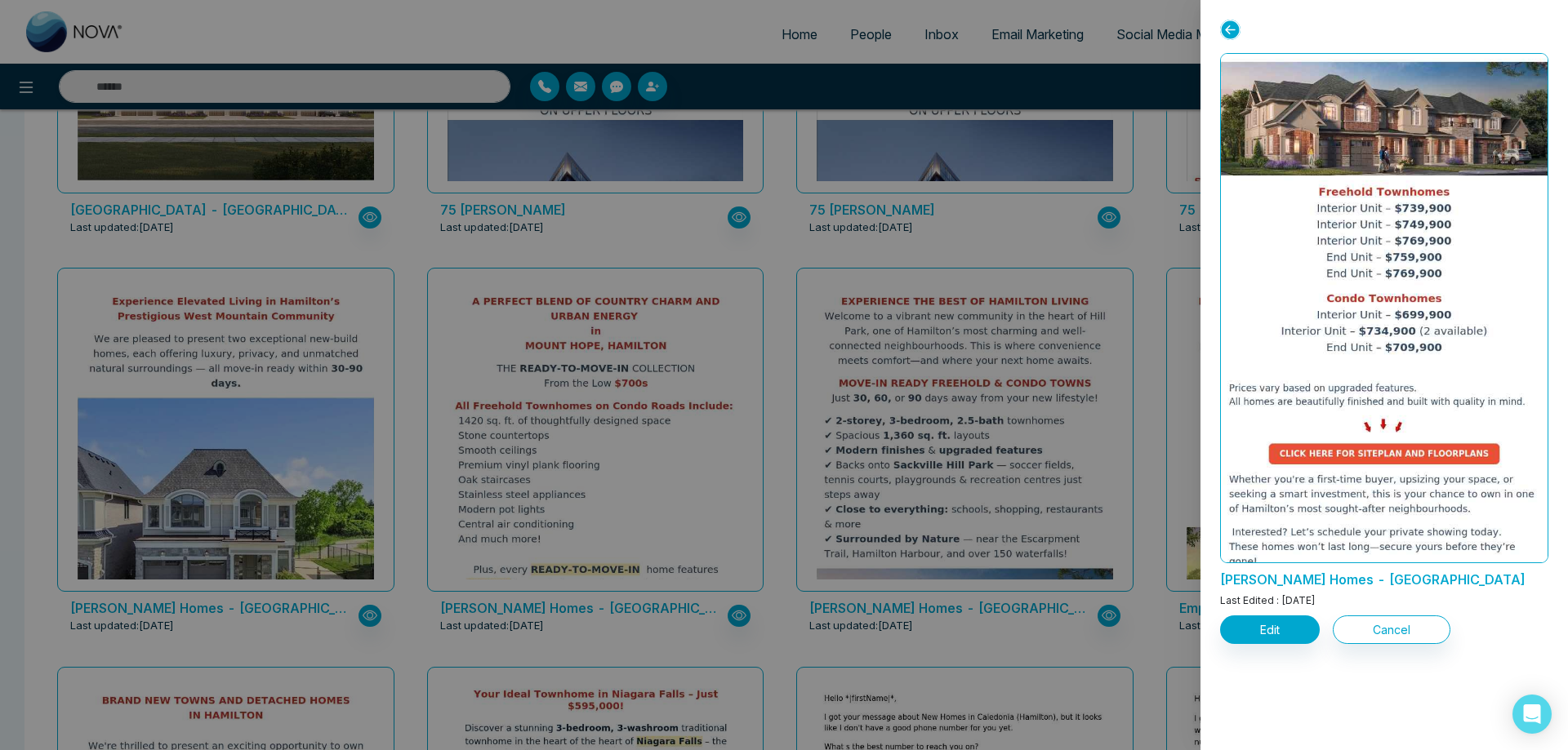
click at [1378, 518] on img at bounding box center [1384, 165] width 654 height 838
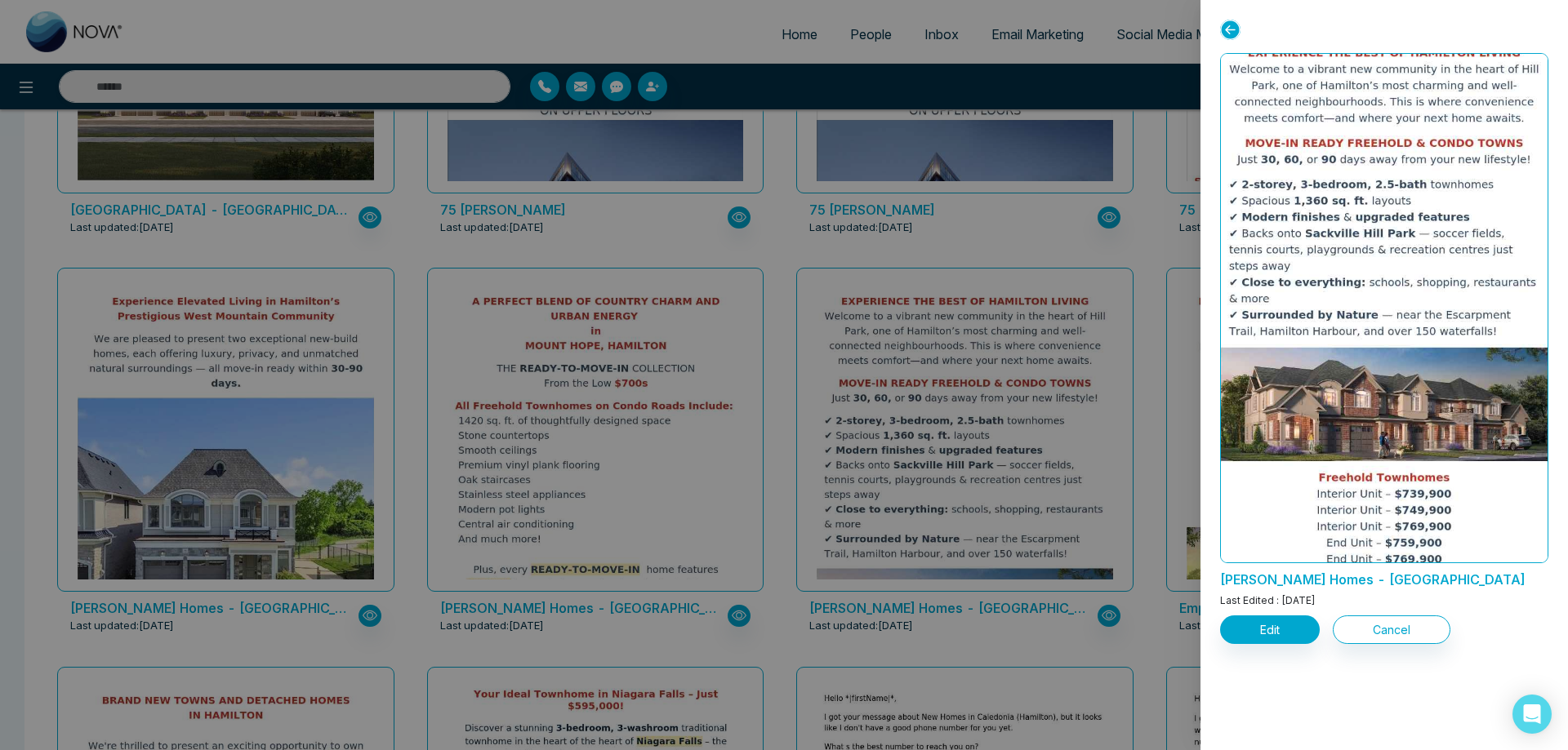
scroll to position [0, 0]
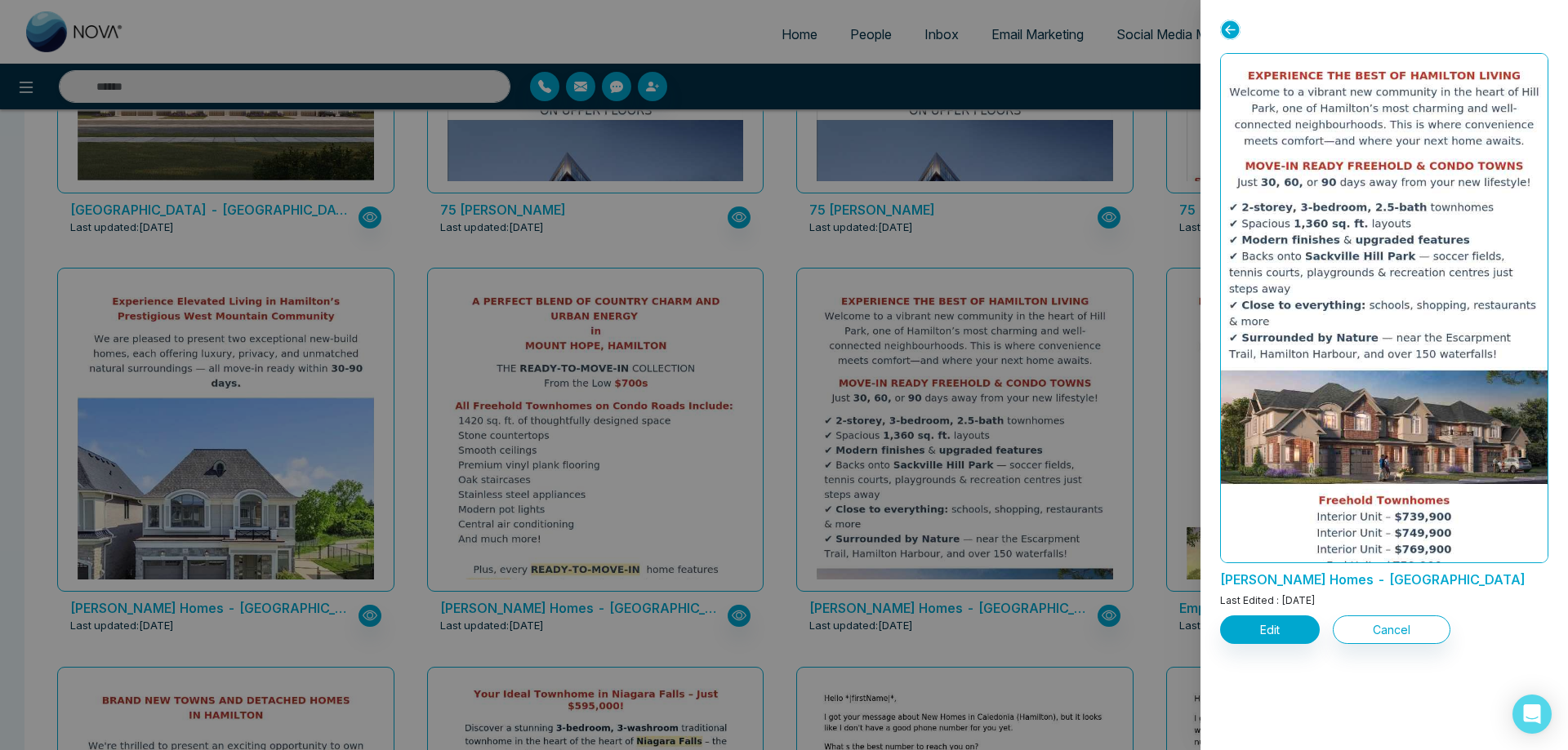
click at [938, 461] on div at bounding box center [784, 375] width 1568 height 750
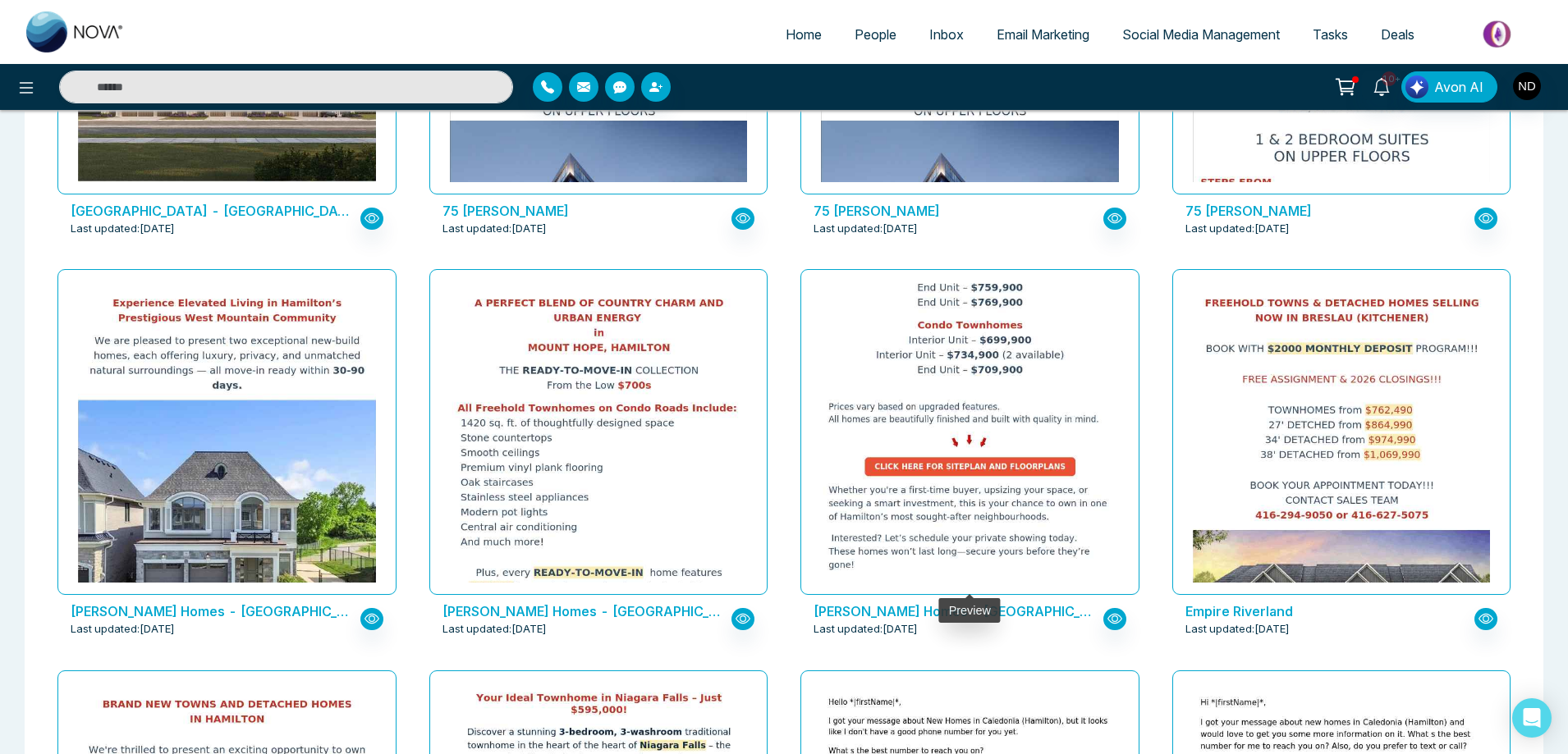
click at [991, 414] on img at bounding box center [970, 203] width 595 height 764
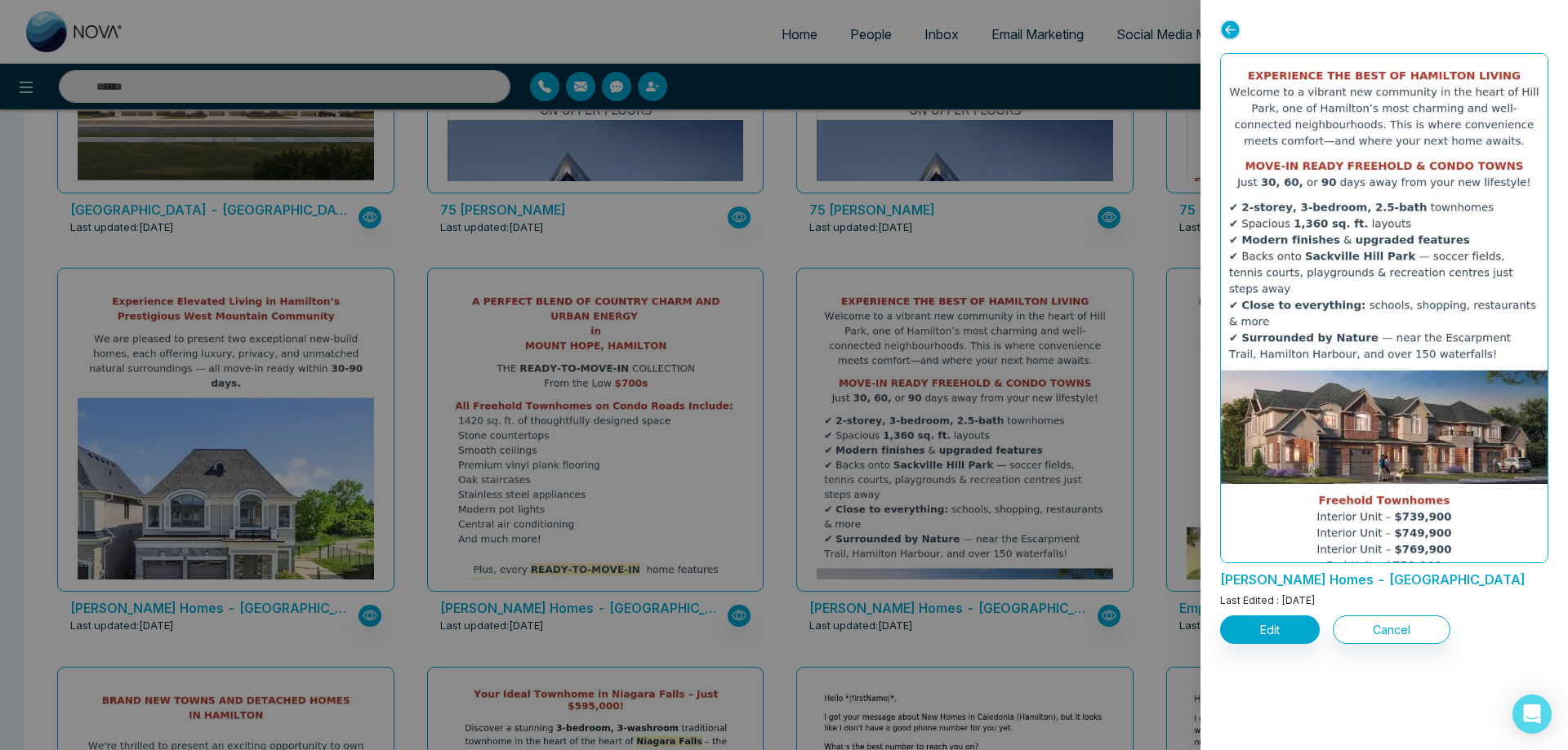
click at [582, 453] on div at bounding box center [784, 375] width 1568 height 750
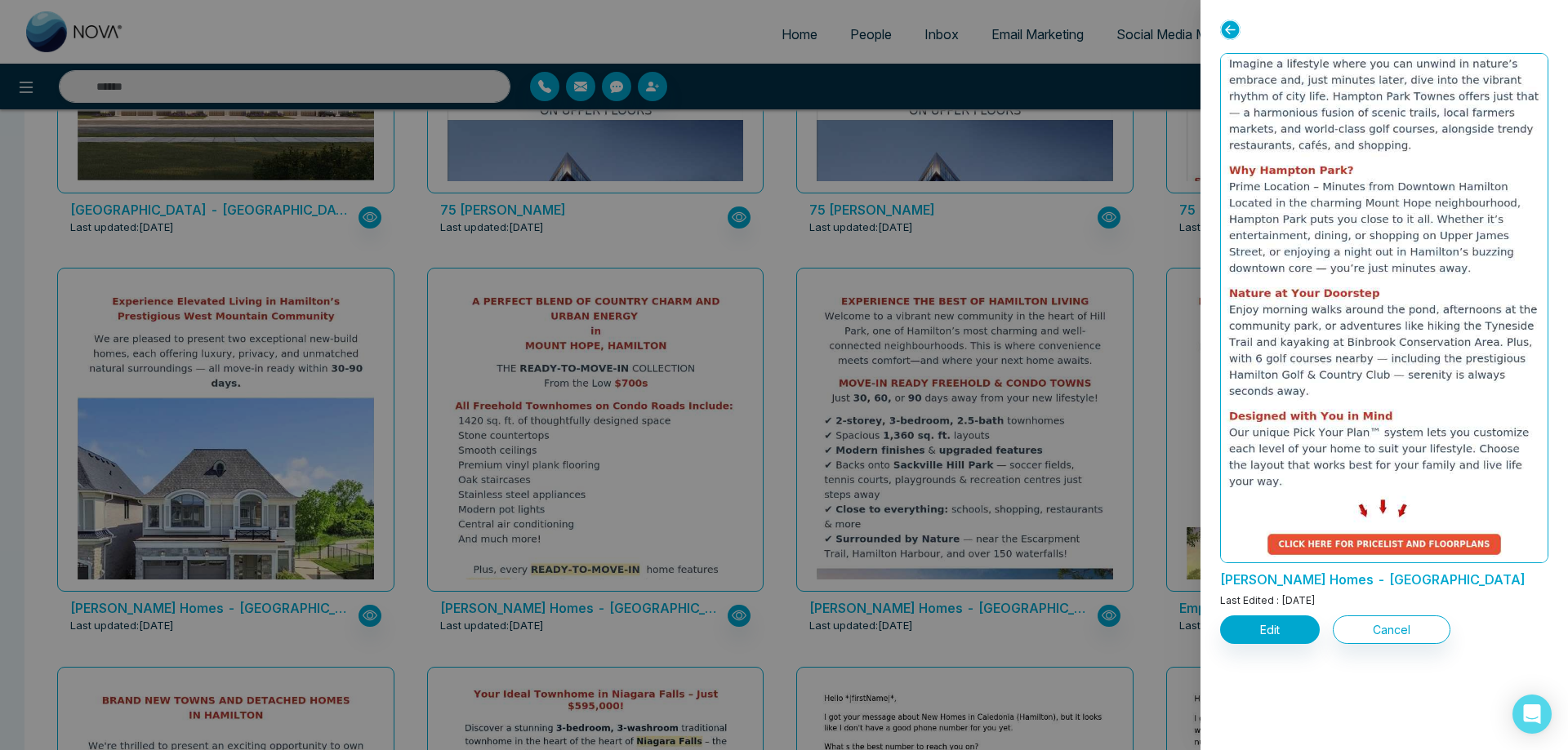
scroll to position [682, 0]
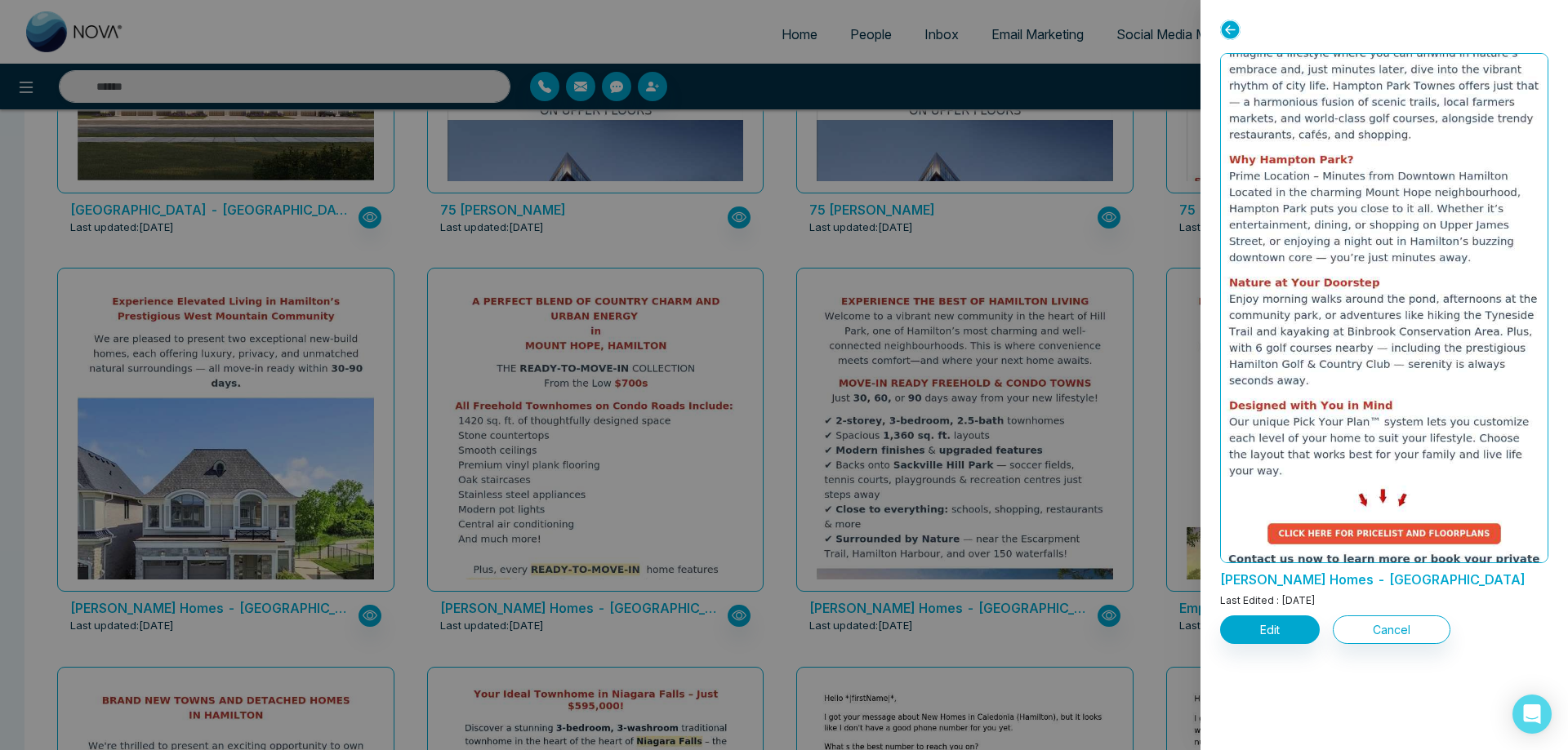
click at [236, 364] on div at bounding box center [784, 375] width 1568 height 750
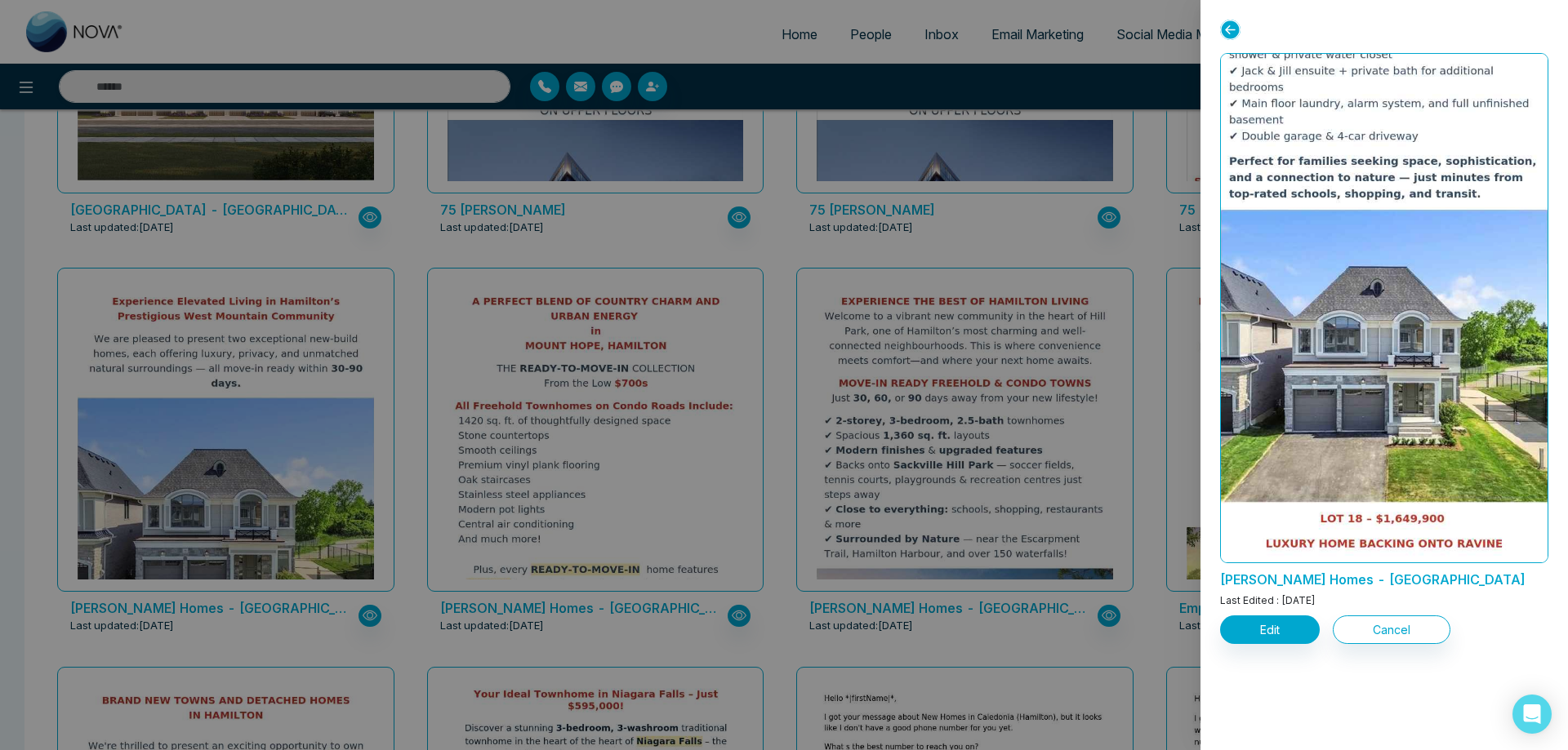
scroll to position [1239, 0]
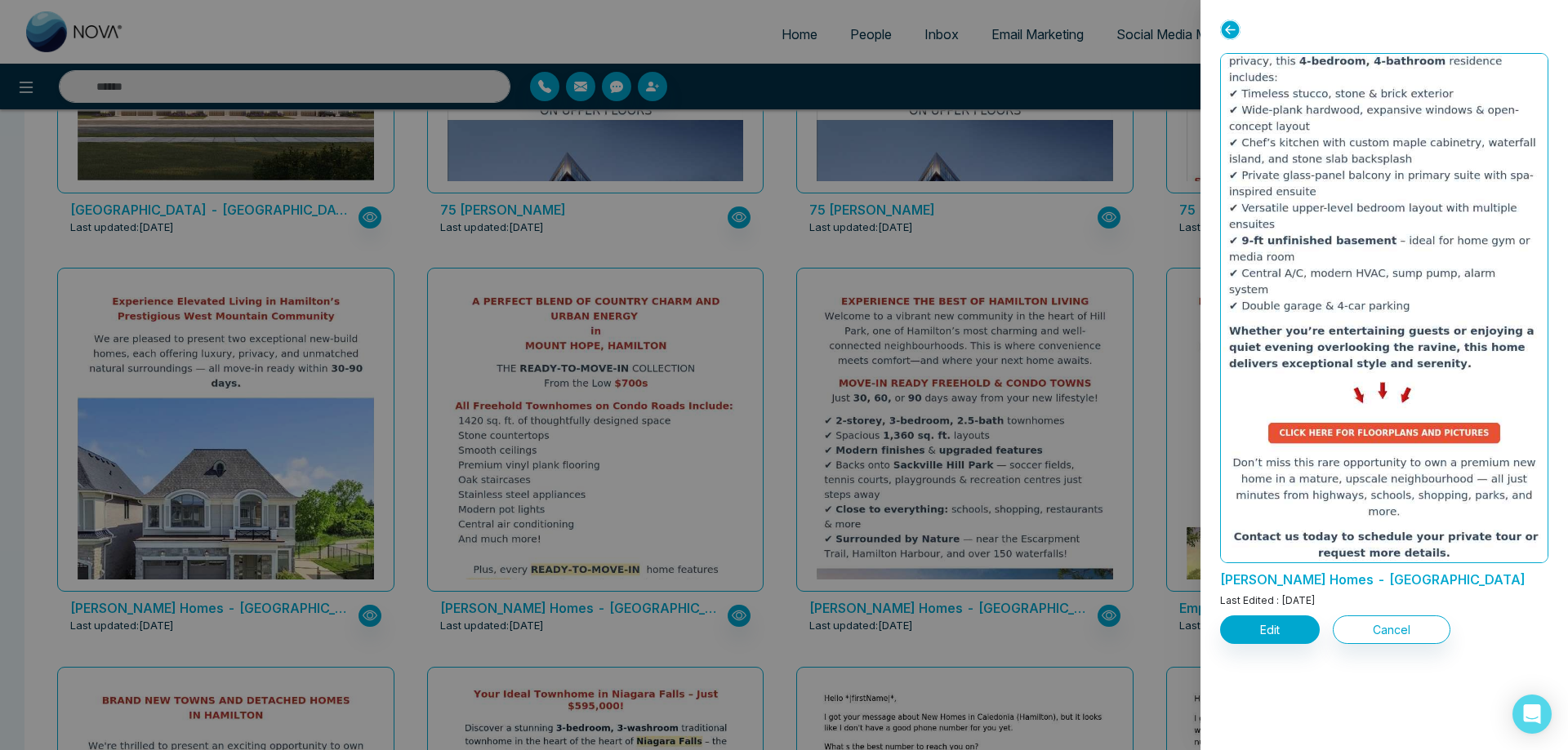
click at [785, 442] on div at bounding box center [784, 375] width 1568 height 750
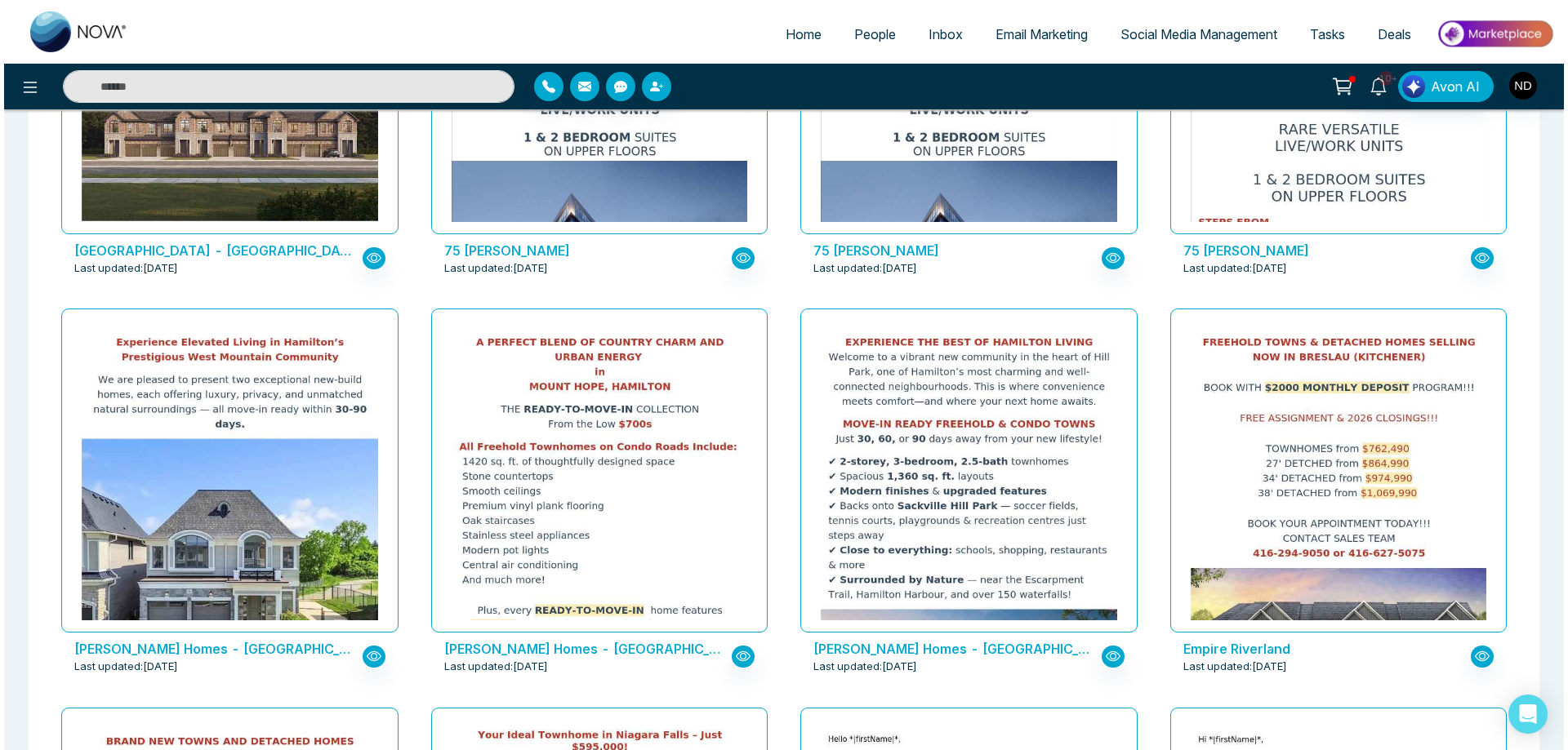
scroll to position [340, 0]
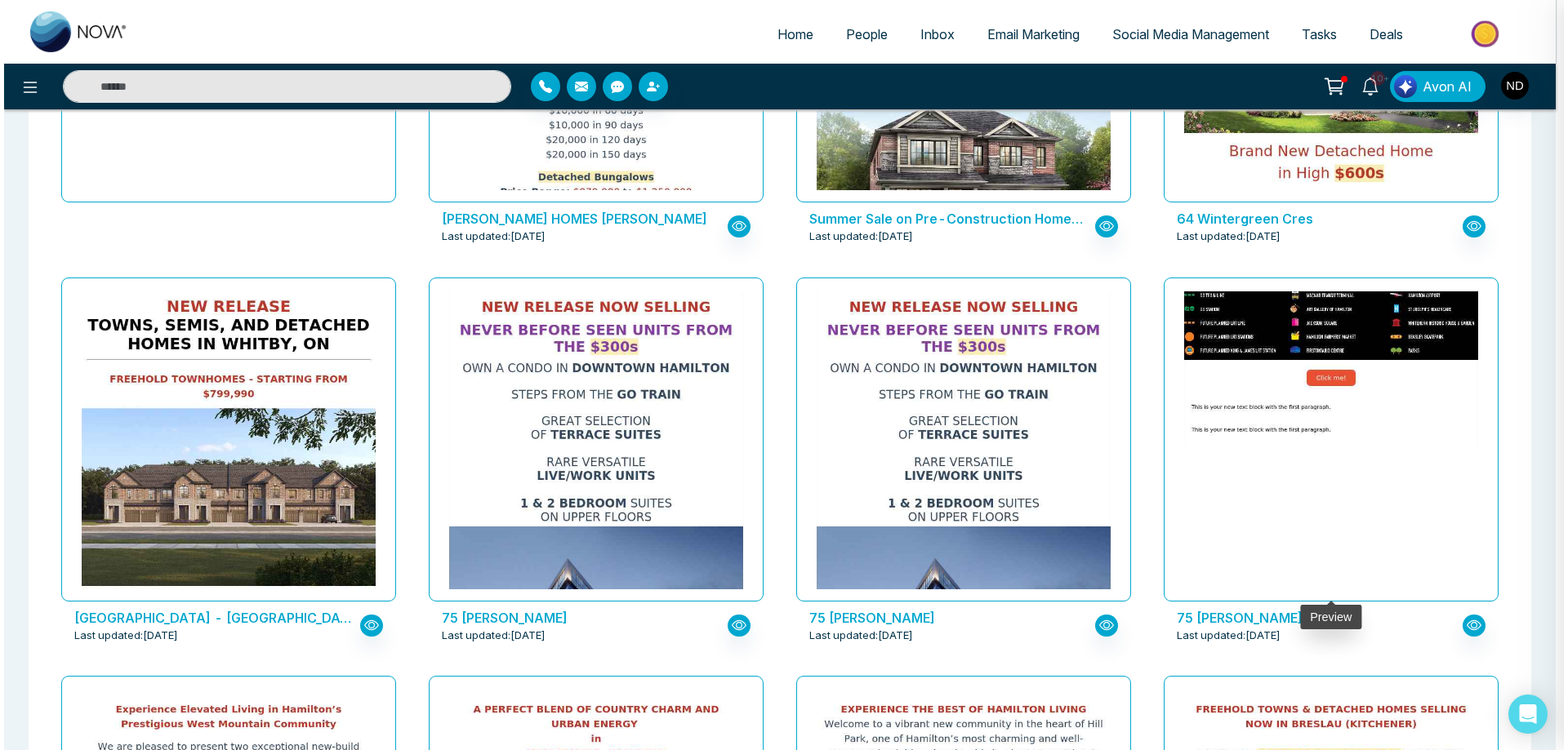
scroll to position [945, 0]
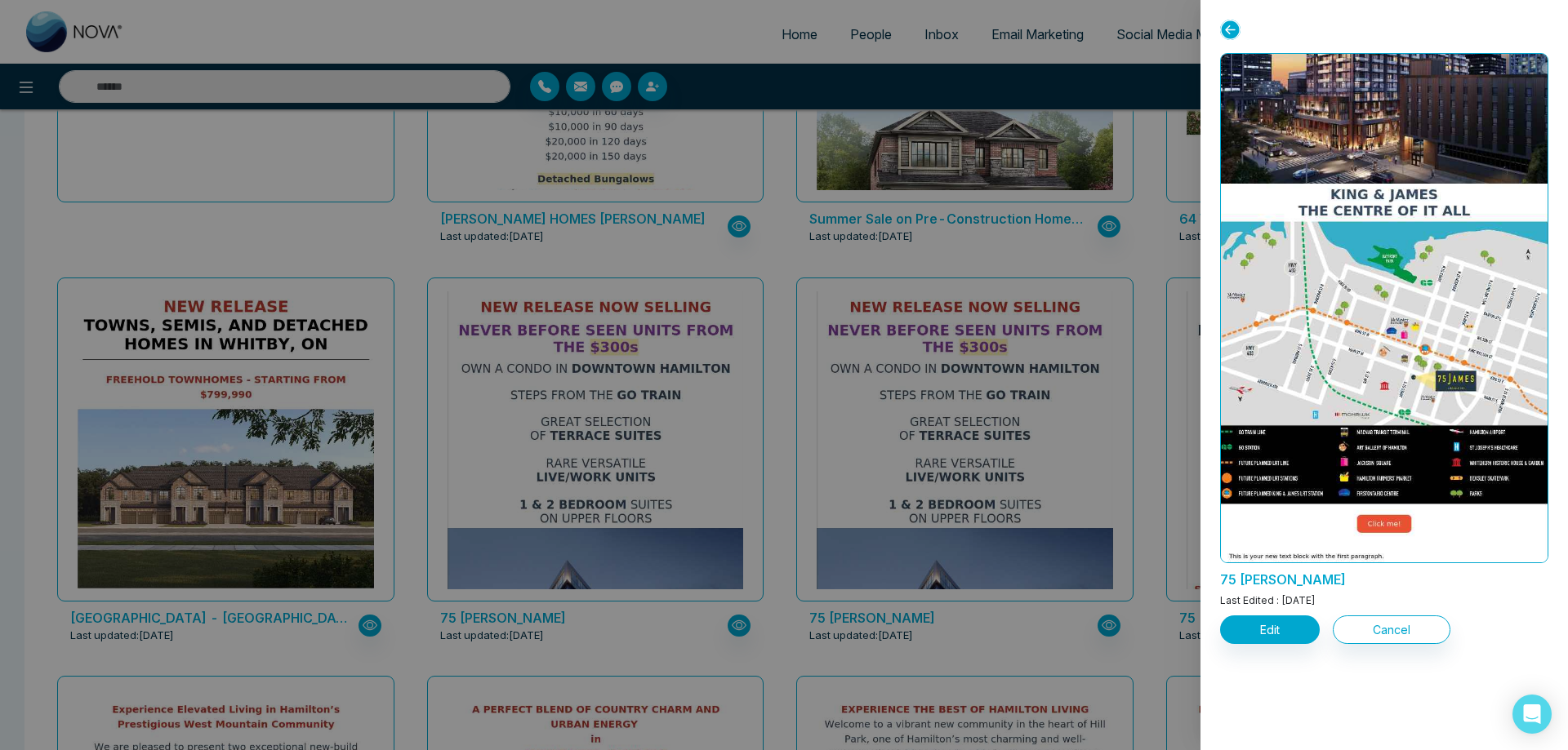
click at [931, 396] on div at bounding box center [784, 375] width 1568 height 750
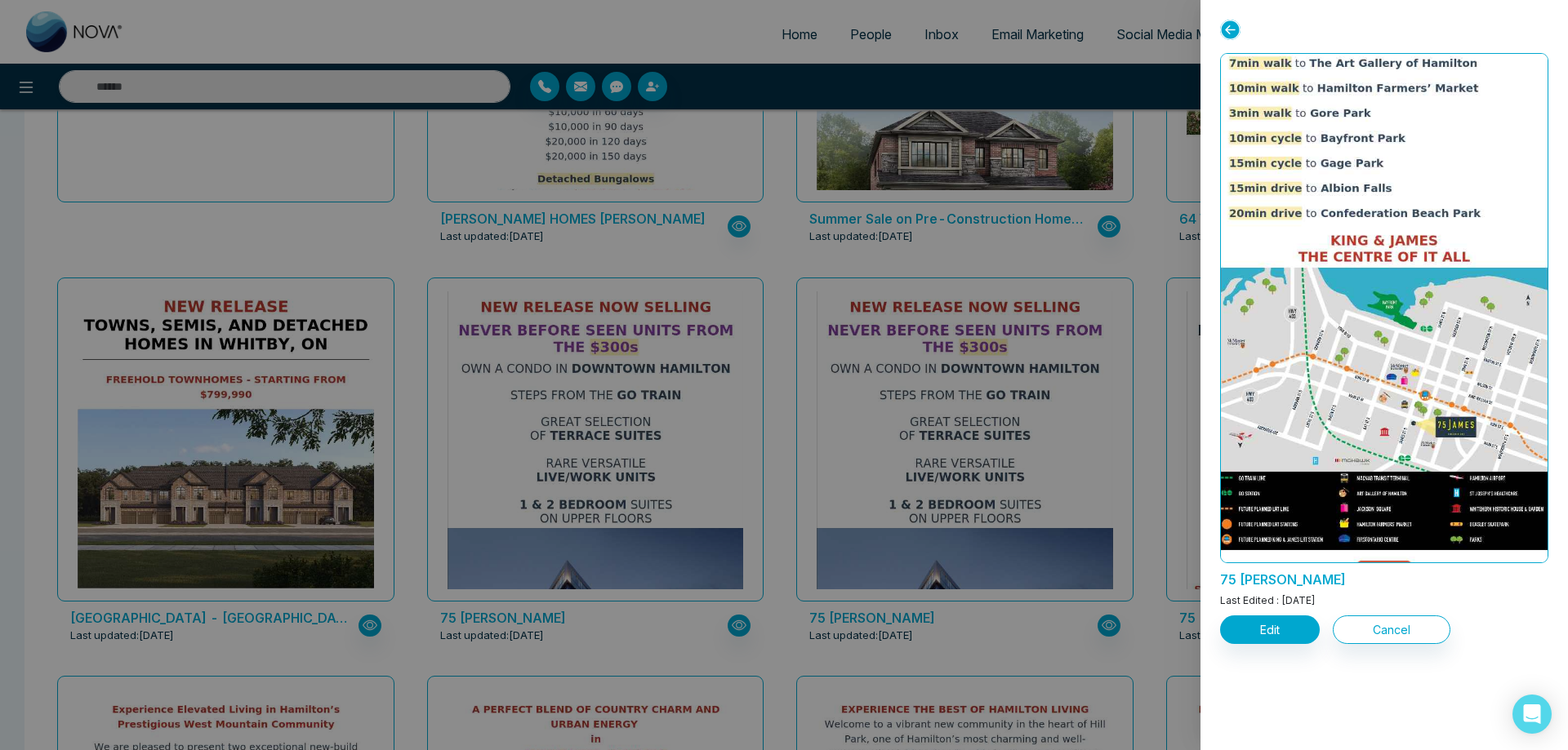
scroll to position [1283, 0]
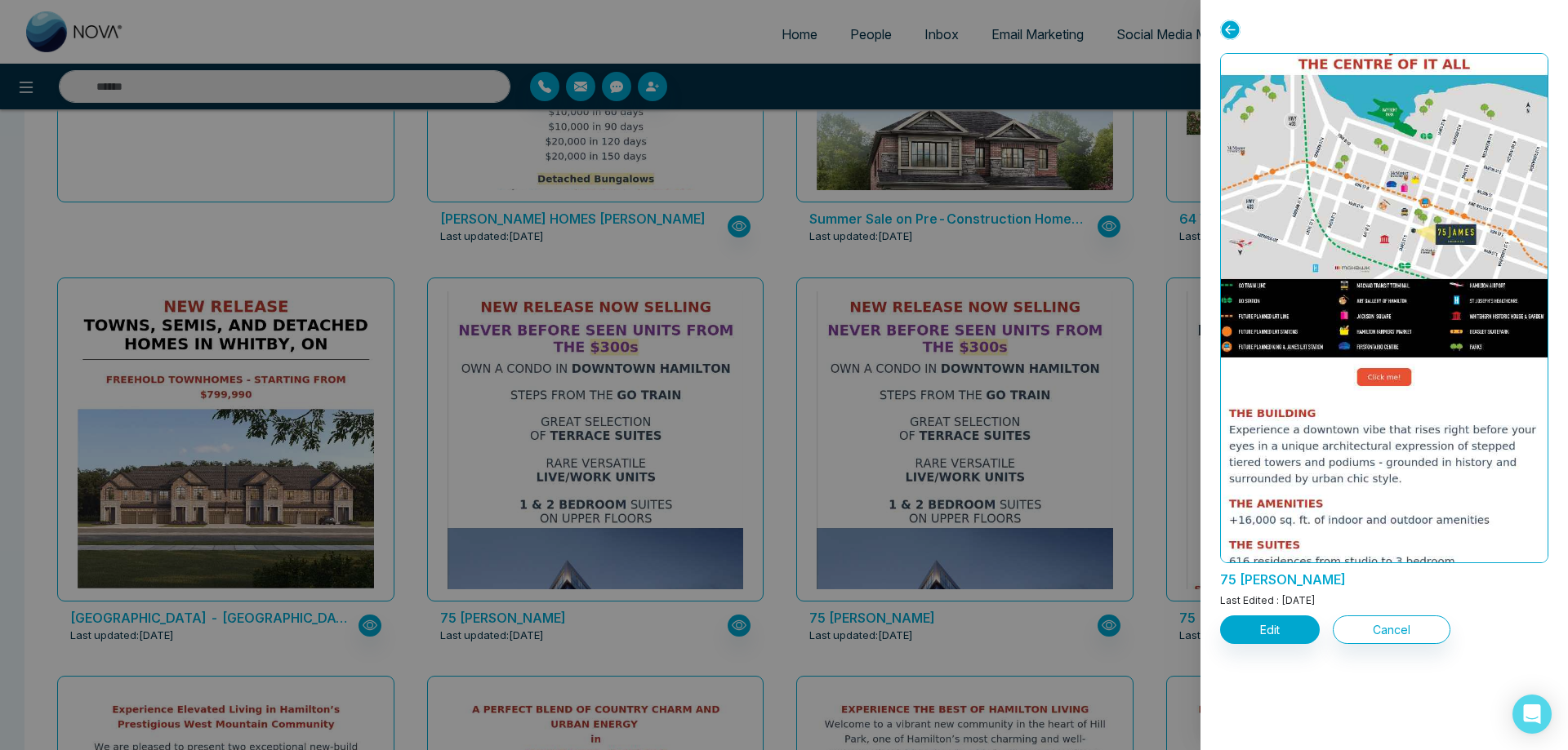
click at [695, 382] on div at bounding box center [784, 375] width 1568 height 750
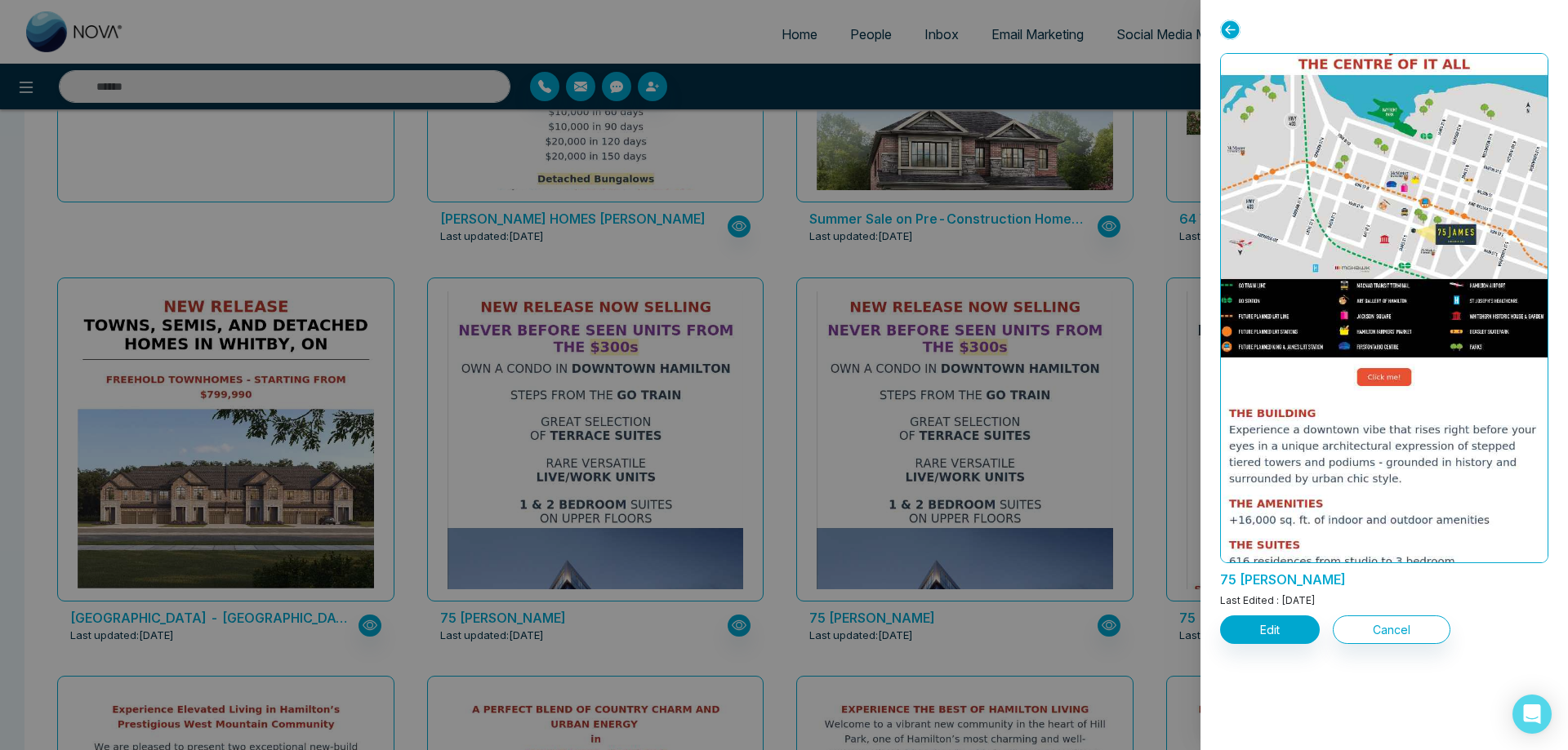
click at [235, 400] on div at bounding box center [784, 375] width 1568 height 750
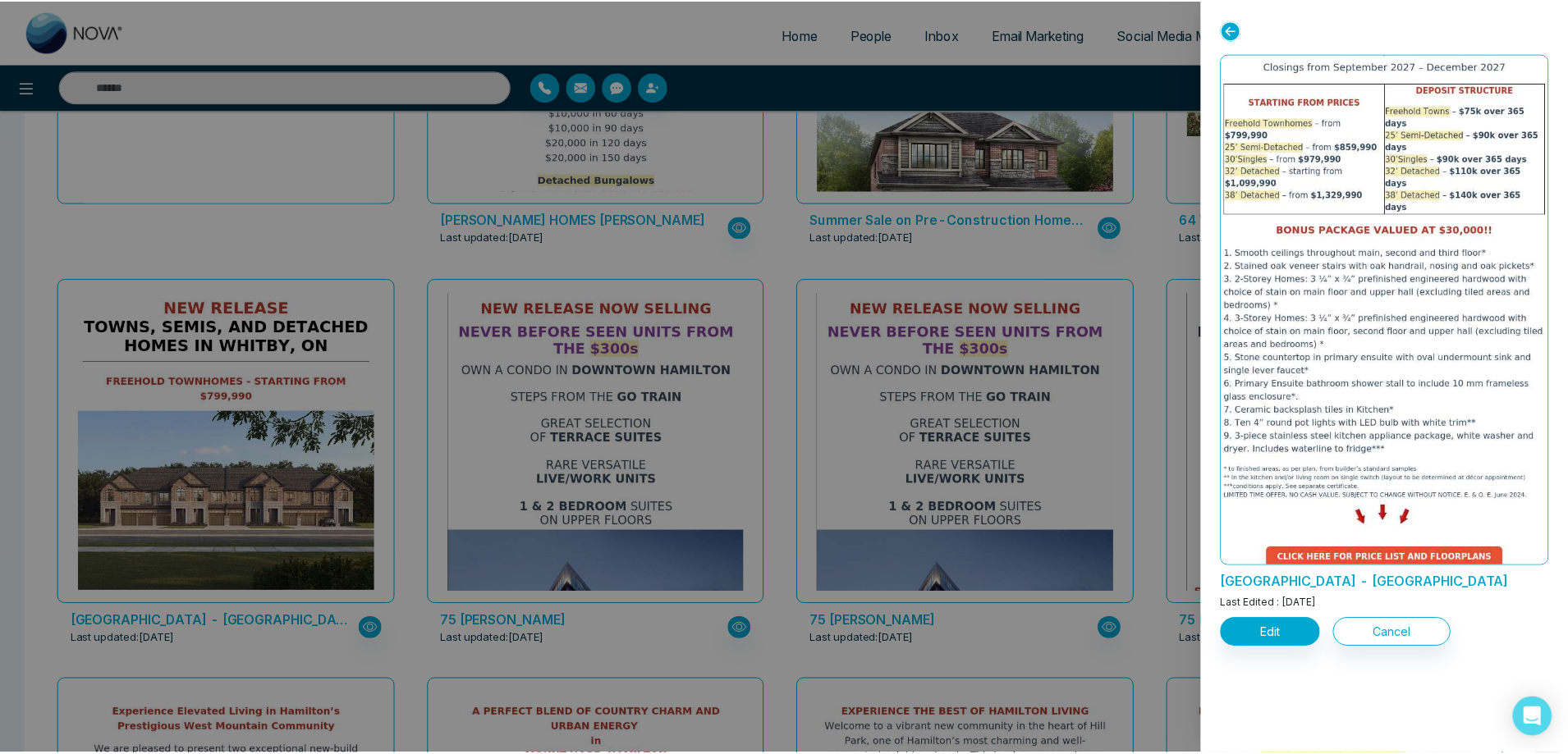
scroll to position [1294, 0]
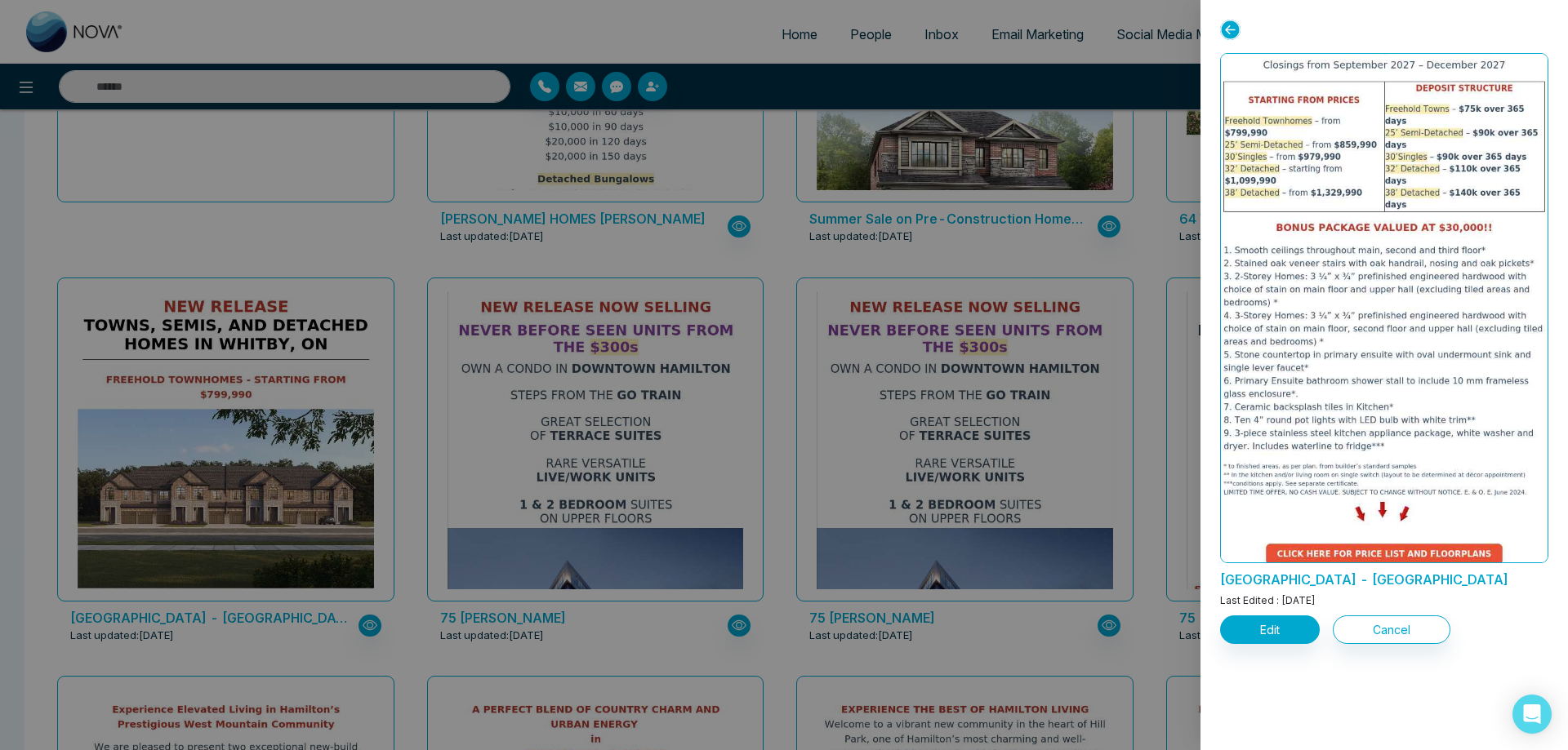
click at [409, 333] on div at bounding box center [784, 375] width 1568 height 750
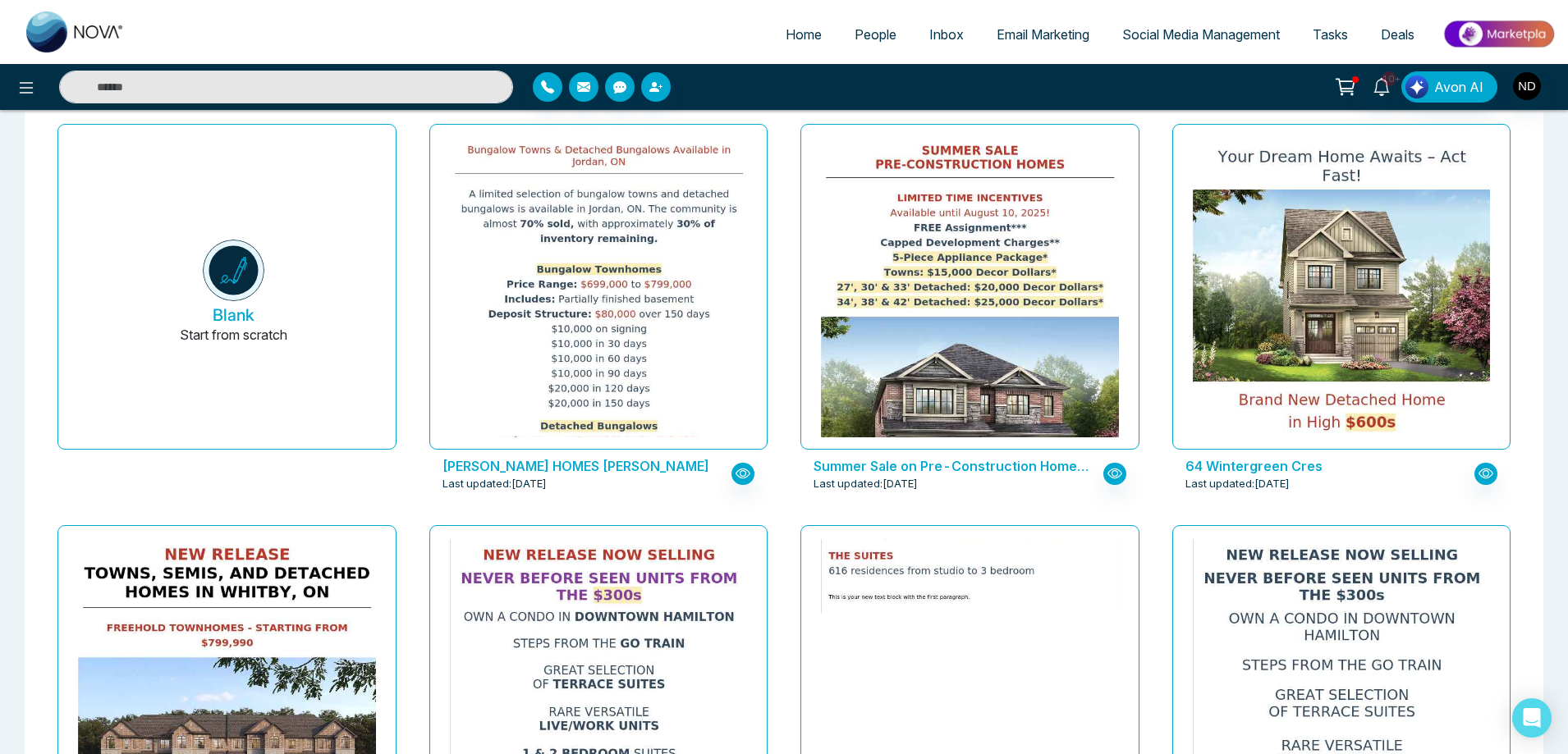
scroll to position [13, 0]
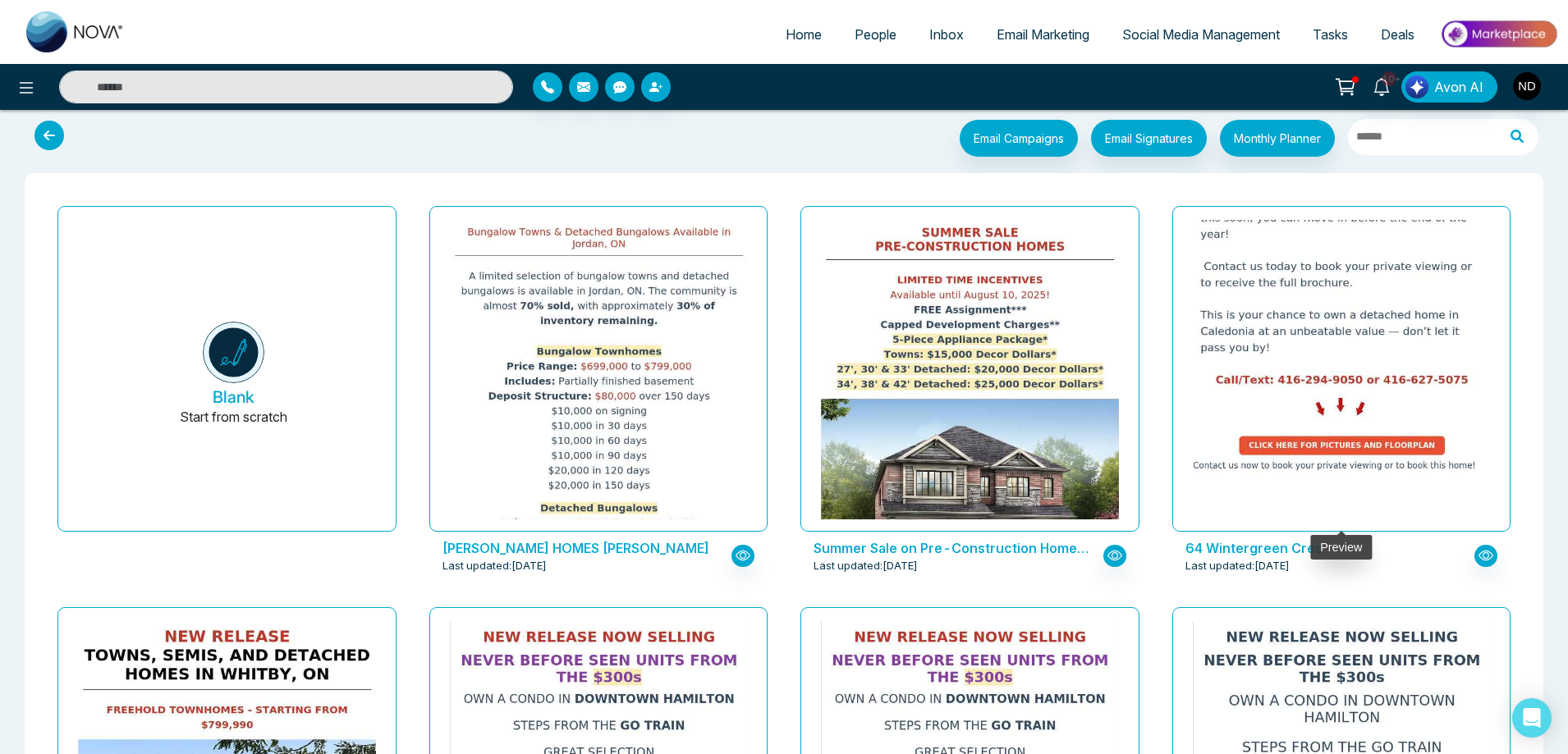
click at [1336, 300] on img at bounding box center [1341, 3] width 595 height 945
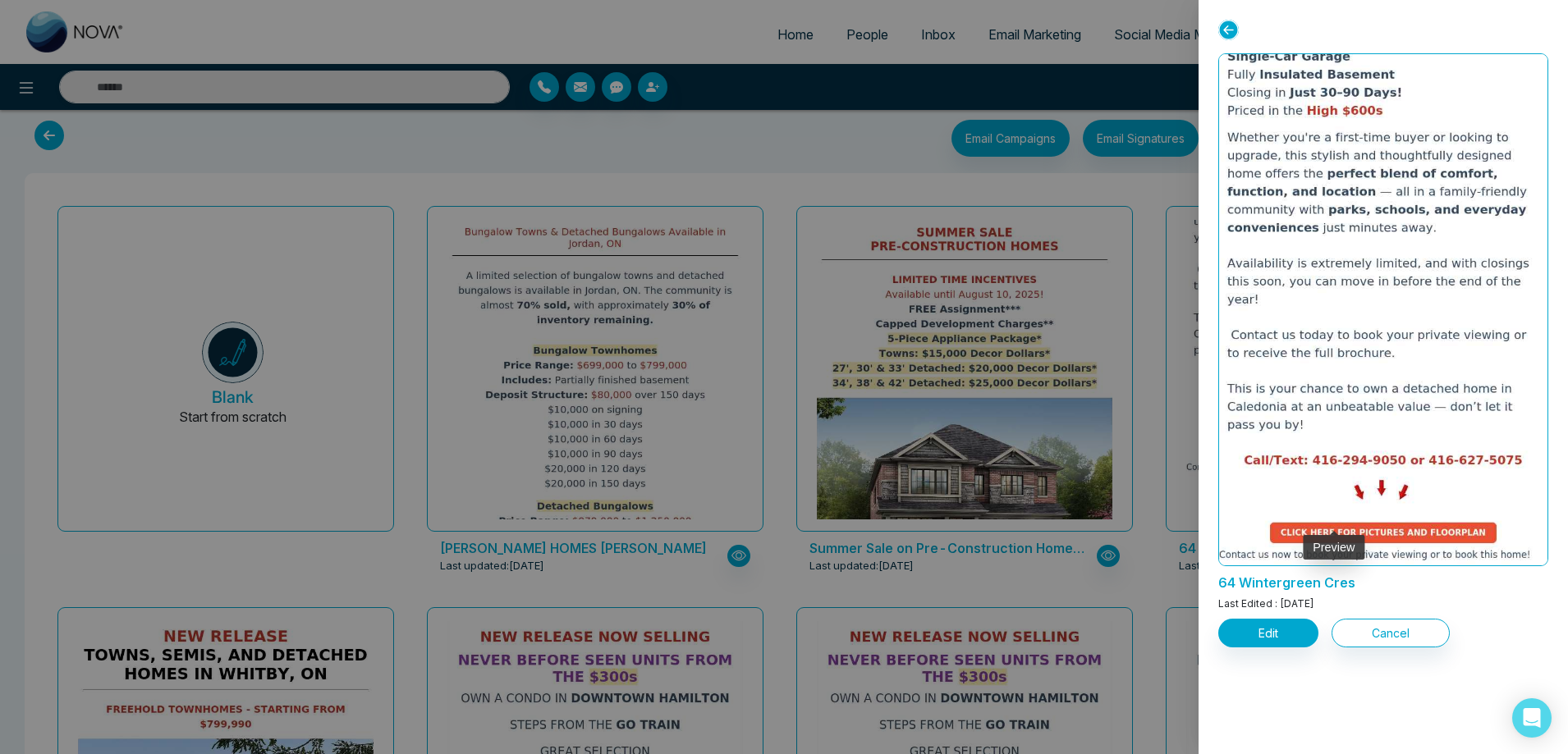
scroll to position [507, 0]
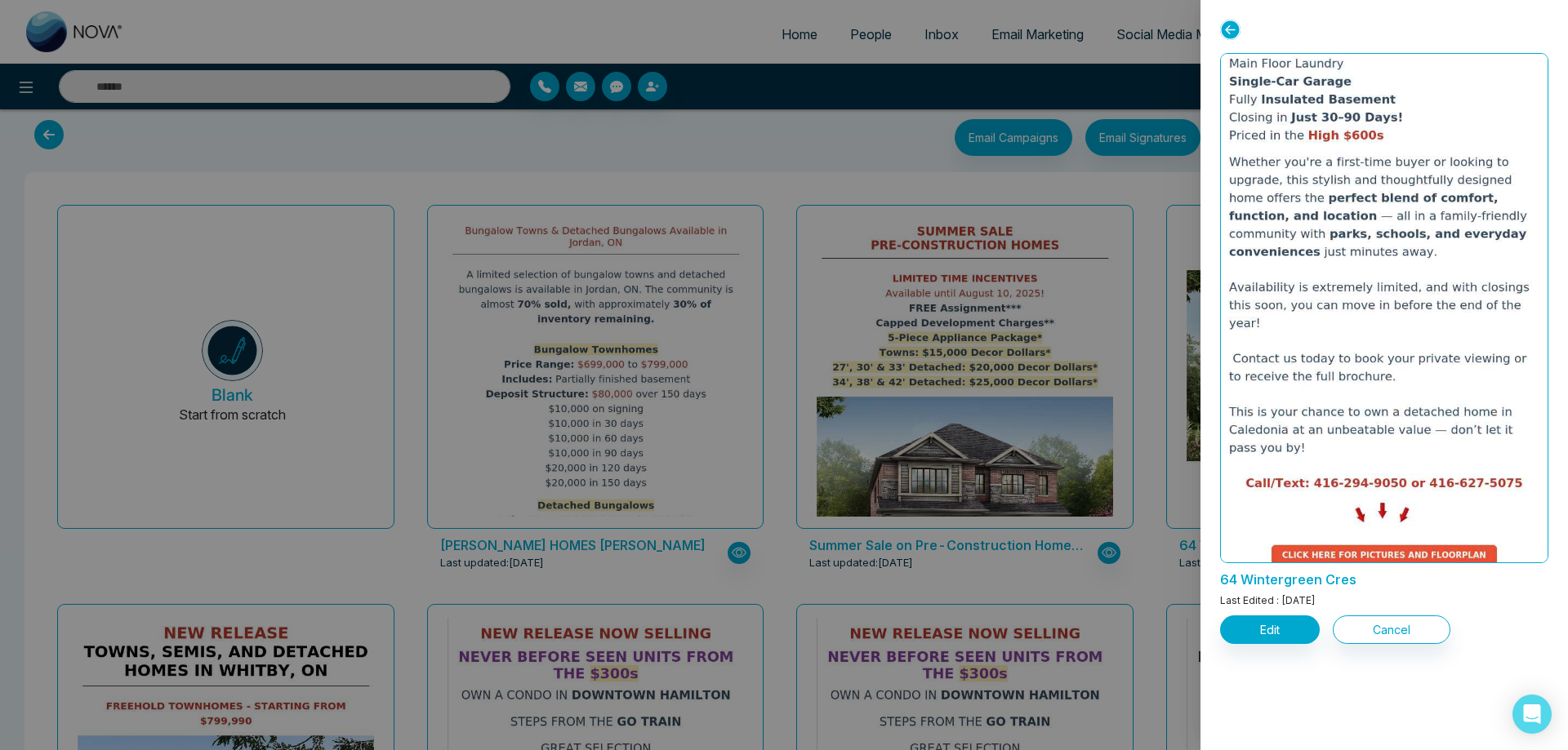
click at [996, 364] on div at bounding box center [784, 375] width 1568 height 750
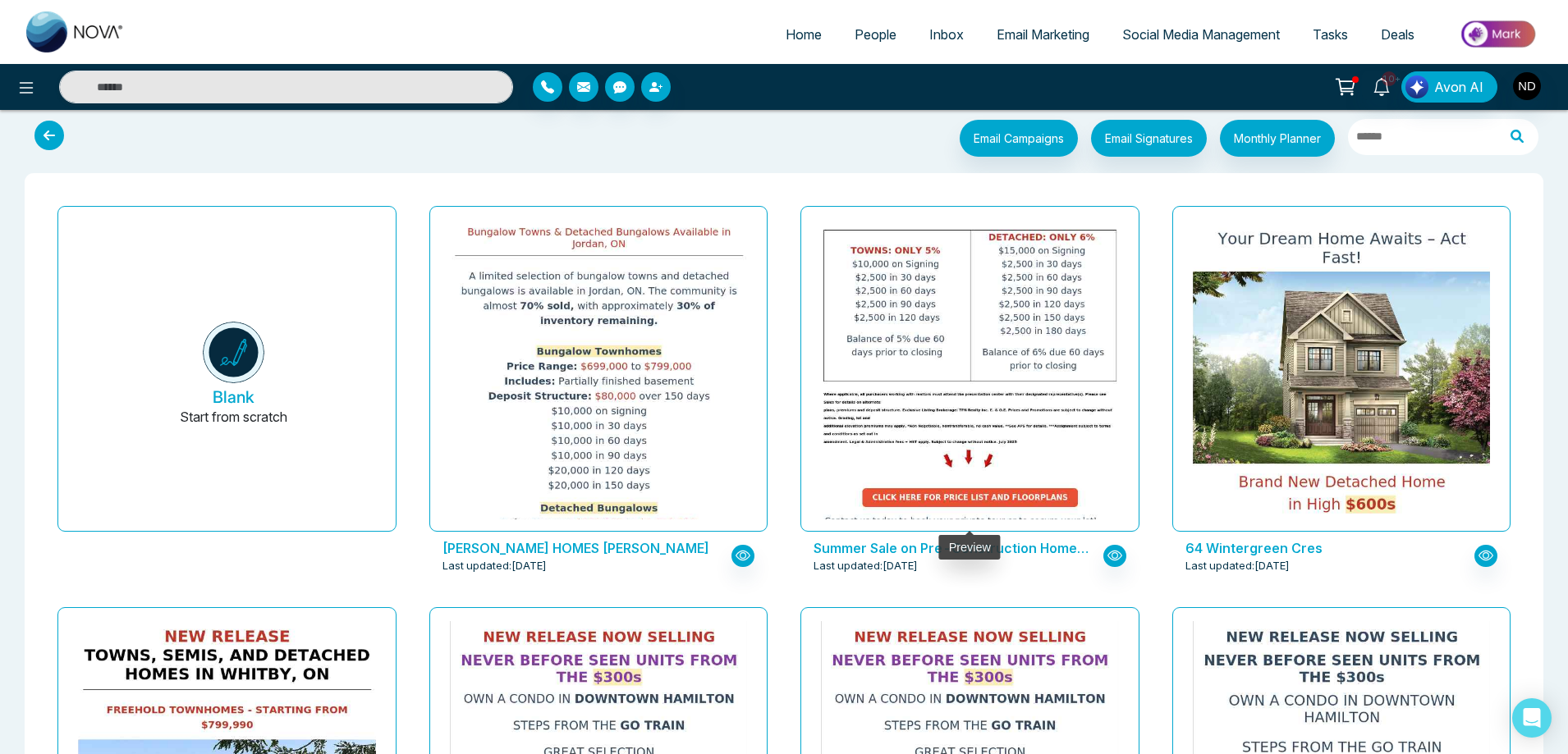
click at [927, 379] on img at bounding box center [970, 179] width 595 height 711
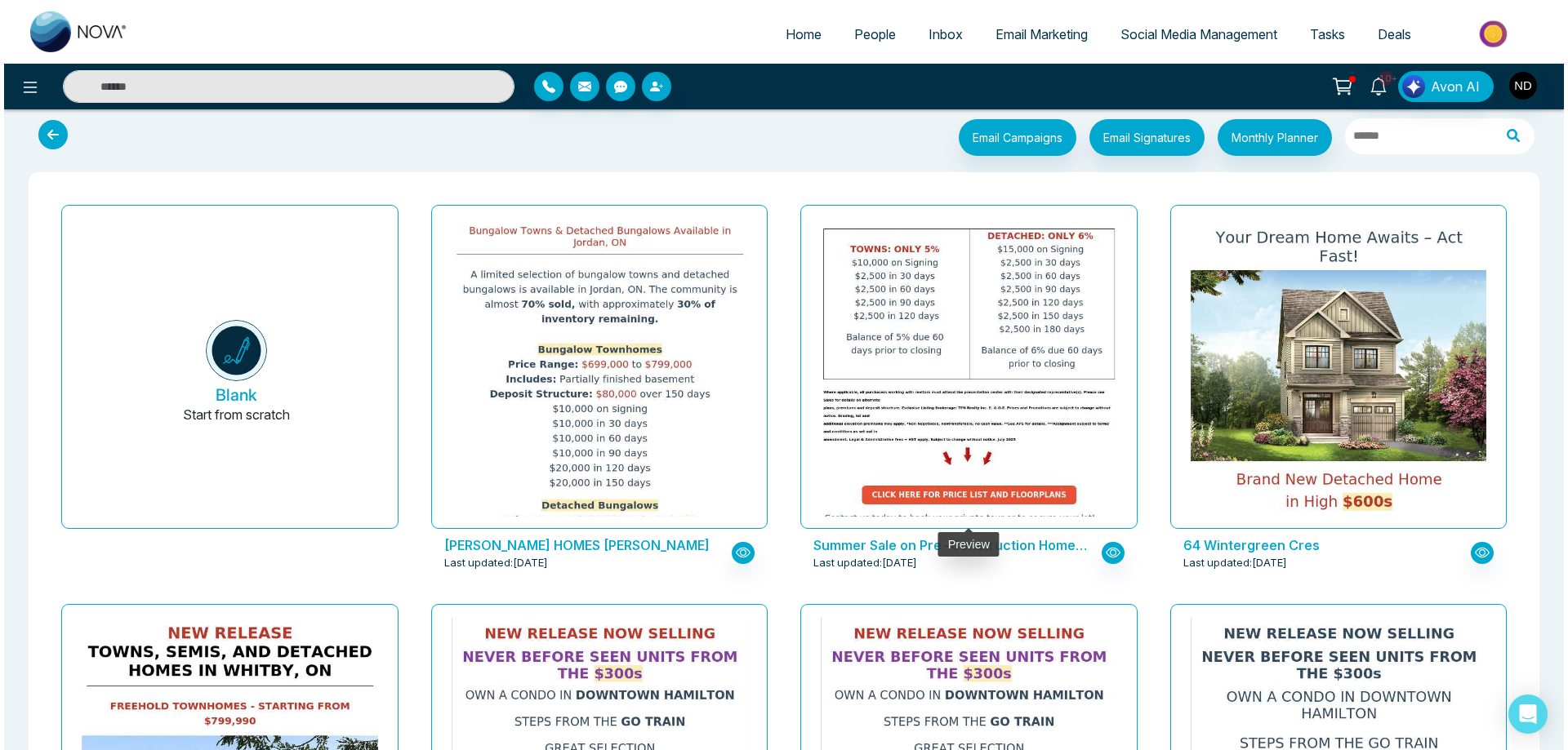
scroll to position [252, 0]
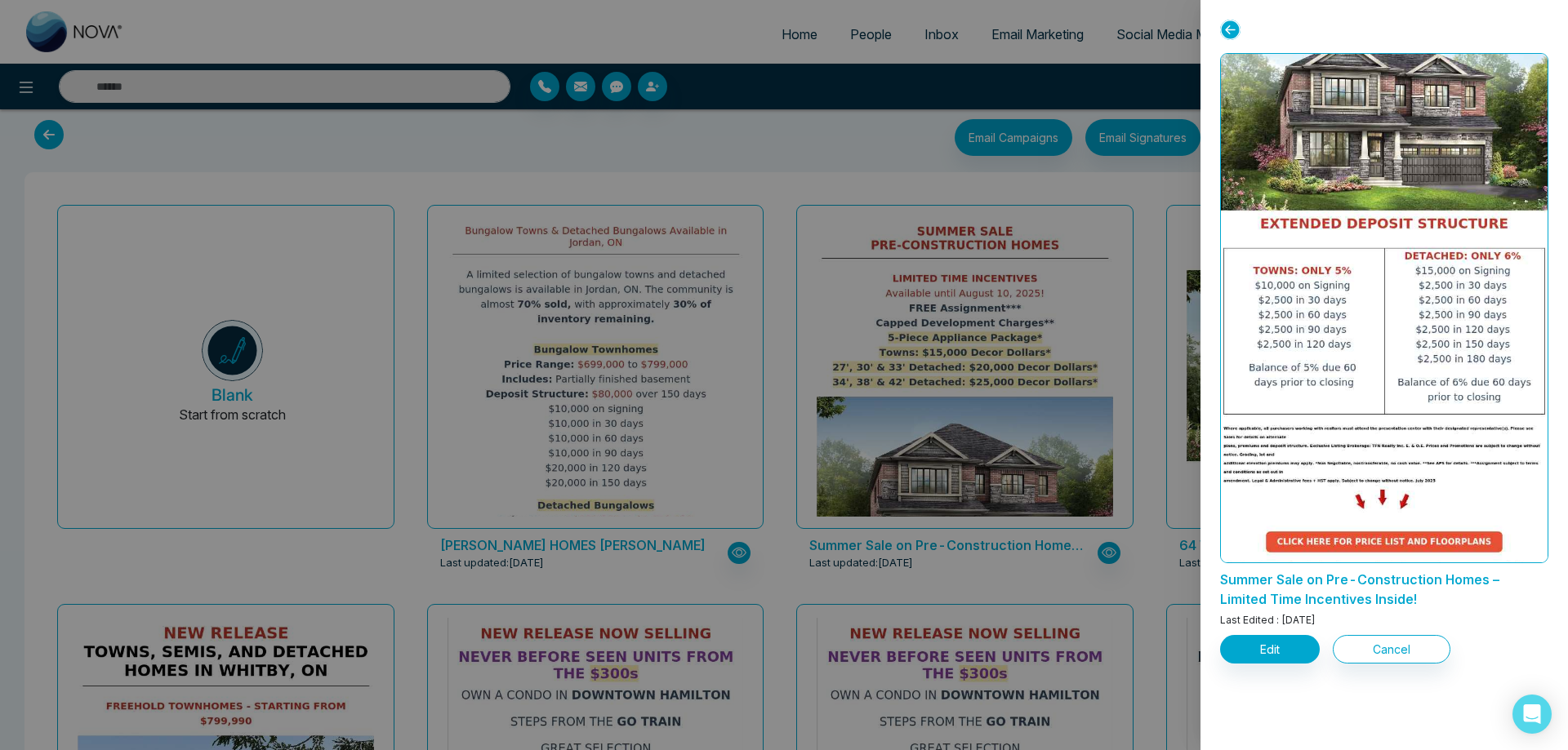
click at [633, 312] on div at bounding box center [784, 375] width 1568 height 750
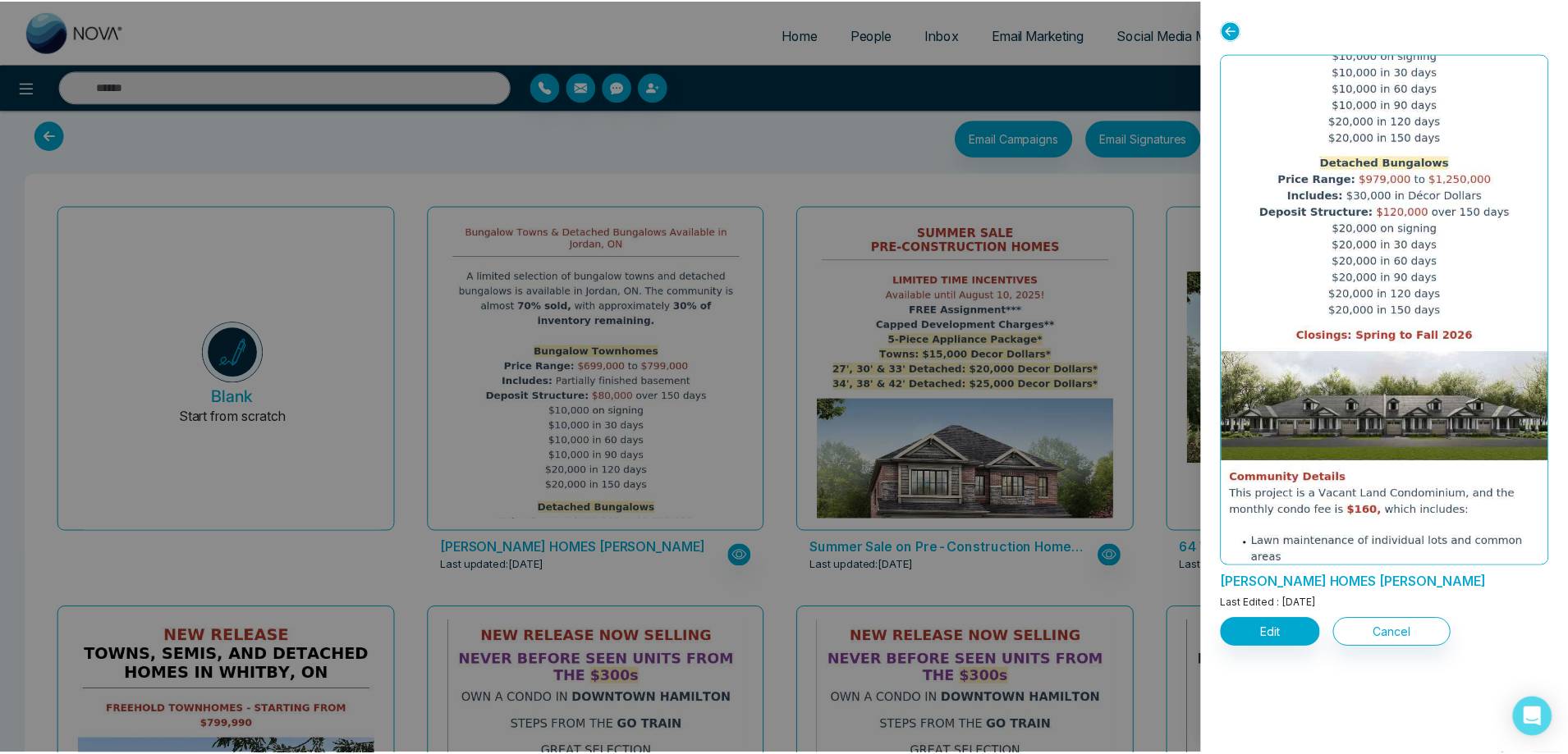
scroll to position [0, 0]
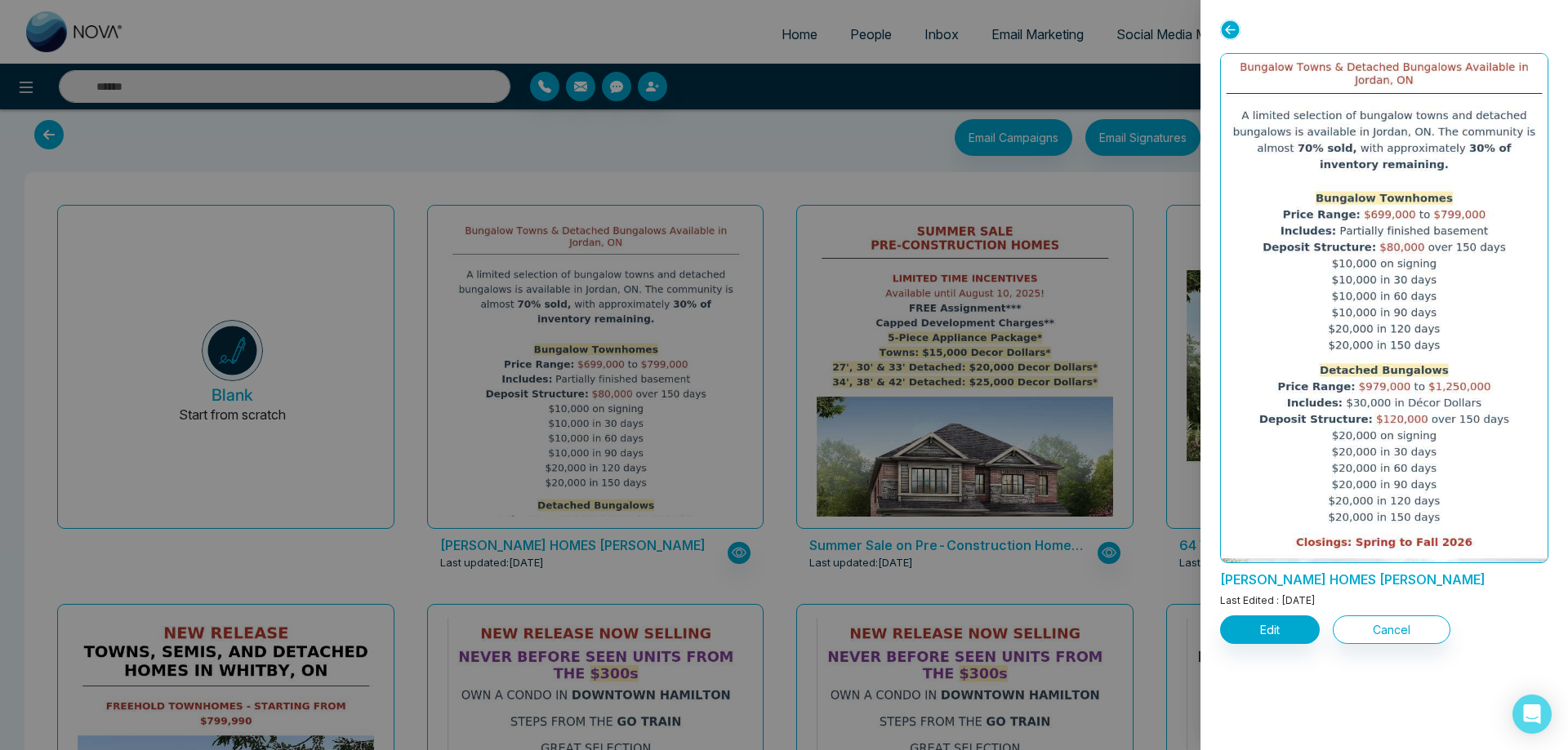
click at [632, 189] on div at bounding box center [784, 375] width 1568 height 750
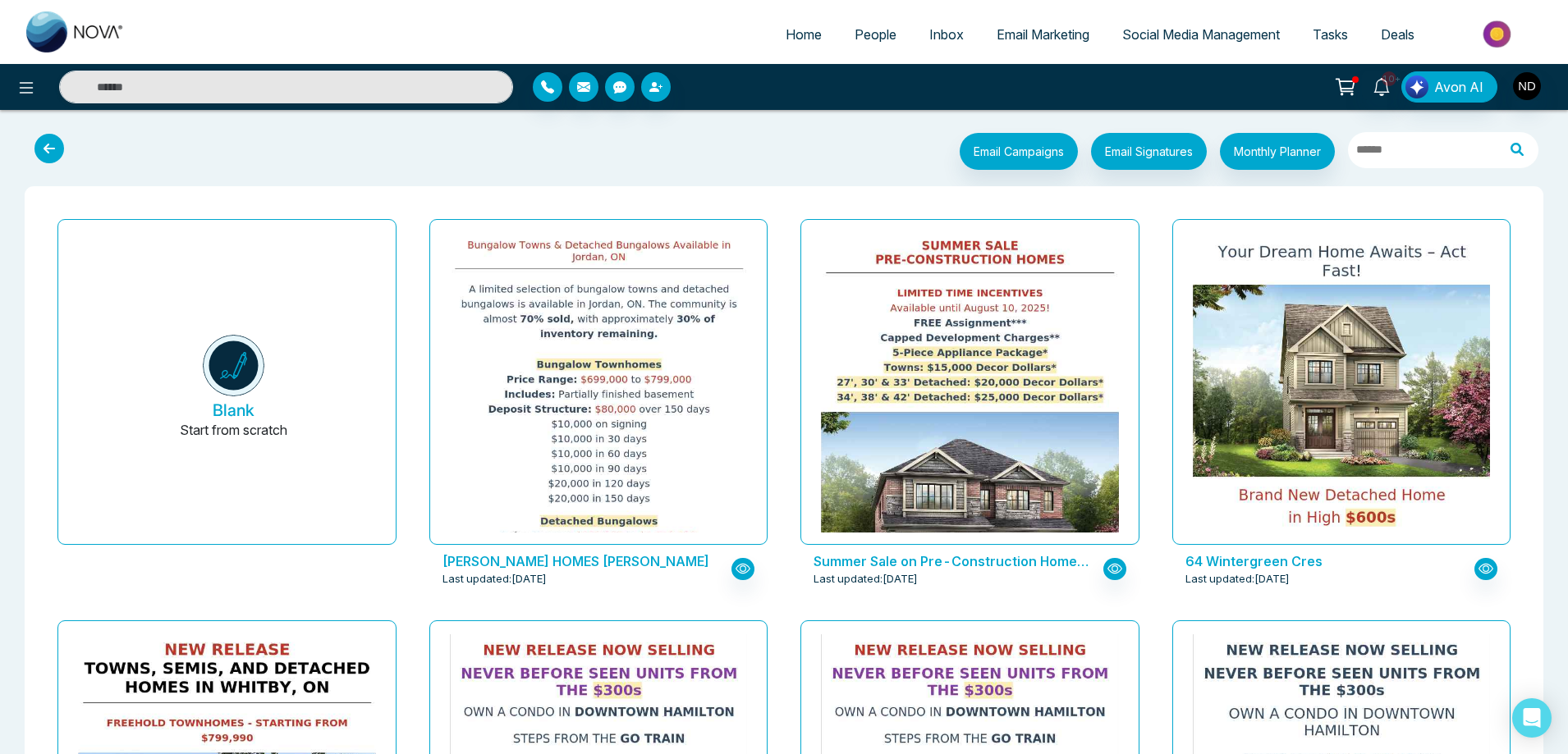
click at [861, 36] on span "People" at bounding box center [875, 34] width 42 height 16
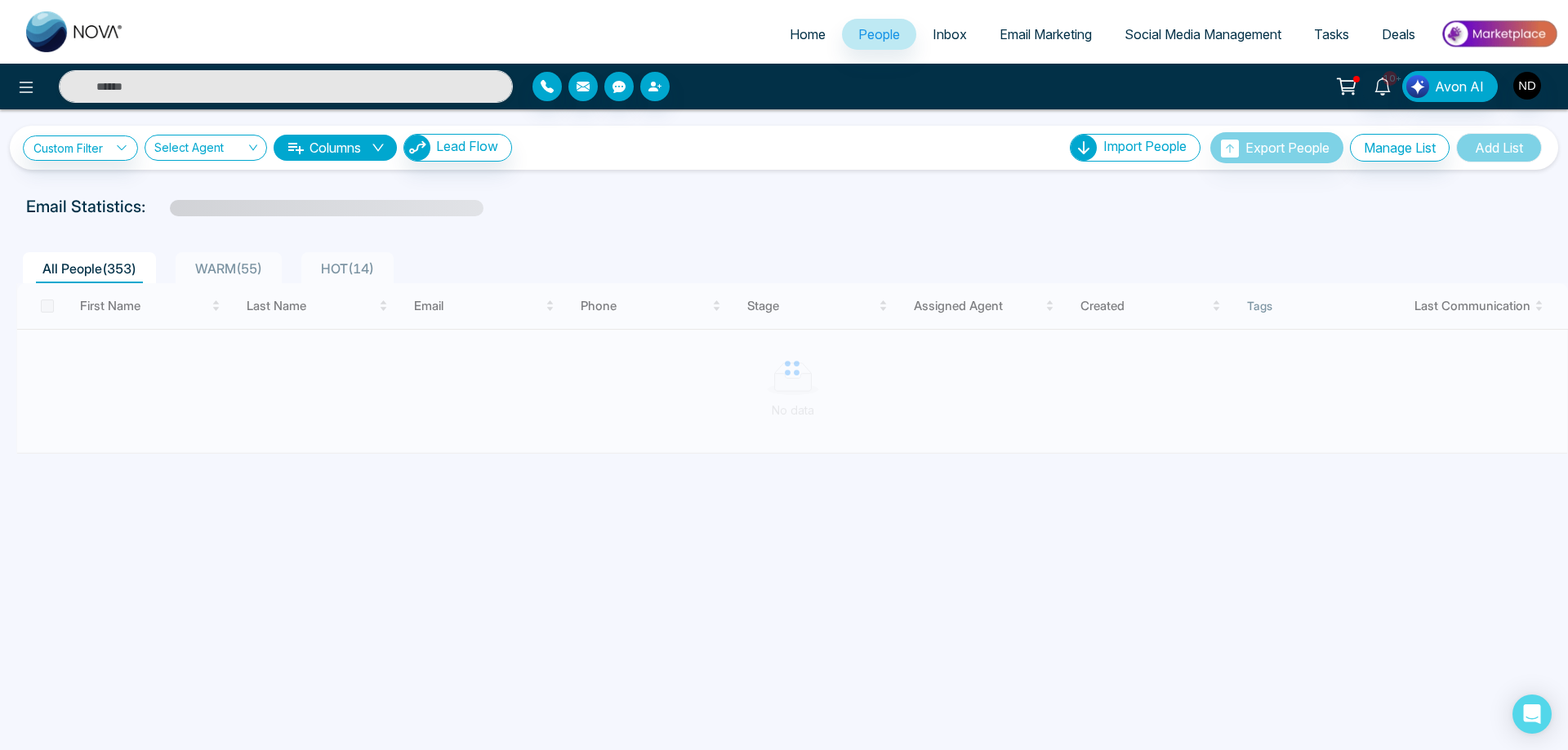
click at [1347, 31] on span "Tasks" at bounding box center [1332, 33] width 35 height 16
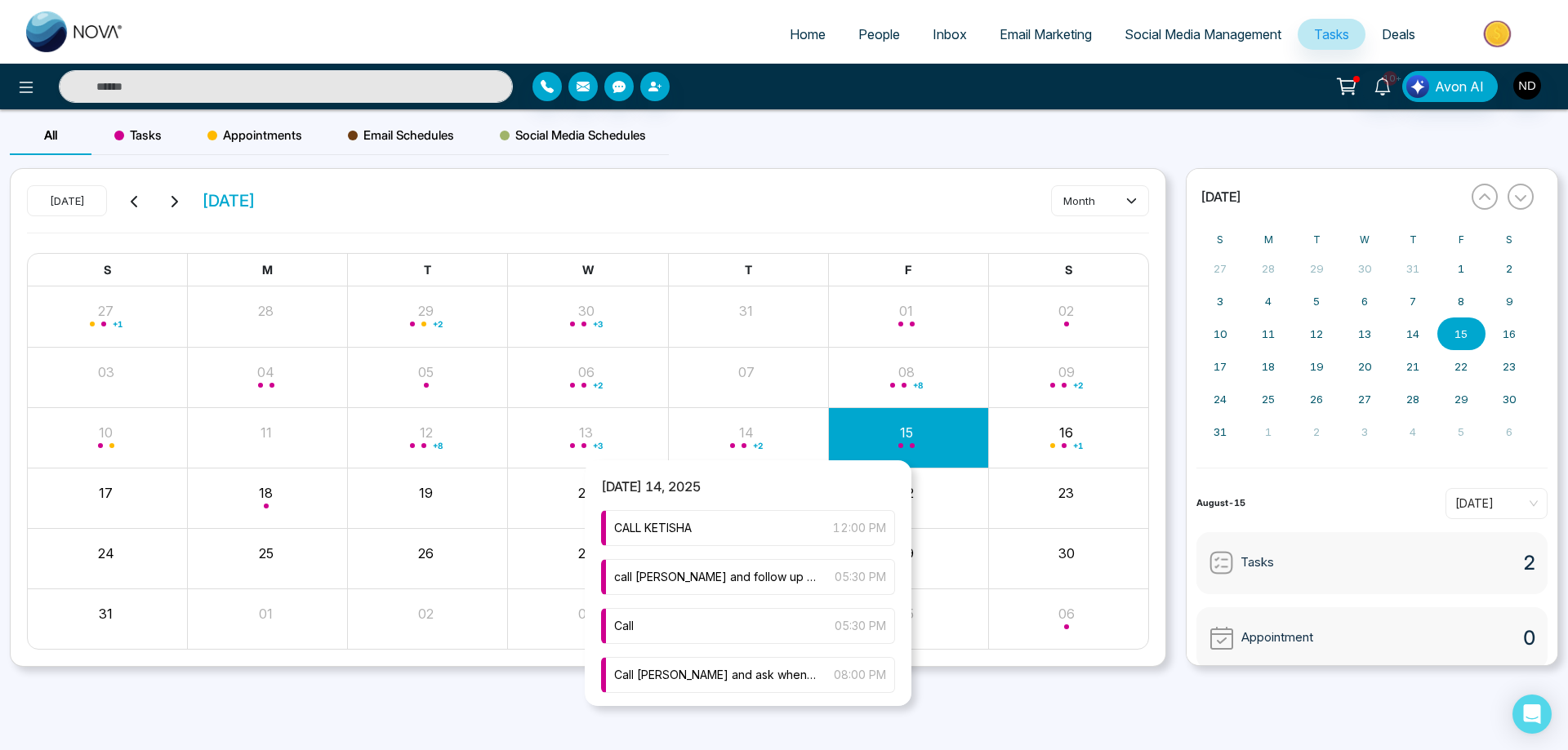
click at [744, 430] on div "+ 2" at bounding box center [748, 437] width 160 height 39
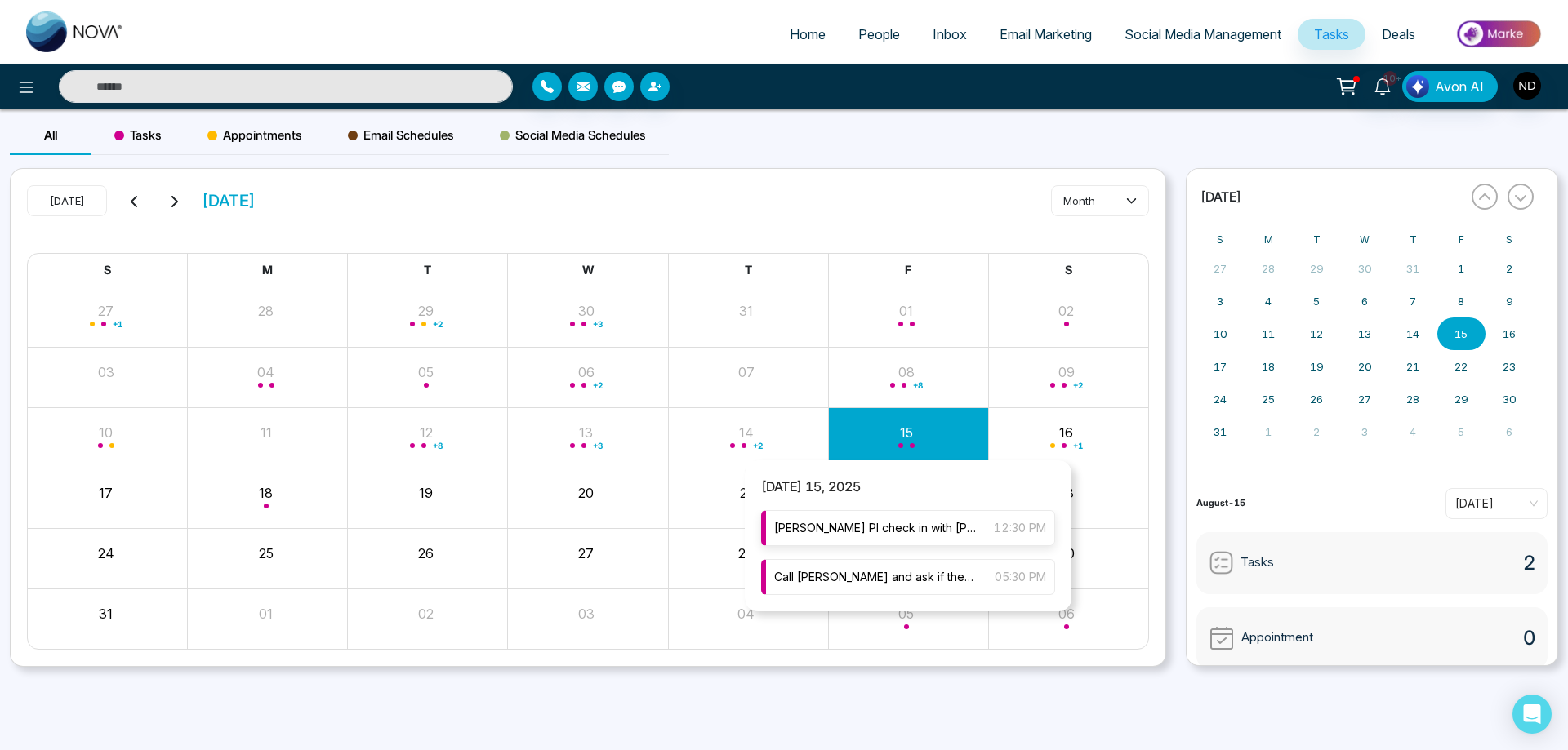
click at [922, 529] on span "[PERSON_NAME] Pl check in with [PERSON_NAME] & his wife for weekend" at bounding box center [876, 528] width 203 height 18
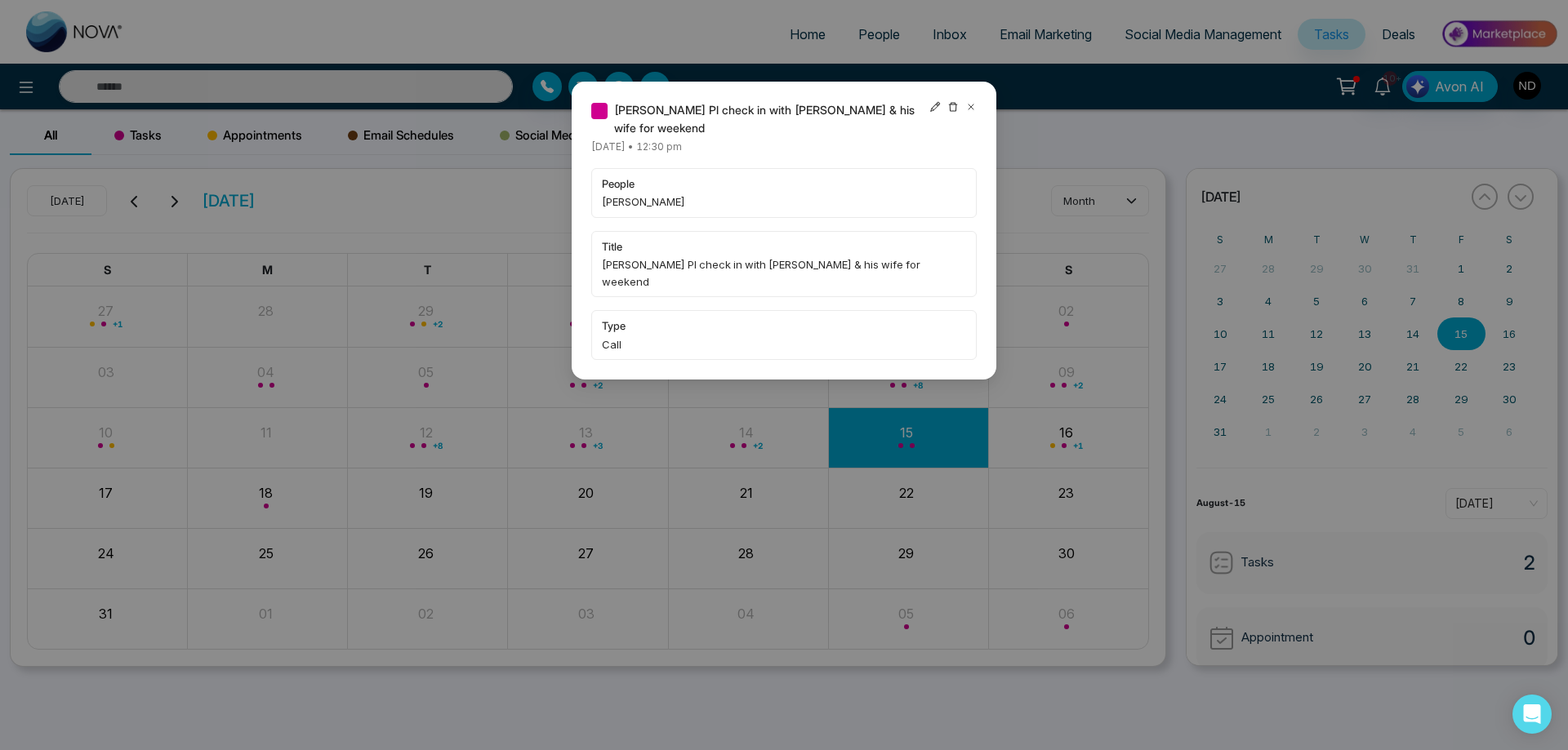
click at [972, 102] on icon at bounding box center [972, 107] width 11 height 11
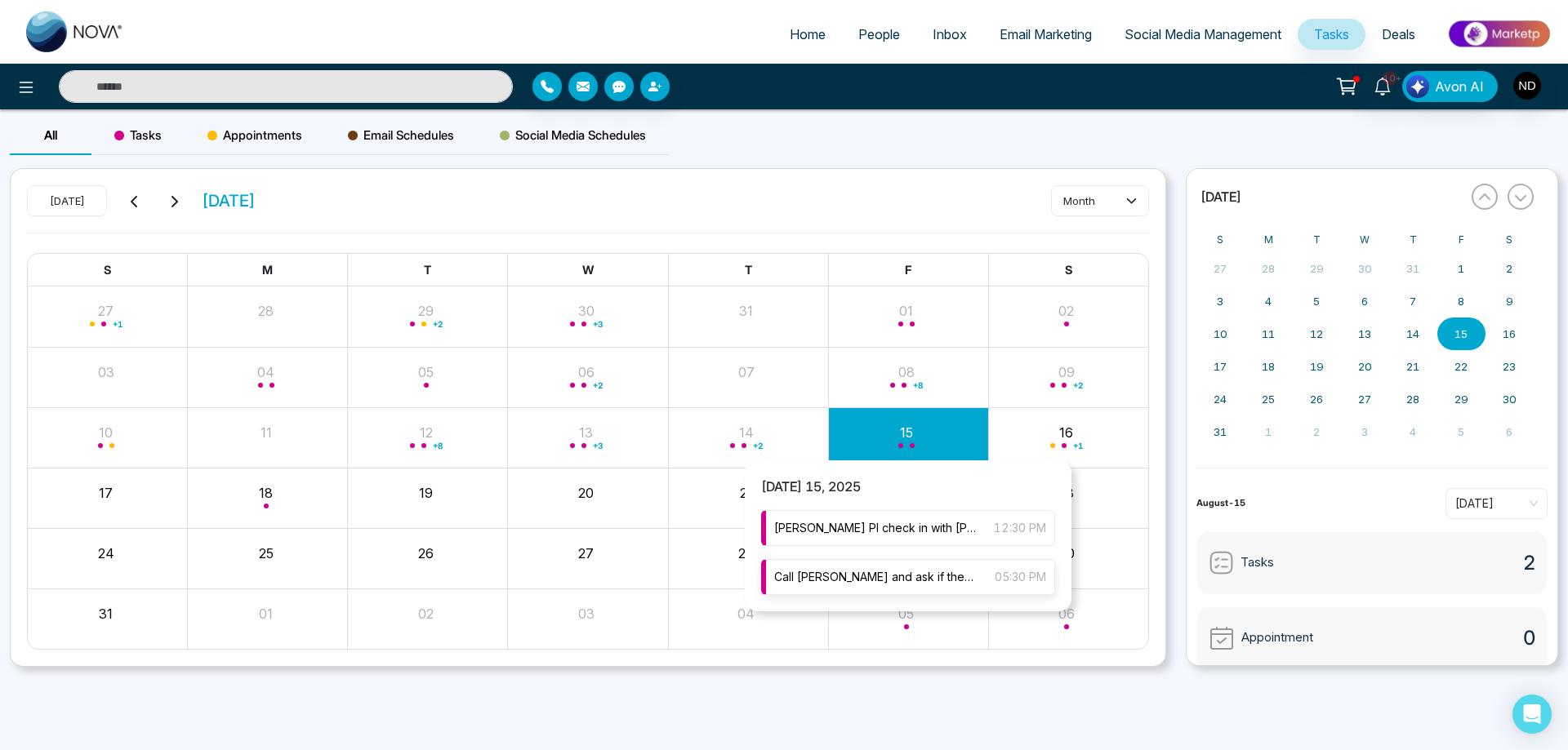
click at [884, 574] on span "Call [PERSON_NAME] and ask if they're coming to the sales center on weekend" at bounding box center [876, 577] width 204 height 18
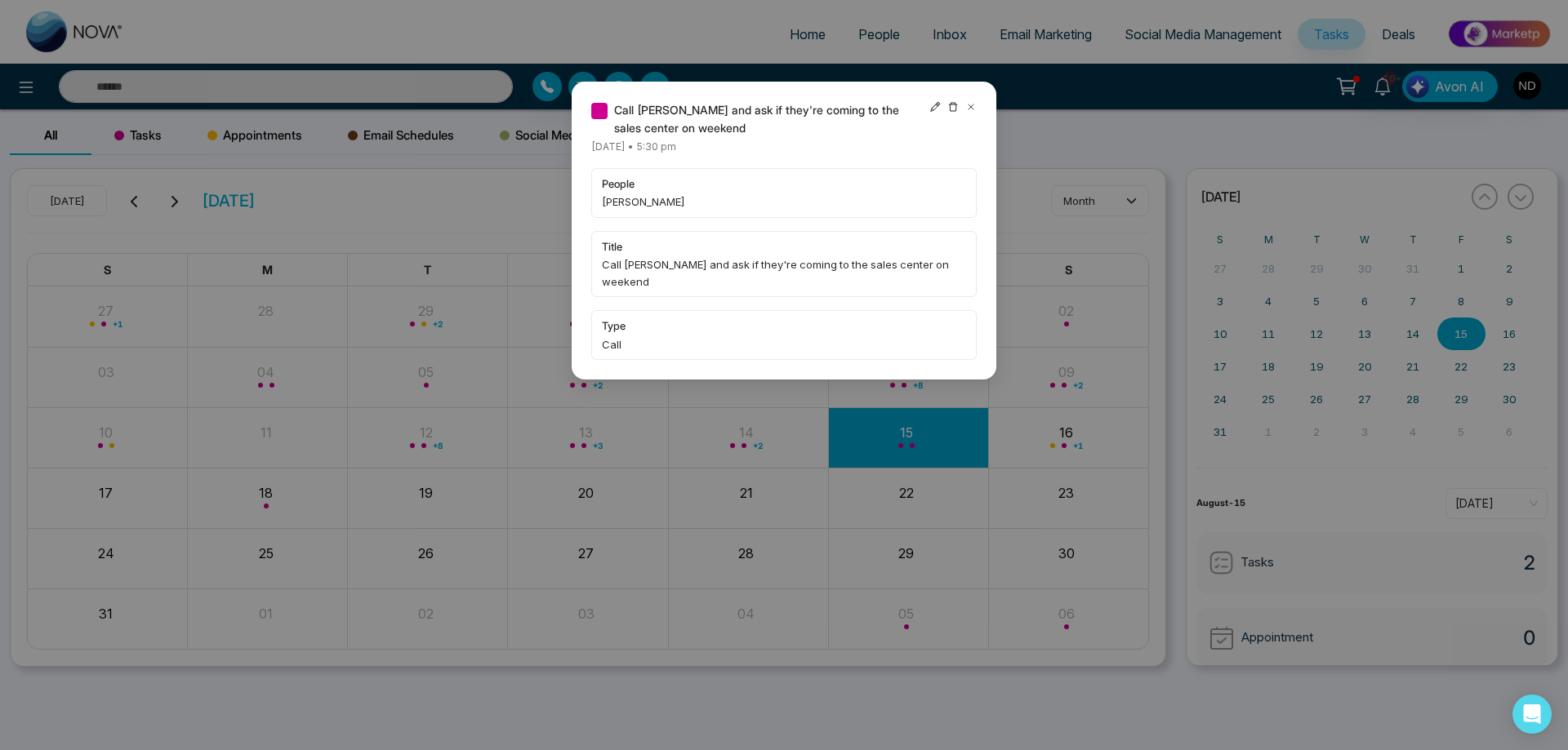
click at [975, 108] on icon at bounding box center [972, 107] width 11 height 11
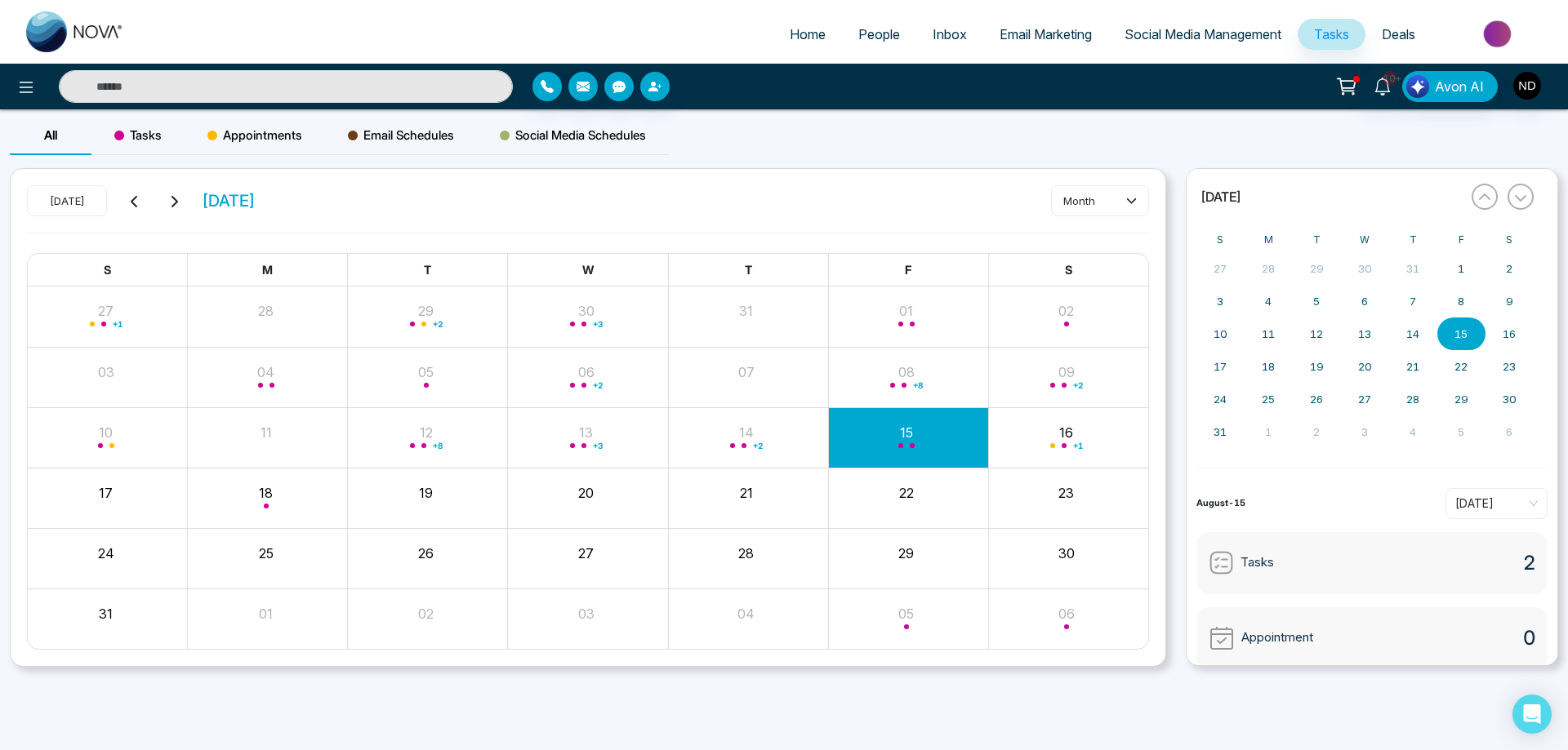
click at [1173, 125] on div "All Tasks Appointments Email Schedules Social Media Schedules" at bounding box center [784, 142] width 1568 height 53
